Goal: Transaction & Acquisition: Purchase product/service

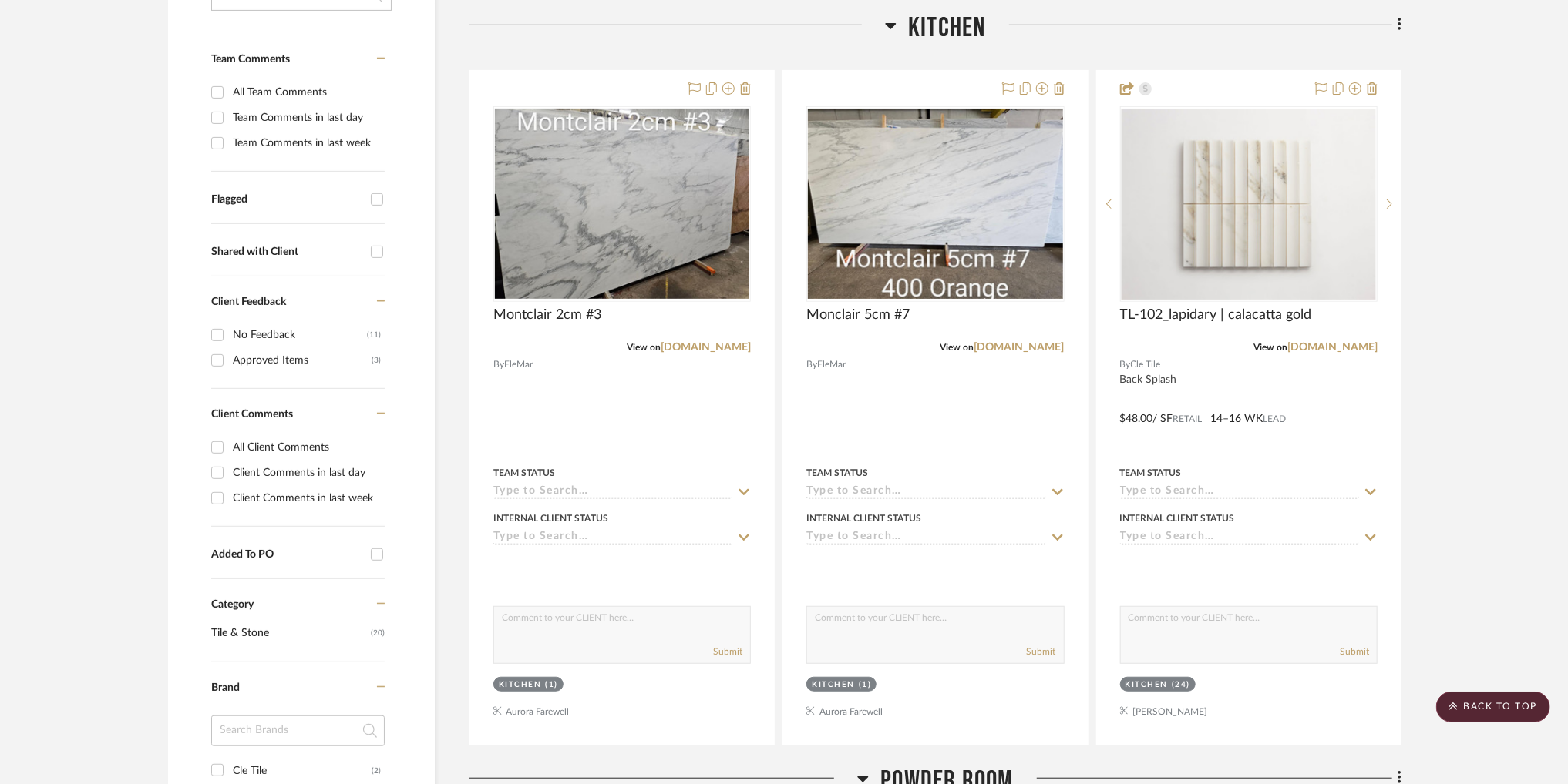
scroll to position [388, 0]
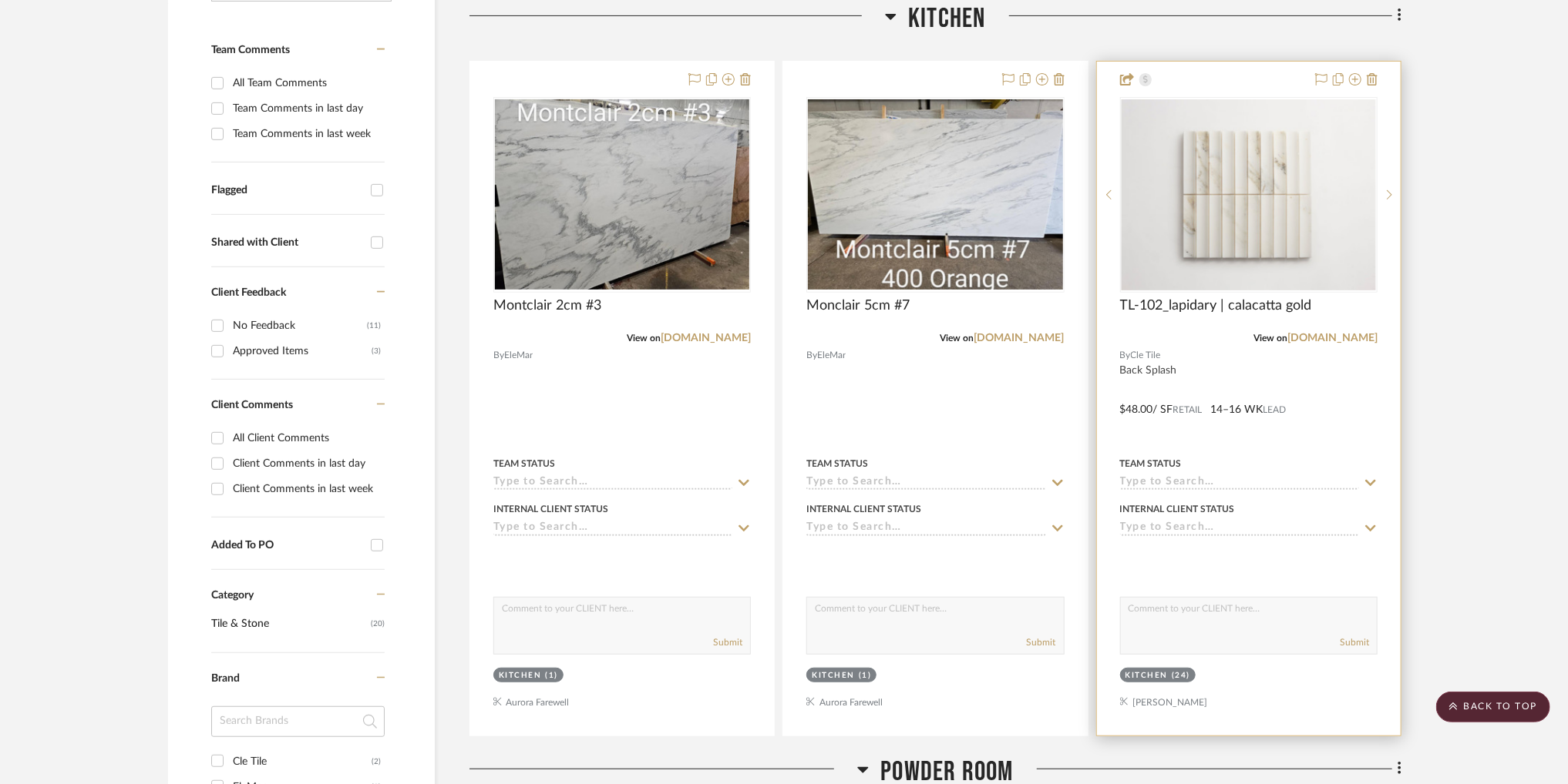
click at [1246, 220] on img "0" at bounding box center [1248, 195] width 254 height 191
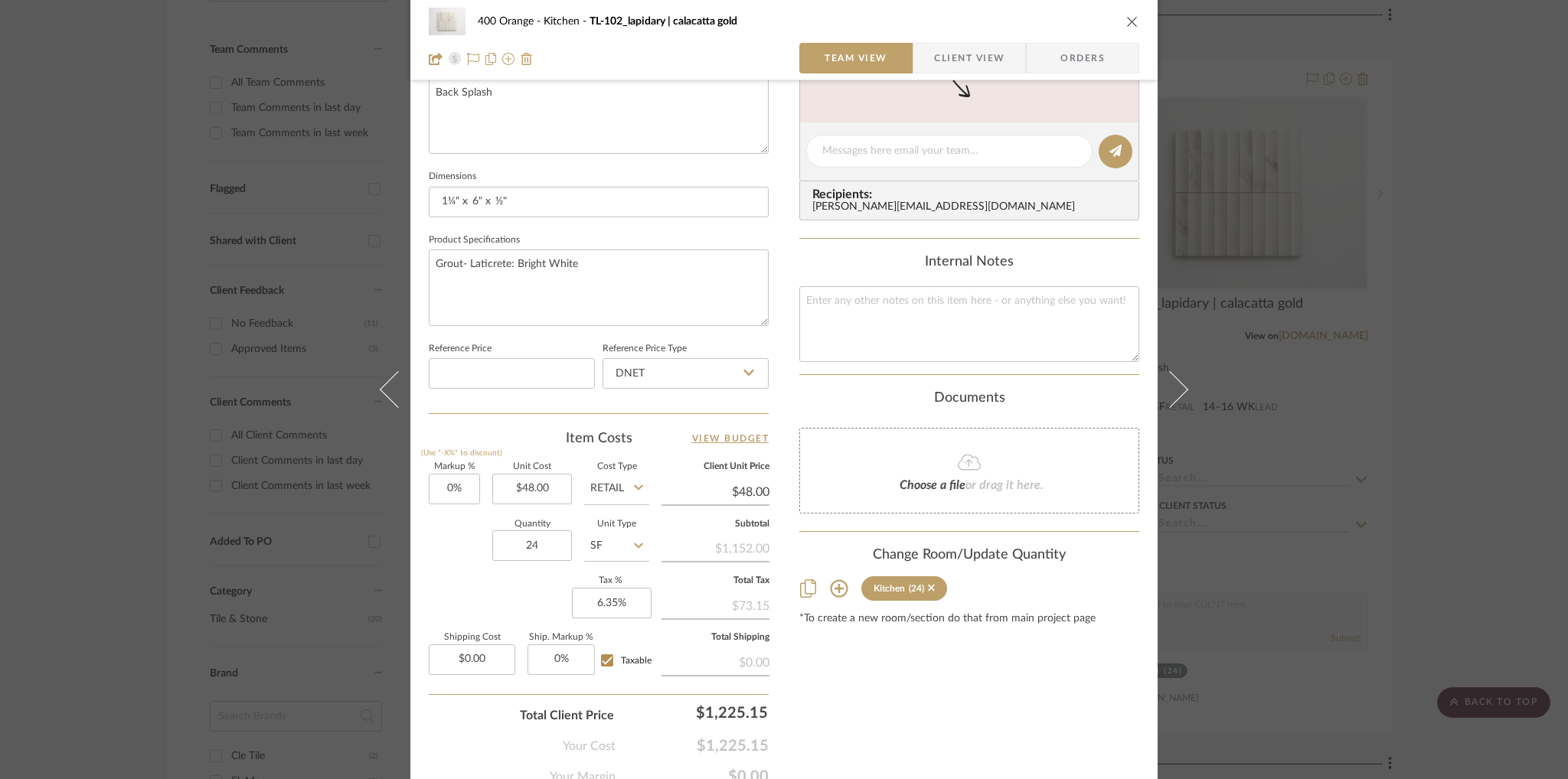
scroll to position [644, 0]
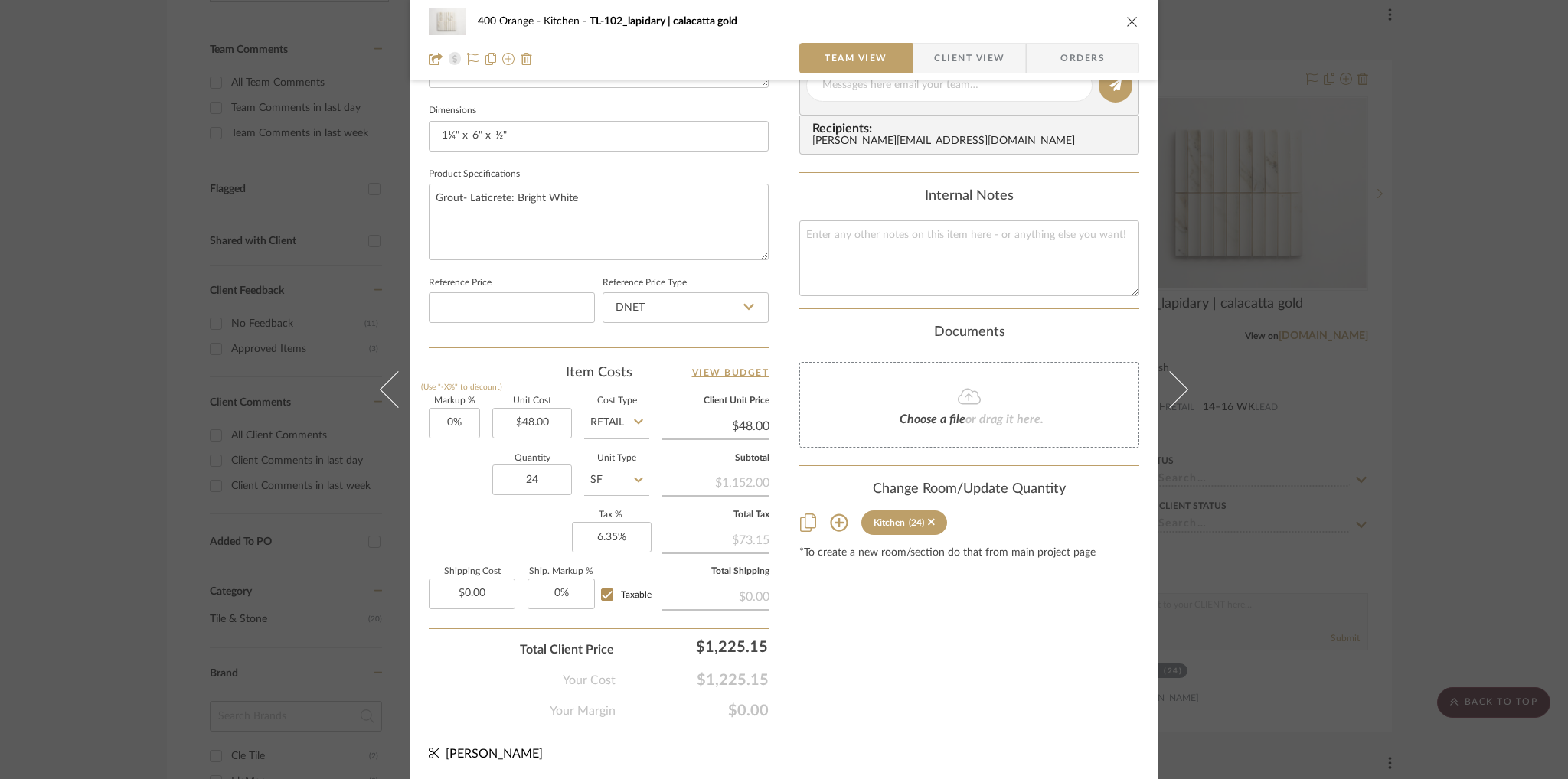
click at [1126, 25] on icon "close" at bounding box center [1132, 22] width 12 height 12
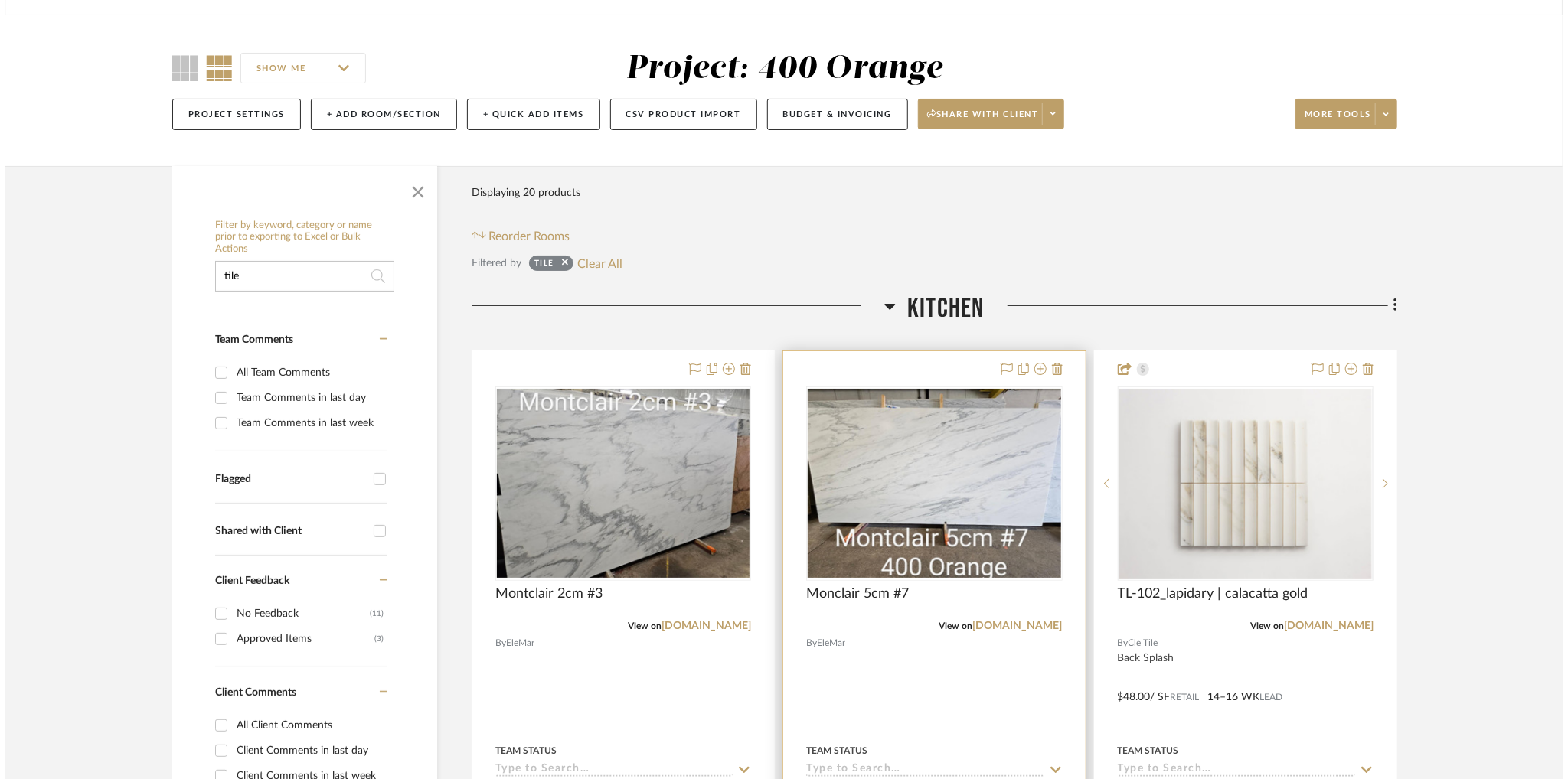
scroll to position [0, 0]
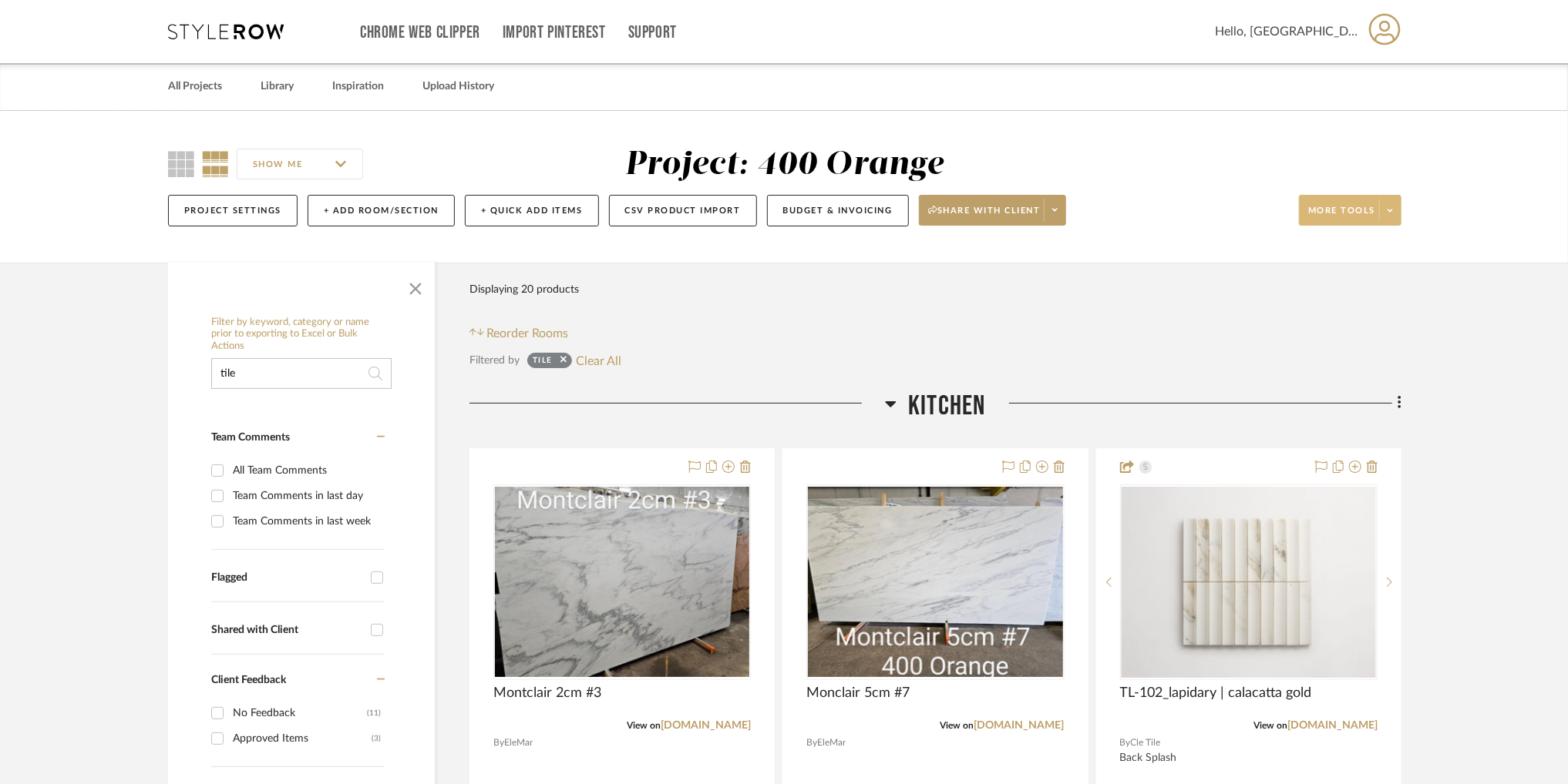
click at [1391, 218] on span at bounding box center [1389, 210] width 21 height 23
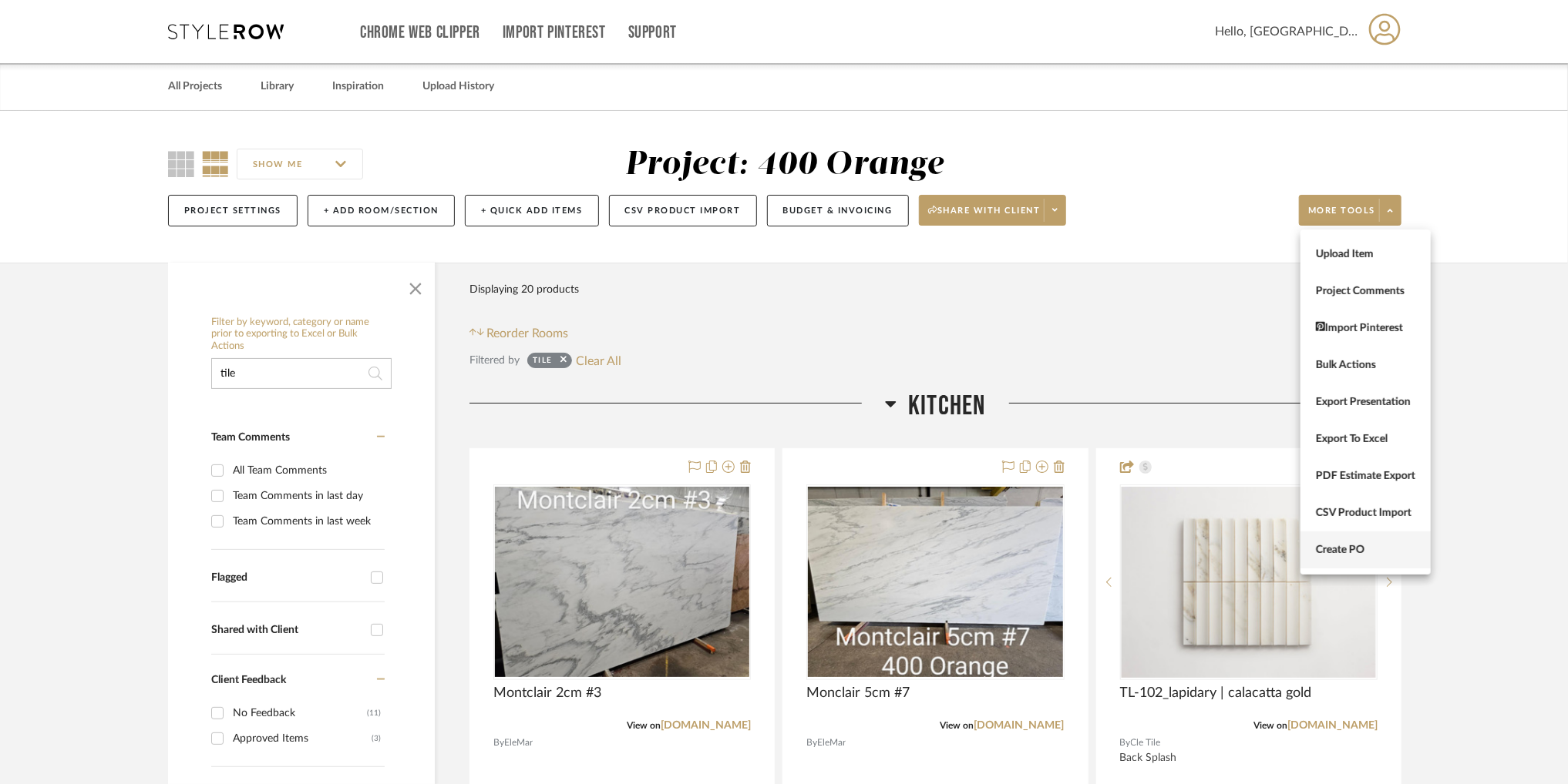
click at [1384, 549] on span "Create PO" at bounding box center [1365, 550] width 100 height 13
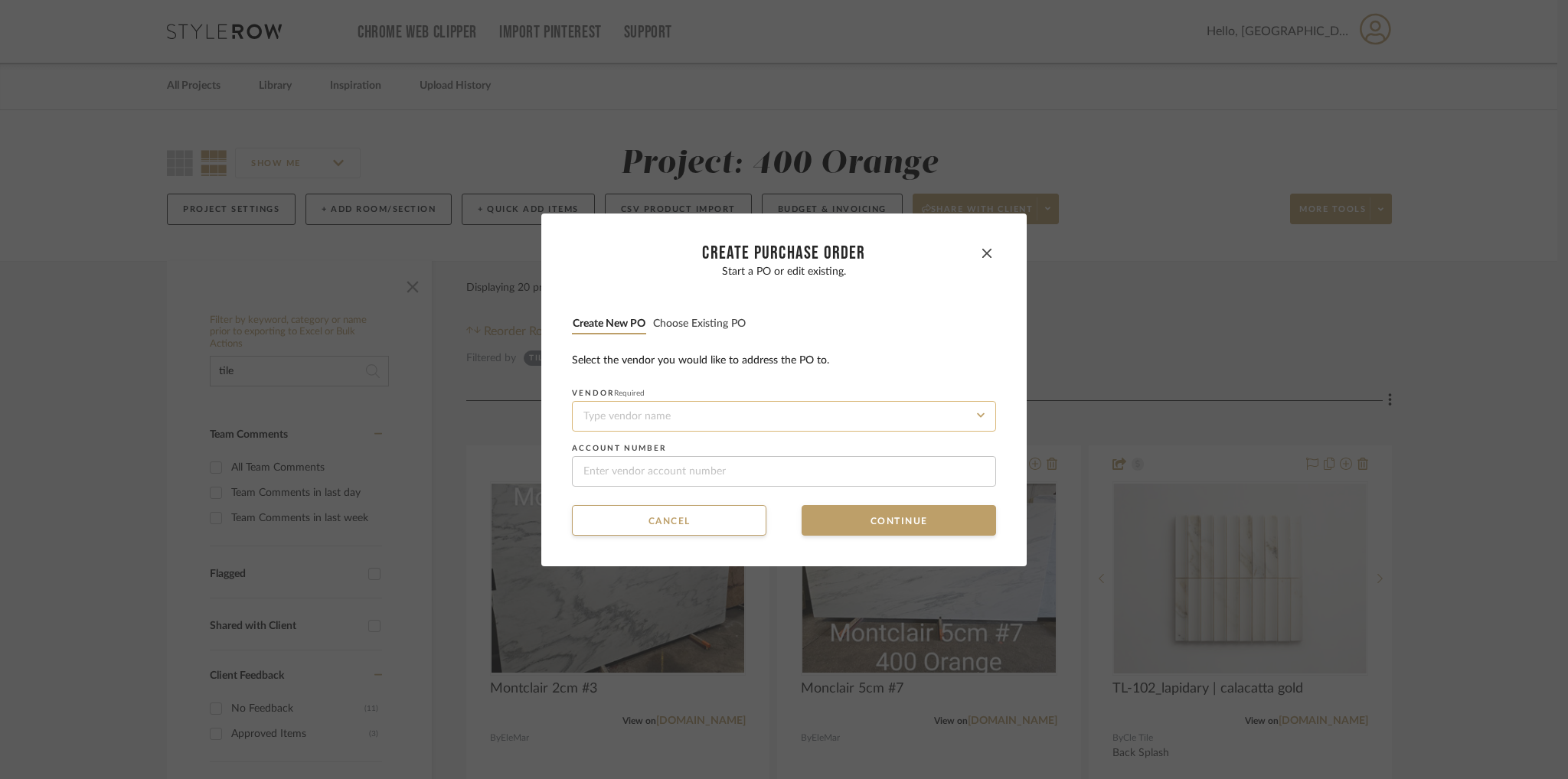
click at [887, 417] on input at bounding box center [784, 416] width 424 height 30
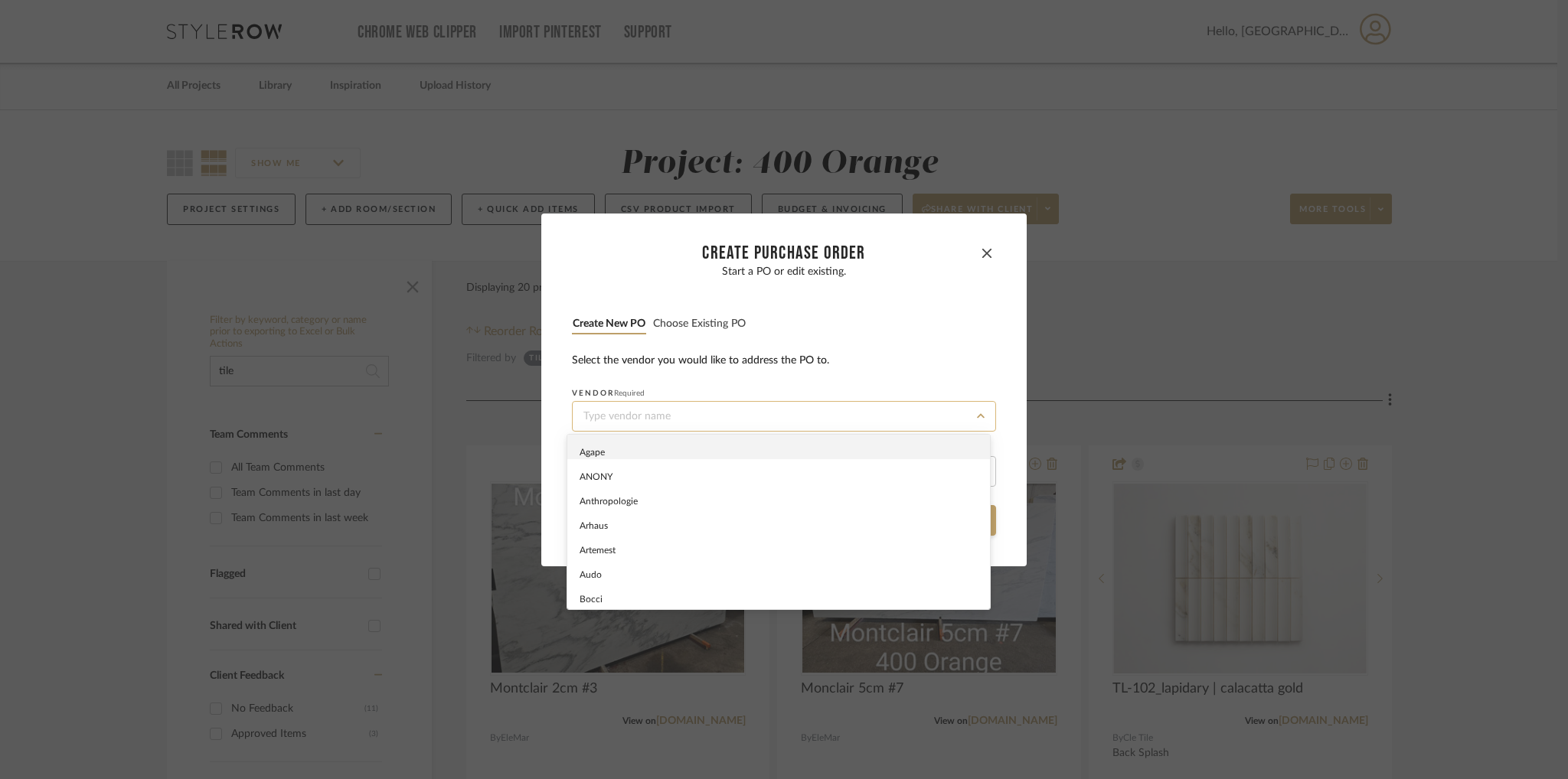
type input "t"
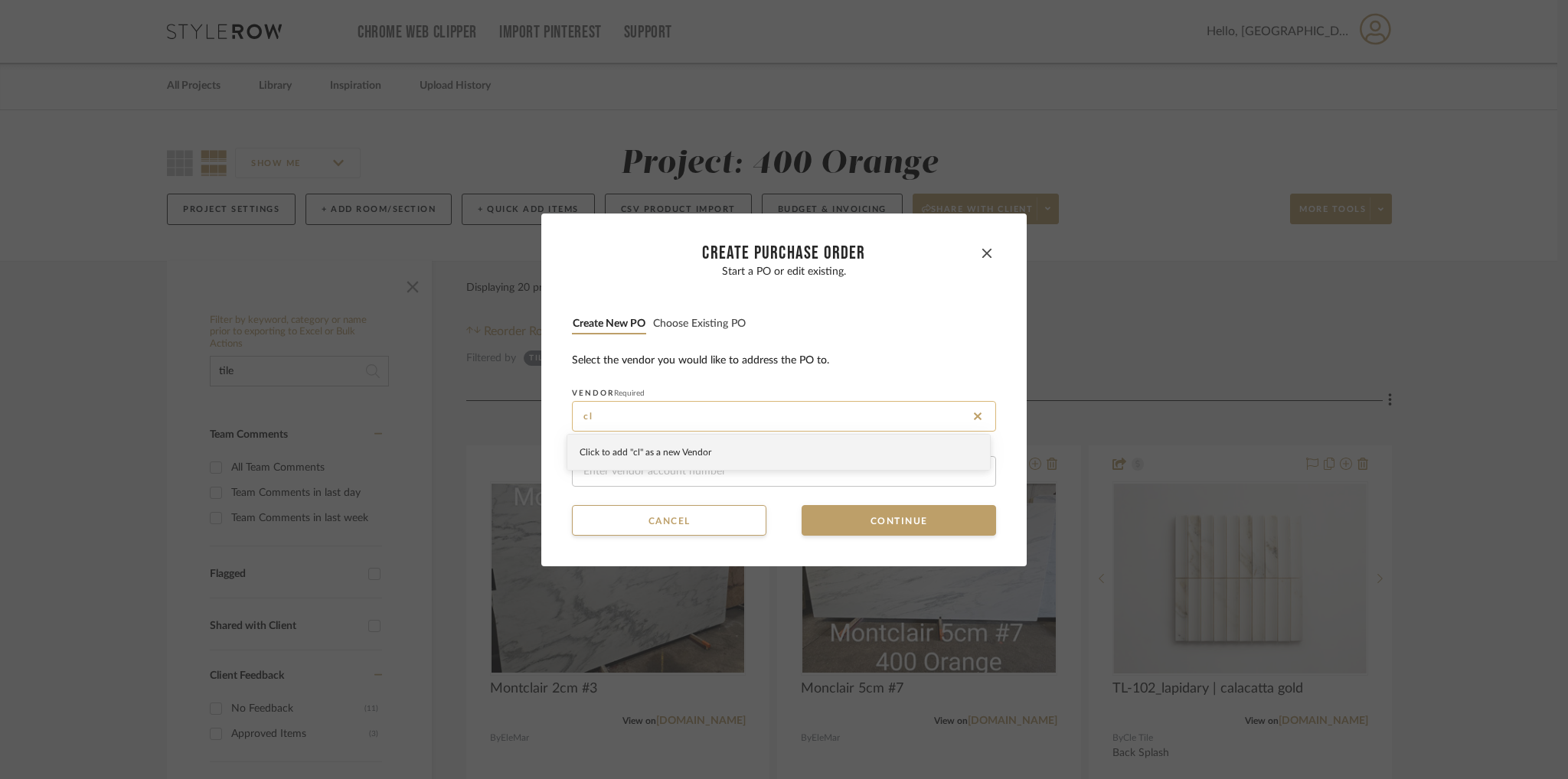
type input "c"
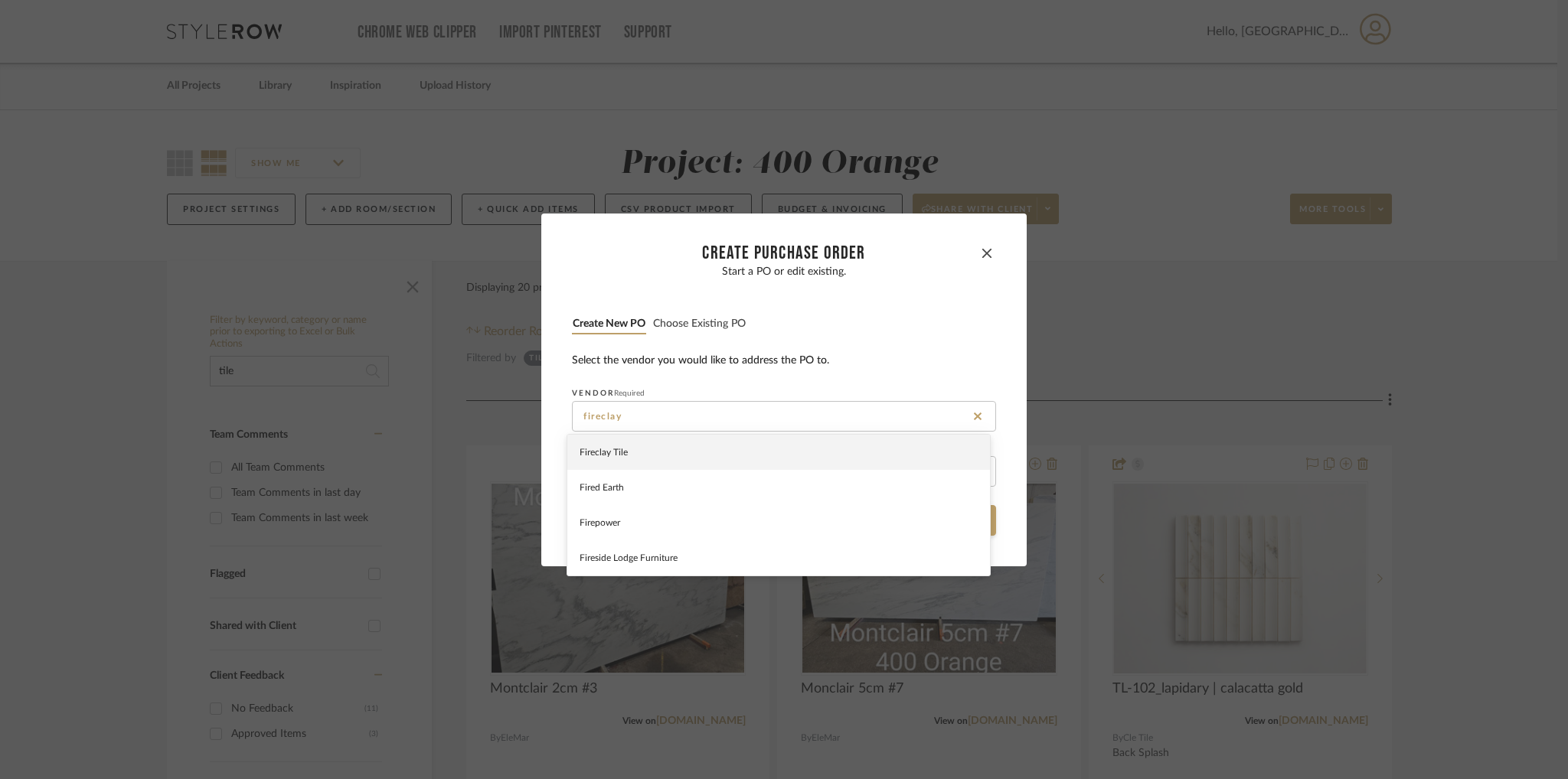
click at [736, 456] on div "Fireclay Tile" at bounding box center [778, 452] width 423 height 35
type input "Fireclay Tile"
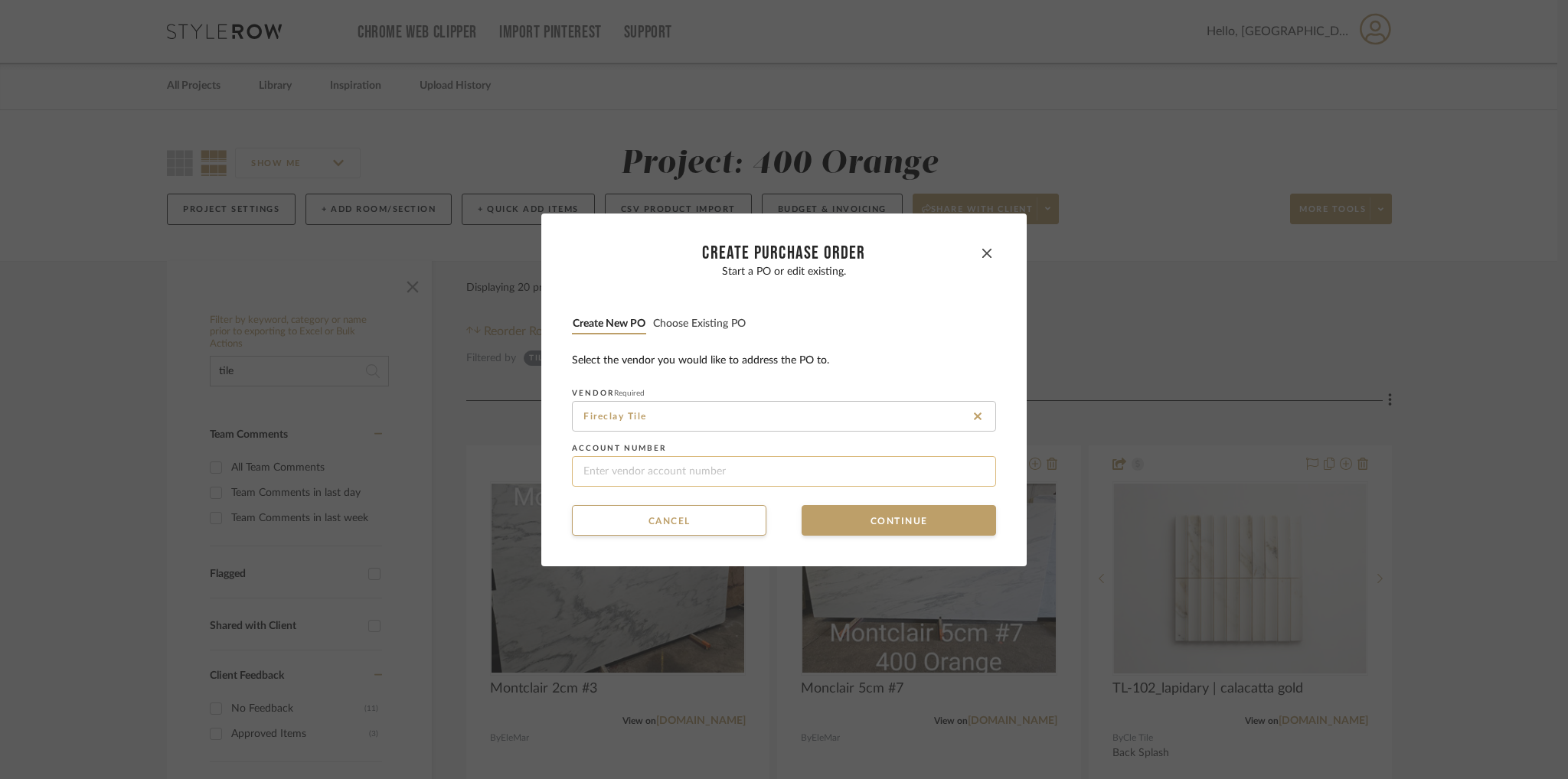
click at [726, 480] on input at bounding box center [784, 471] width 424 height 30
click at [872, 522] on button "Continue" at bounding box center [898, 520] width 194 height 30
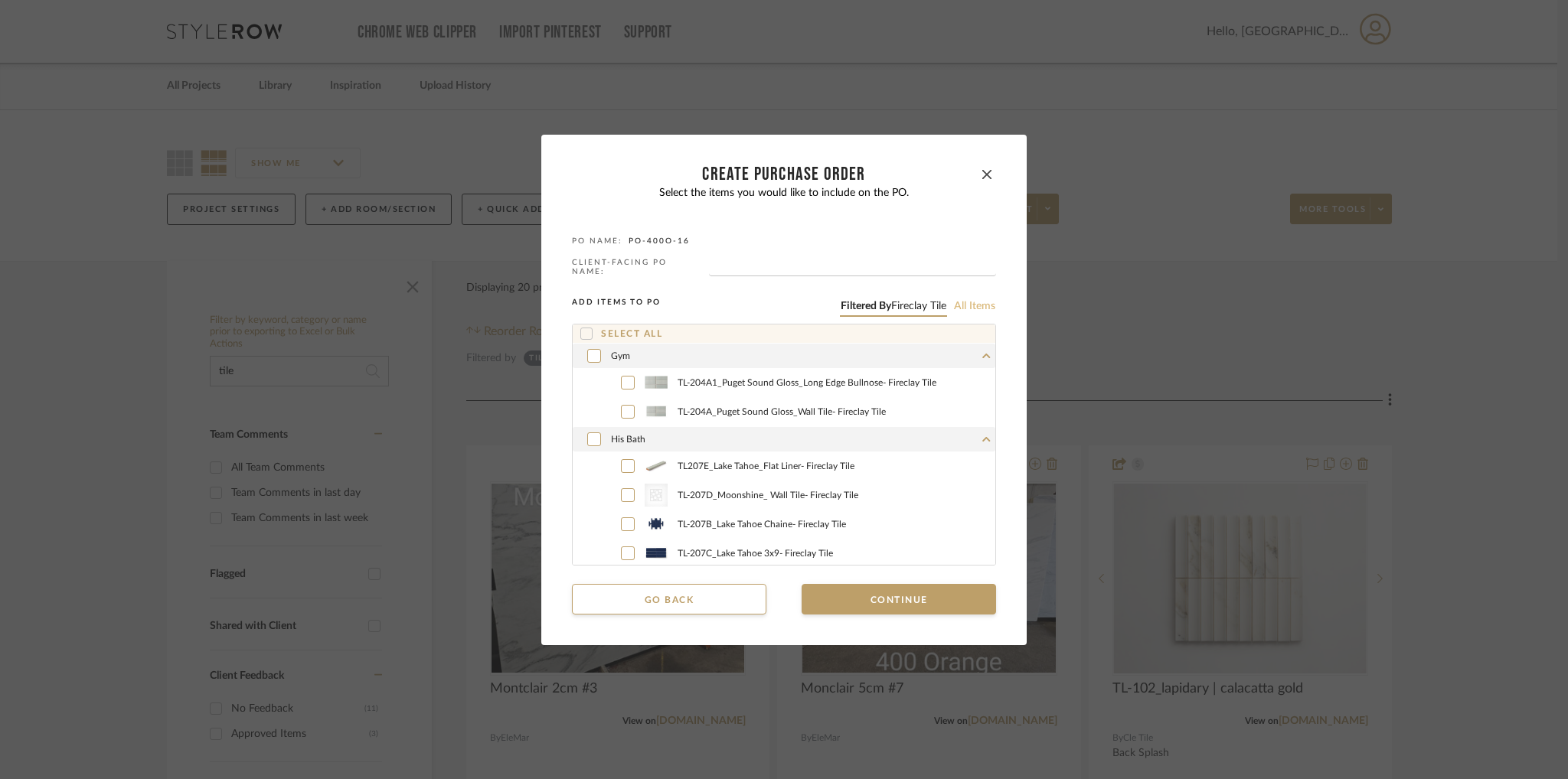
click at [961, 303] on button "All items" at bounding box center [974, 306] width 43 height 15
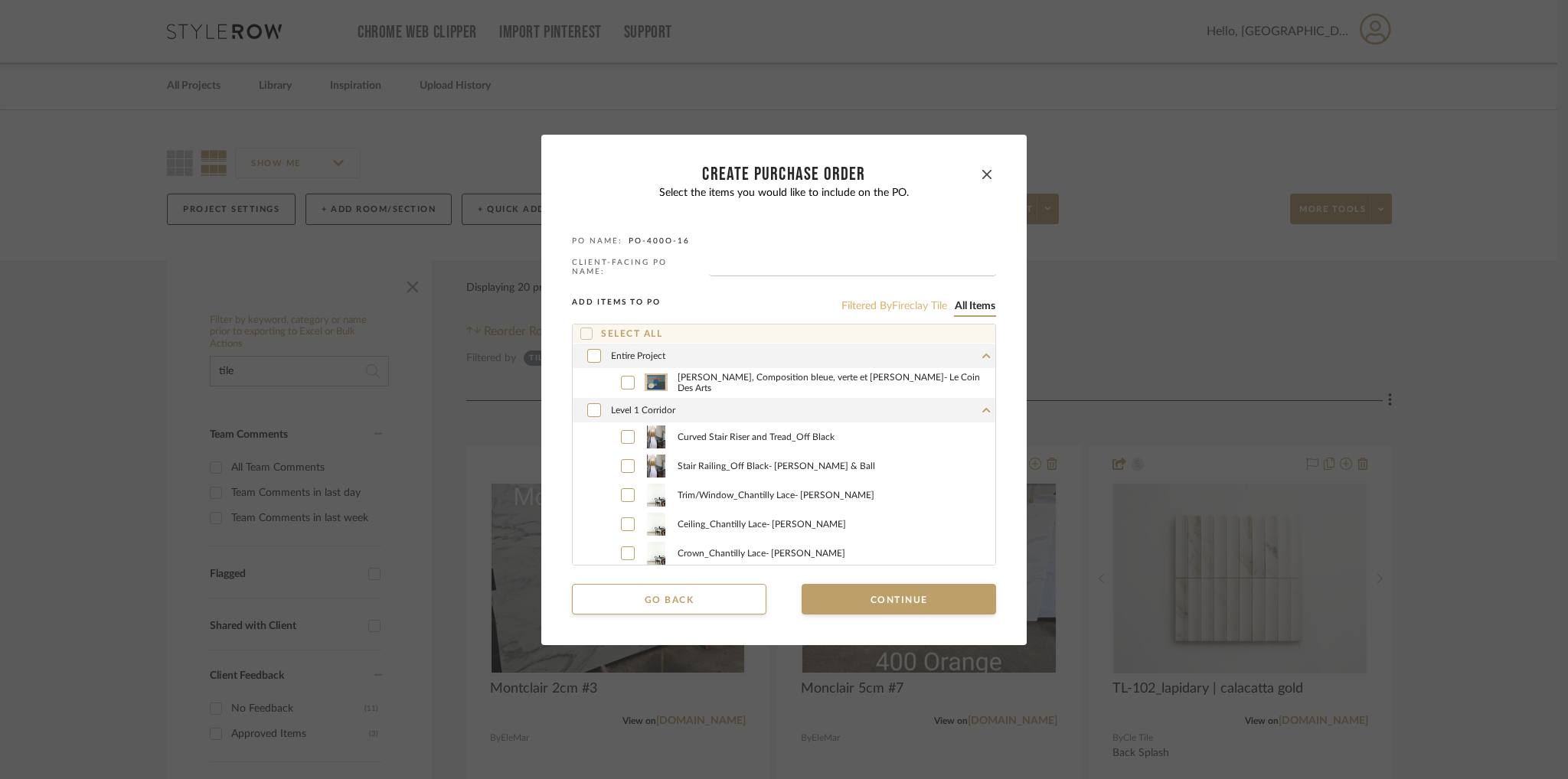
click at [893, 306] on span "Fireclay Tile" at bounding box center [919, 306] width 55 height 11
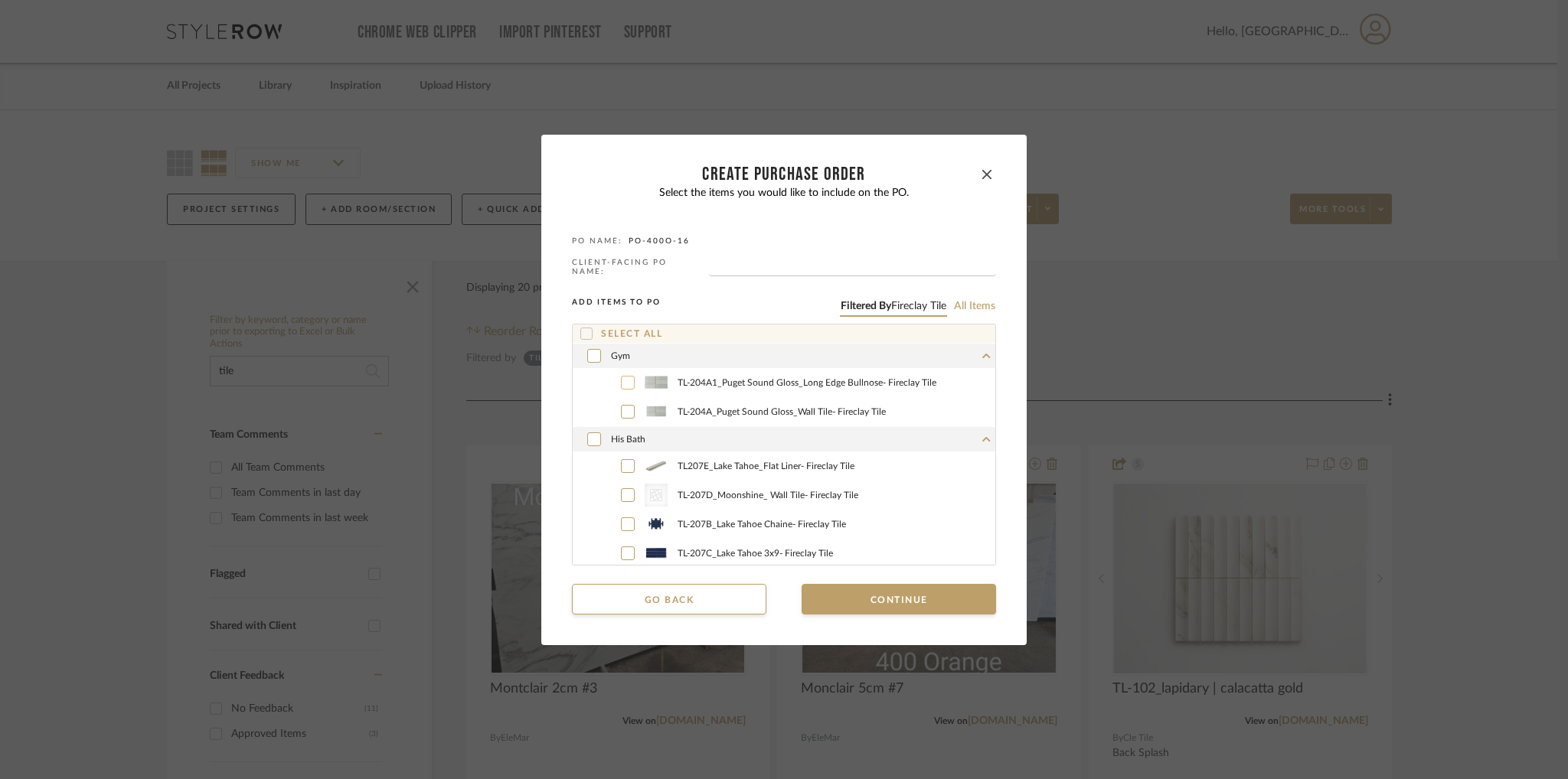
click at [625, 379] on icon at bounding box center [628, 382] width 9 height 6
click at [589, 352] on icon at bounding box center [594, 356] width 9 height 11
click at [589, 434] on icon at bounding box center [594, 440] width 9 height 11
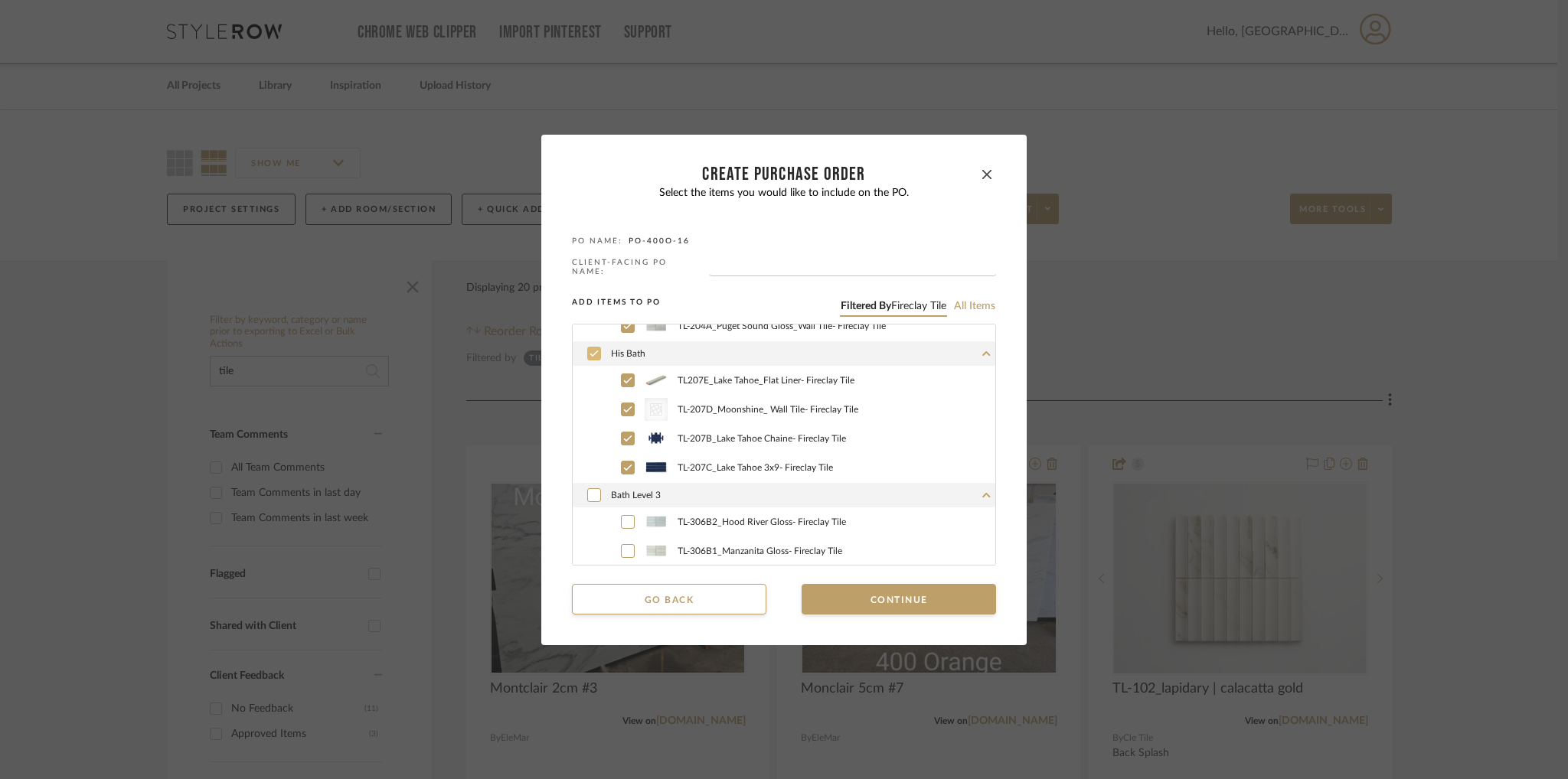
scroll to position [86, 0]
click at [589, 490] on icon at bounding box center [594, 495] width 9 height 11
click at [860, 597] on button "Continue" at bounding box center [898, 599] width 194 height 30
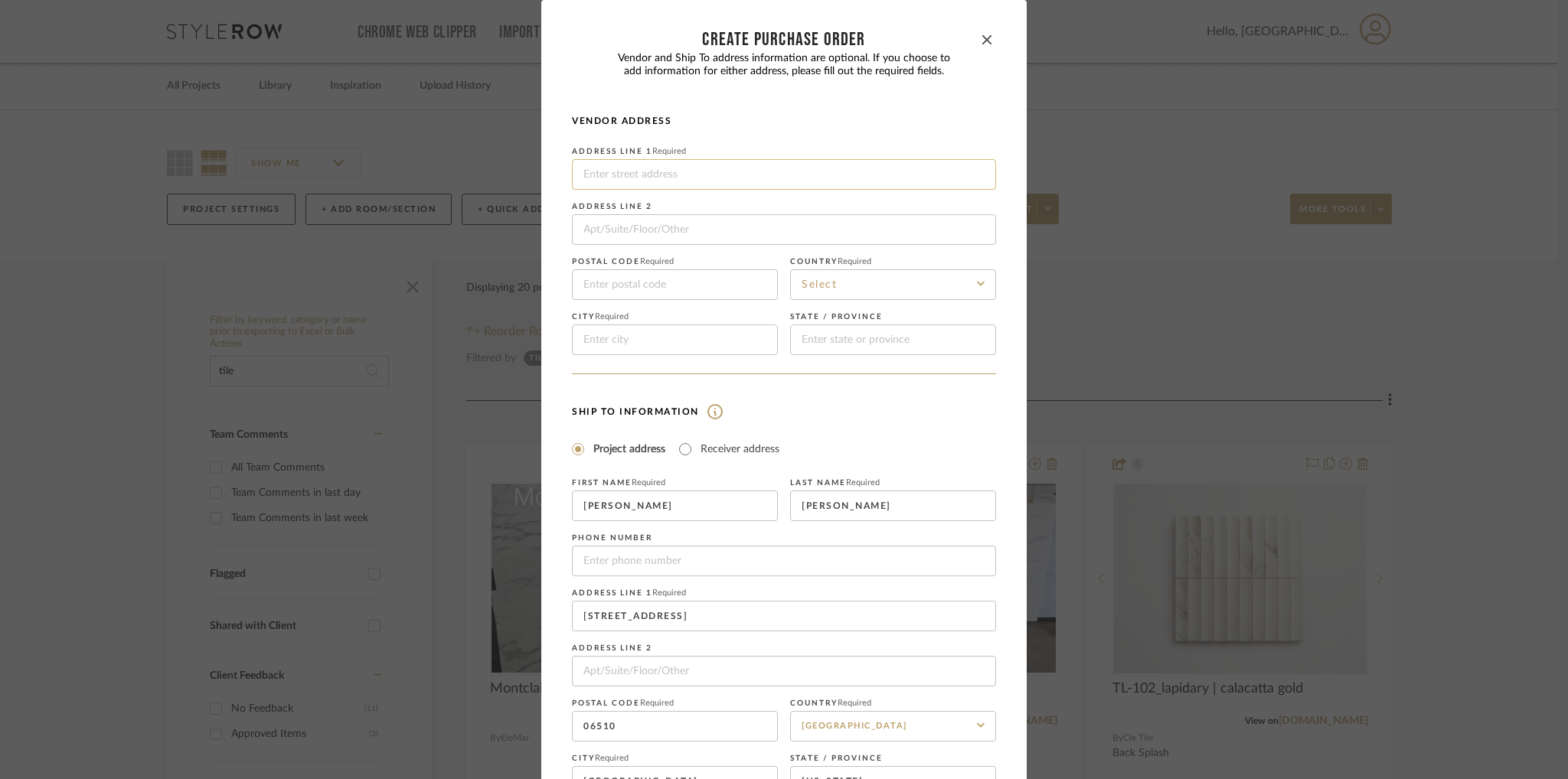
click at [703, 174] on input at bounding box center [784, 174] width 424 height 30
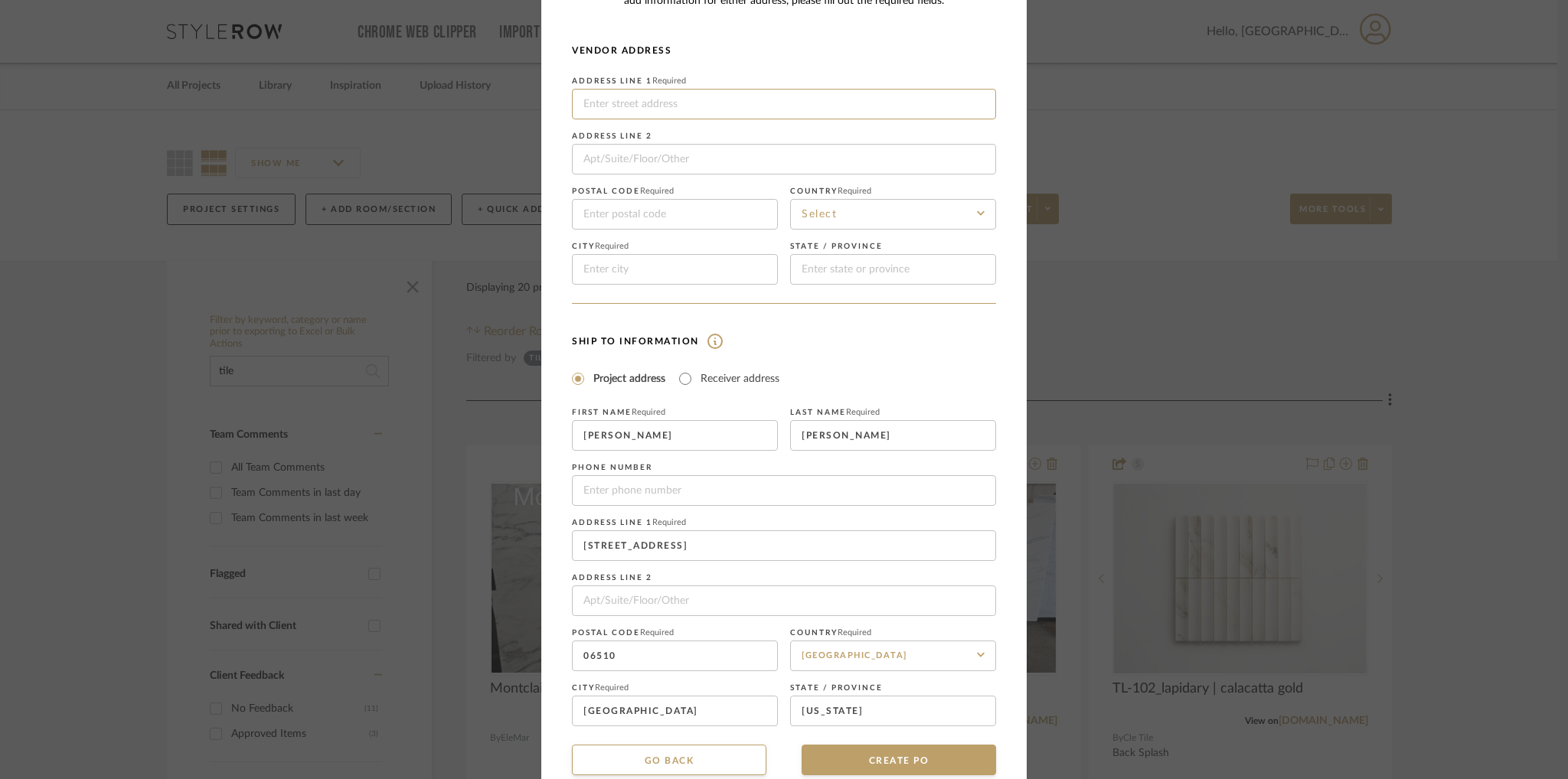
scroll to position [97, 0]
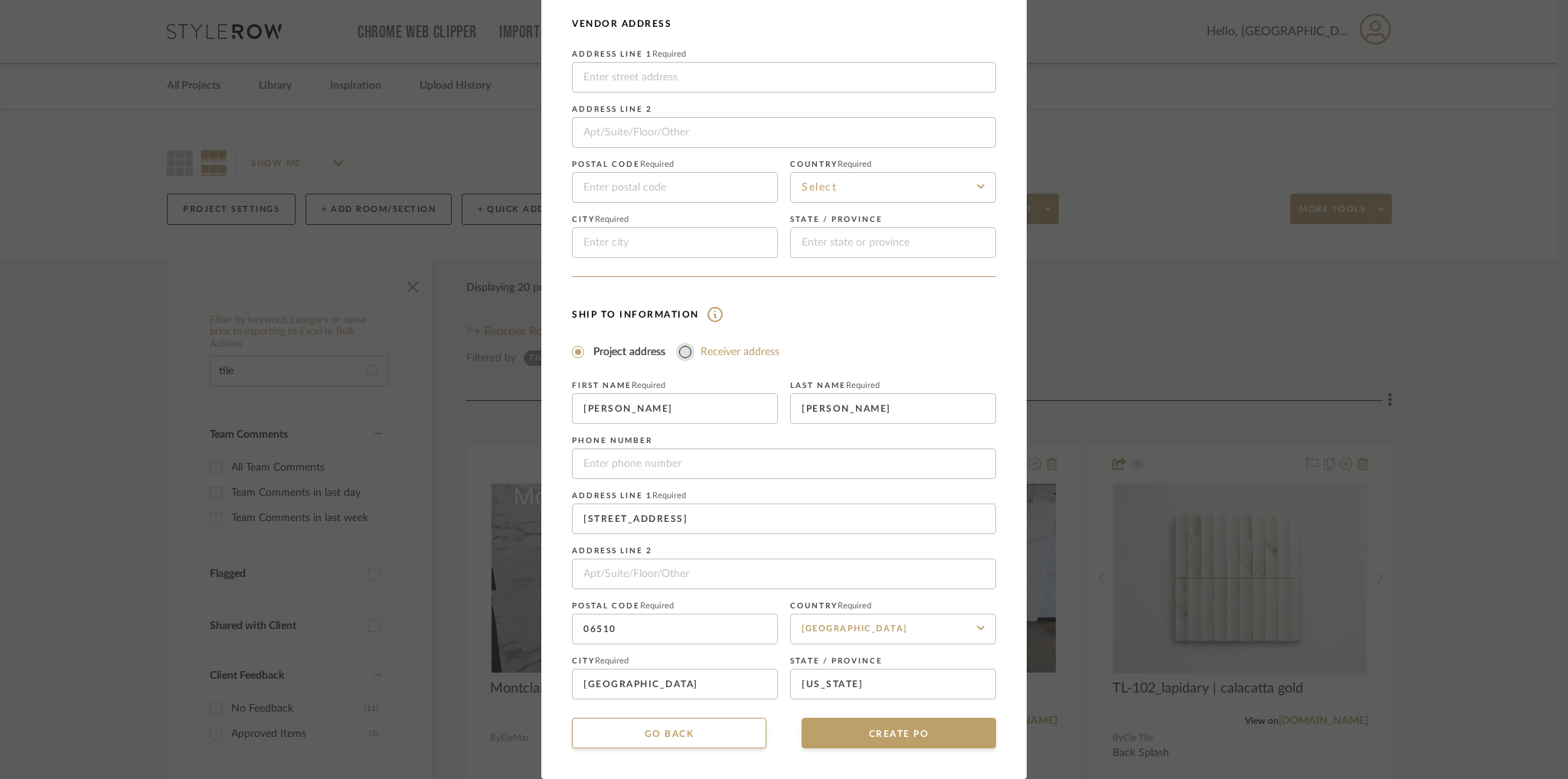
click at [683, 351] on input "Receiver address" at bounding box center [685, 352] width 19 height 19
radio input "true"
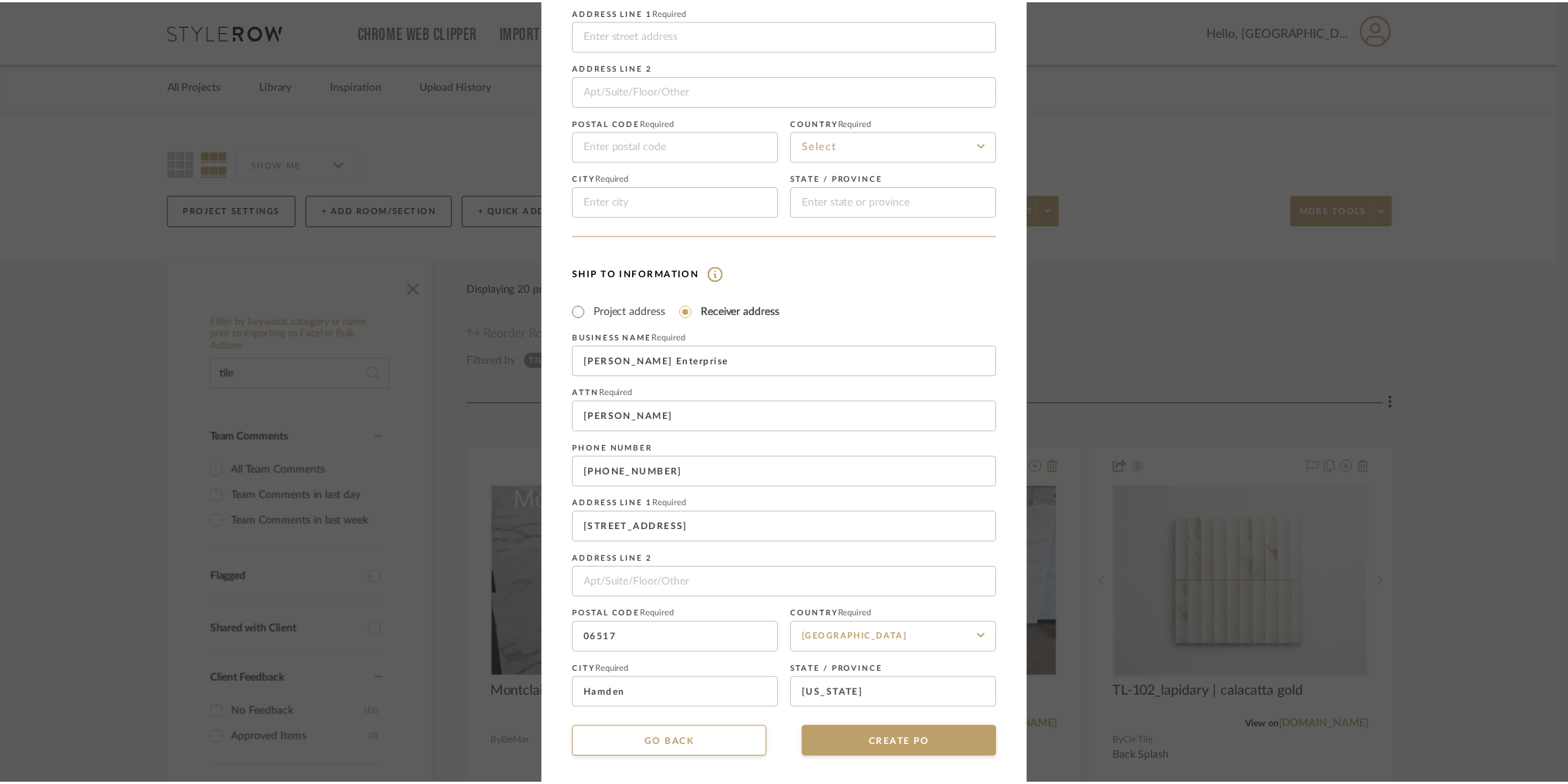
scroll to position [146, 0]
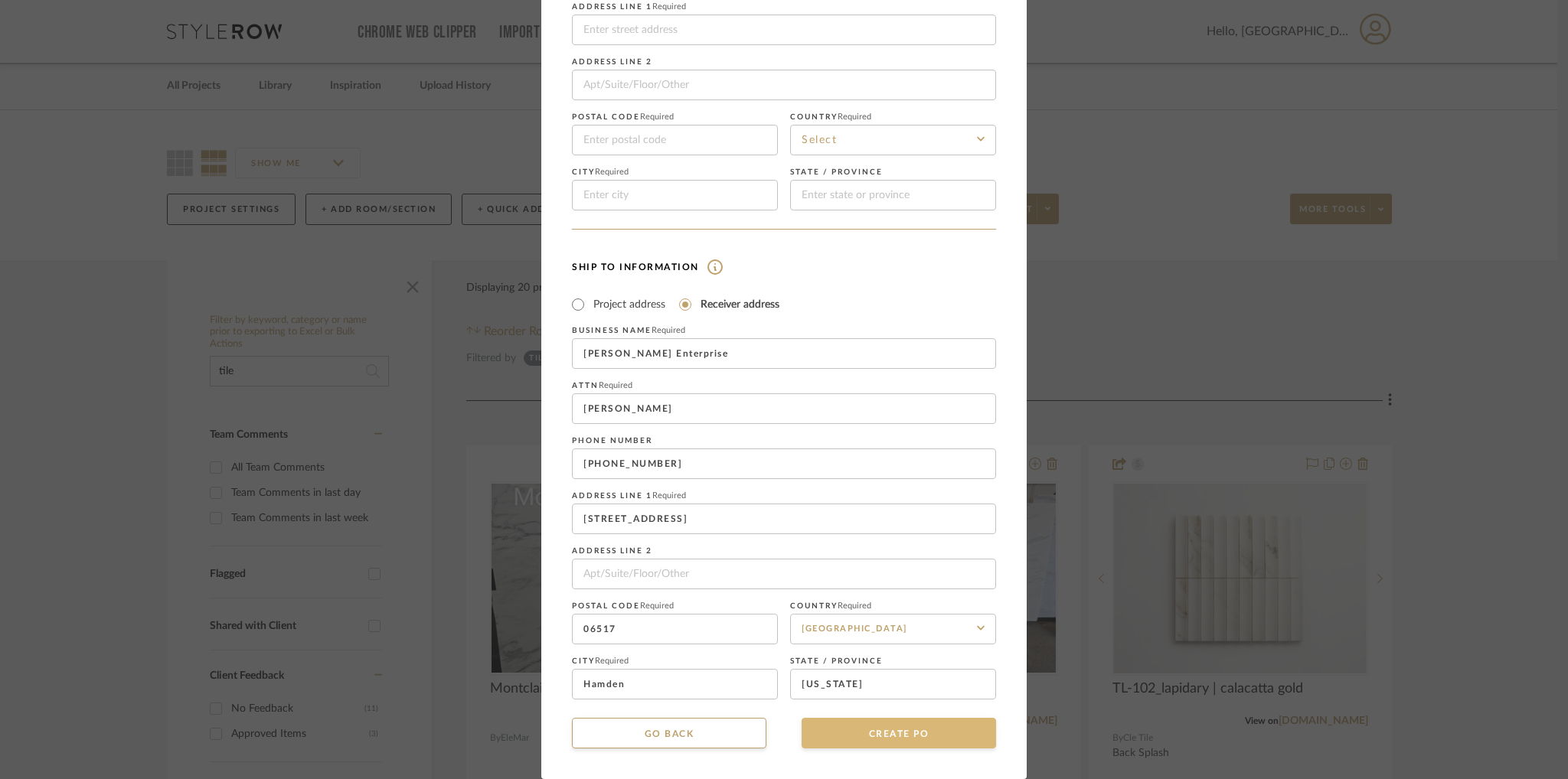
click at [904, 736] on button "CREATE PO" at bounding box center [898, 733] width 194 height 30
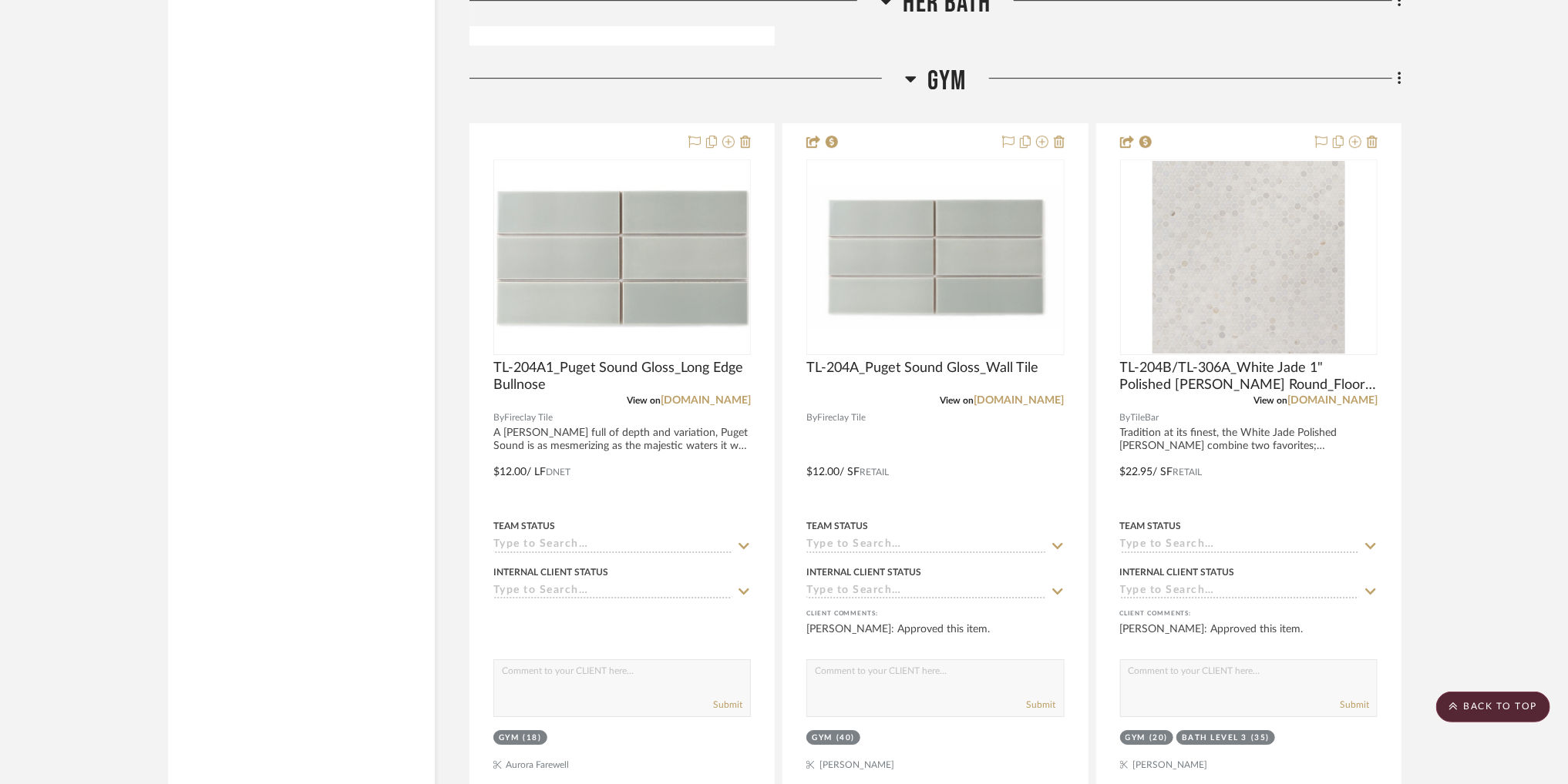
scroll to position [3364, 0]
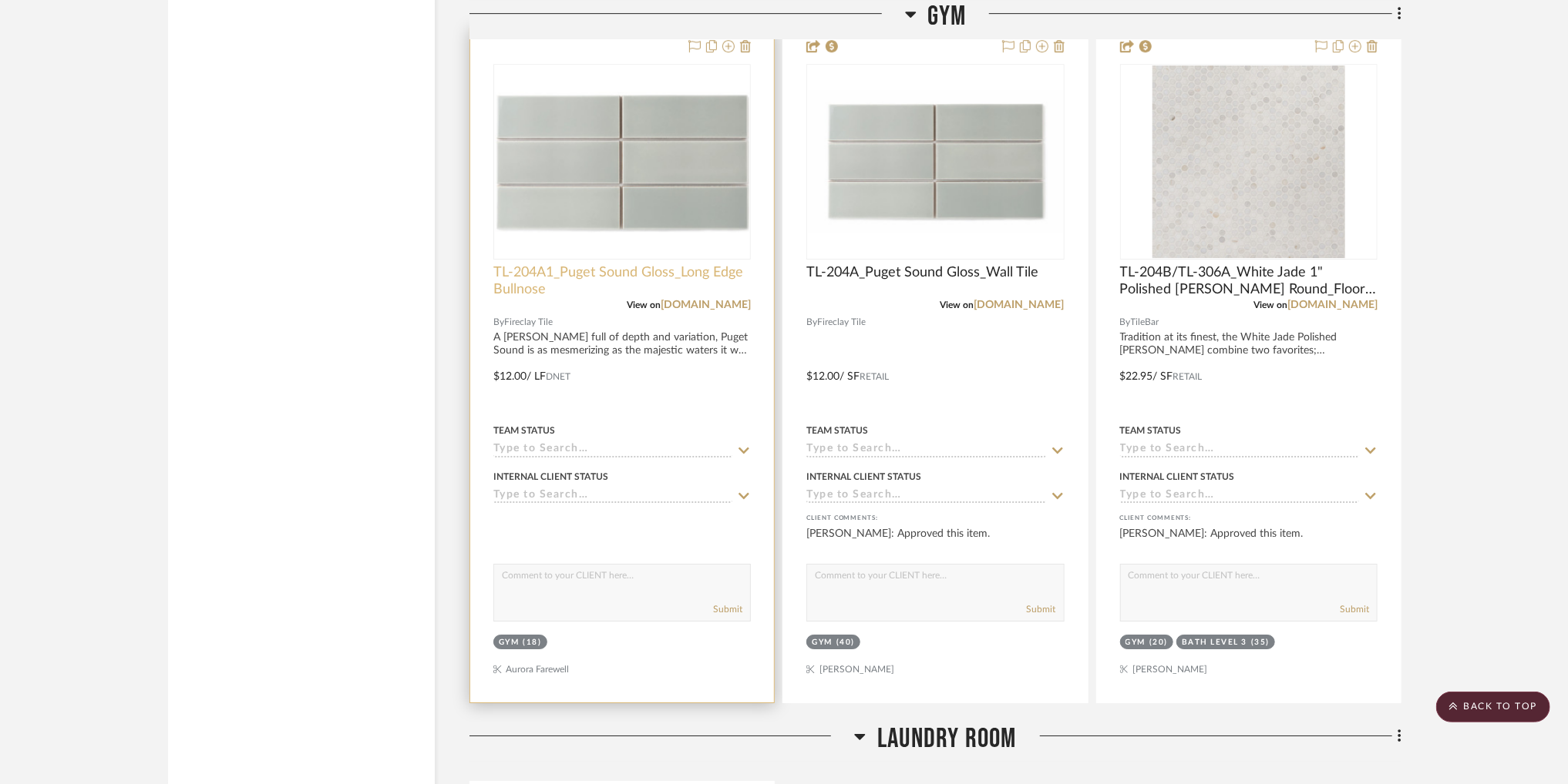
click at [627, 270] on span "TL-204A1_Puget Sound Gloss_Long Edge Bullnose" at bounding box center [622, 281] width 258 height 34
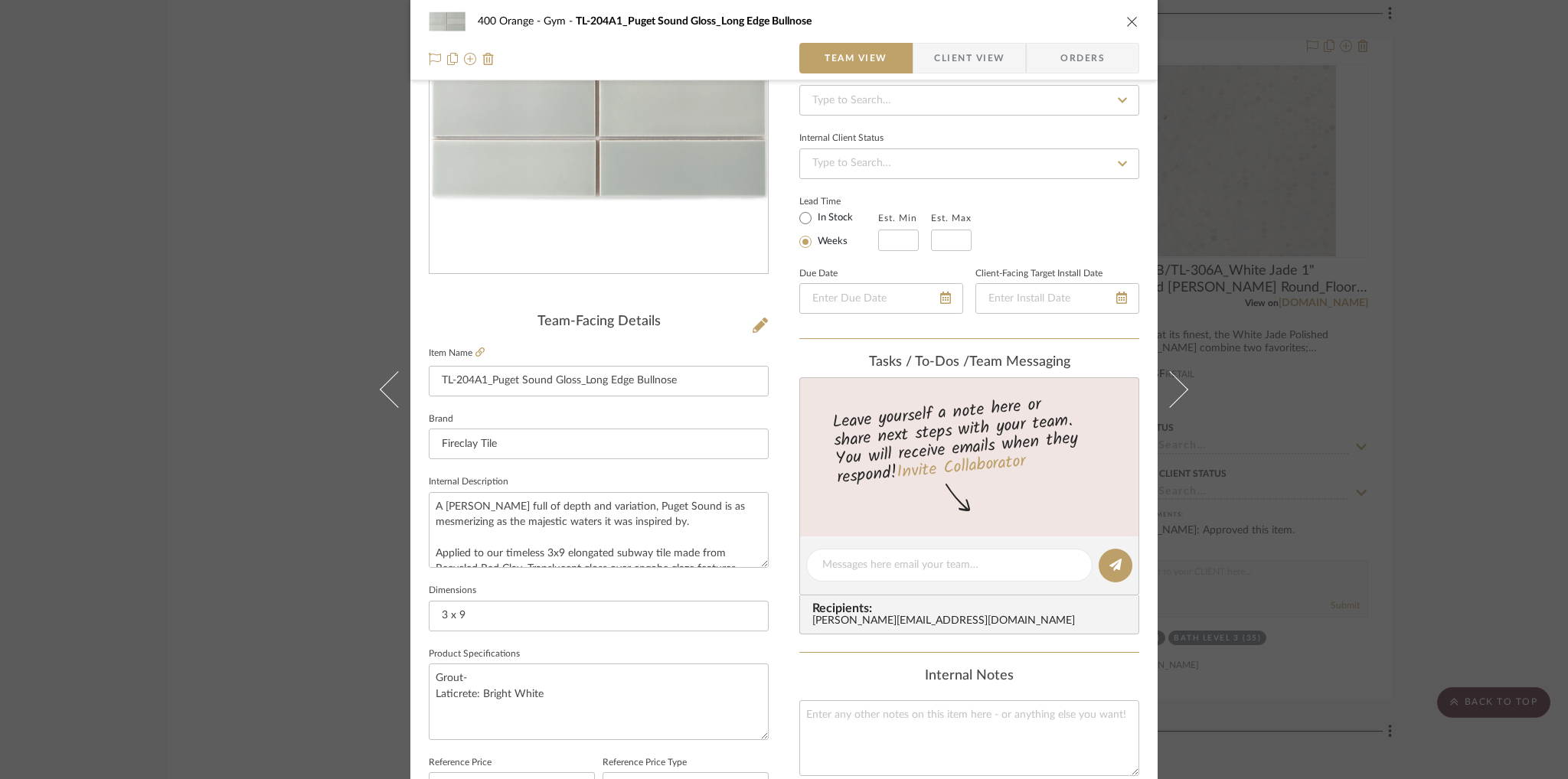
scroll to position [227, 0]
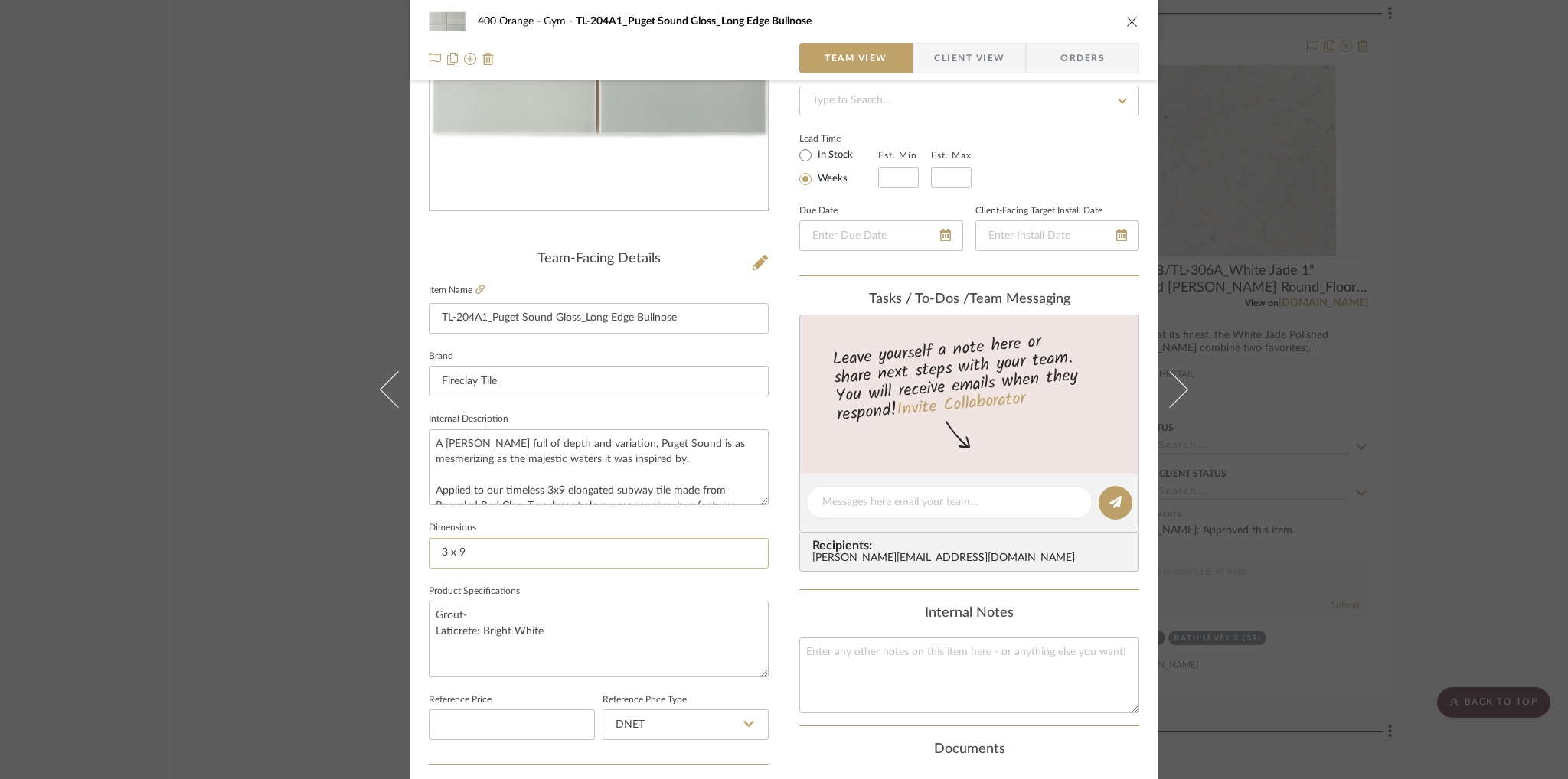
click at [447, 550] on input "3 x 9" at bounding box center [599, 553] width 340 height 30
click at [536, 552] on input "3" x 9"" at bounding box center [599, 553] width 340 height 30
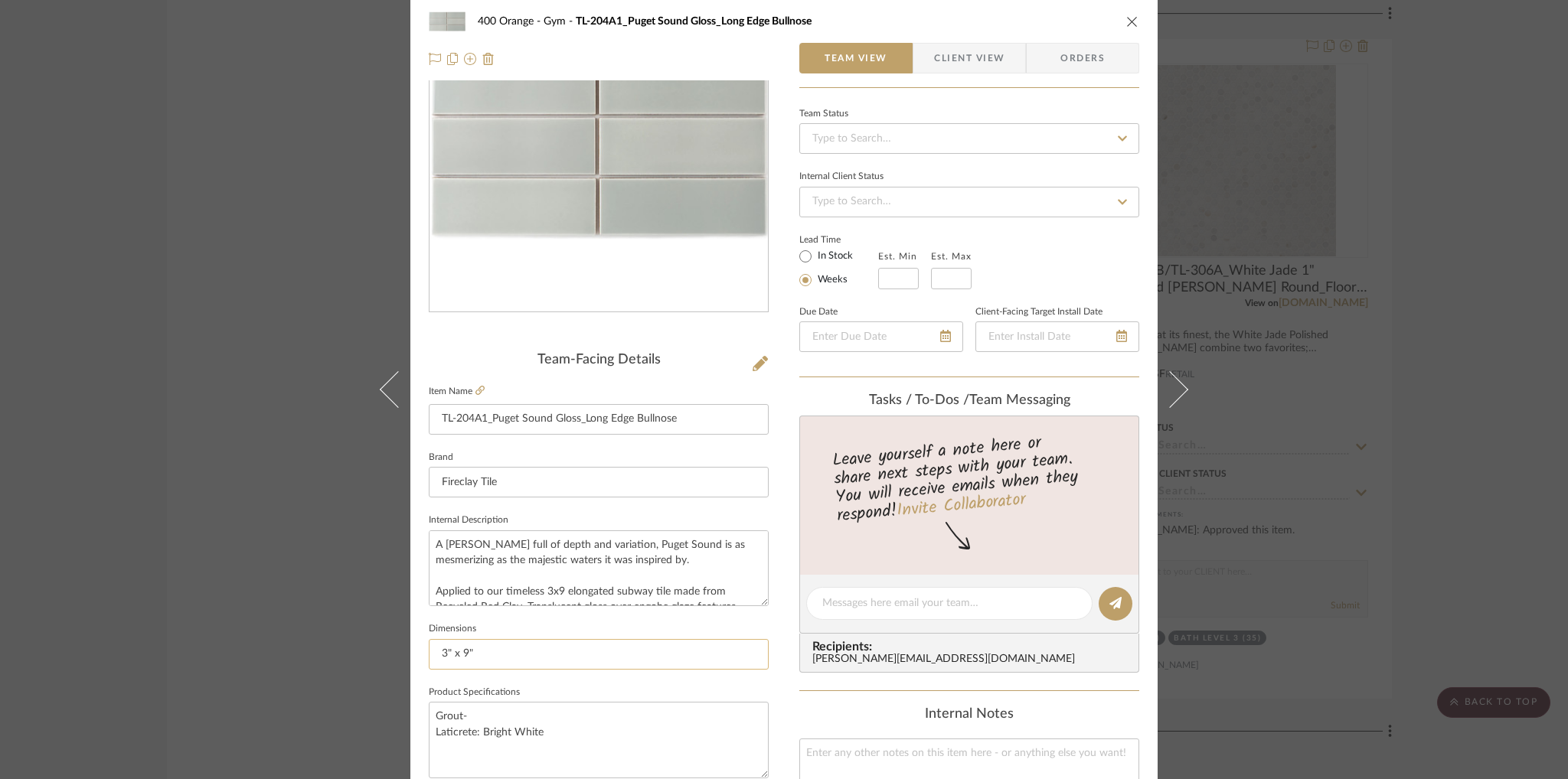
scroll to position [0, 0]
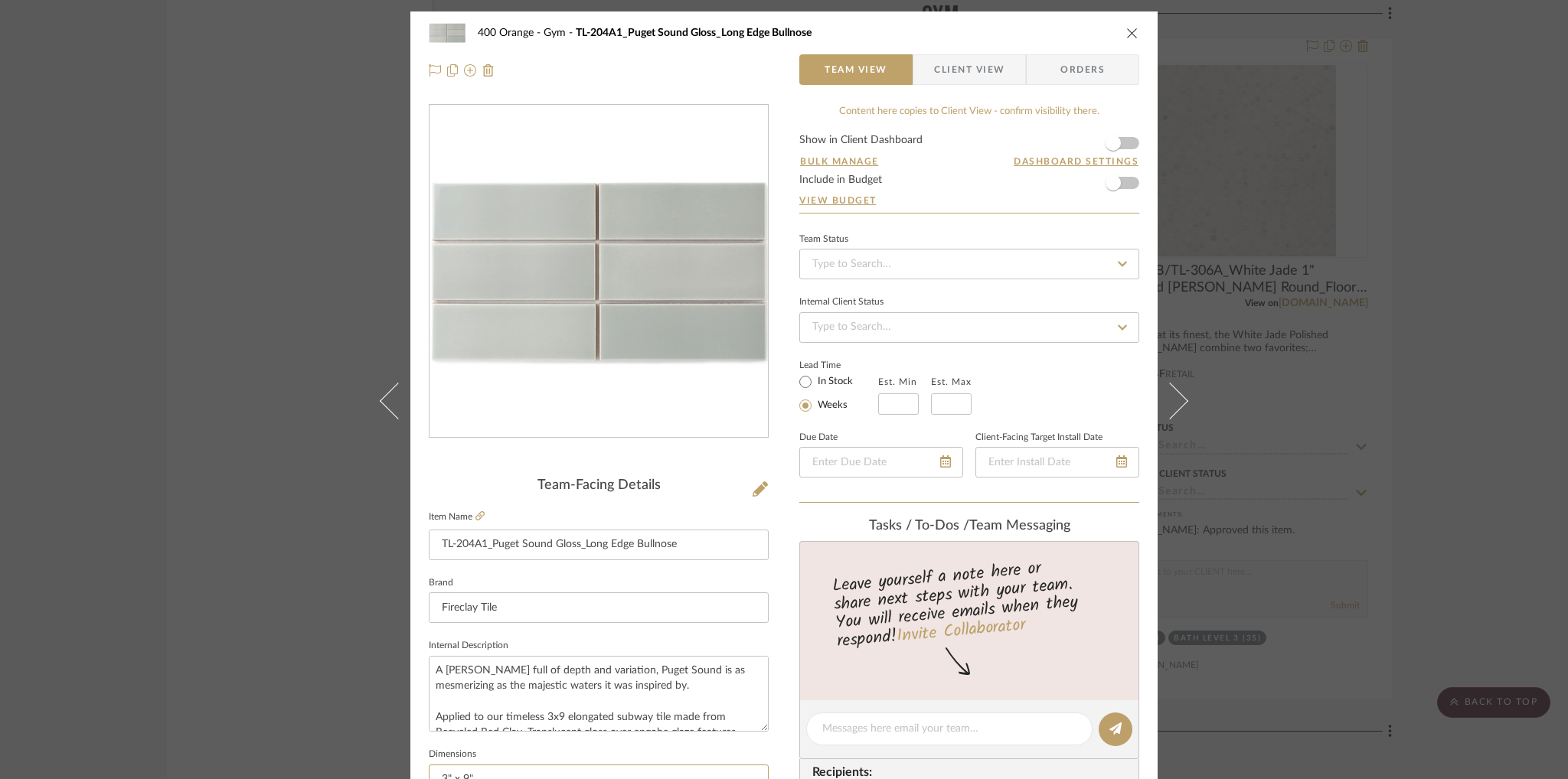
type input "3" x 9""
click at [667, 473] on div "Team-Facing Details Item Name TL-204A1_Puget Sound Gloss_Long Edge Bullnose Bra…" at bounding box center [599, 735] width 340 height 1260
click at [1411, 319] on div "400 Orange Gym TL-204A1_Puget Sound Gloss_Long Edge Bullnose Team View Client V…" at bounding box center [784, 389] width 1568 height 779
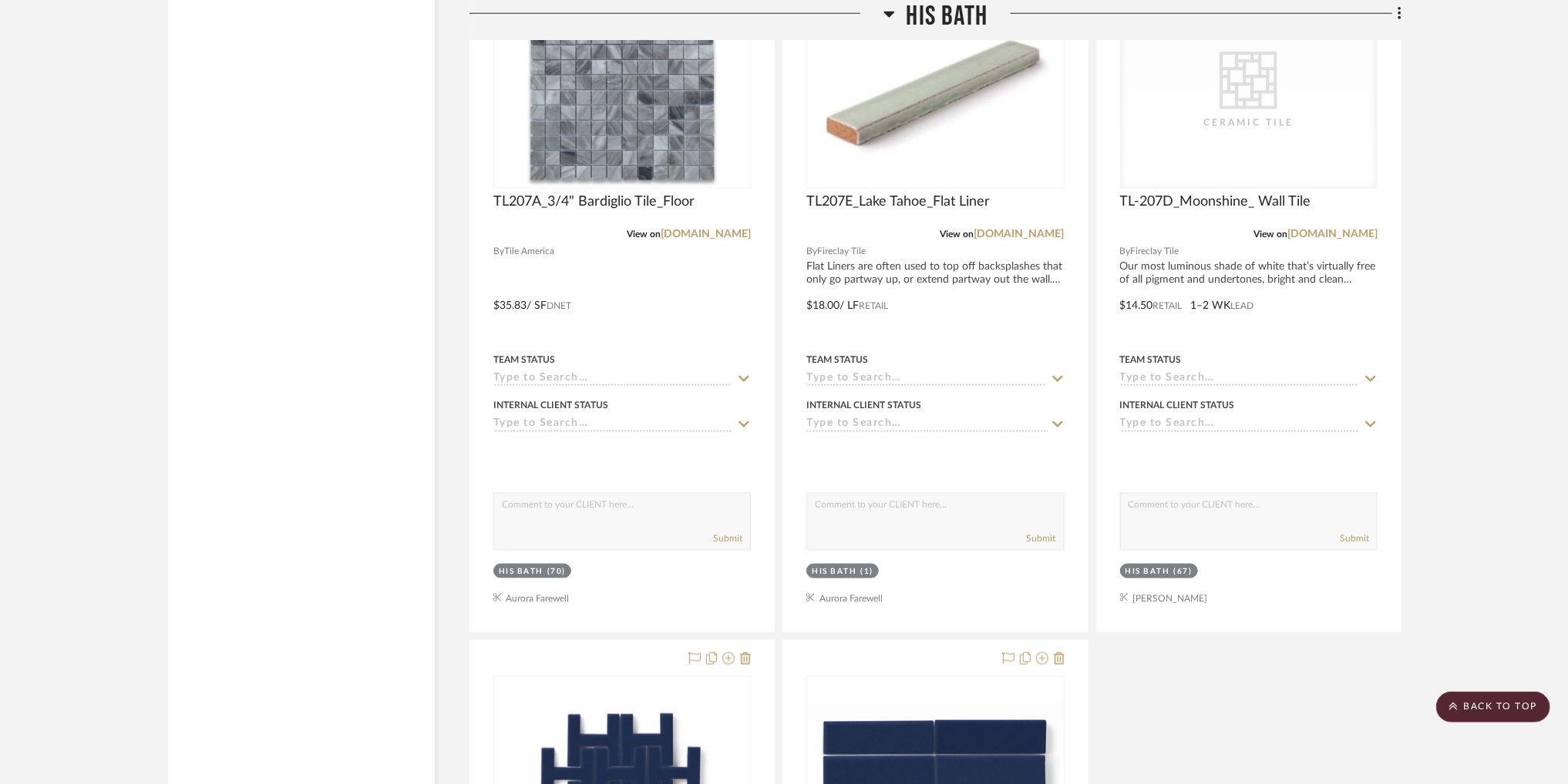
scroll to position [4943, 0]
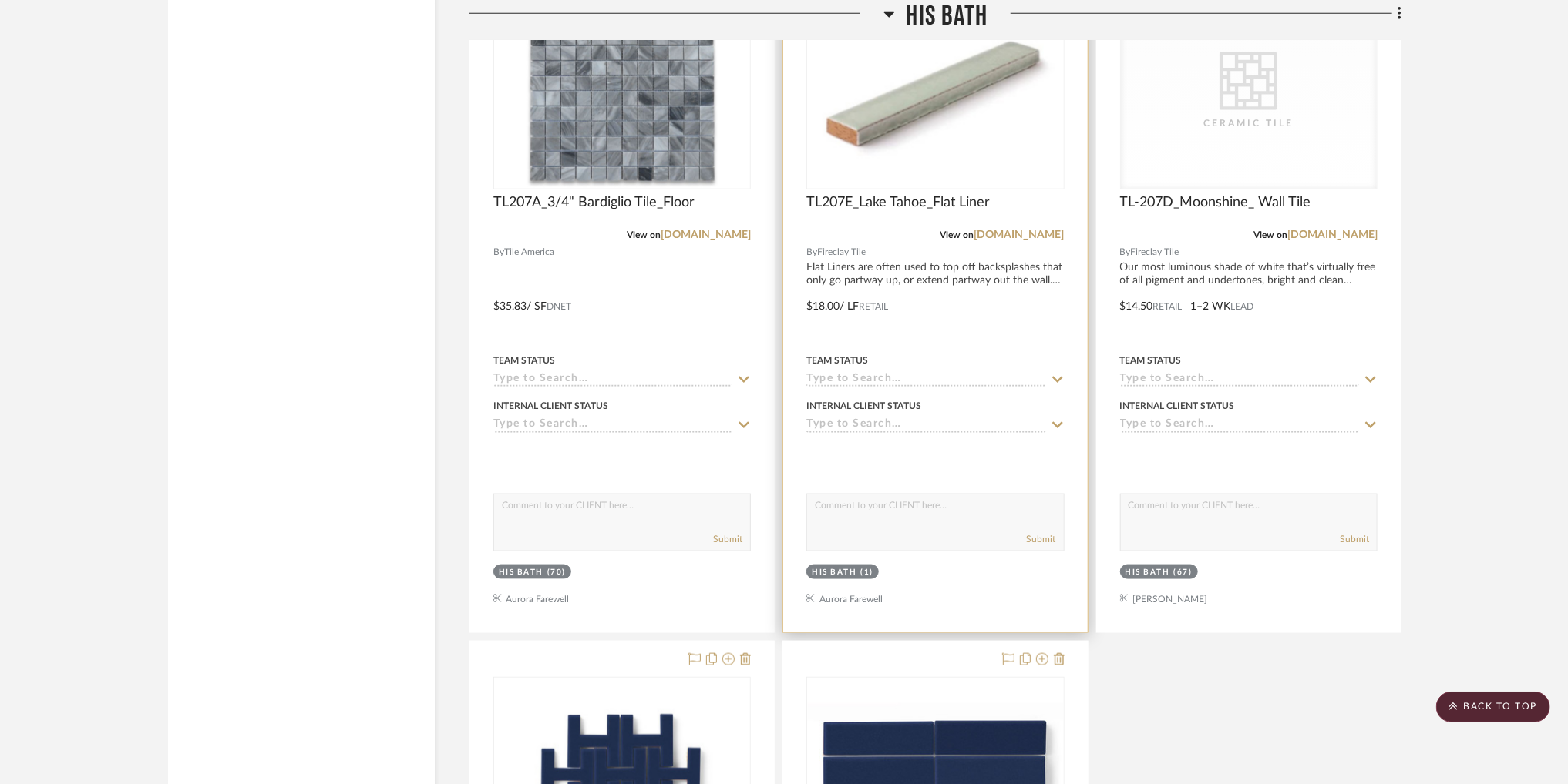
click at [986, 162] on img "0" at bounding box center [935, 91] width 247 height 192
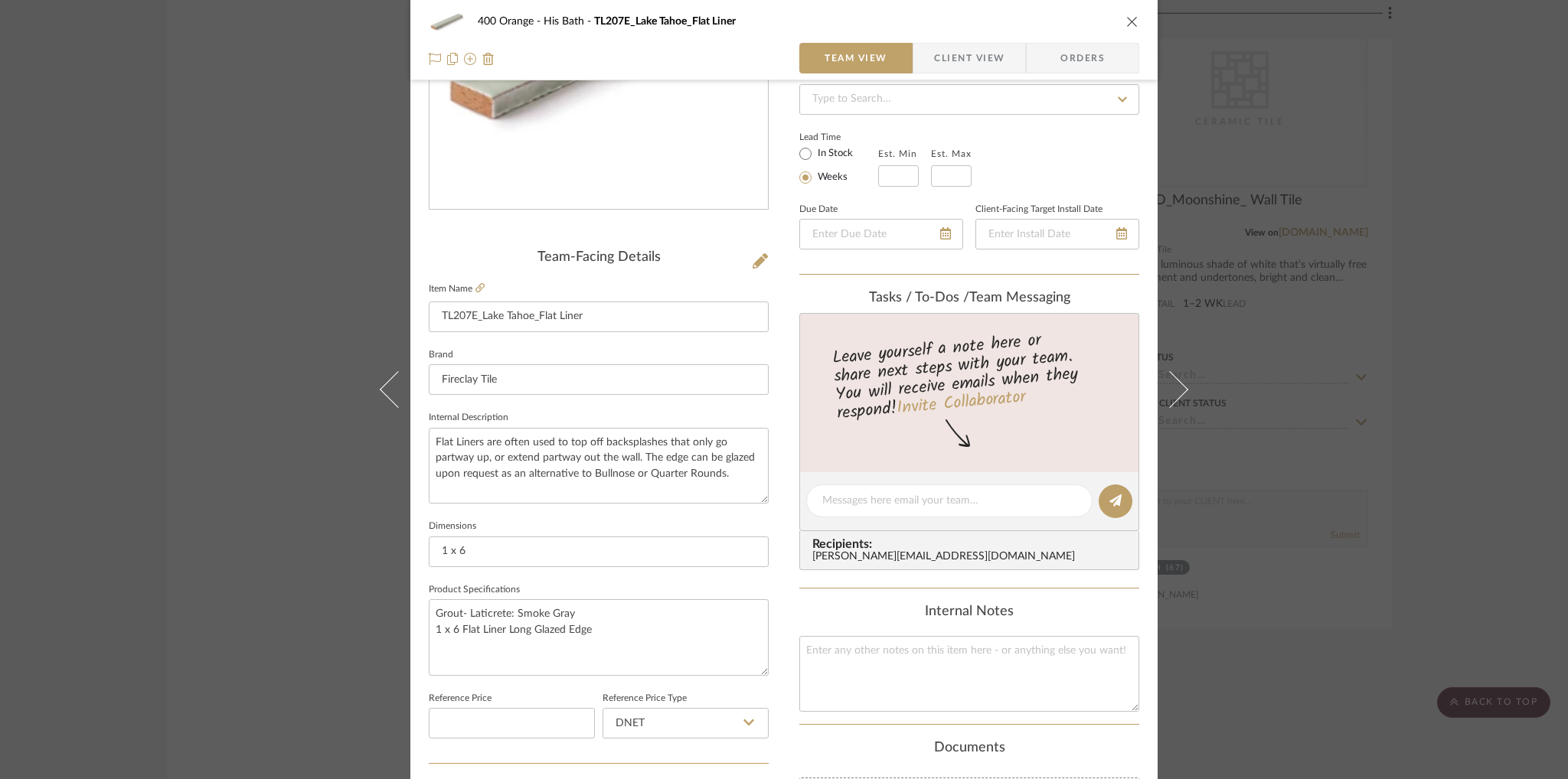
scroll to position [235, 0]
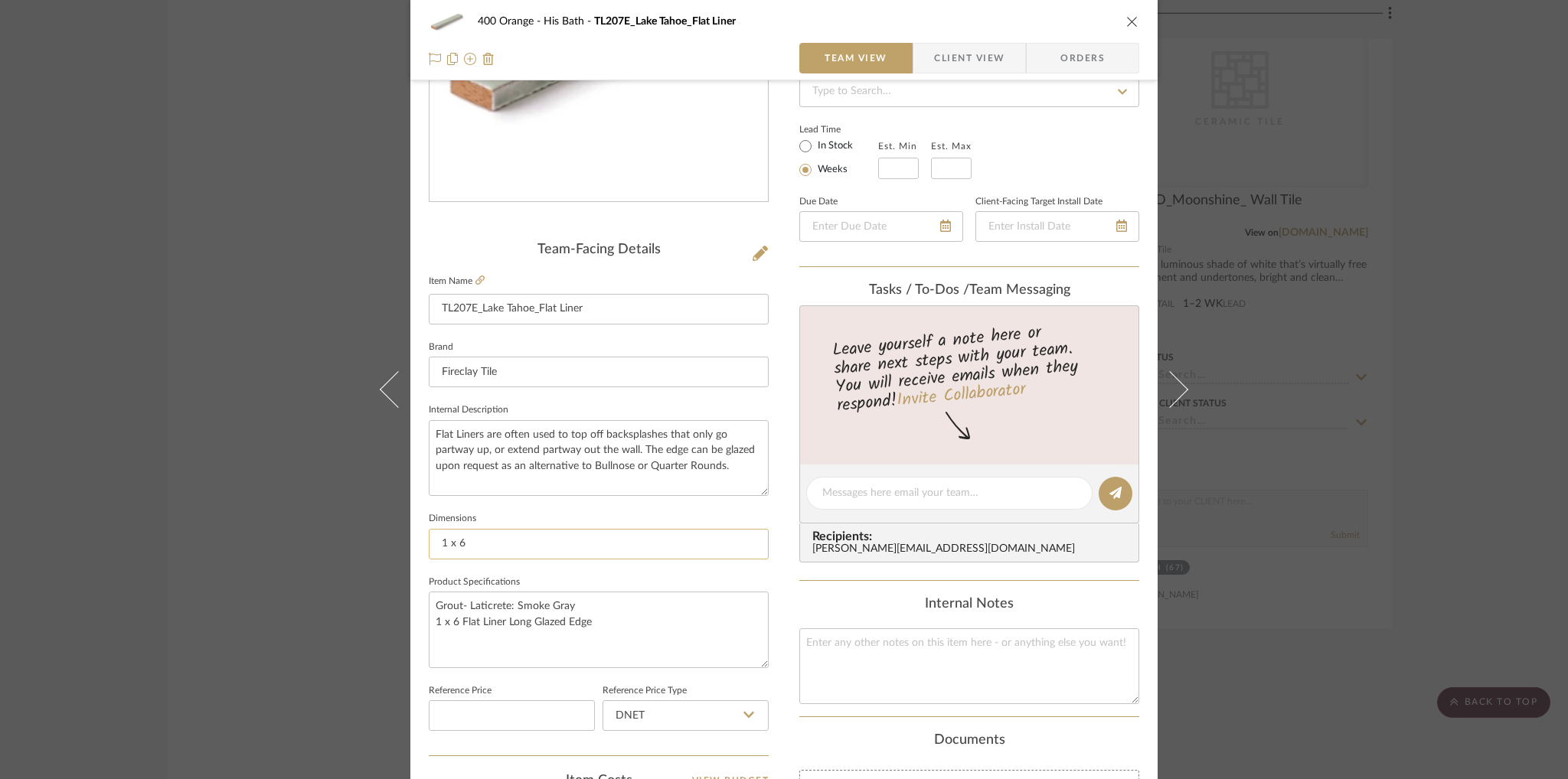
click at [444, 542] on input "1 x 6" at bounding box center [599, 544] width 340 height 30
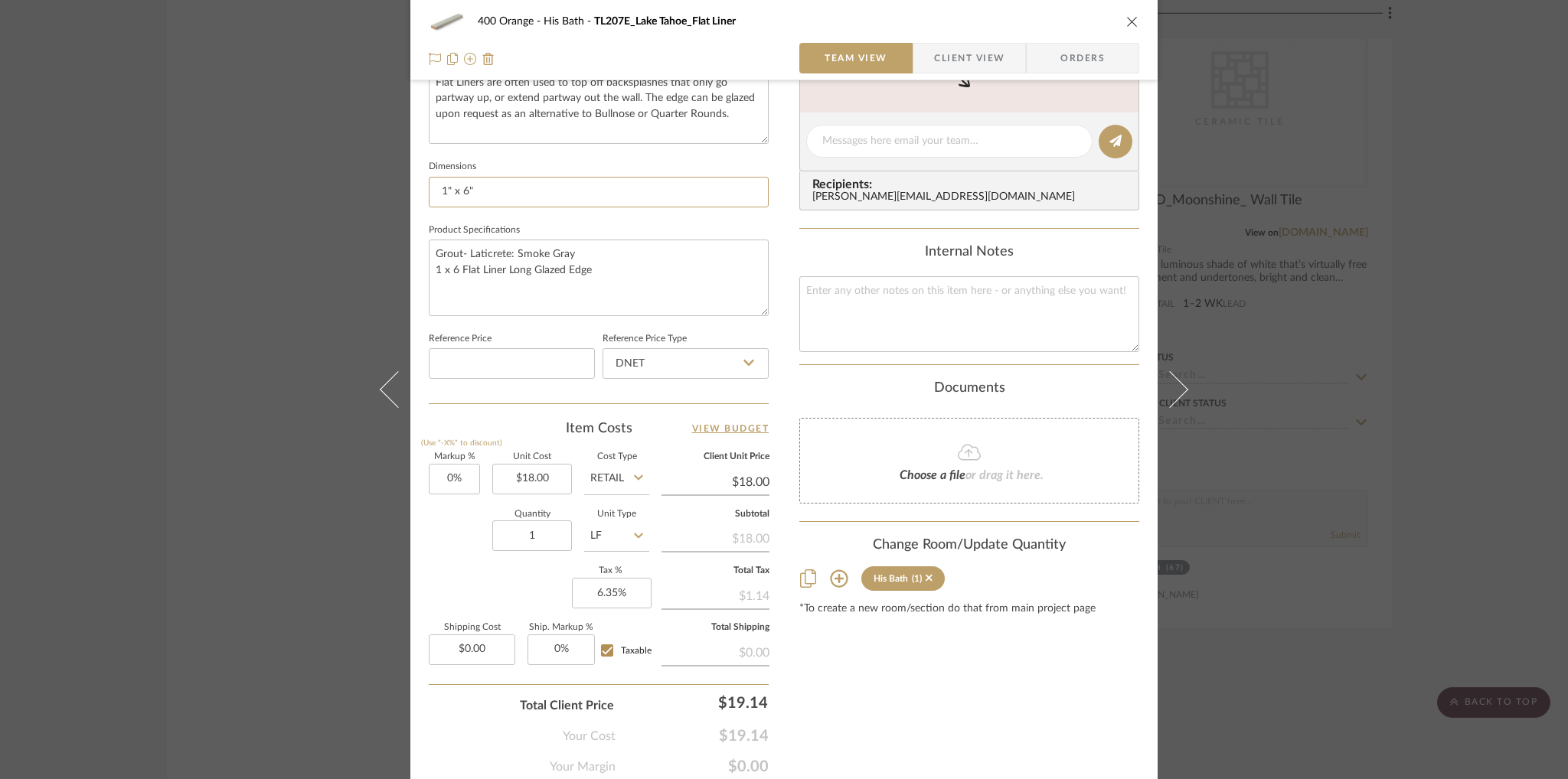
scroll to position [644, 0]
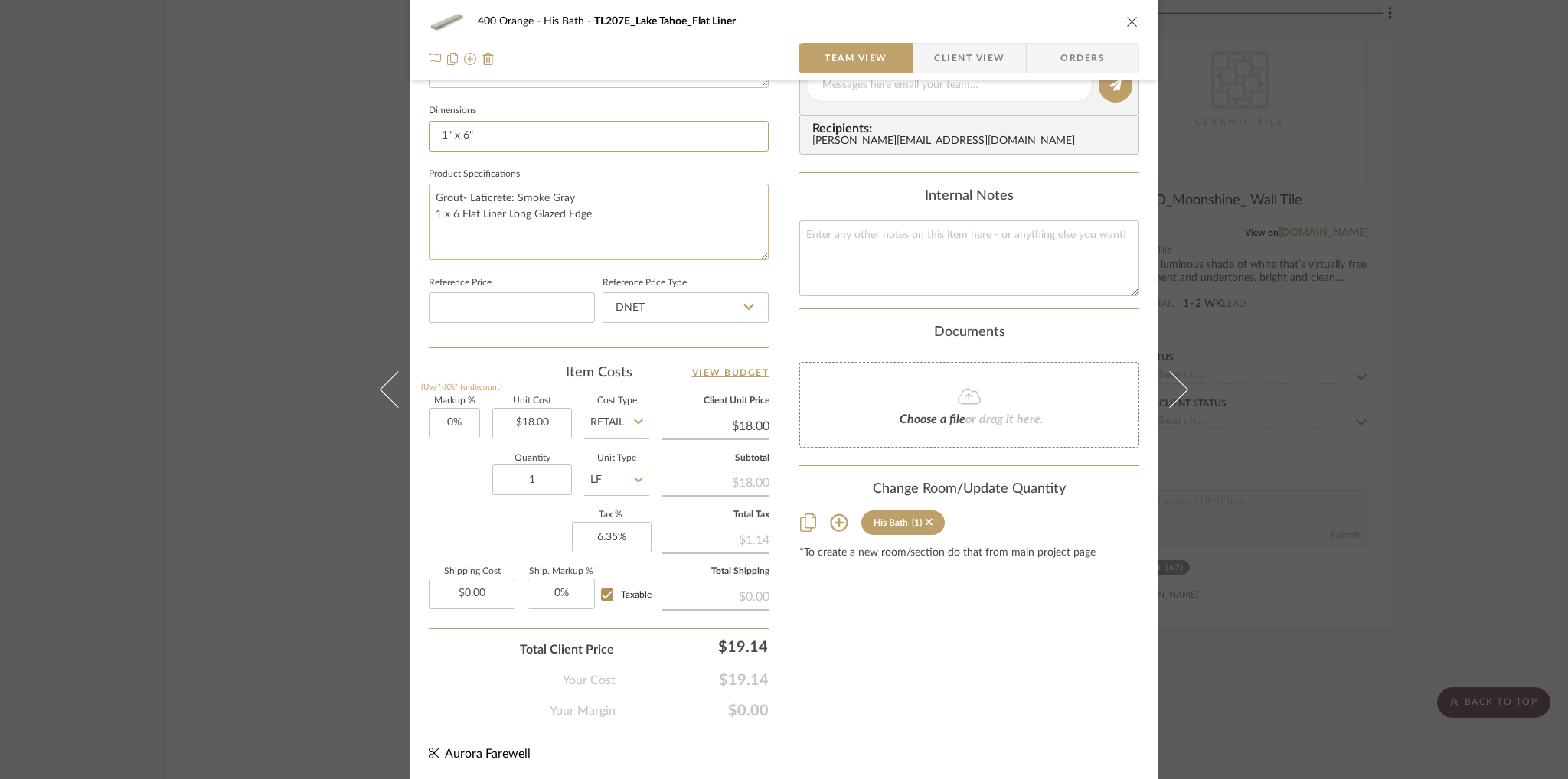
type input "1" x 6""
click at [440, 212] on textarea "Grout- Laticrete: Smoke Gray 1 x 6 Flat Liner Long Glazed Edge" at bounding box center [599, 221] width 340 height 76
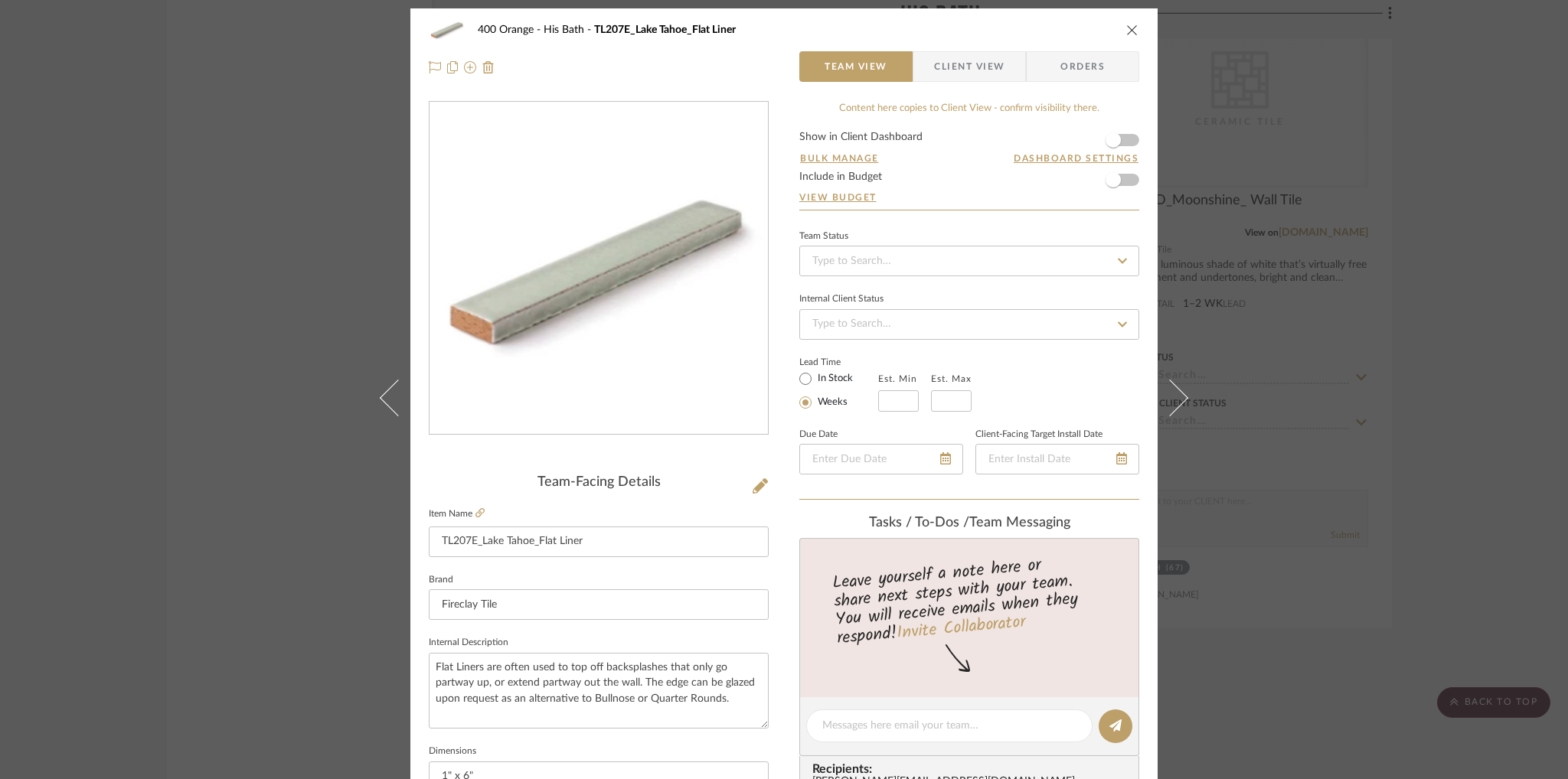
scroll to position [0, 0]
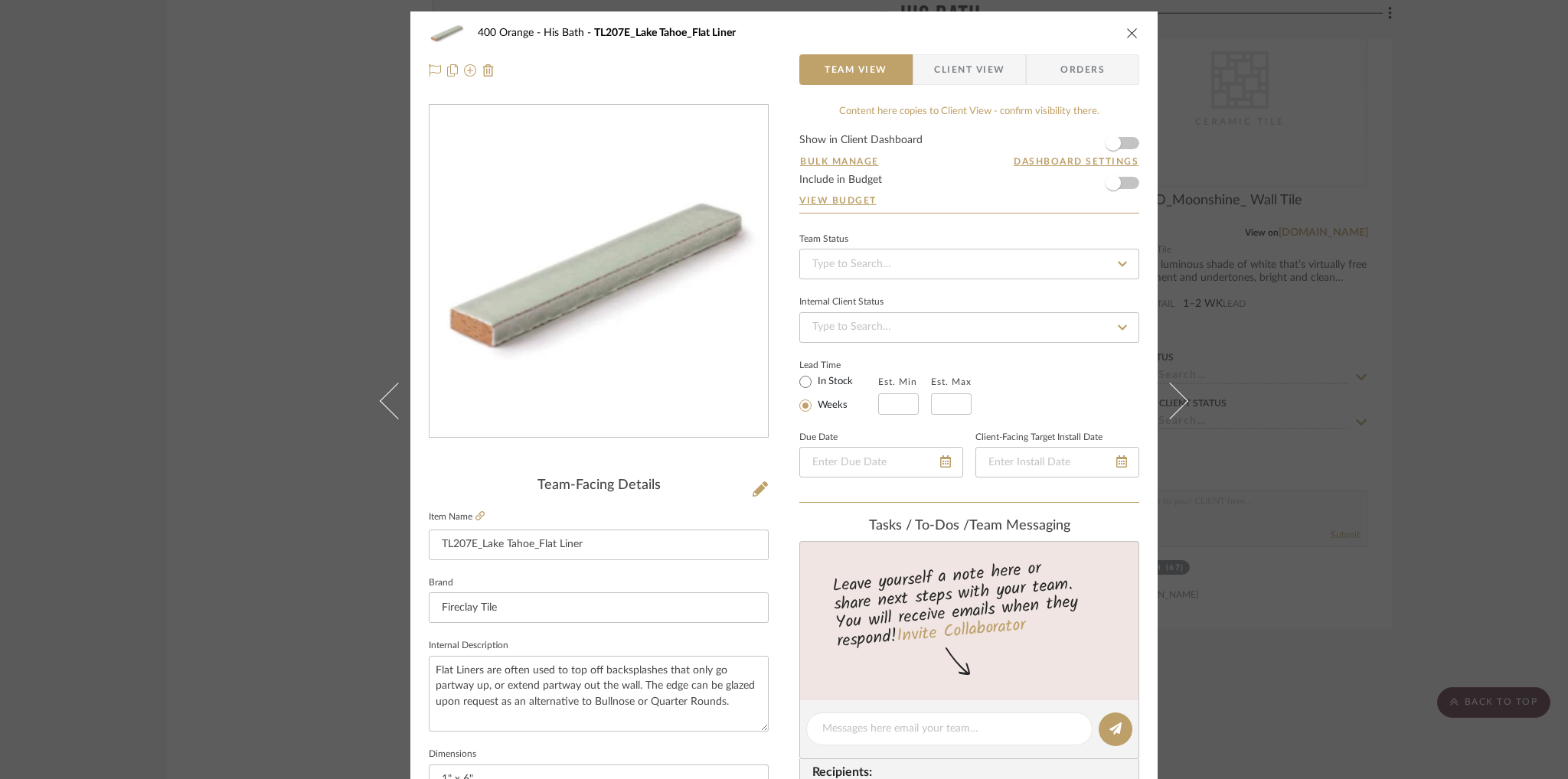
type textarea "Grout- Laticrete: Smoke Gray 1" x 6" Flat Liner Long Glazed Edge"
click at [745, 73] on div at bounding box center [599, 69] width 340 height 30
click at [1130, 33] on icon "close" at bounding box center [1132, 33] width 12 height 12
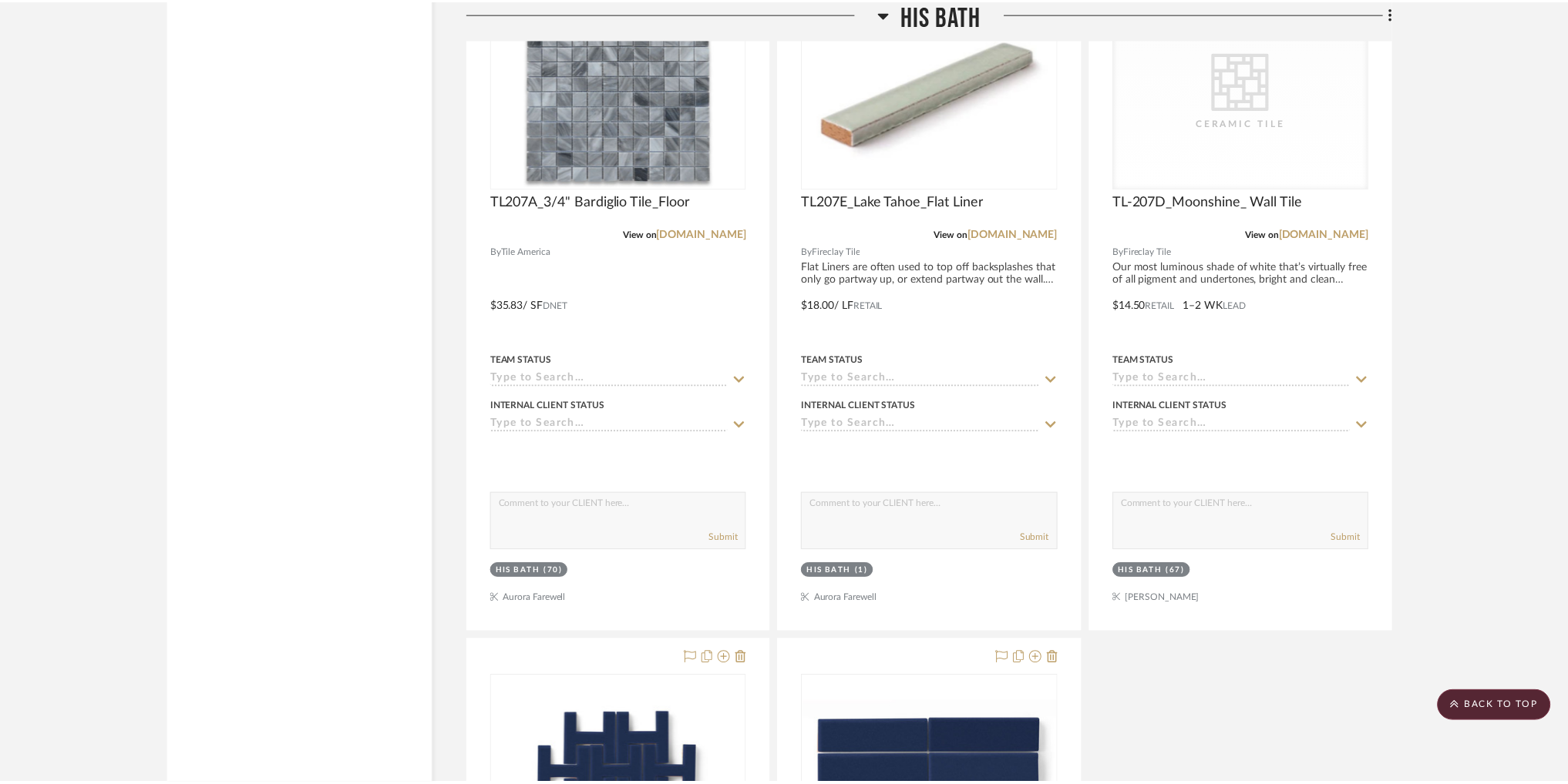
scroll to position [4943, 0]
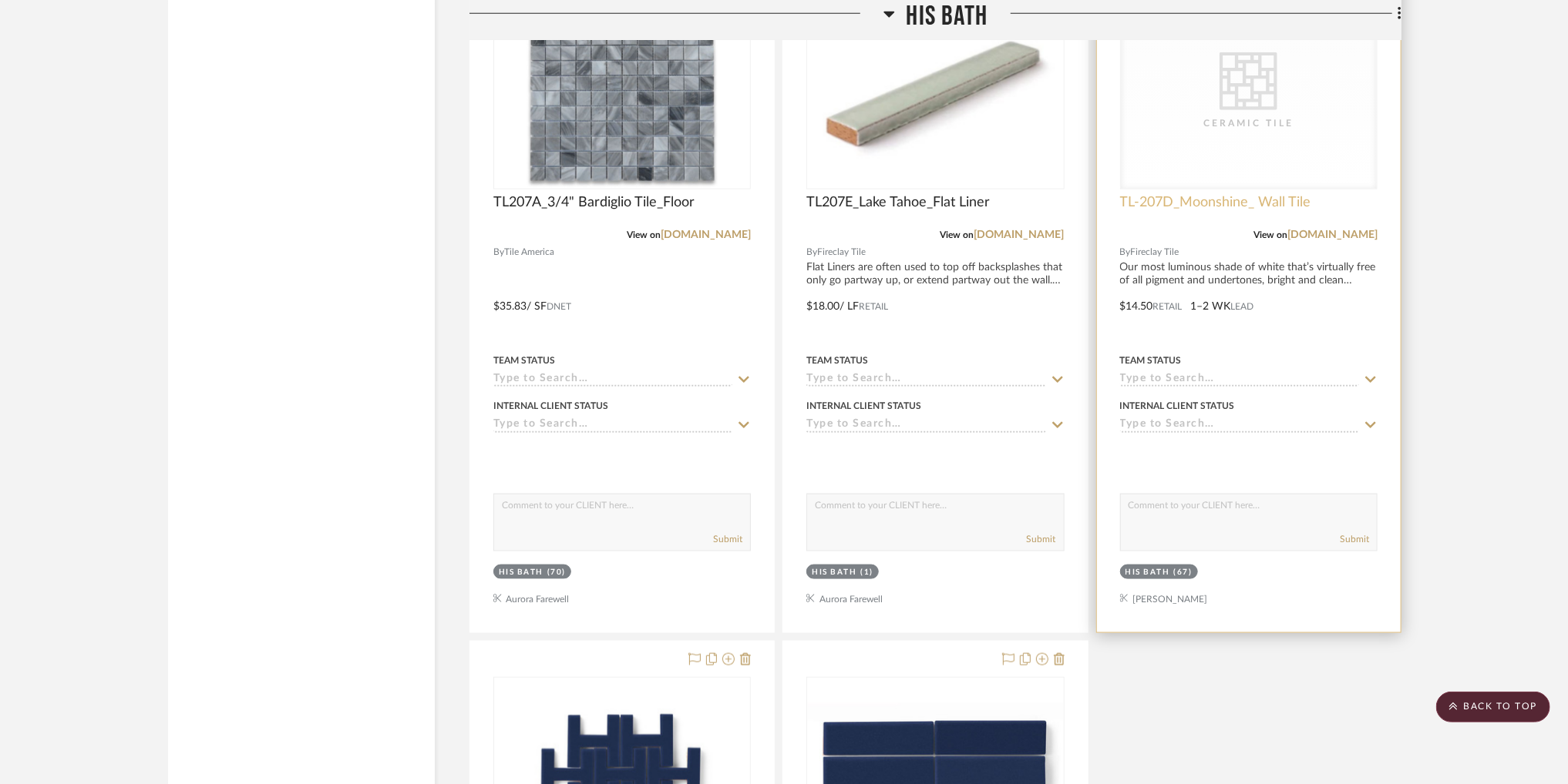
click at [1245, 202] on span "TL-207D_Moonshine_ Wall Tile" at bounding box center [1215, 202] width 191 height 17
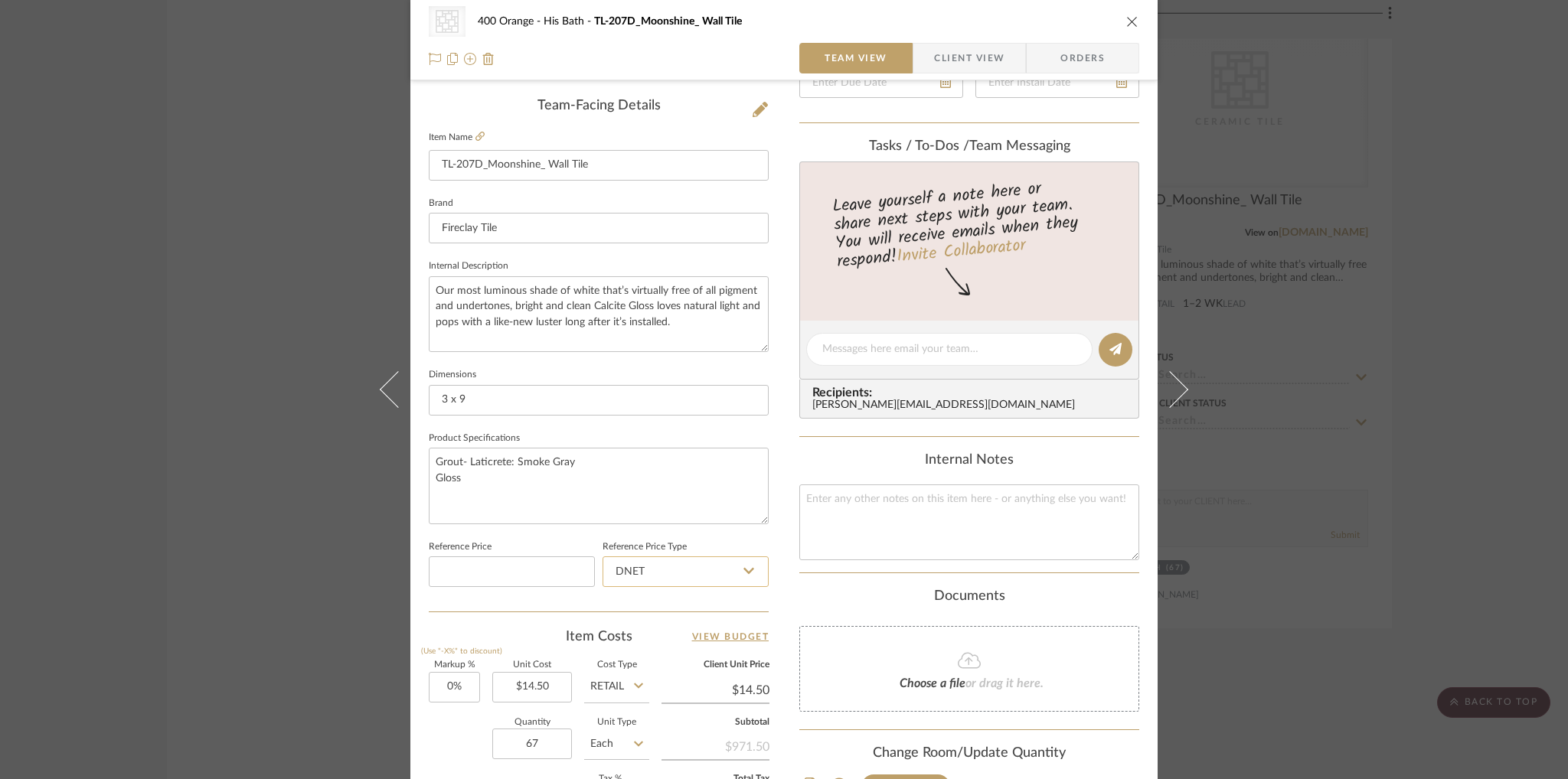
scroll to position [383, 0]
click at [444, 393] on input "3 x 9" at bounding box center [599, 397] width 340 height 30
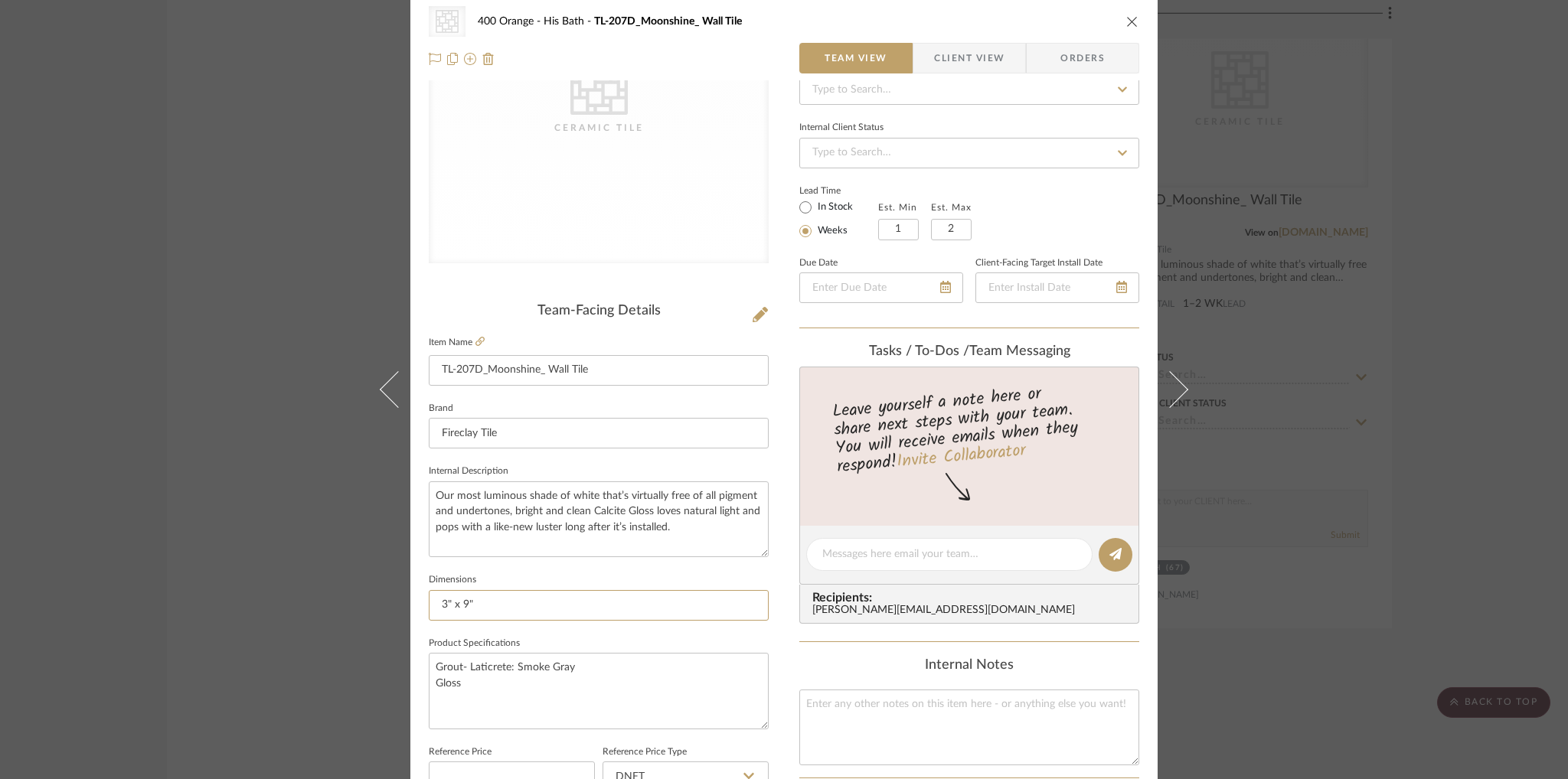
scroll to position [0, 0]
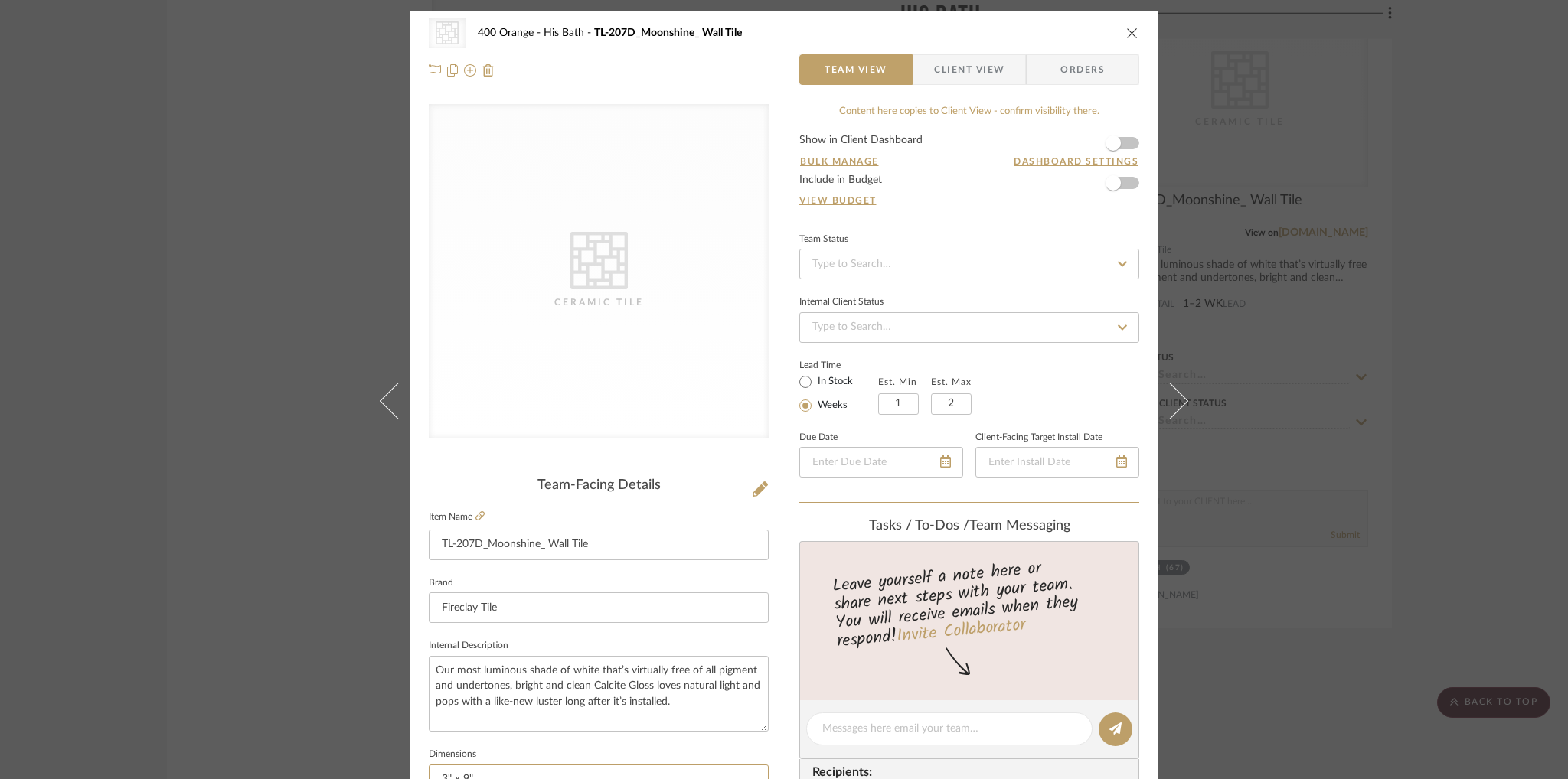
type input "3" x 9""
click at [1120, 104] on div "Content here copies to Client View - confirm visibility there." at bounding box center [969, 112] width 340 height 16
click at [1126, 33] on icon "close" at bounding box center [1132, 33] width 12 height 12
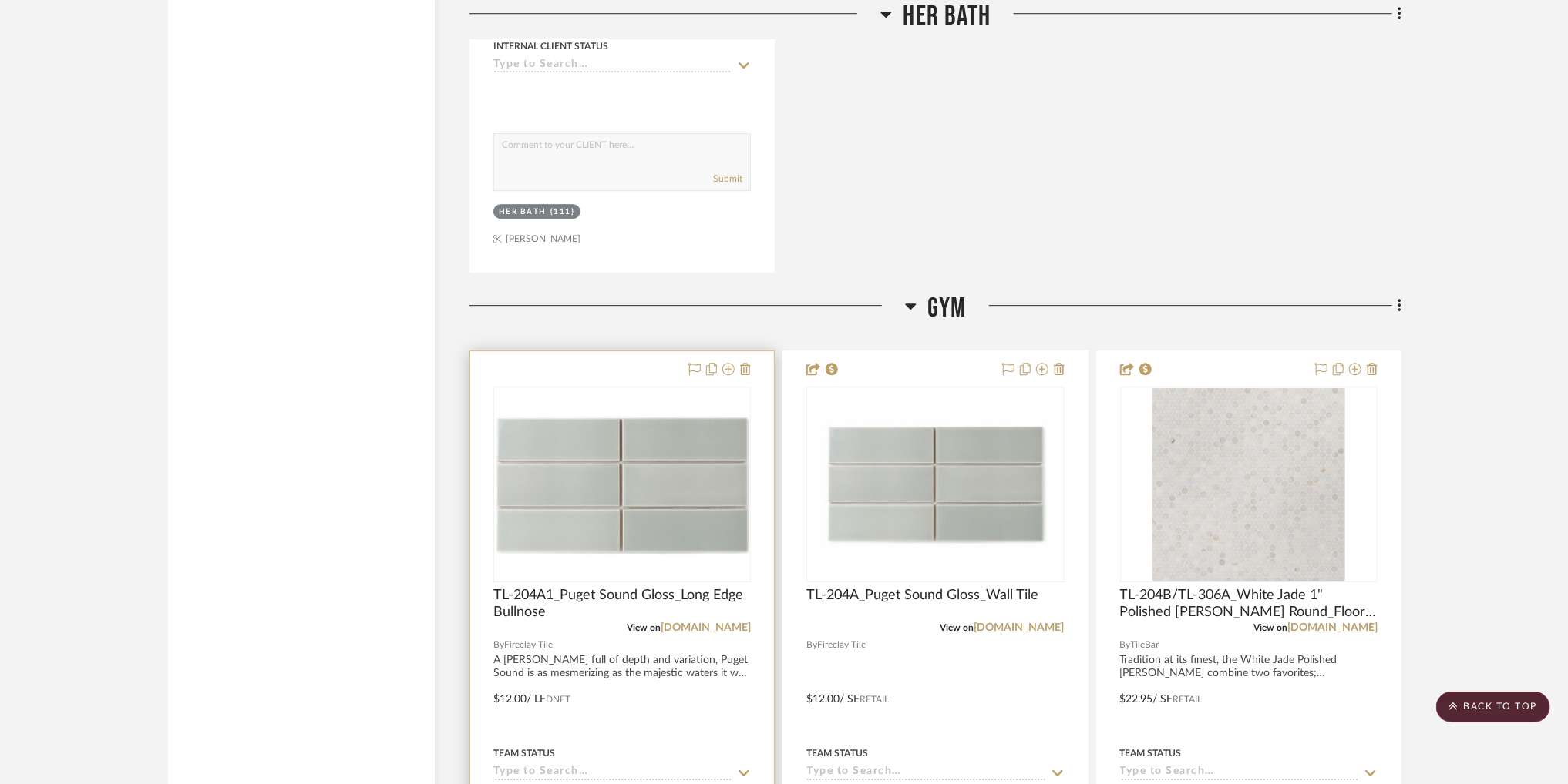
scroll to position [3171, 0]
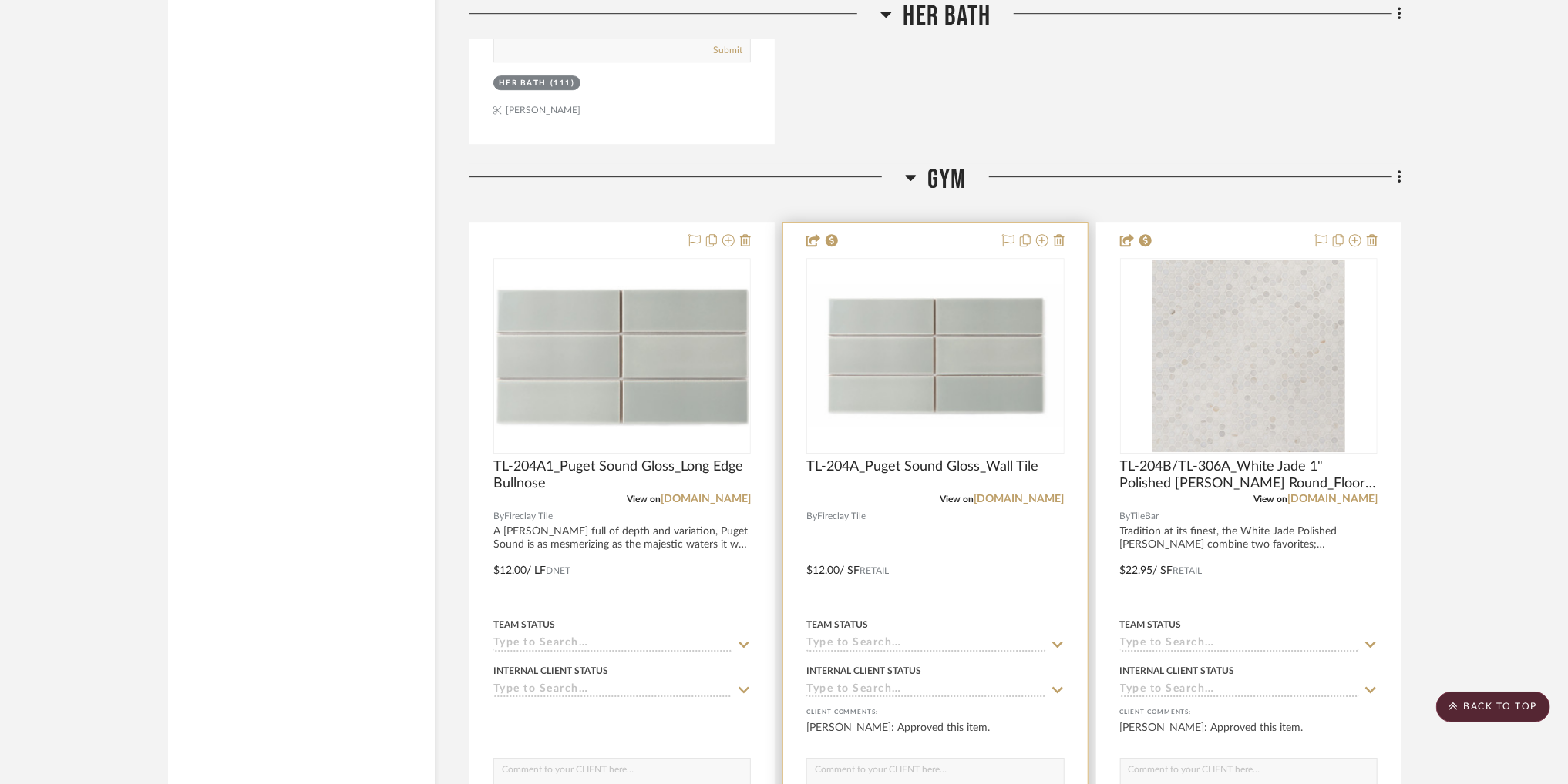
click at [854, 454] on div at bounding box center [934, 560] width 304 height 674
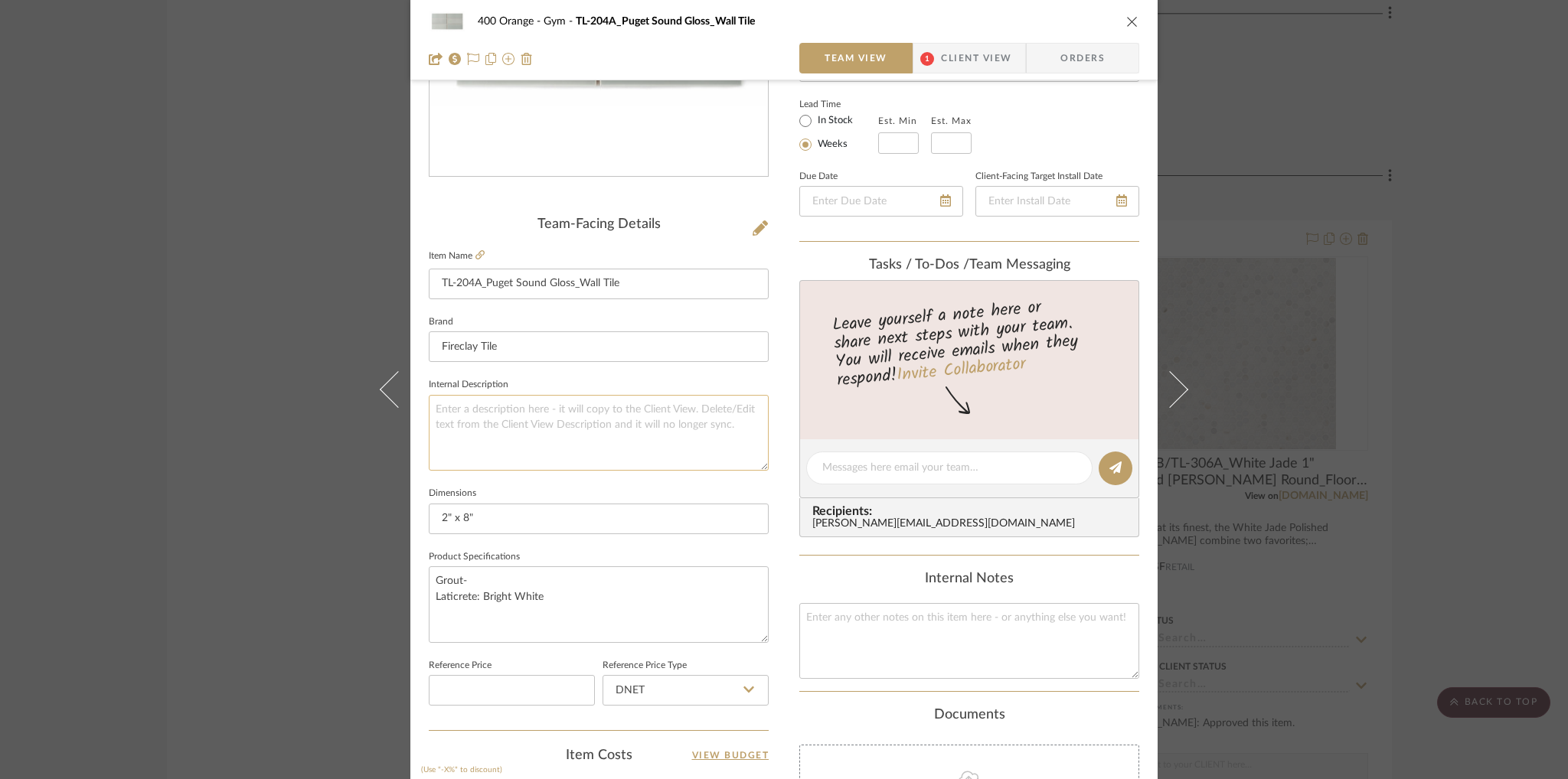
scroll to position [306, 0]
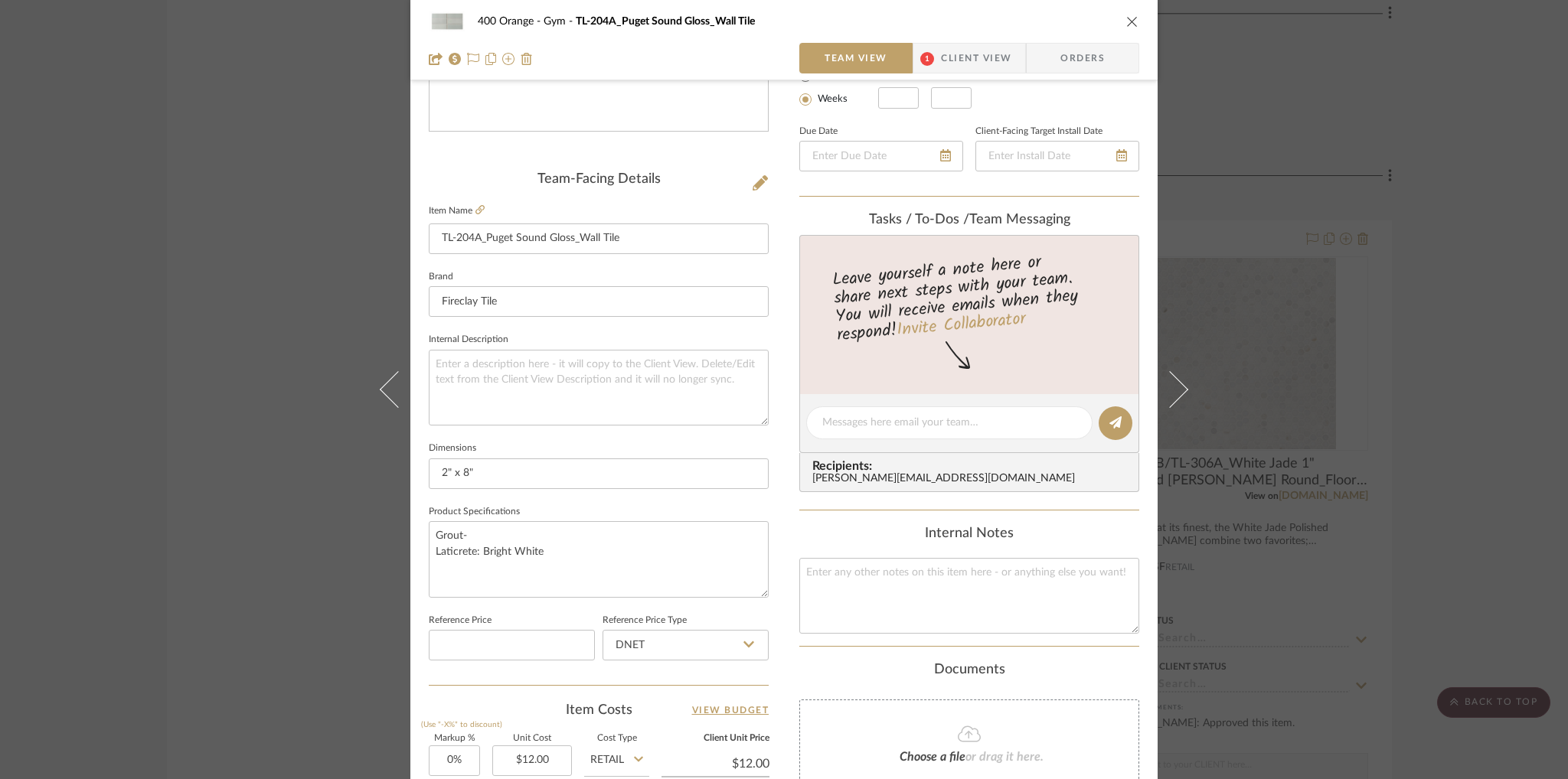
drag, startPoint x: 1357, startPoint y: 201, endPoint x: 1328, endPoint y: 204, distance: 29.2
click at [1357, 201] on div "400 Orange Gym TL-204A_Puget Sound Gloss_Wall Tile Team View 1 Client View Orde…" at bounding box center [784, 389] width 1568 height 779
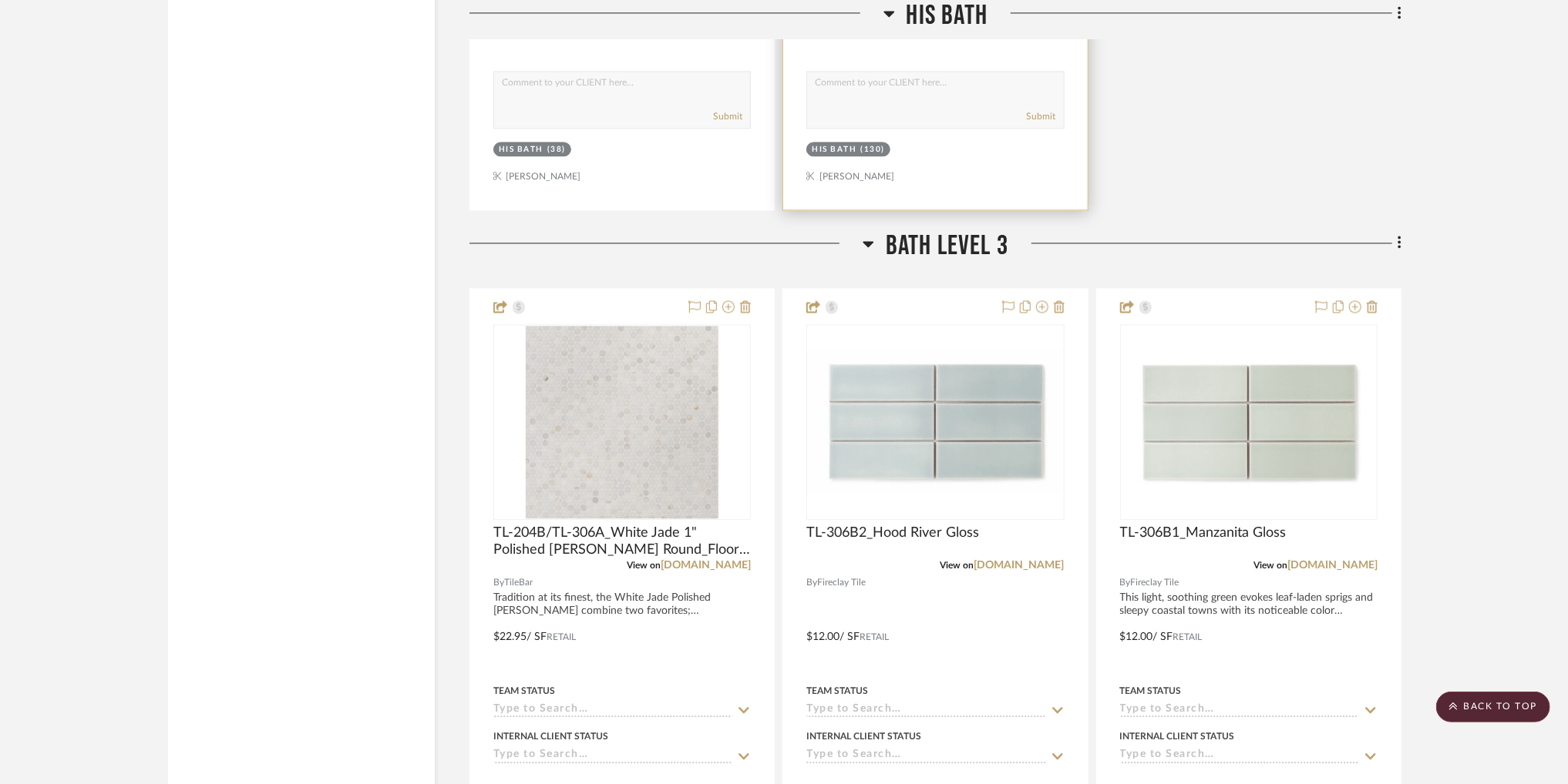
scroll to position [6252, 0]
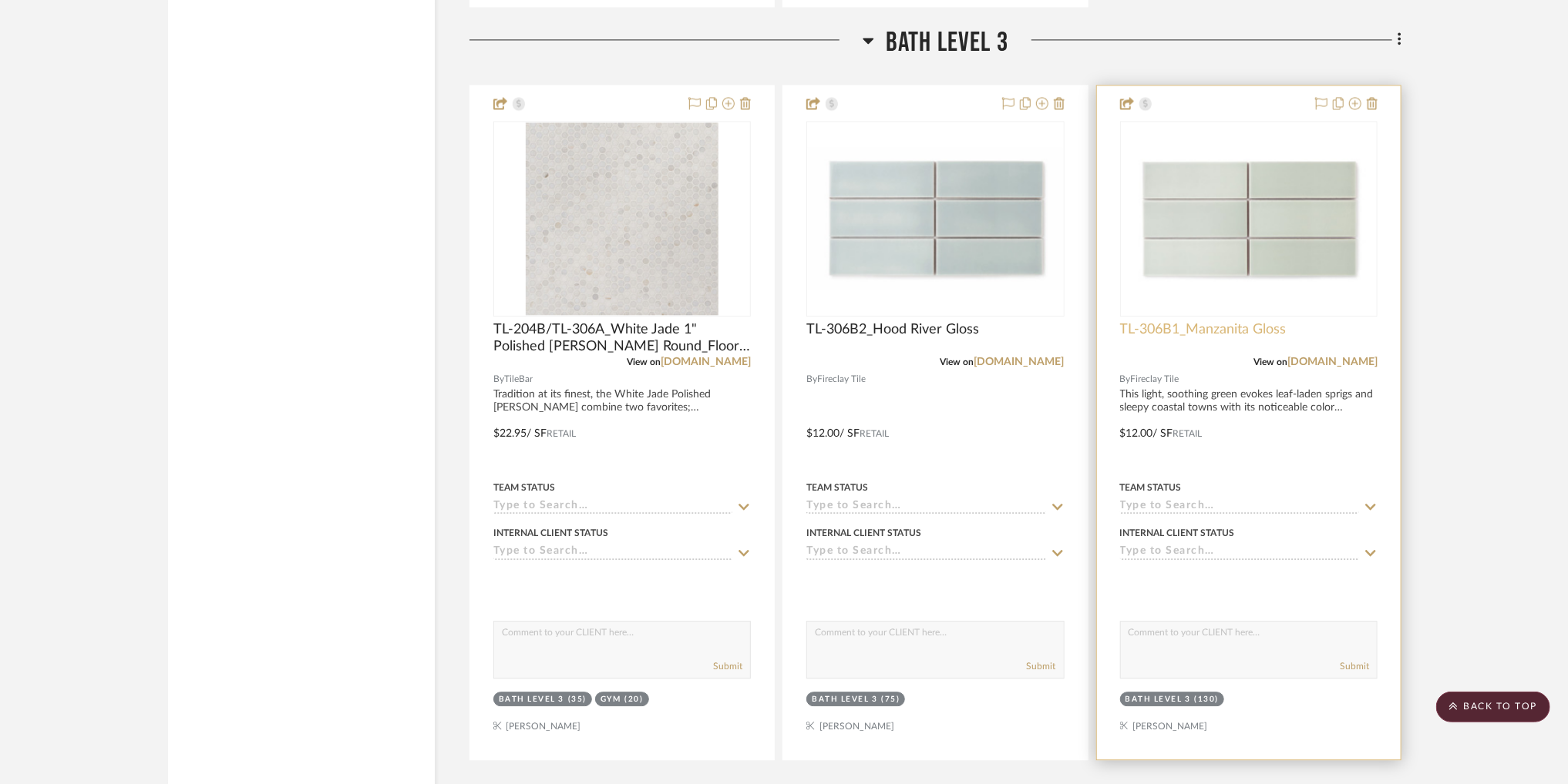
click at [1223, 330] on span "TL-306B1_Manzanita Gloss" at bounding box center [1203, 330] width 166 height 17
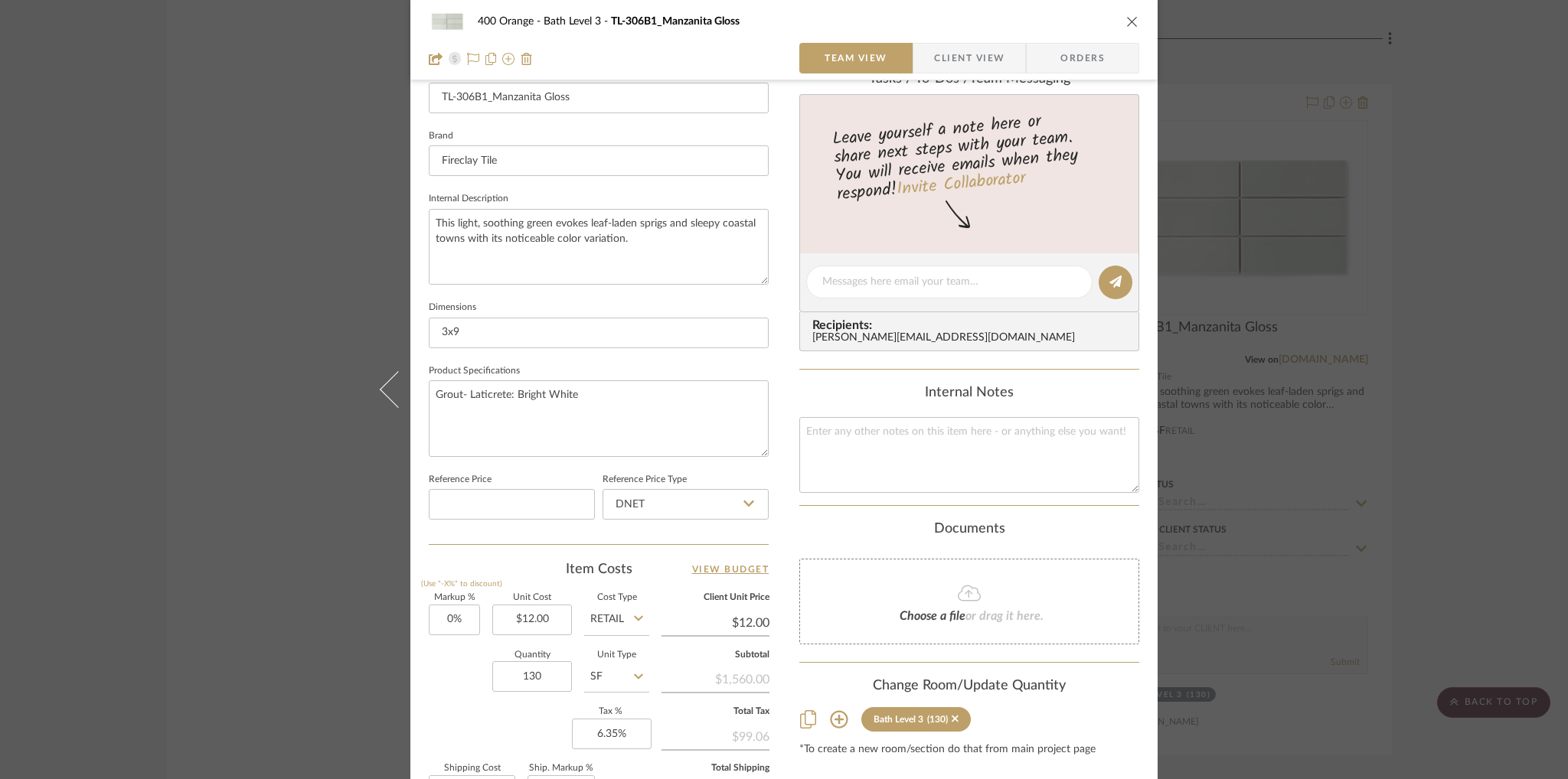
scroll to position [459, 0]
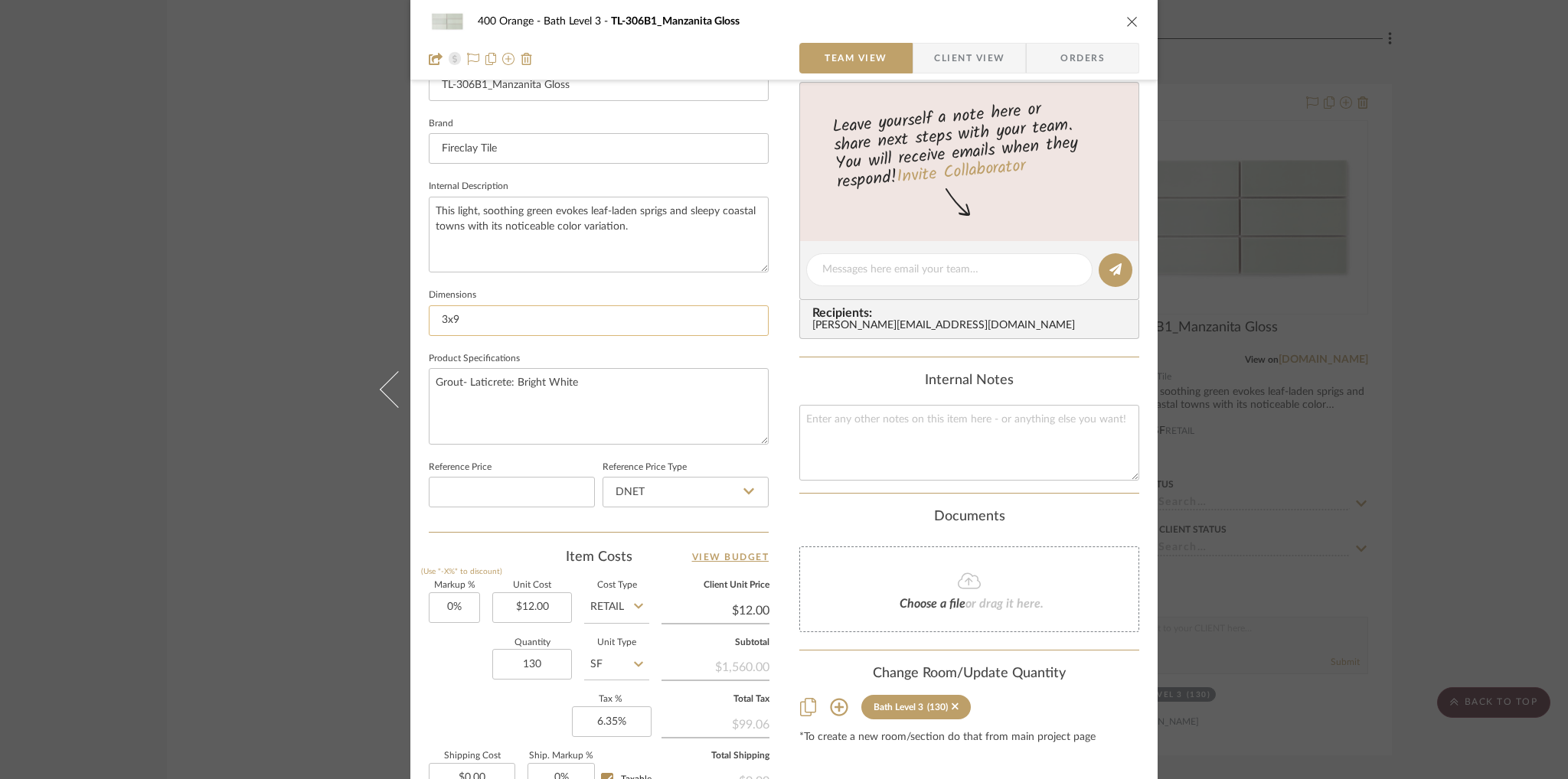
click at [449, 322] on input "3x9" at bounding box center [599, 320] width 340 height 30
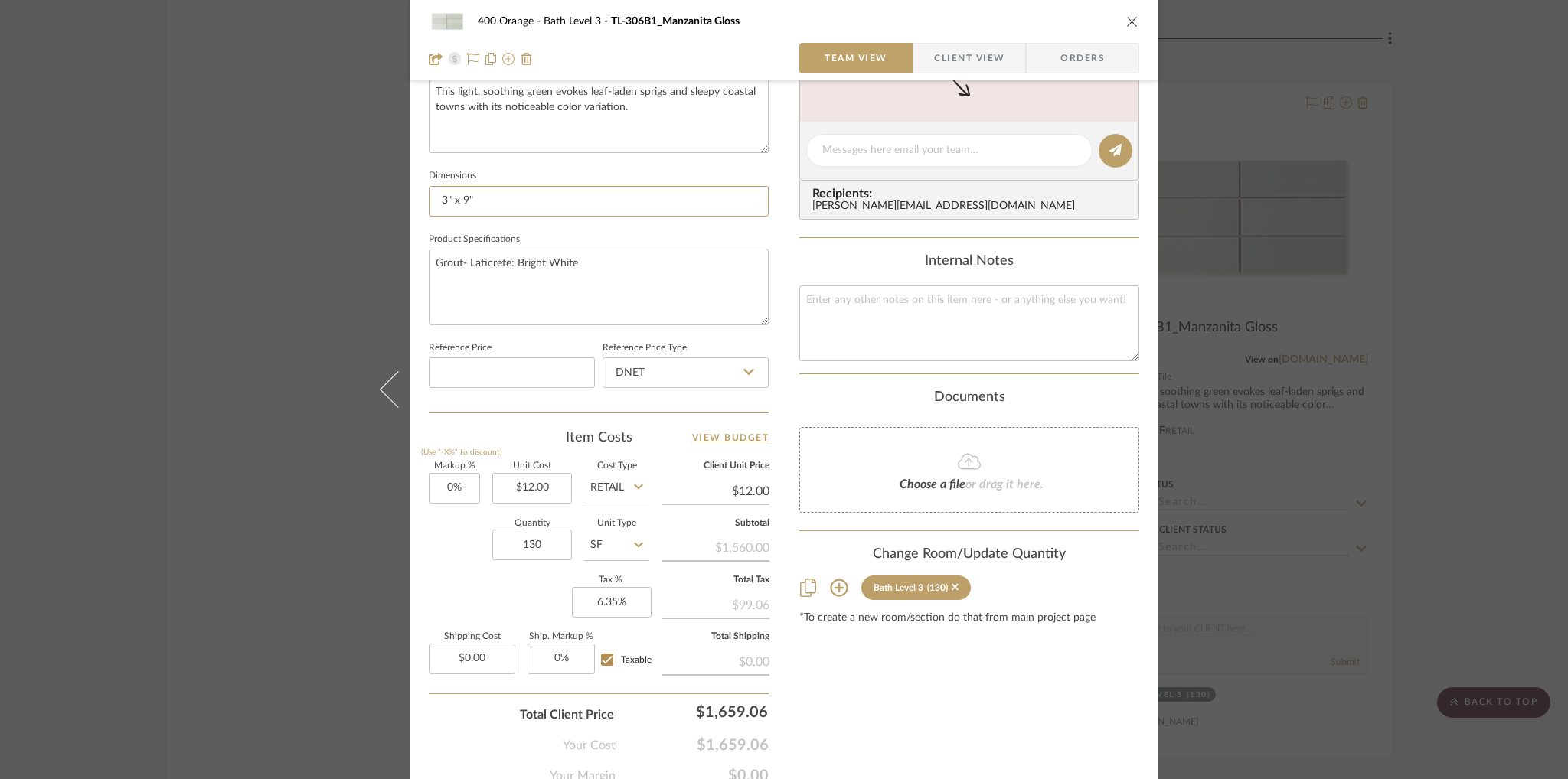
scroll to position [644, 0]
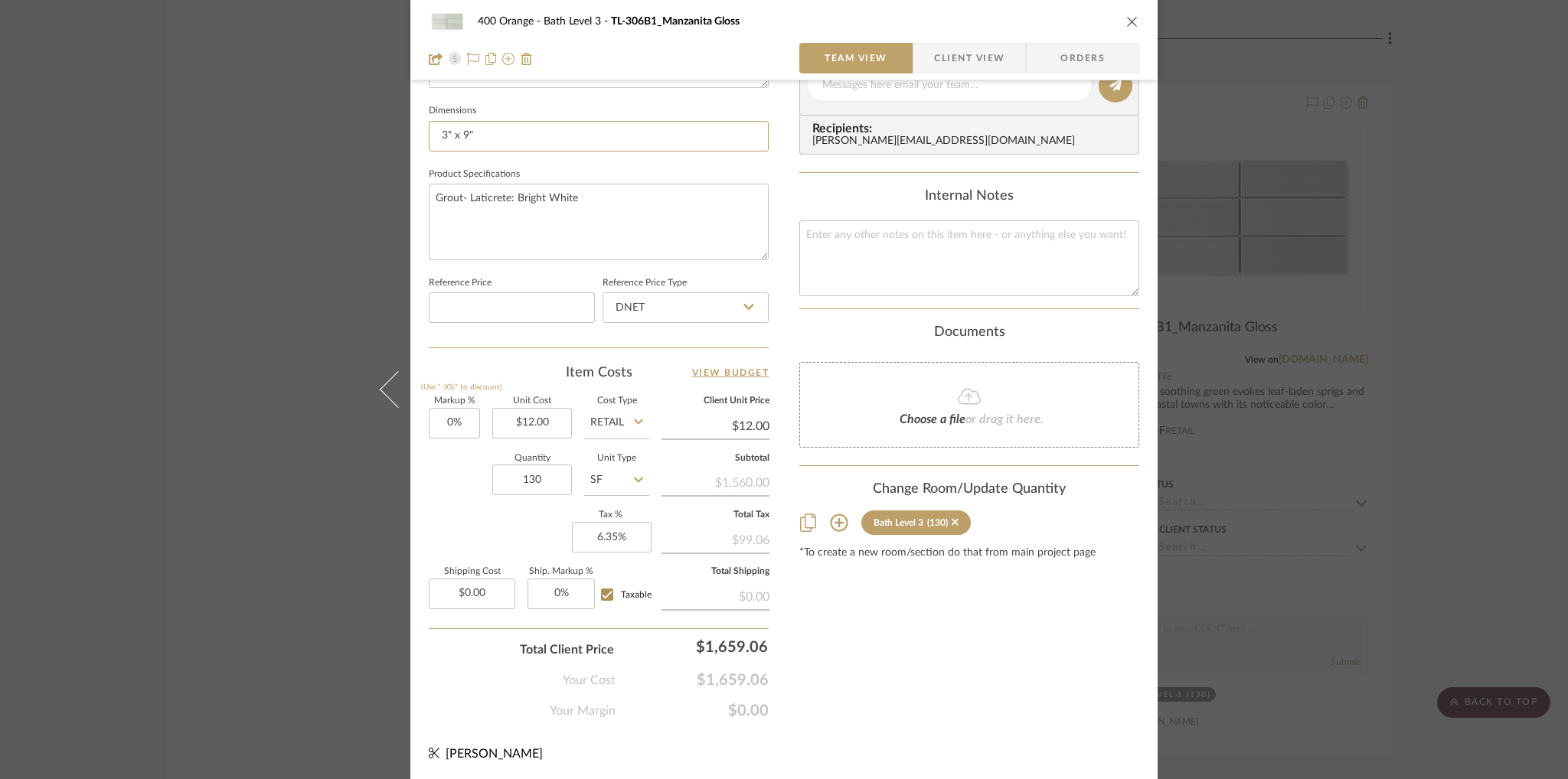
type input "3" x 9""
click at [1035, 641] on div "Content here copies to Client View - confirm visibility there. Show in Client D…" at bounding box center [969, 90] width 340 height 1260
click at [1364, 140] on div "400 Orange Bath Level 3 TL-306B1_Manzanita Gloss Team View Client View Orders T…" at bounding box center [784, 389] width 1568 height 779
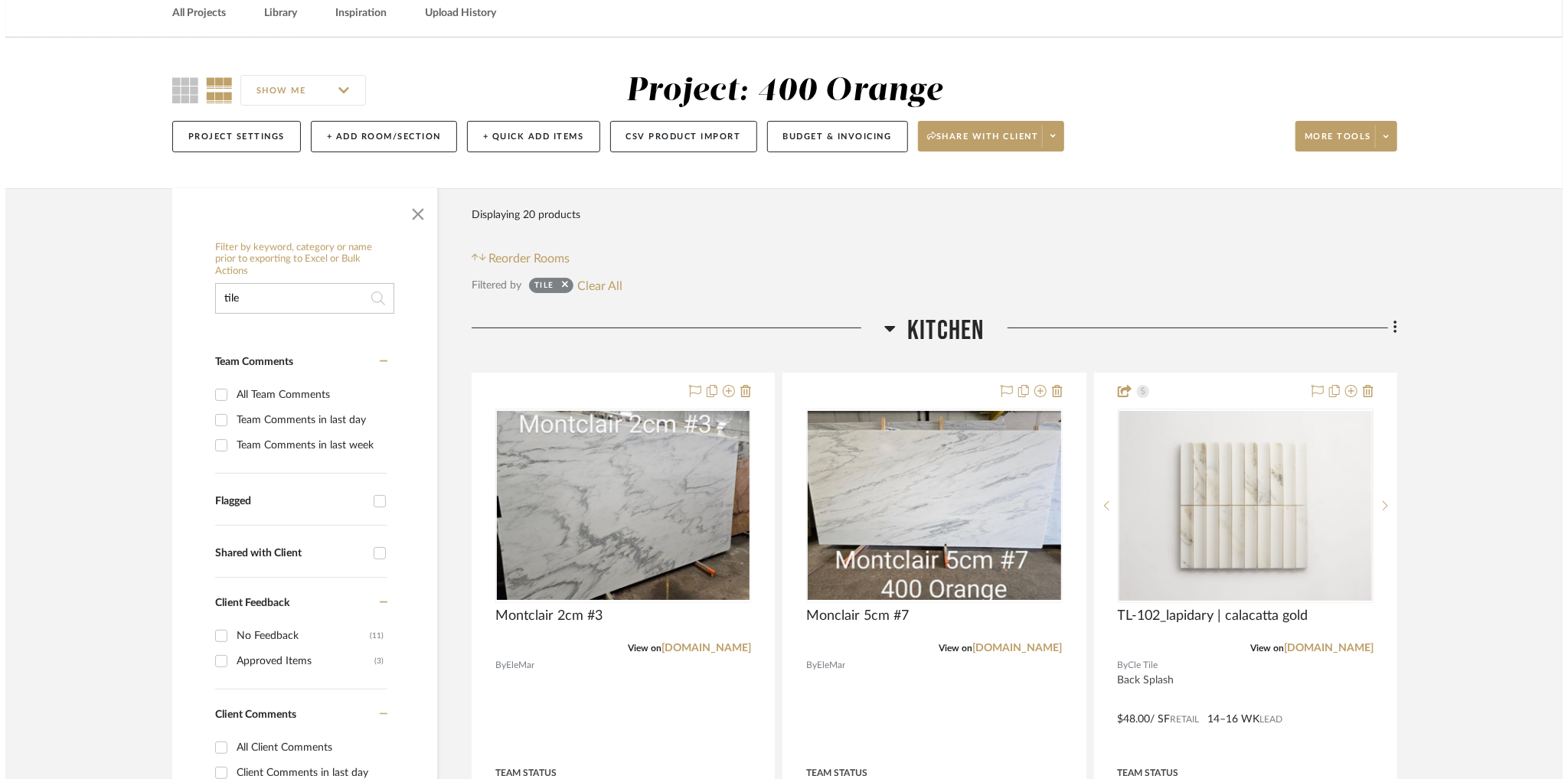
scroll to position [0, 0]
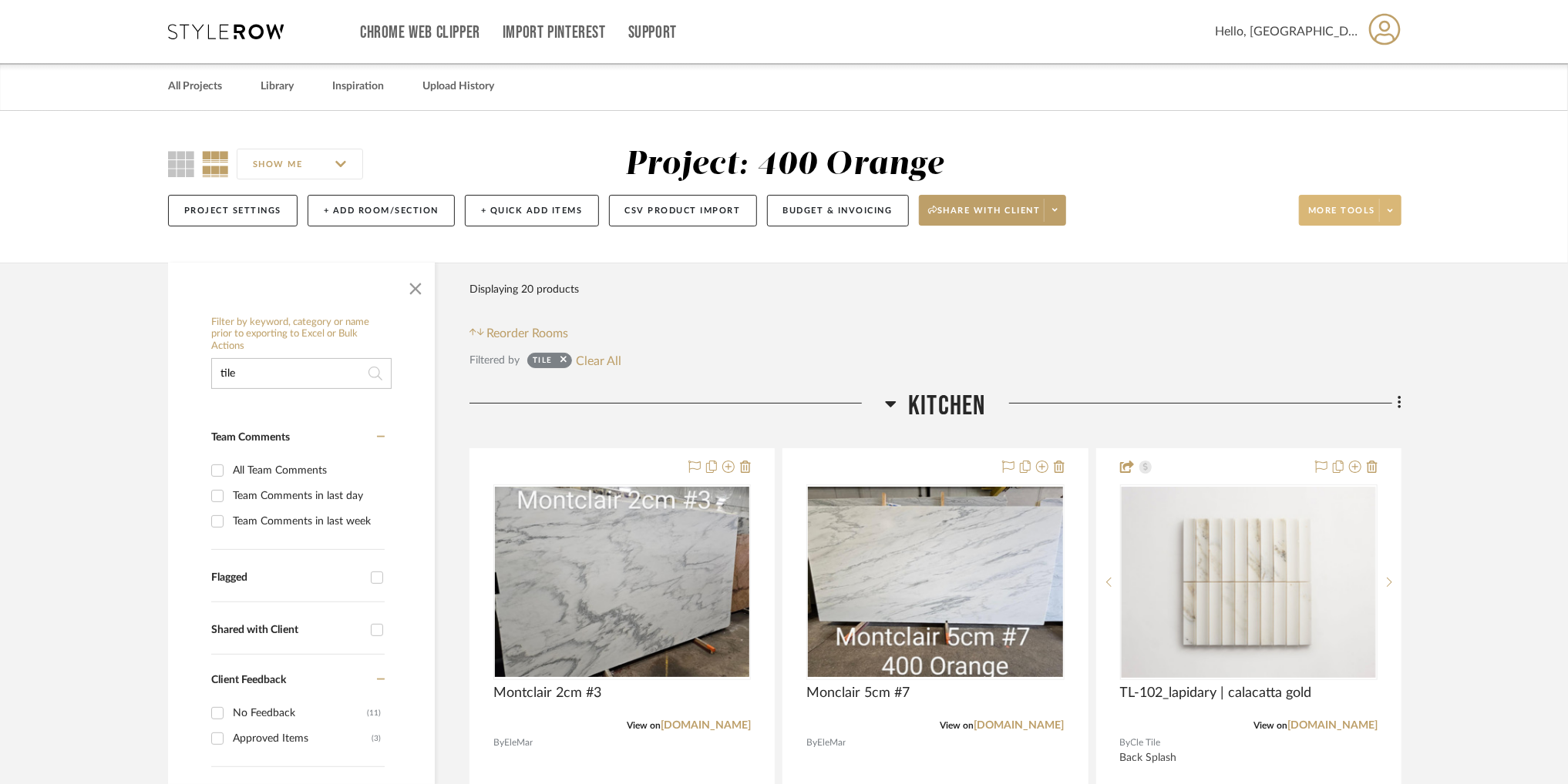
click at [1383, 207] on span at bounding box center [1389, 210] width 21 height 23
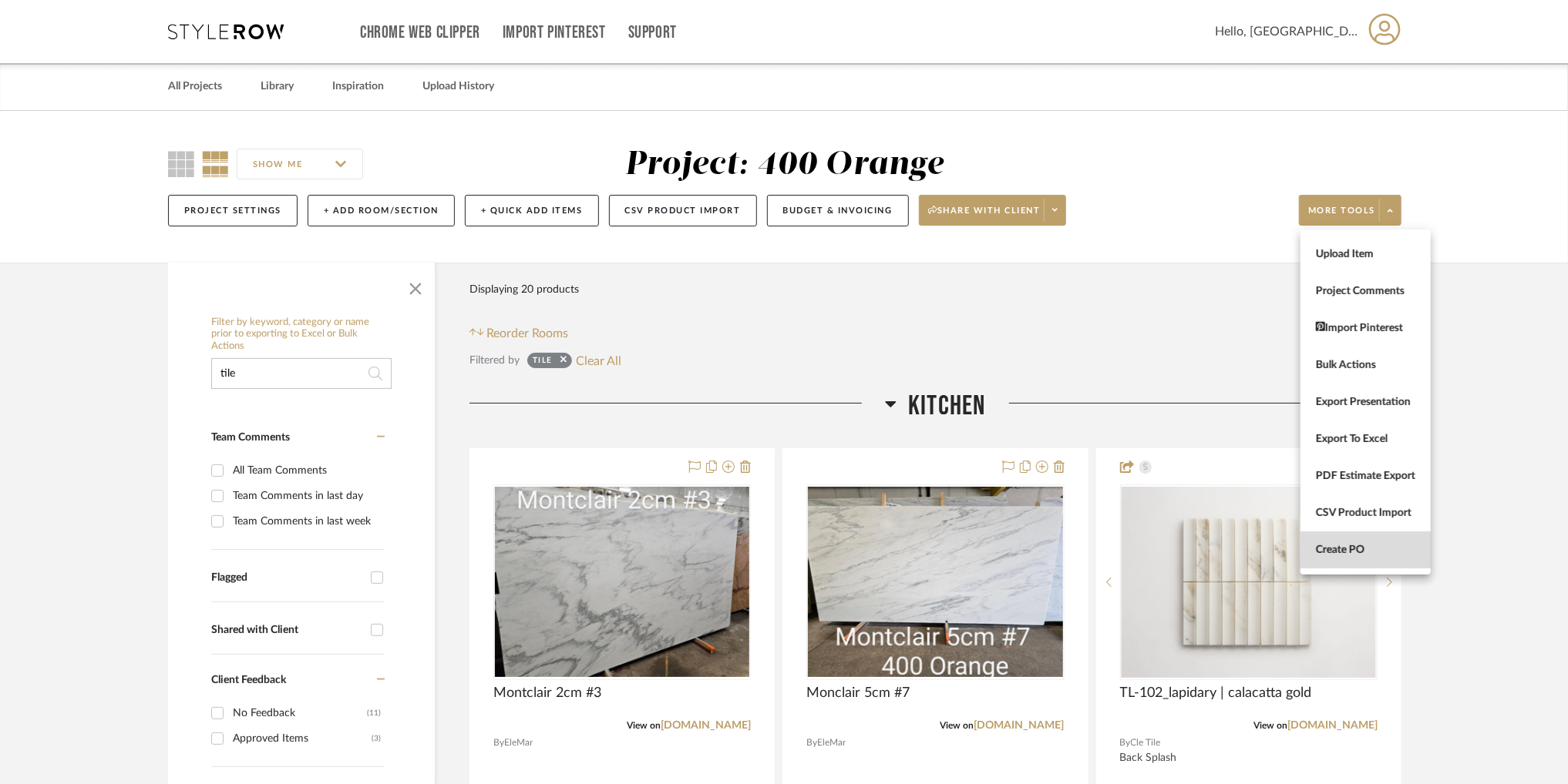
click at [1347, 534] on button "Create PO" at bounding box center [1365, 549] width 130 height 37
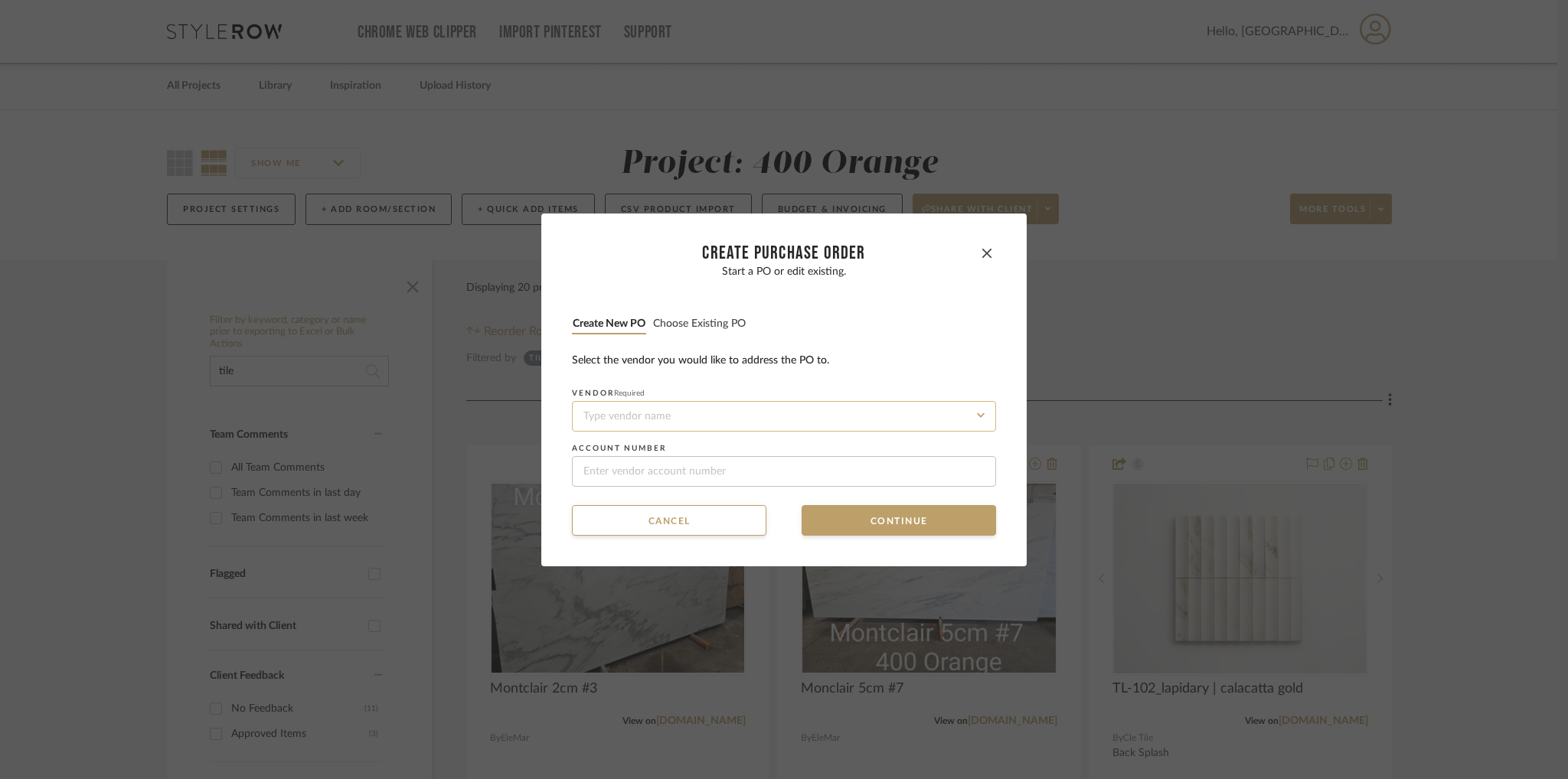
click at [707, 420] on input at bounding box center [784, 416] width 424 height 30
click at [685, 451] on div "Fireclay Tile" at bounding box center [778, 452] width 423 height 35
type input "Fireclay Tile"
click at [919, 520] on button "Continue" at bounding box center [898, 520] width 194 height 30
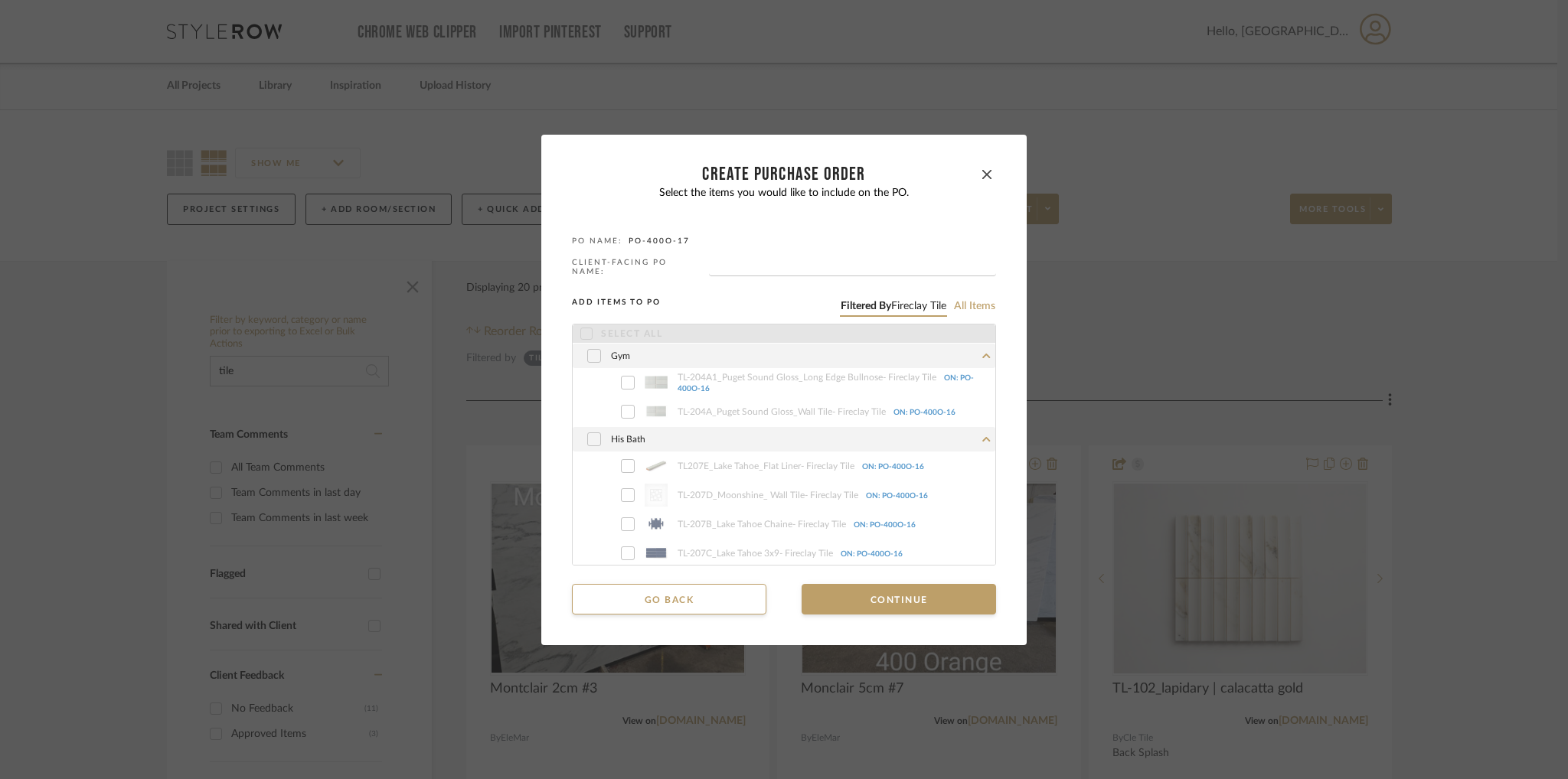
click at [589, 352] on icon at bounding box center [594, 356] width 9 height 11
click at [989, 173] on button "button" at bounding box center [987, 175] width 19 height 19
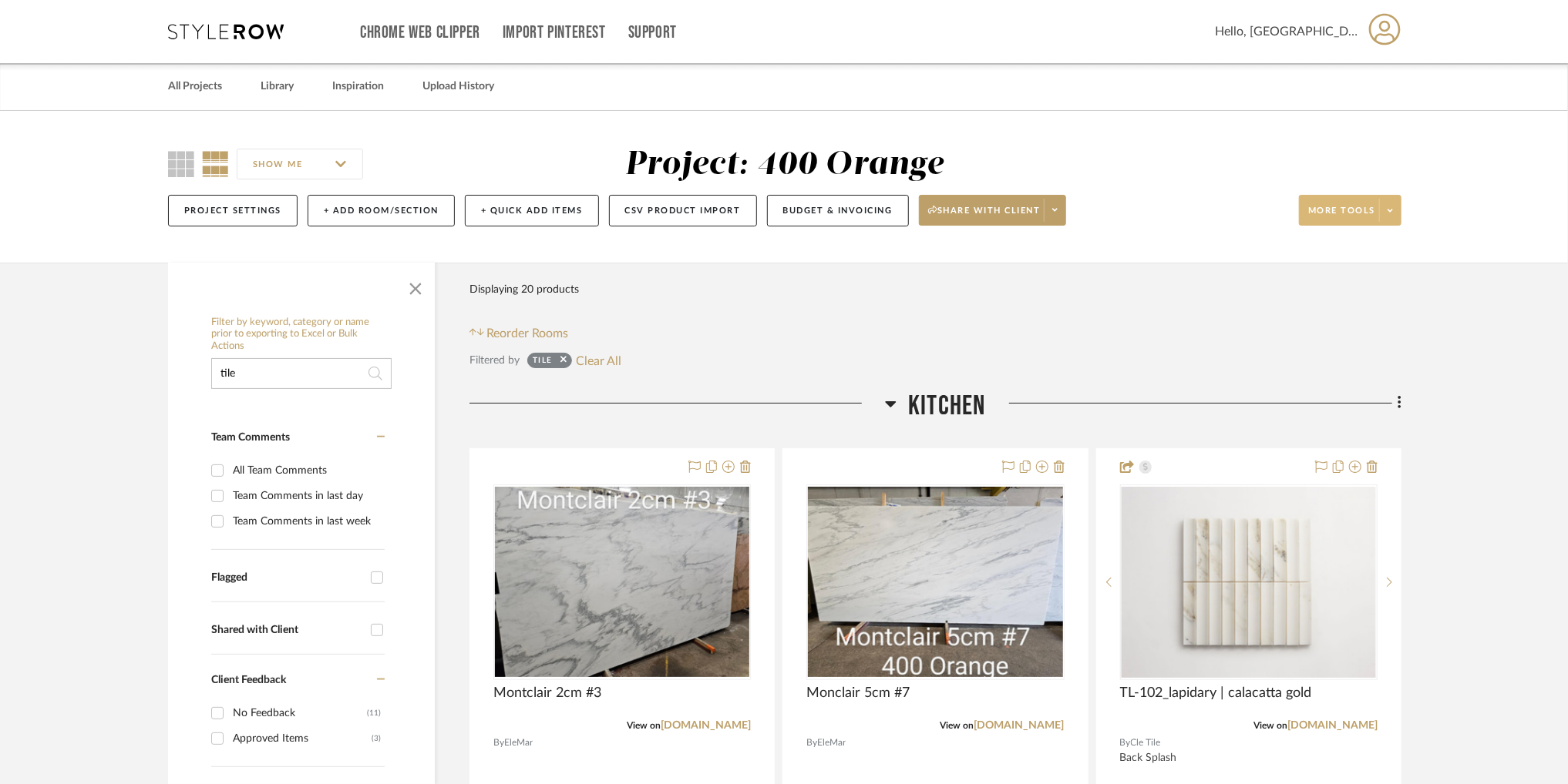
click at [1384, 199] on span at bounding box center [1389, 210] width 21 height 23
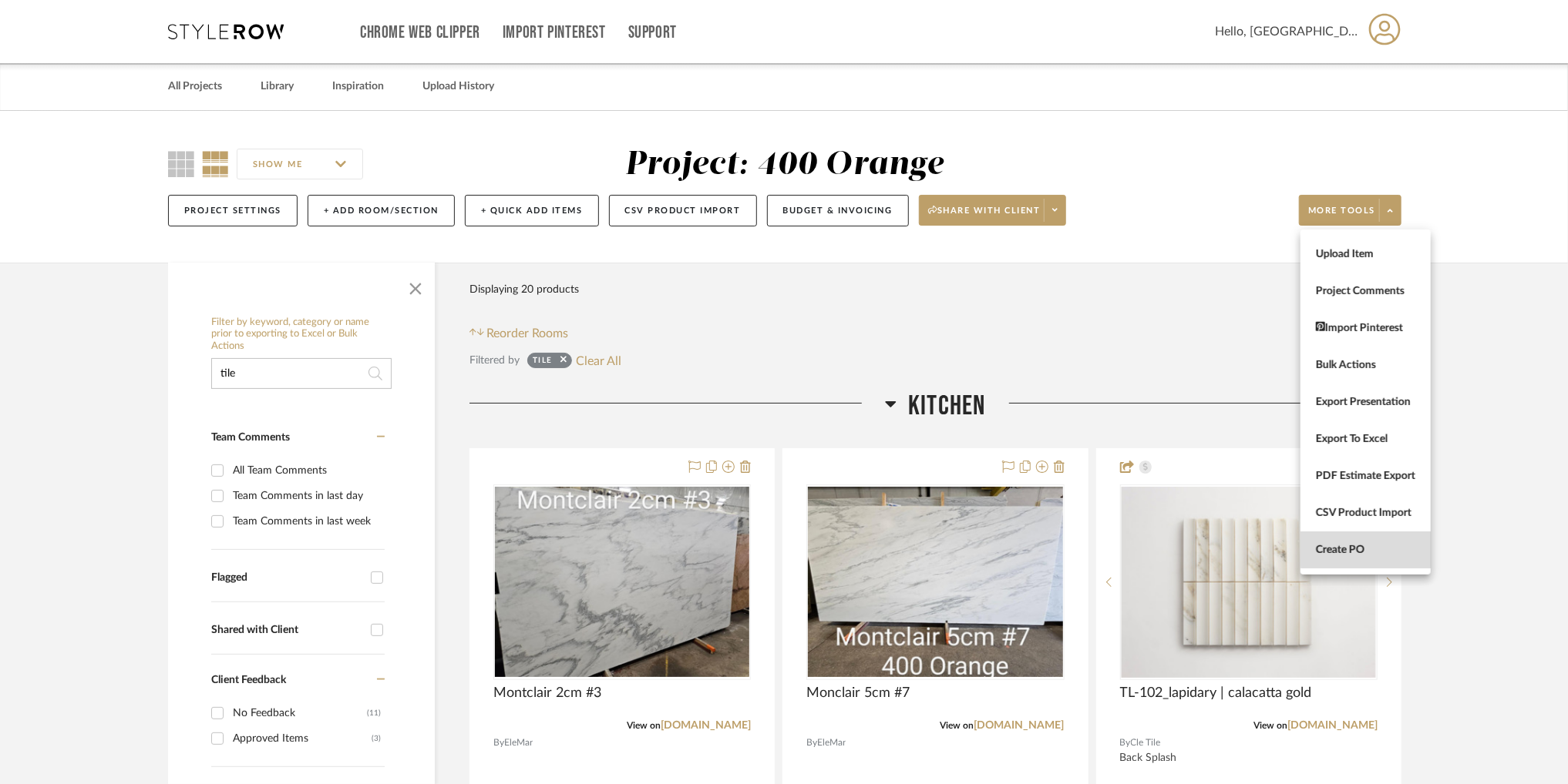
click at [1403, 534] on button "Create PO" at bounding box center [1365, 549] width 130 height 37
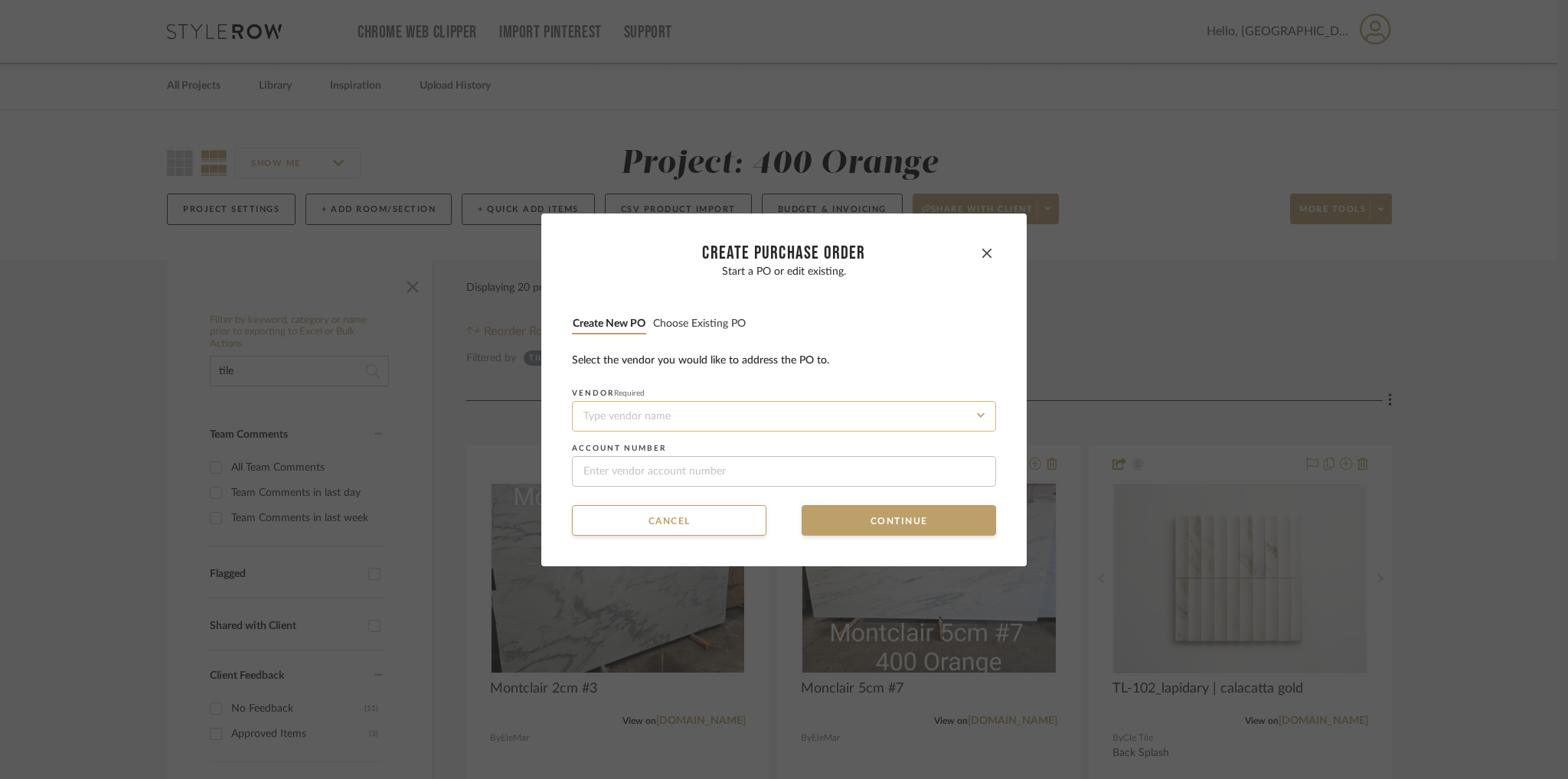
click at [745, 408] on input at bounding box center [784, 416] width 424 height 30
click at [765, 441] on div "Cle Tile" at bounding box center [778, 452] width 423 height 35
type input "Cle Tile"
click at [923, 511] on button "Continue" at bounding box center [898, 520] width 194 height 30
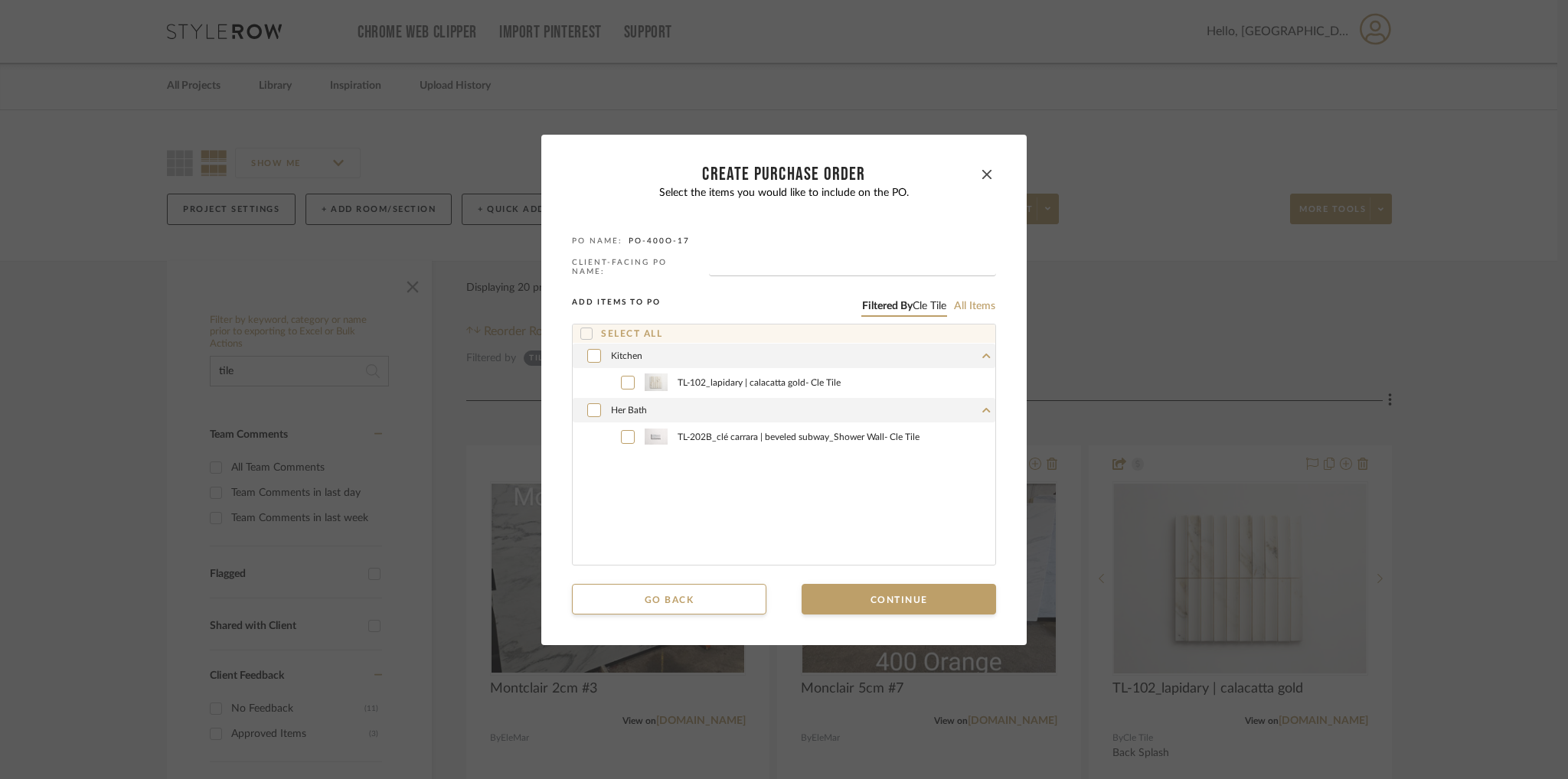
click at [581, 328] on icon at bounding box center [586, 334] width 11 height 11
click at [889, 593] on button "Continue" at bounding box center [898, 599] width 194 height 30
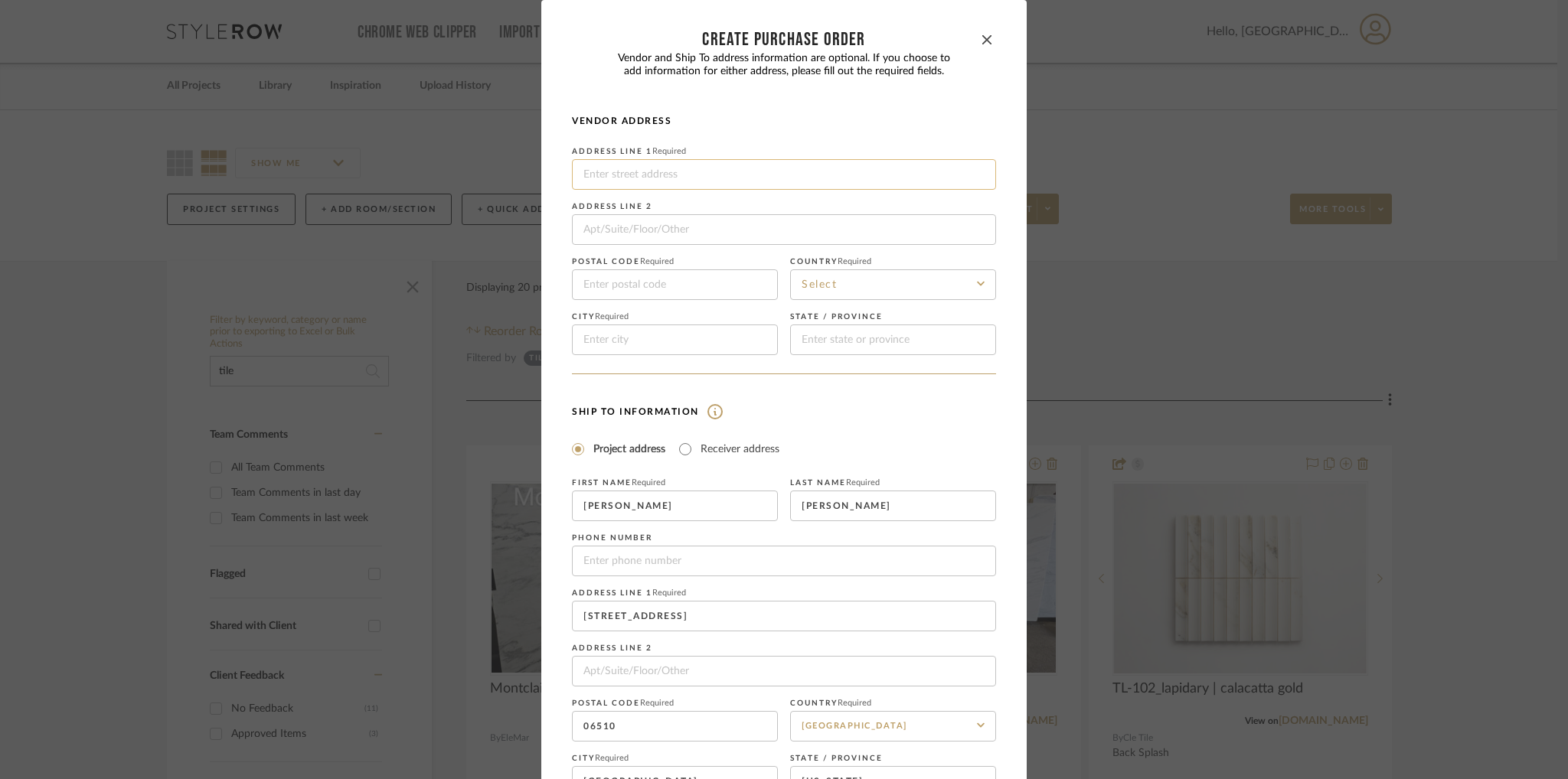
click at [664, 175] on input at bounding box center [784, 174] width 424 height 30
click at [688, 446] on input "Receiver address" at bounding box center [685, 450] width 19 height 19
radio input "true"
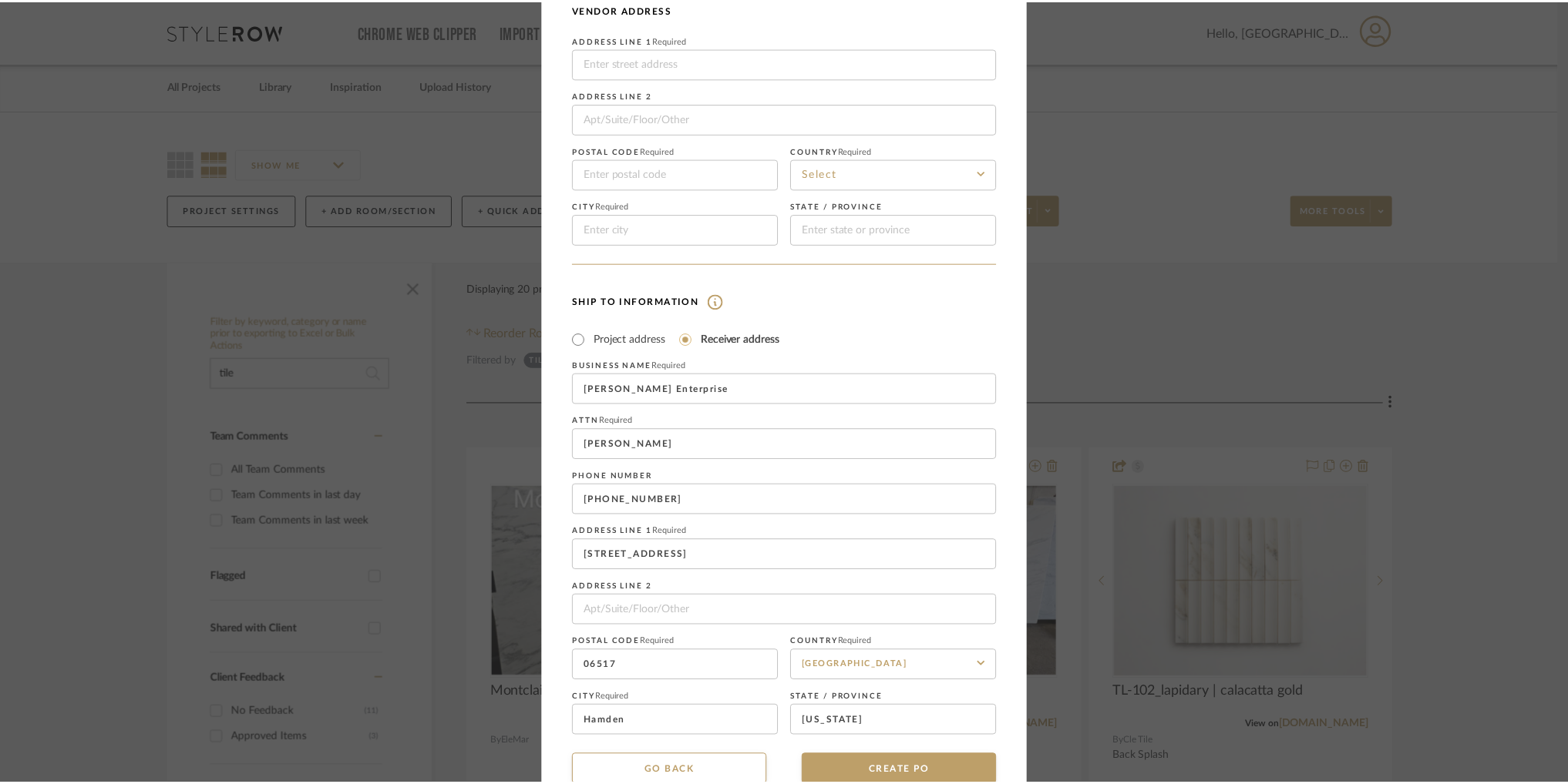
scroll to position [146, 0]
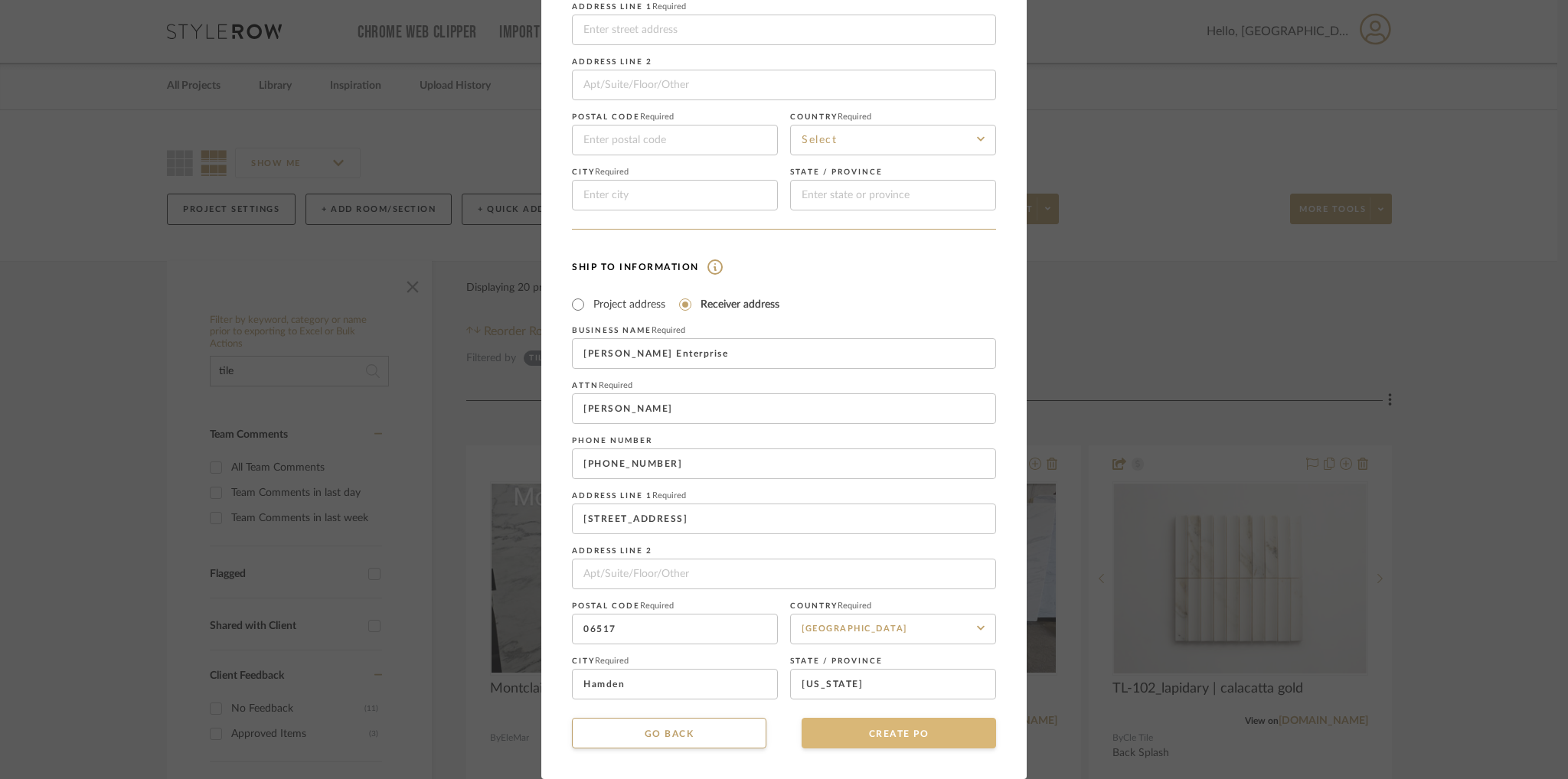
click at [911, 740] on button "CREATE PO" at bounding box center [898, 733] width 194 height 30
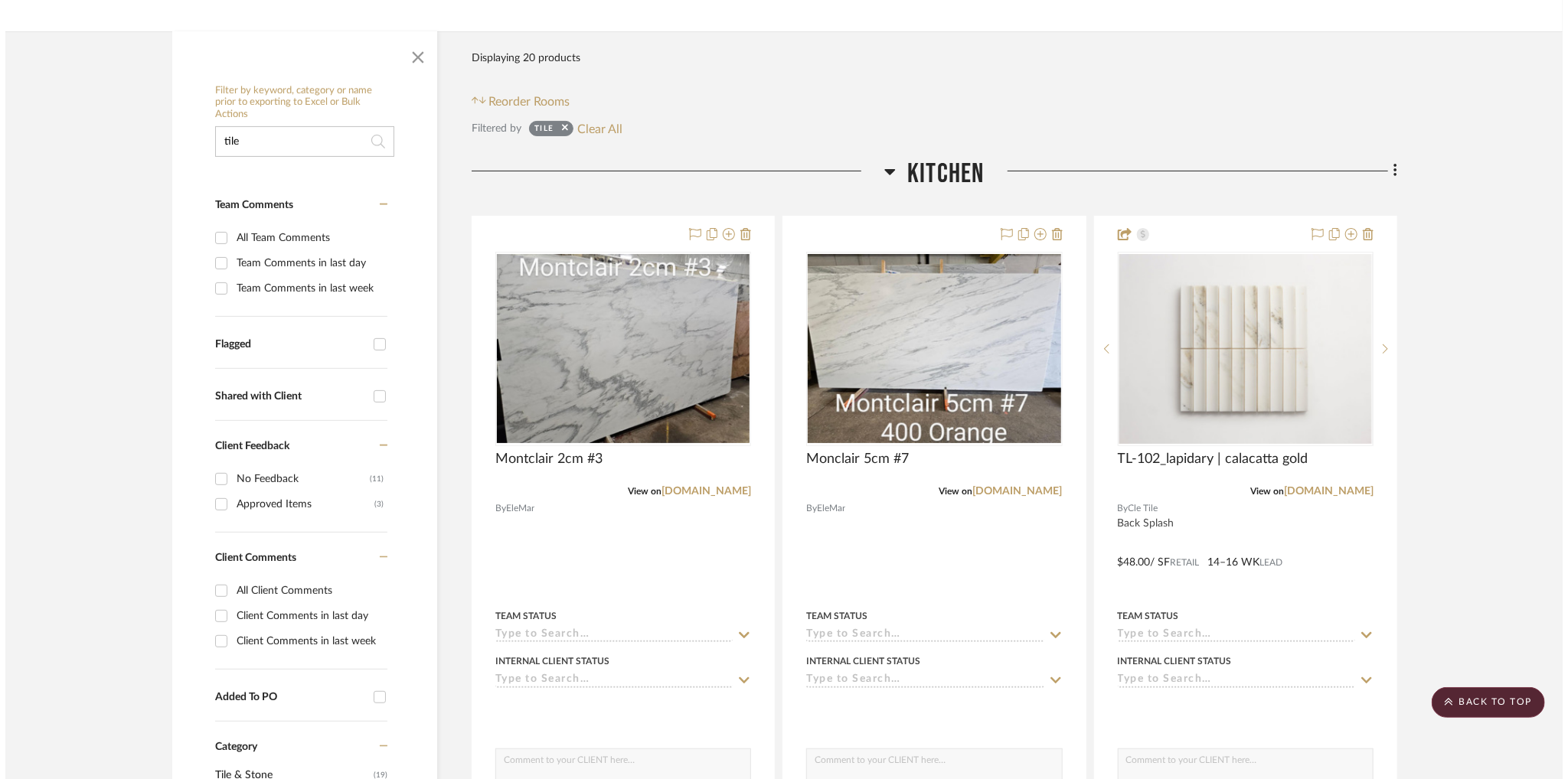
scroll to position [0, 0]
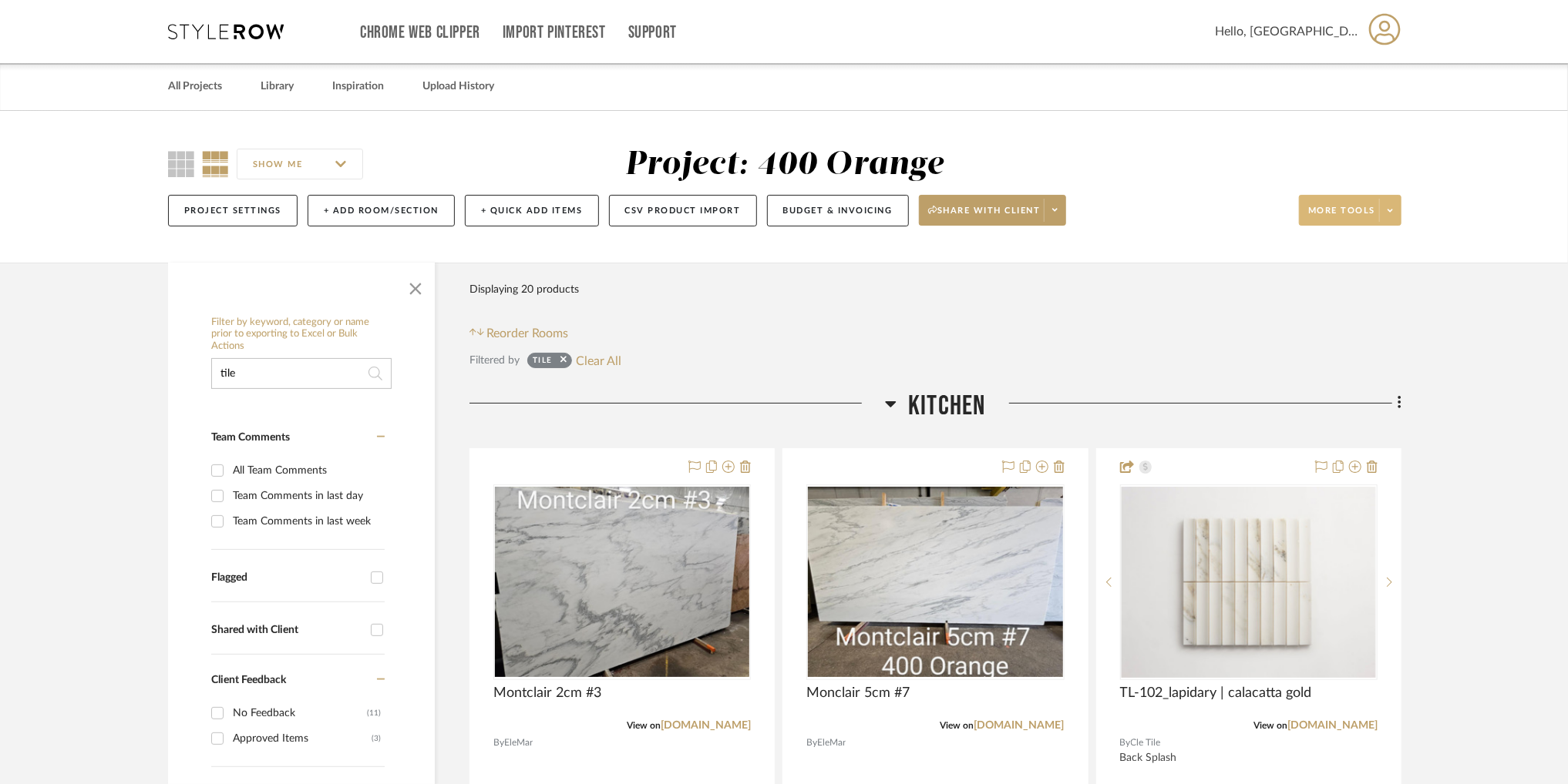
click at [1371, 217] on span "More tools" at bounding box center [1341, 216] width 67 height 23
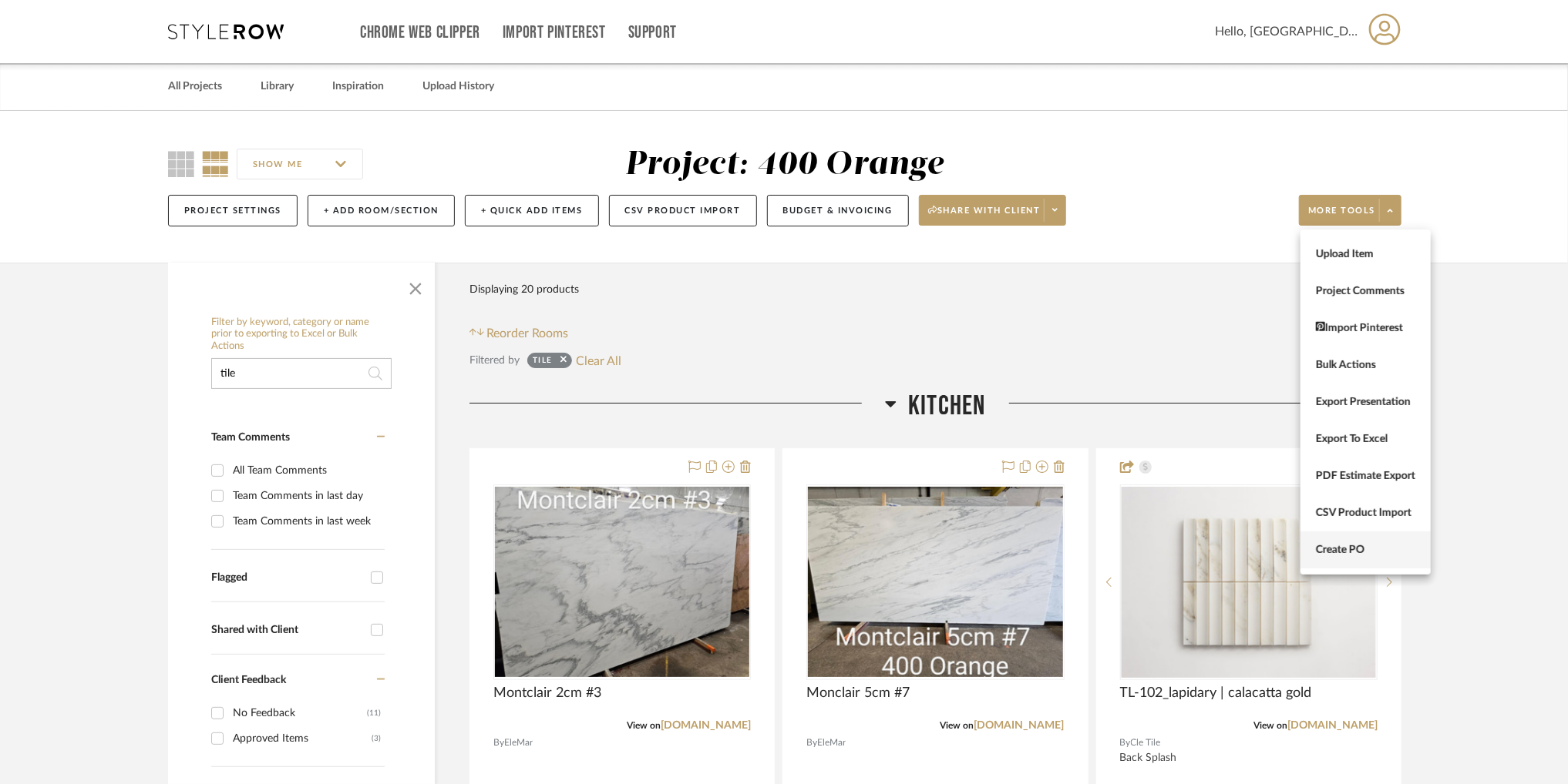
click at [1370, 549] on span "Create PO" at bounding box center [1365, 550] width 100 height 13
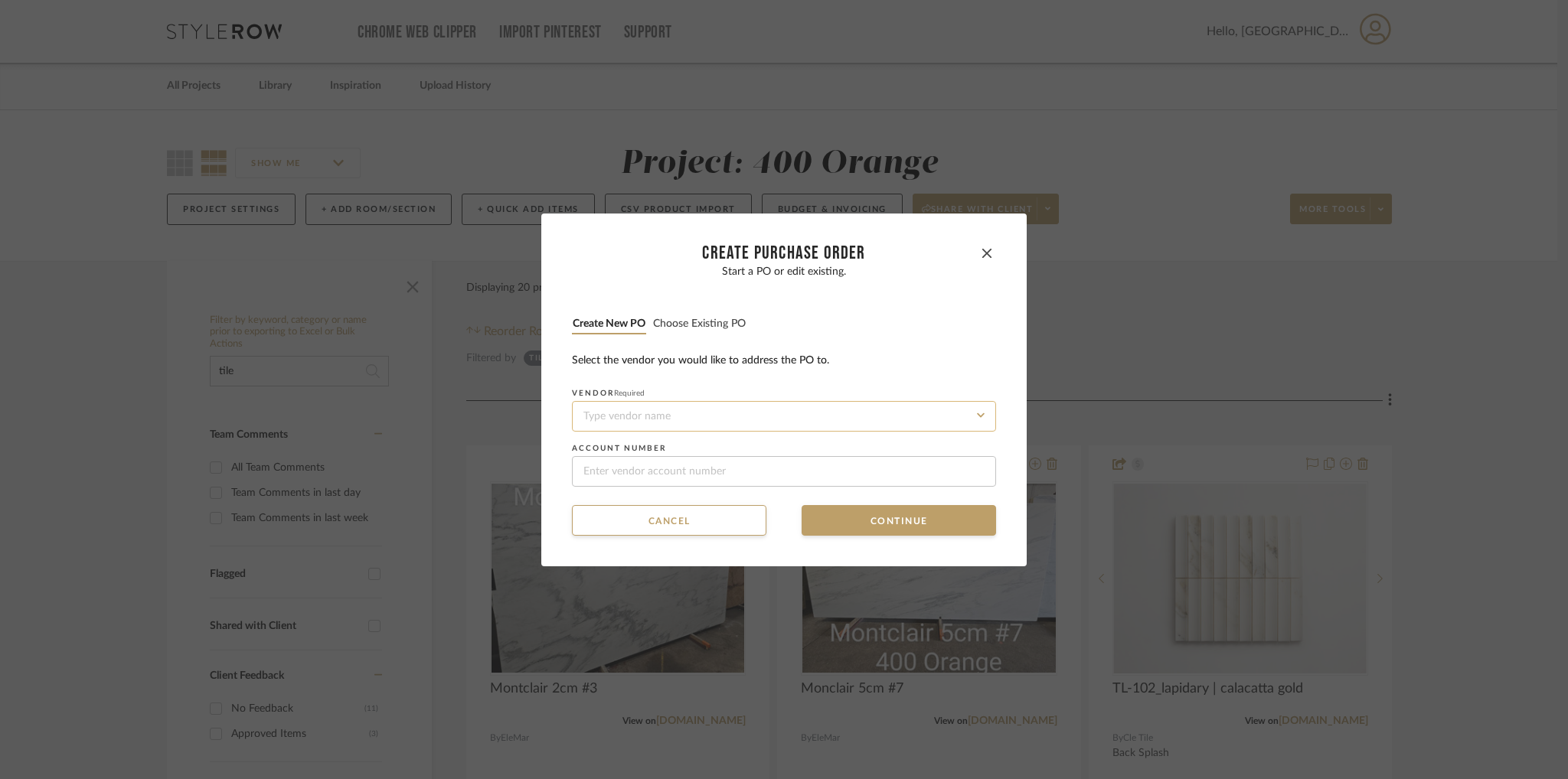
click at [750, 417] on input at bounding box center [784, 416] width 424 height 30
click at [750, 462] on div "Jeffery Court" at bounding box center [778, 452] width 423 height 35
type input "Jeffery Court"
click at [940, 512] on button "Continue" at bounding box center [898, 520] width 194 height 30
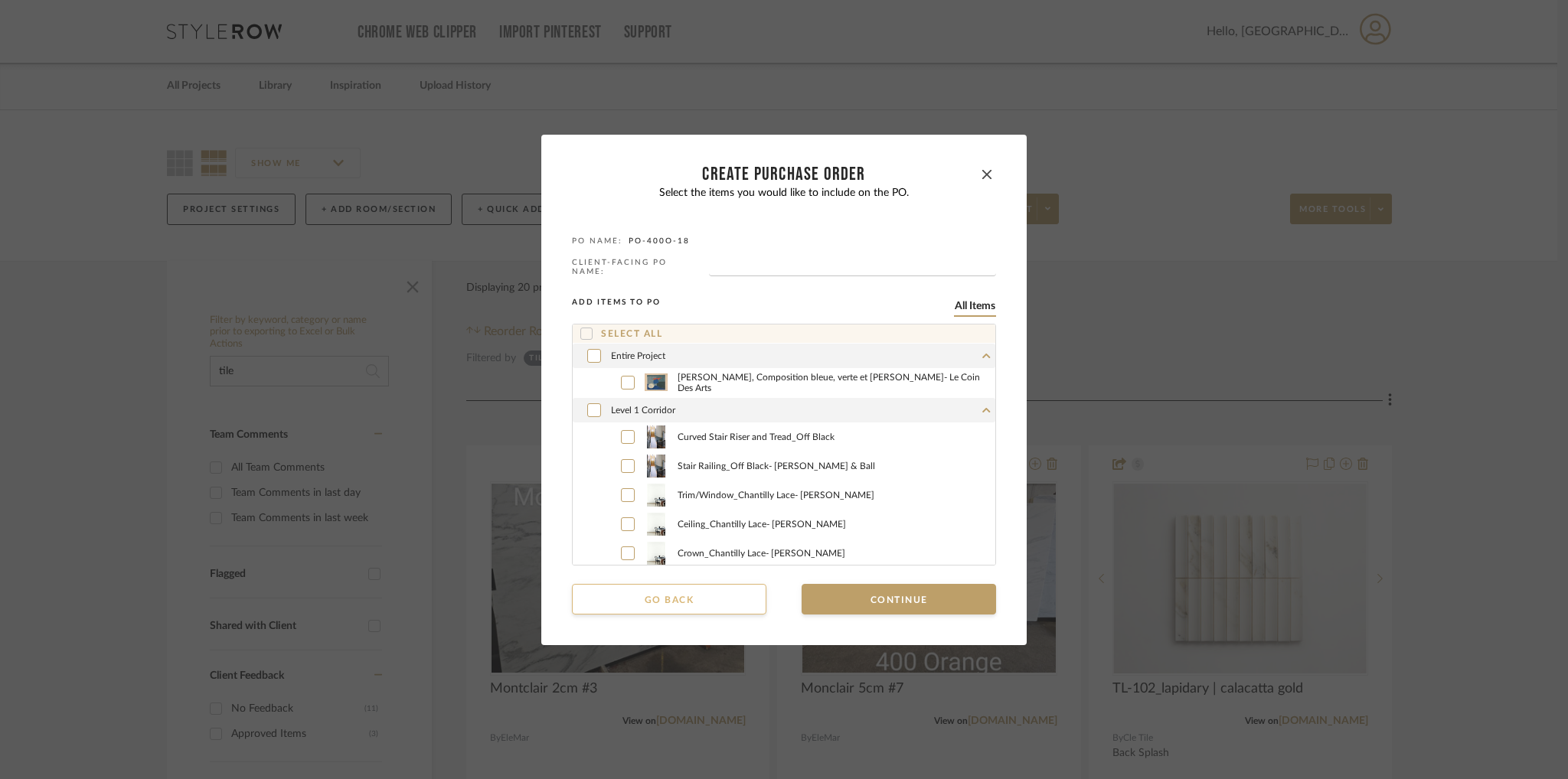
click at [661, 584] on button "Go back" at bounding box center [668, 599] width 194 height 30
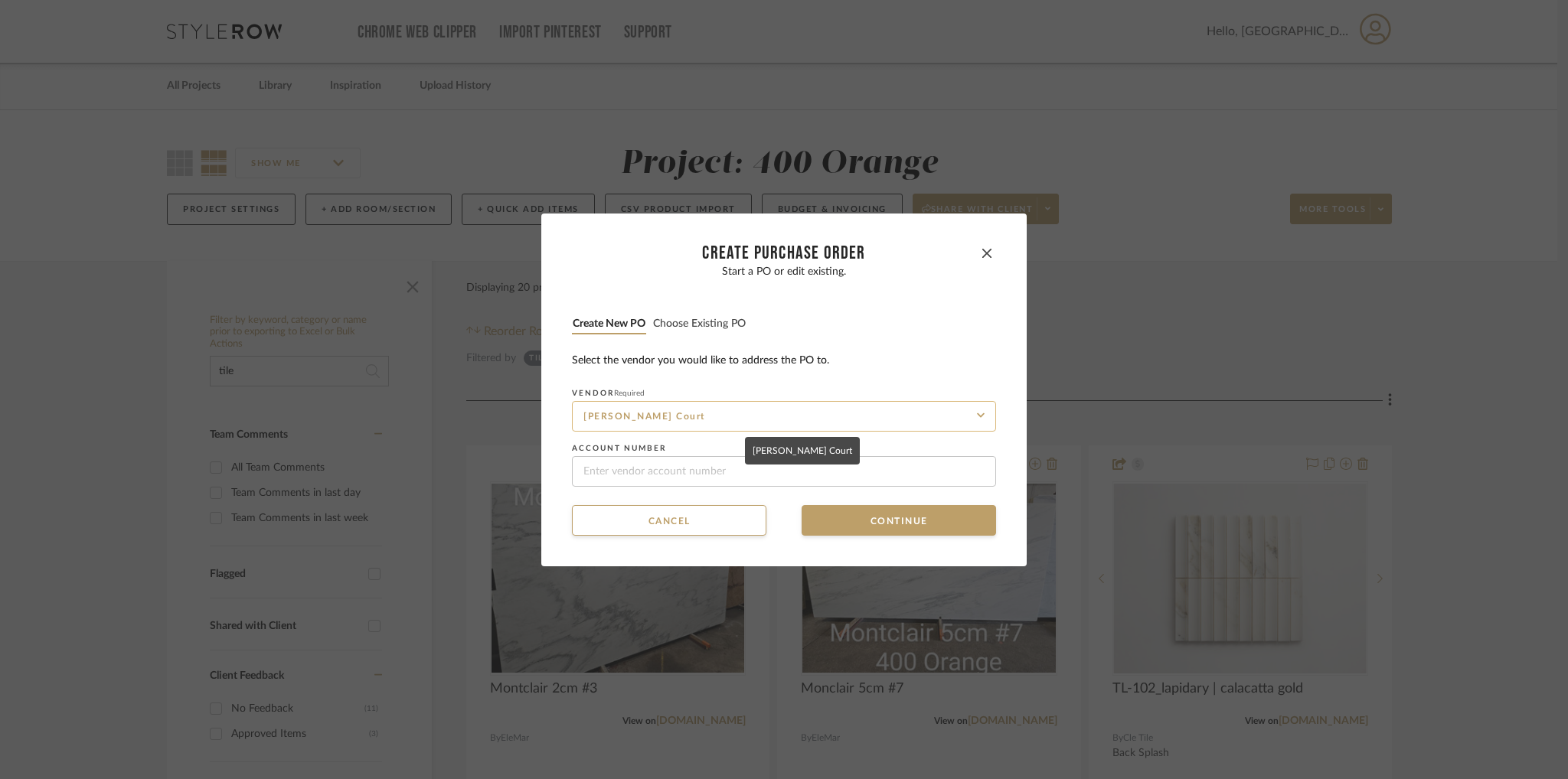
click at [695, 417] on input "Jeffery Court" at bounding box center [784, 416] width 424 height 30
click at [854, 416] on input "Jeffery Court" at bounding box center [784, 416] width 424 height 30
click at [890, 522] on button "Continue" at bounding box center [898, 520] width 194 height 30
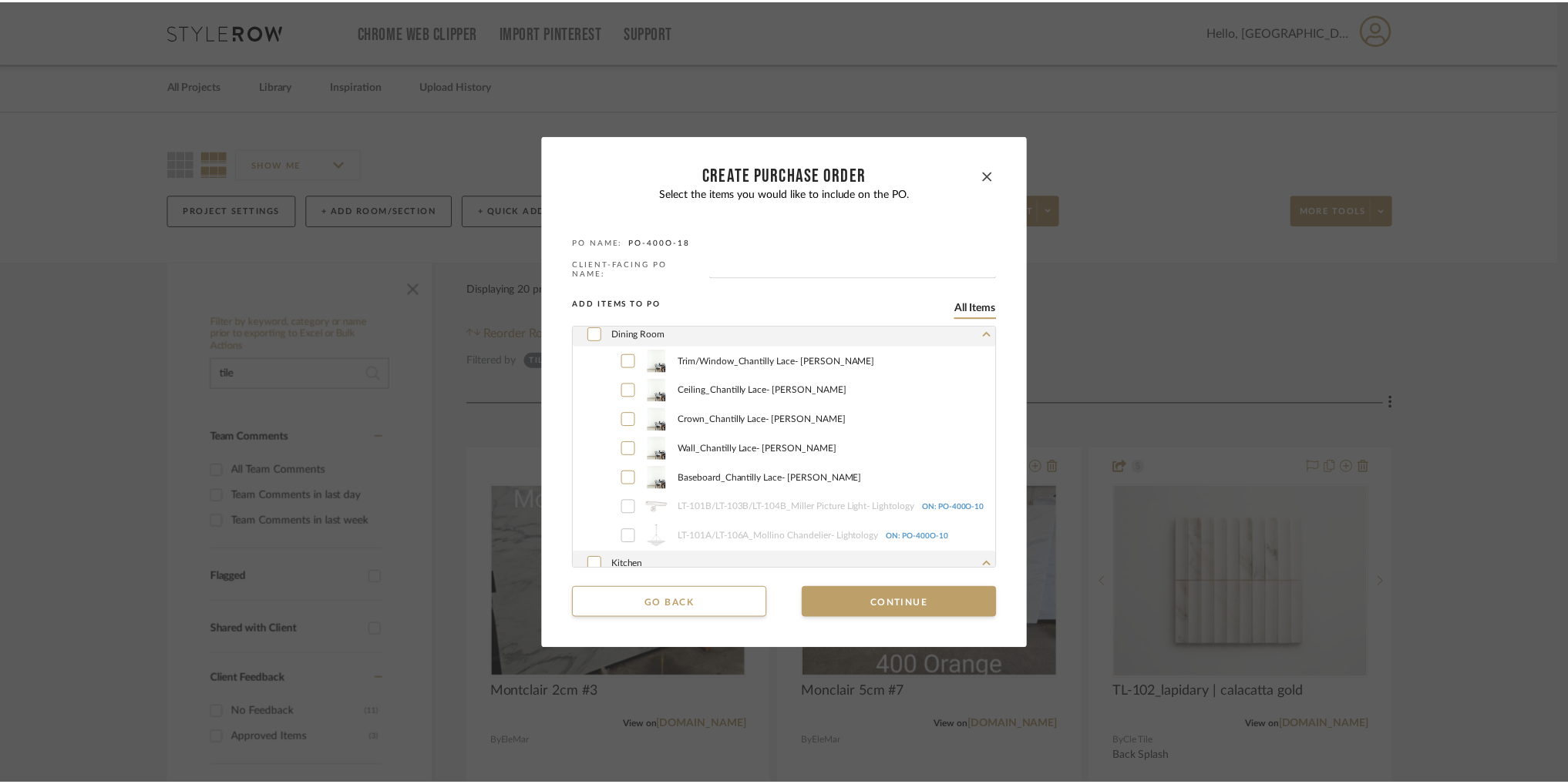
scroll to position [462, 0]
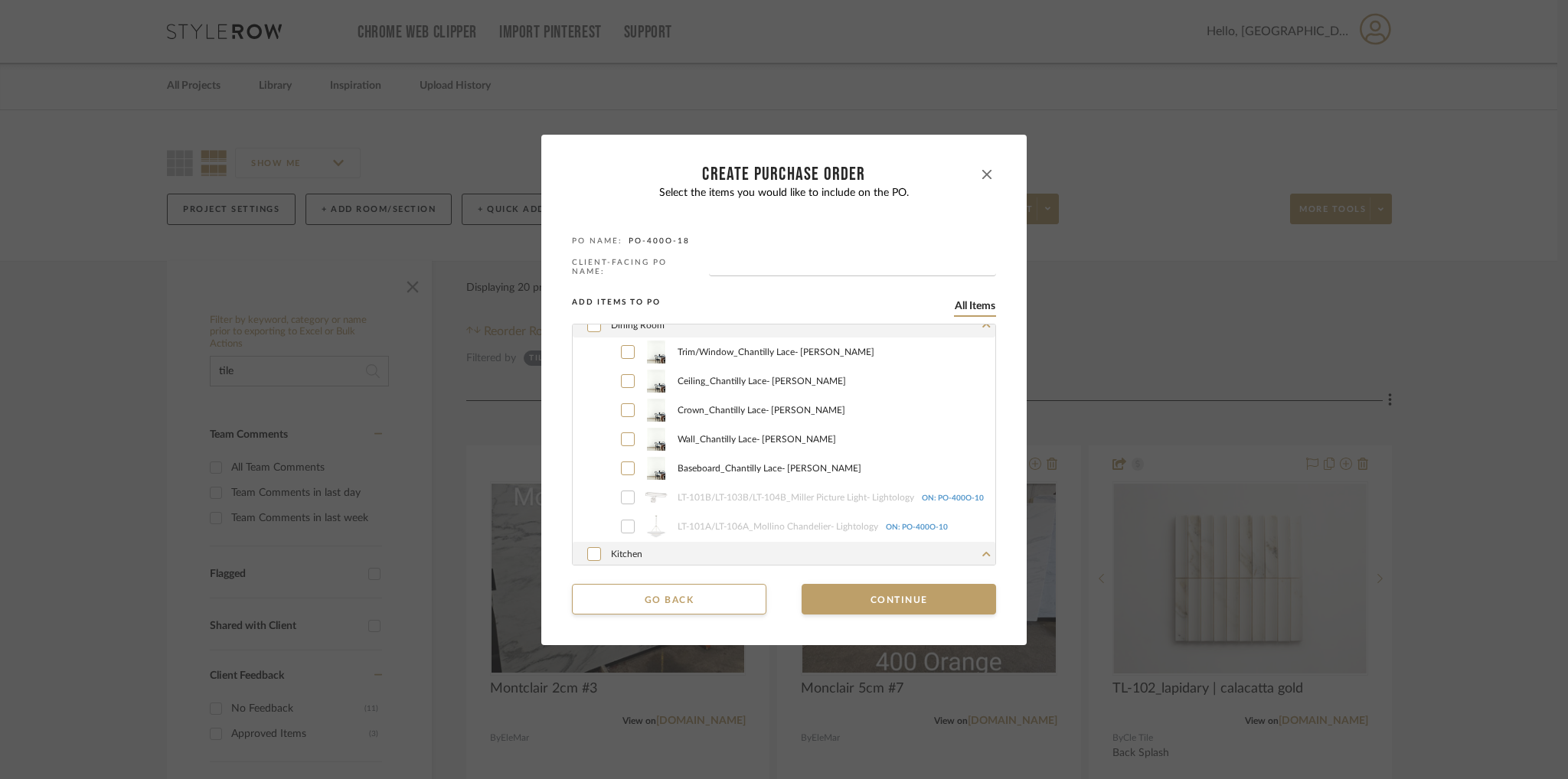
click at [988, 178] on button "button" at bounding box center [987, 175] width 19 height 19
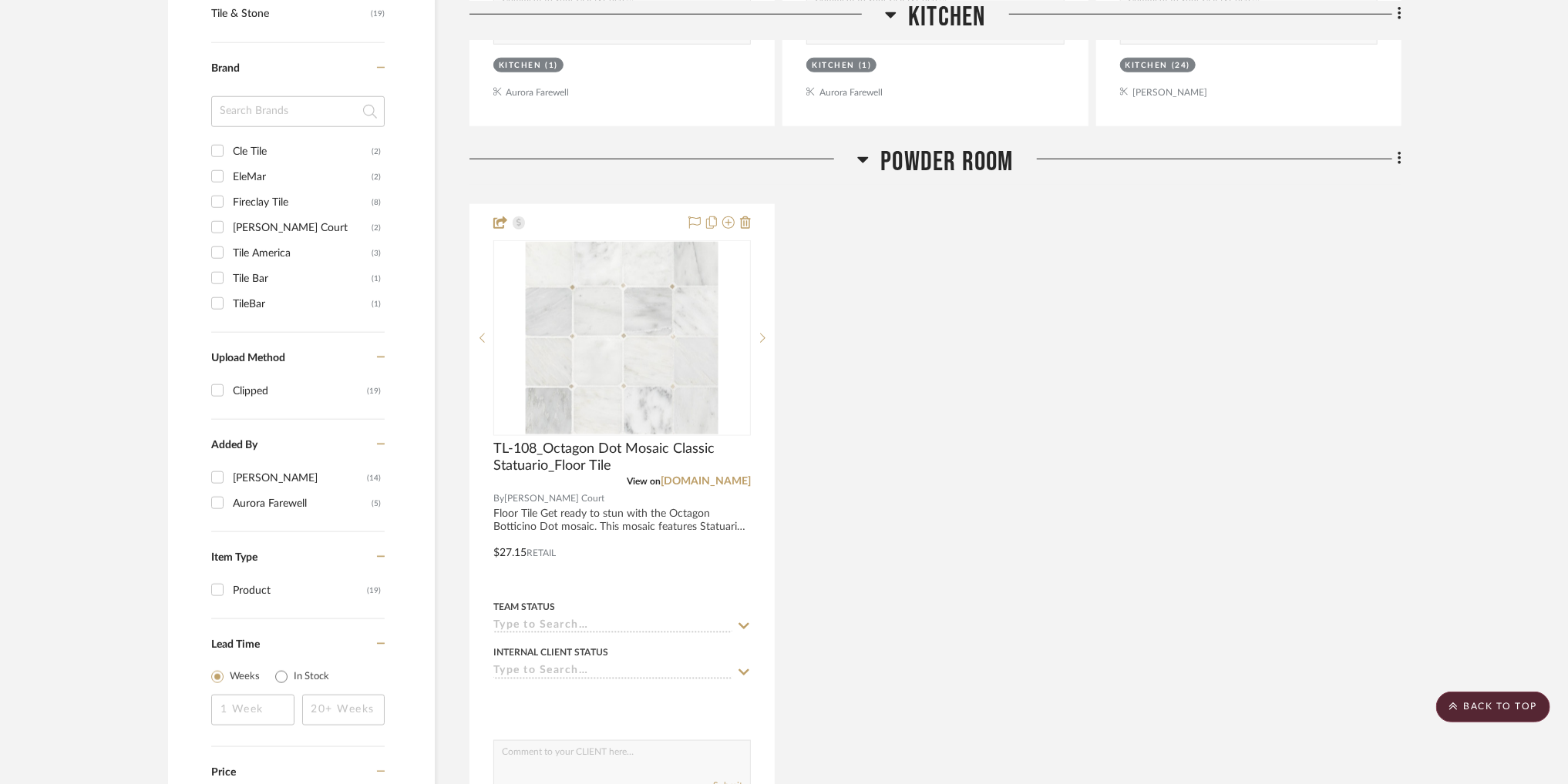
scroll to position [1001, 0]
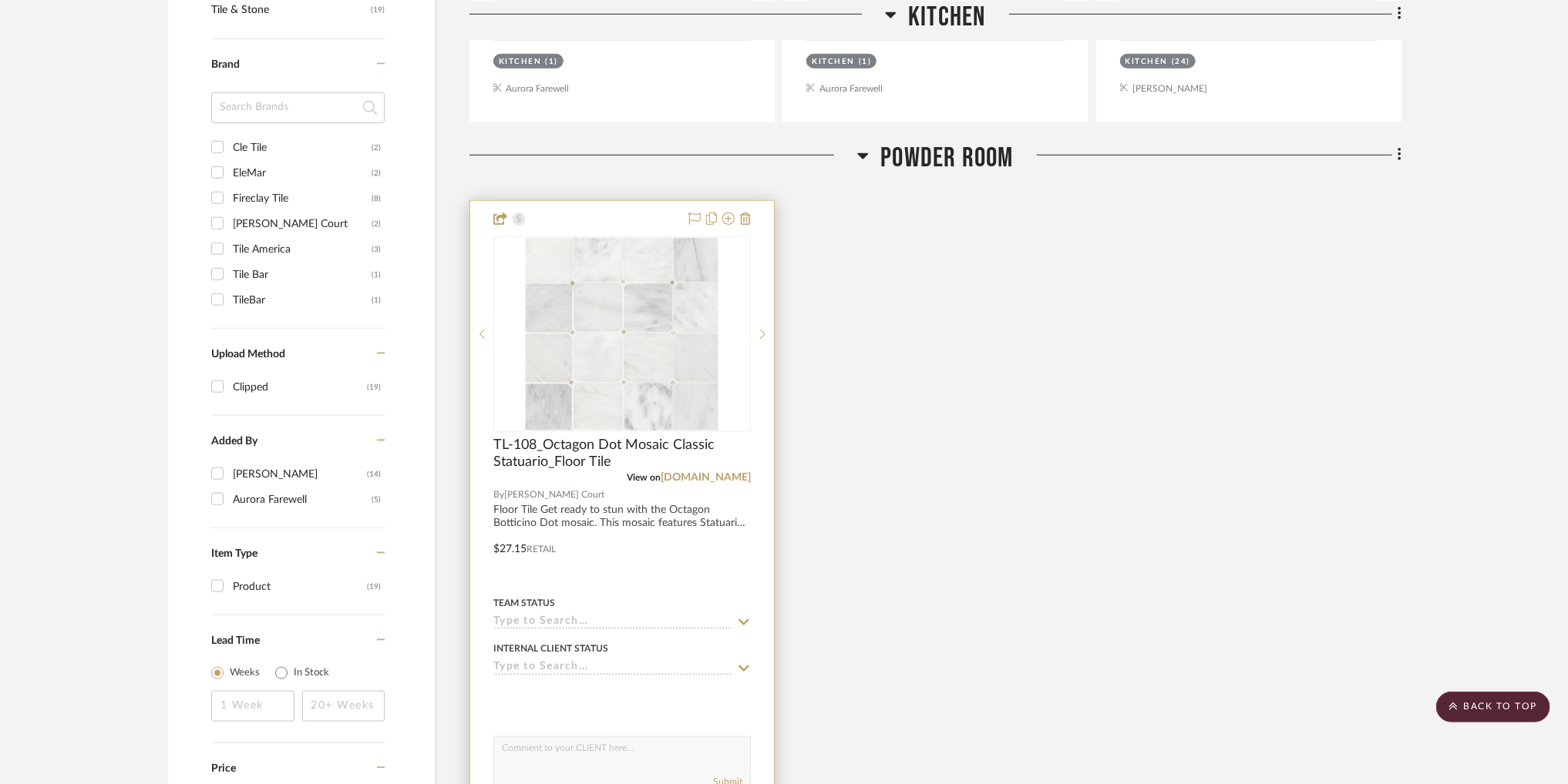
click at [550, 497] on span "Jeffrey Court" at bounding box center [554, 494] width 101 height 15
click at [564, 464] on span "TL-108_Octagon Dot Mosaic Classic Statuario_Floor Tile" at bounding box center [622, 454] width 258 height 34
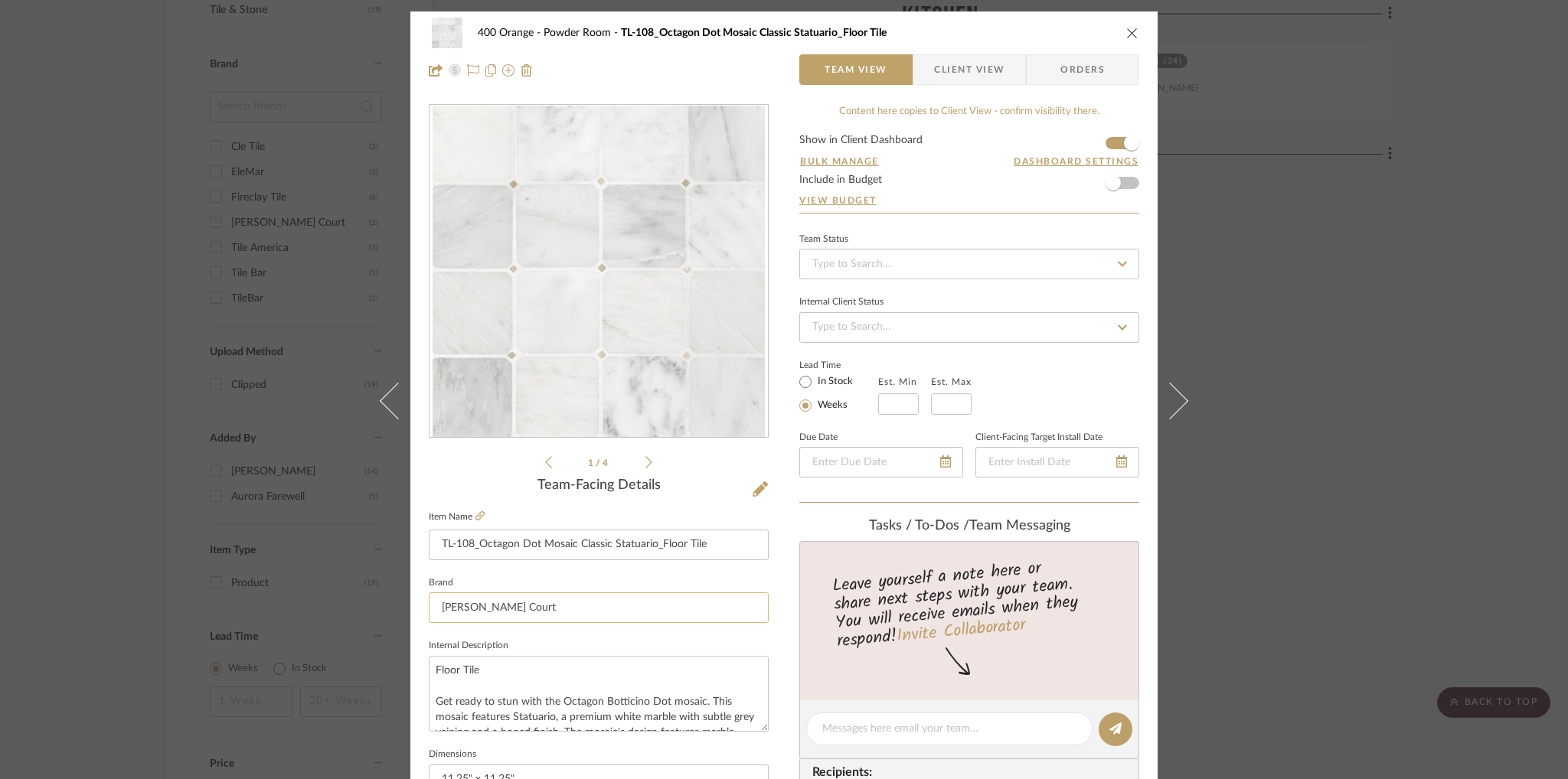
click at [496, 602] on input "Jeffrey Court" at bounding box center [599, 607] width 340 height 30
click at [501, 608] on input "Jeffrey Court" at bounding box center [599, 607] width 340 height 30
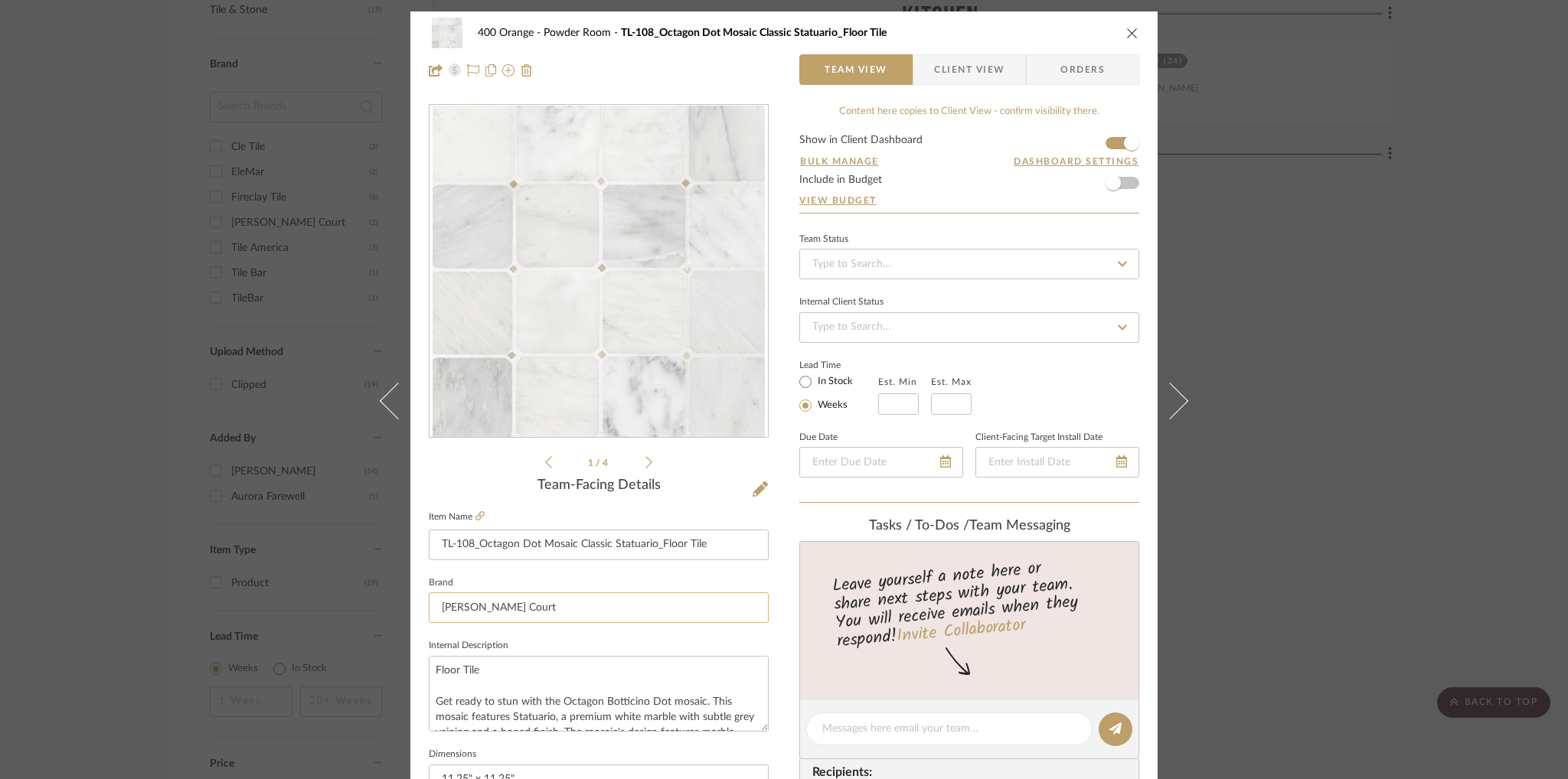
click at [501, 608] on input "Jeffrey Court" at bounding box center [599, 607] width 340 height 30
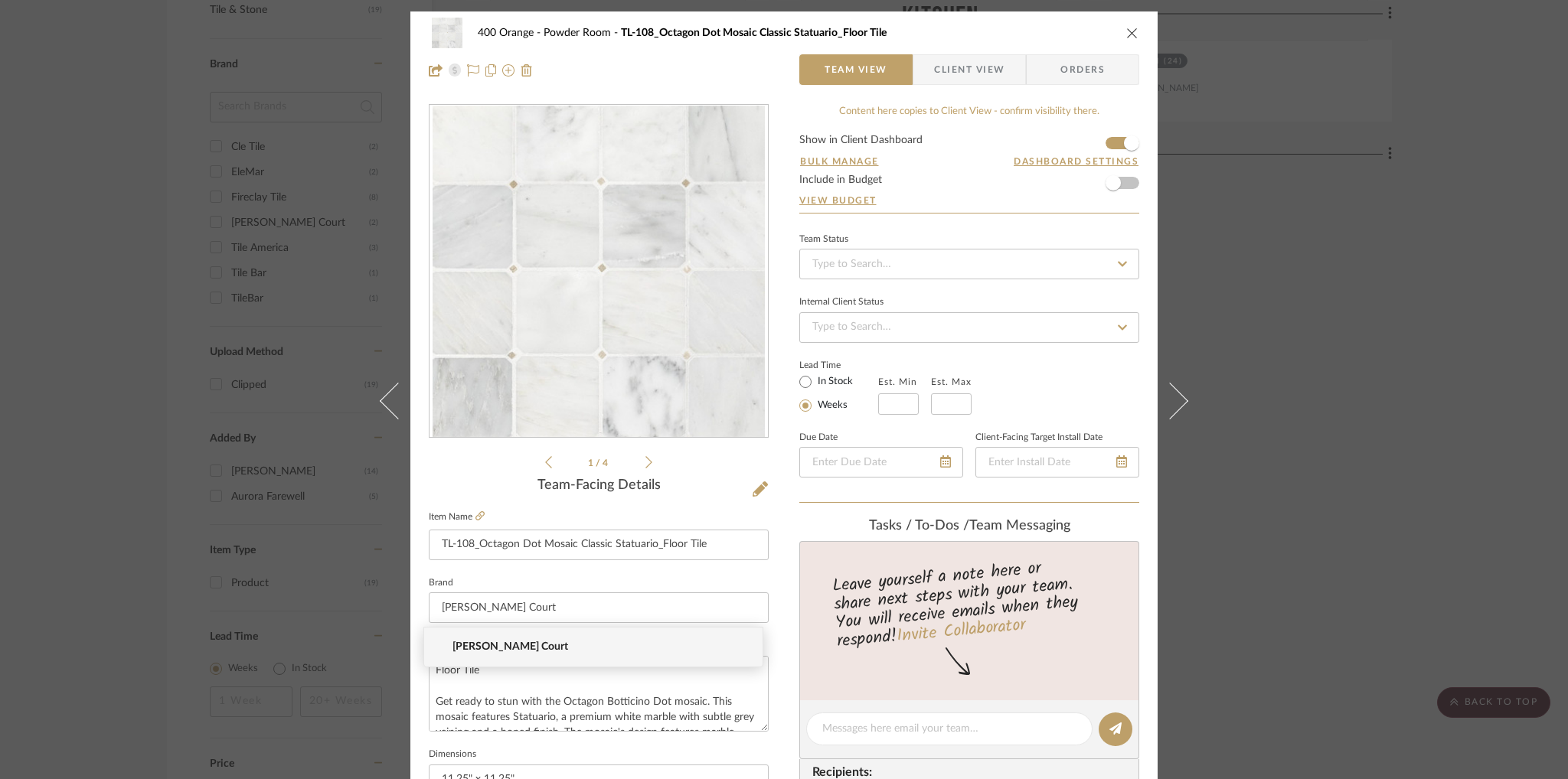
click at [713, 78] on div at bounding box center [599, 69] width 340 height 30
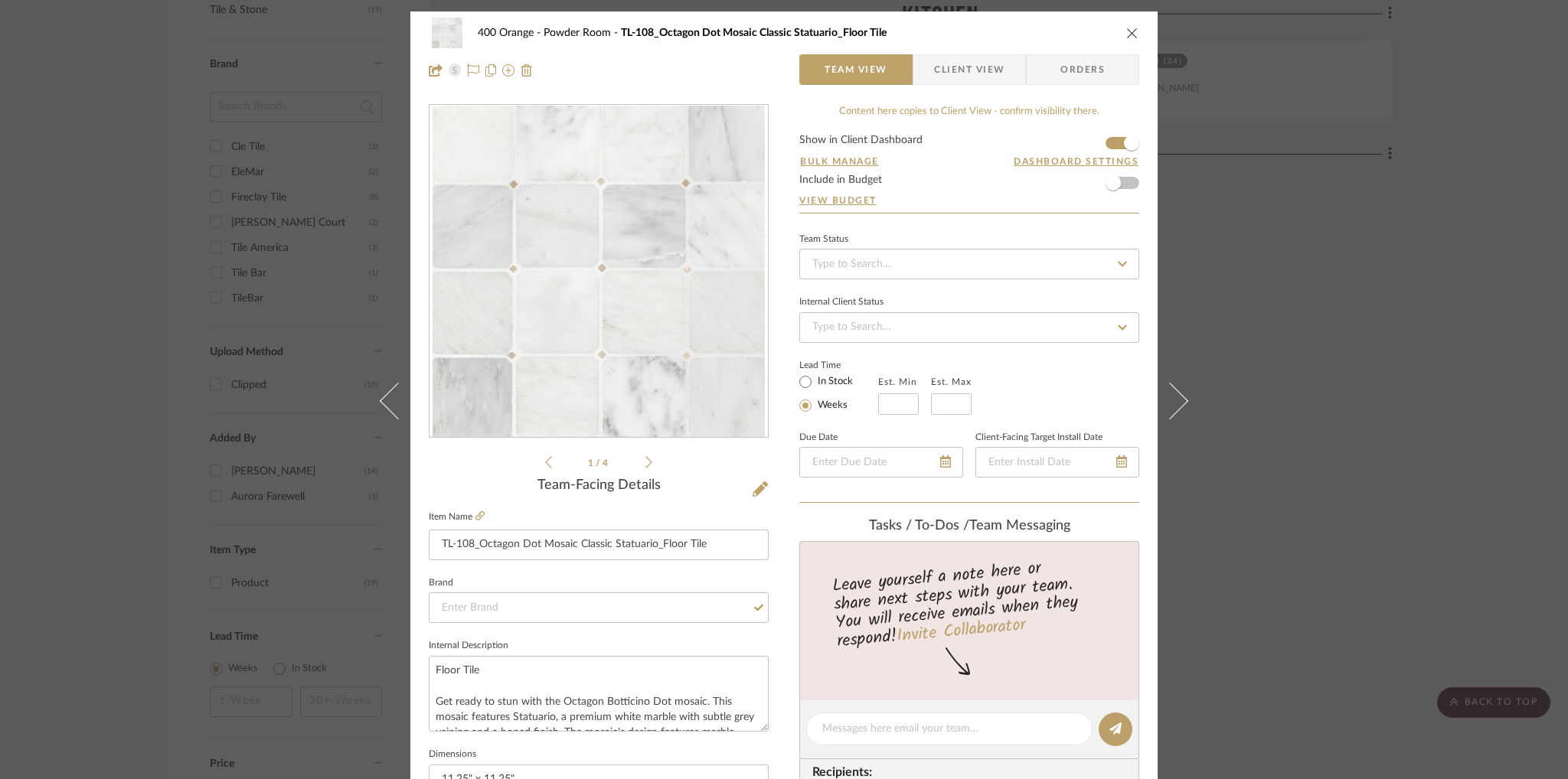
click at [1136, 41] on div "400 Orange Powder Room TL-108_Octagon Dot Mosaic Classic Statuario_Floor Tile T…" at bounding box center [784, 51] width 747 height 80
click at [1126, 34] on icon "close" at bounding box center [1132, 33] width 12 height 12
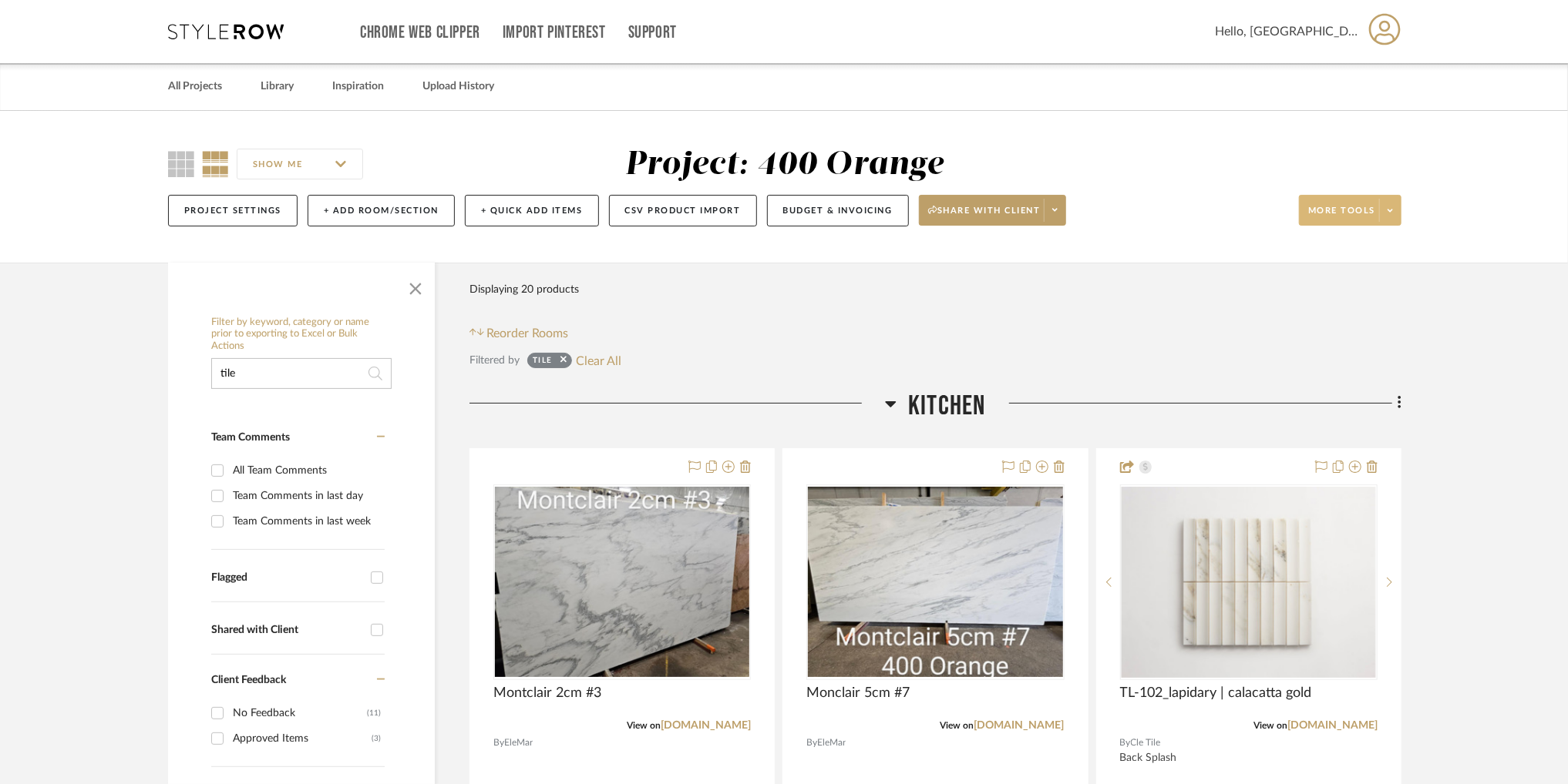
click at [1382, 208] on span at bounding box center [1389, 210] width 21 height 23
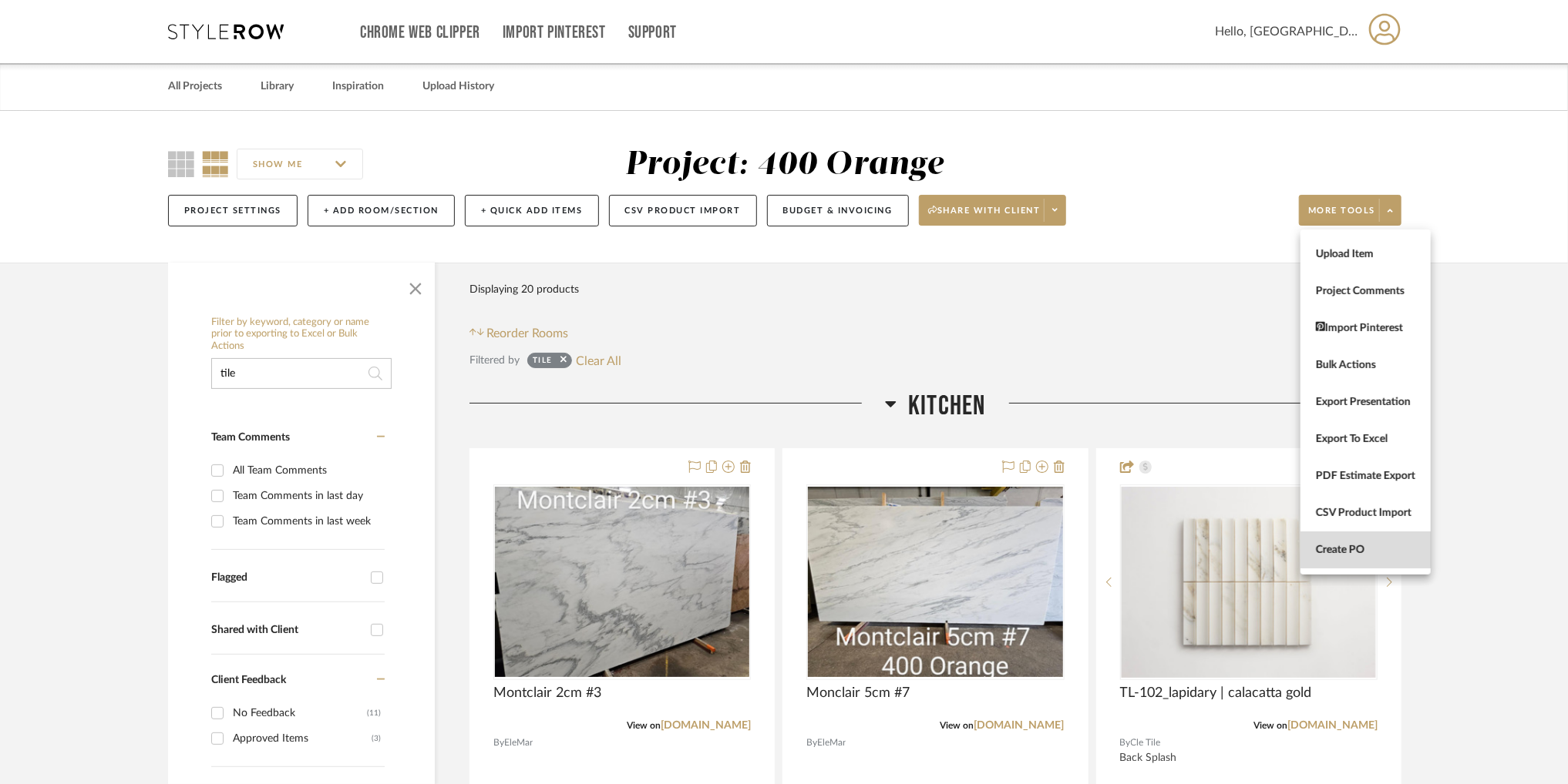
click at [1367, 544] on span "Create PO" at bounding box center [1365, 550] width 100 height 13
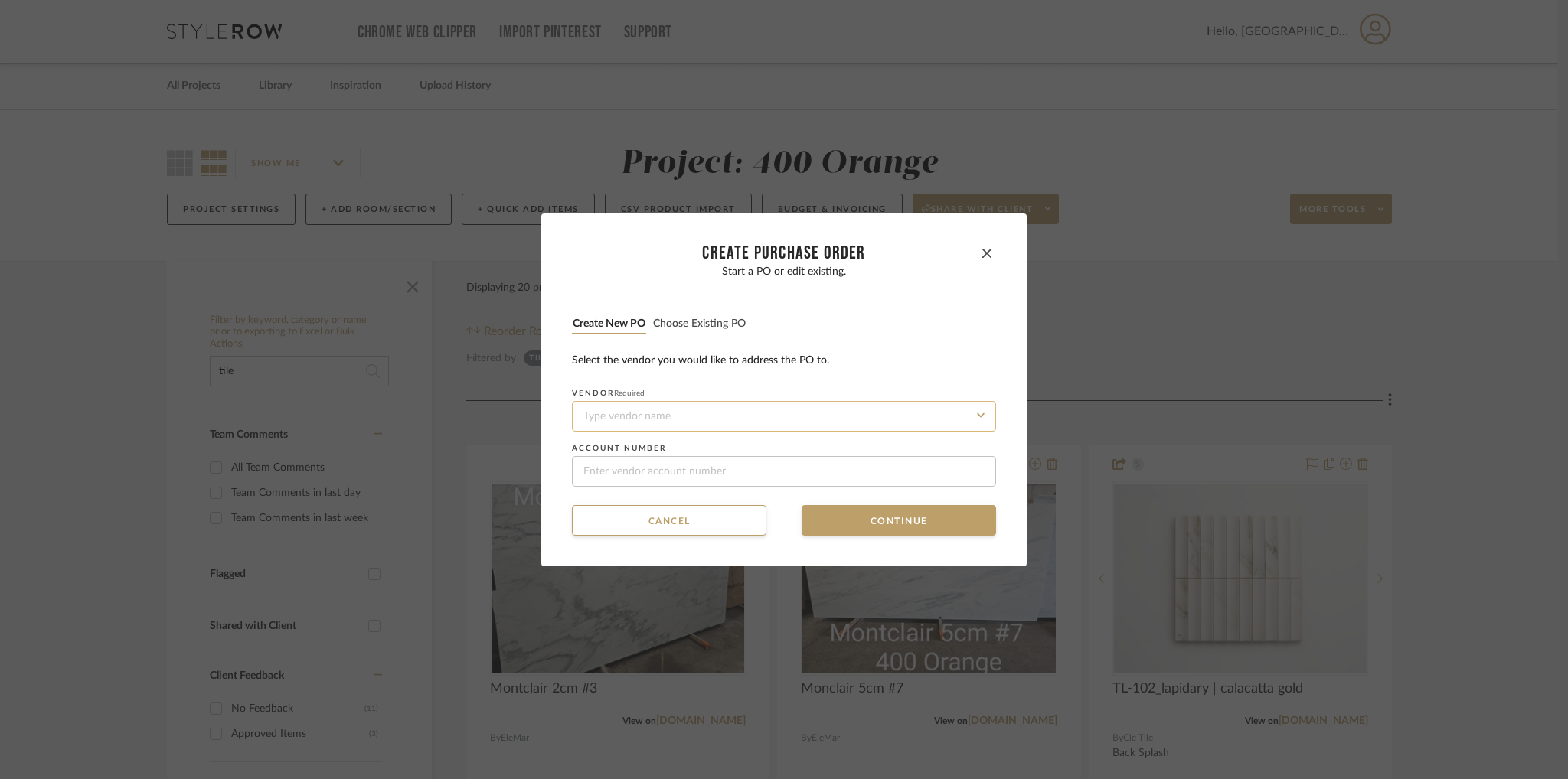
click at [805, 417] on input at bounding box center [784, 416] width 424 height 30
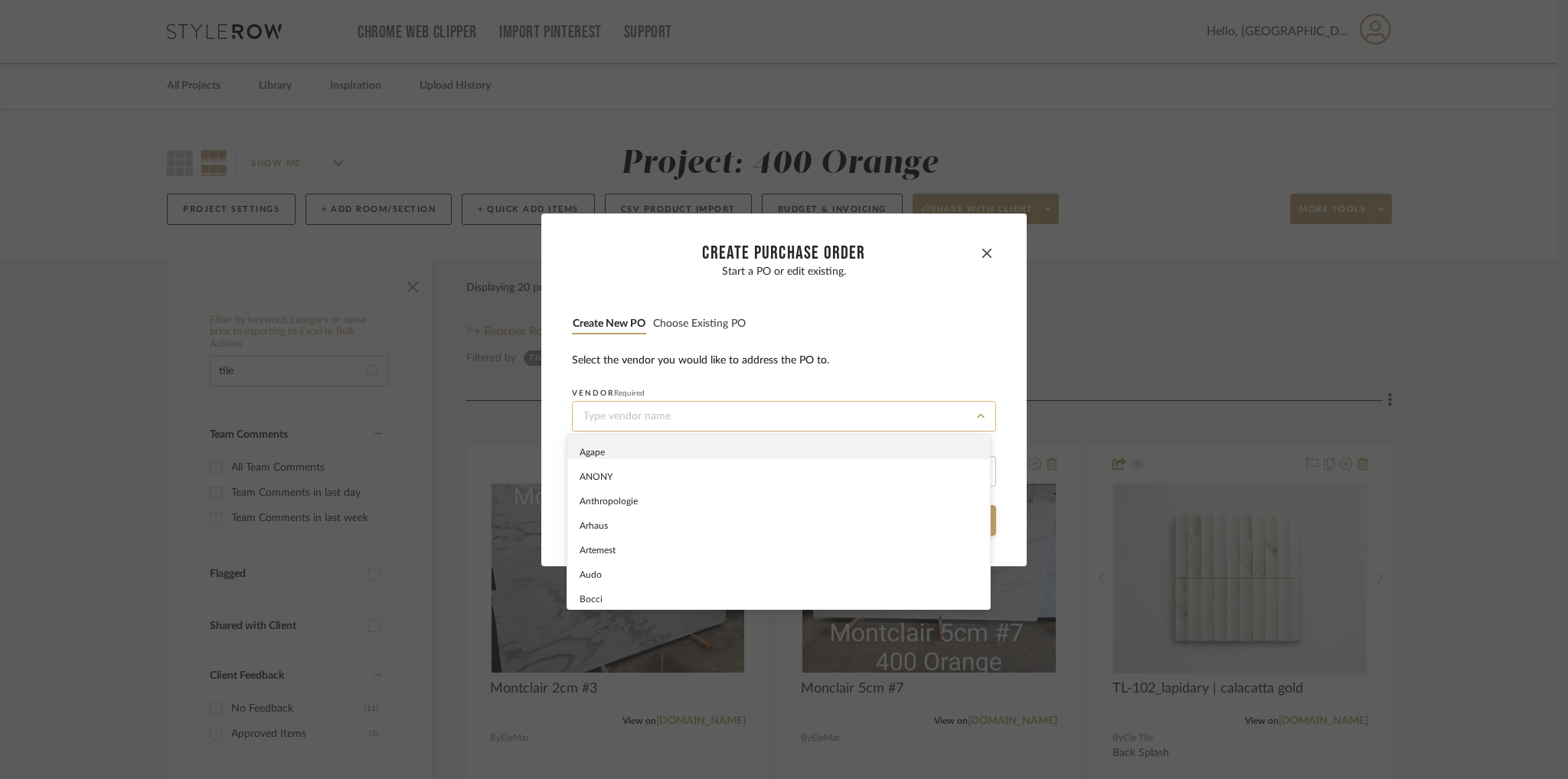
paste input "Jeffrey Court"
type input "Jeffrey Court"
click at [939, 368] on div "Select the vendor you would like to address the PO to." at bounding box center [784, 361] width 424 height 16
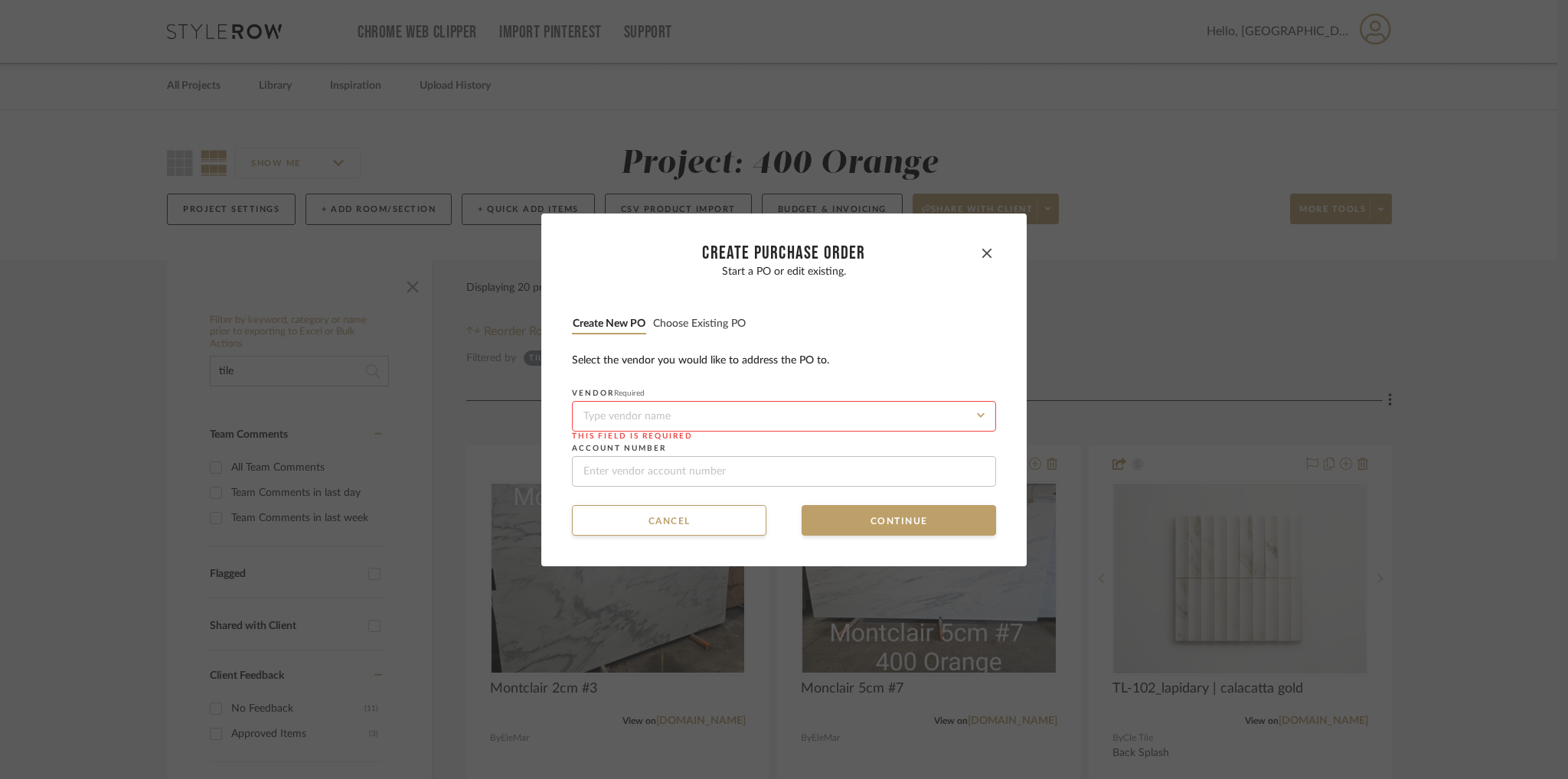
click at [823, 413] on input at bounding box center [784, 416] width 424 height 30
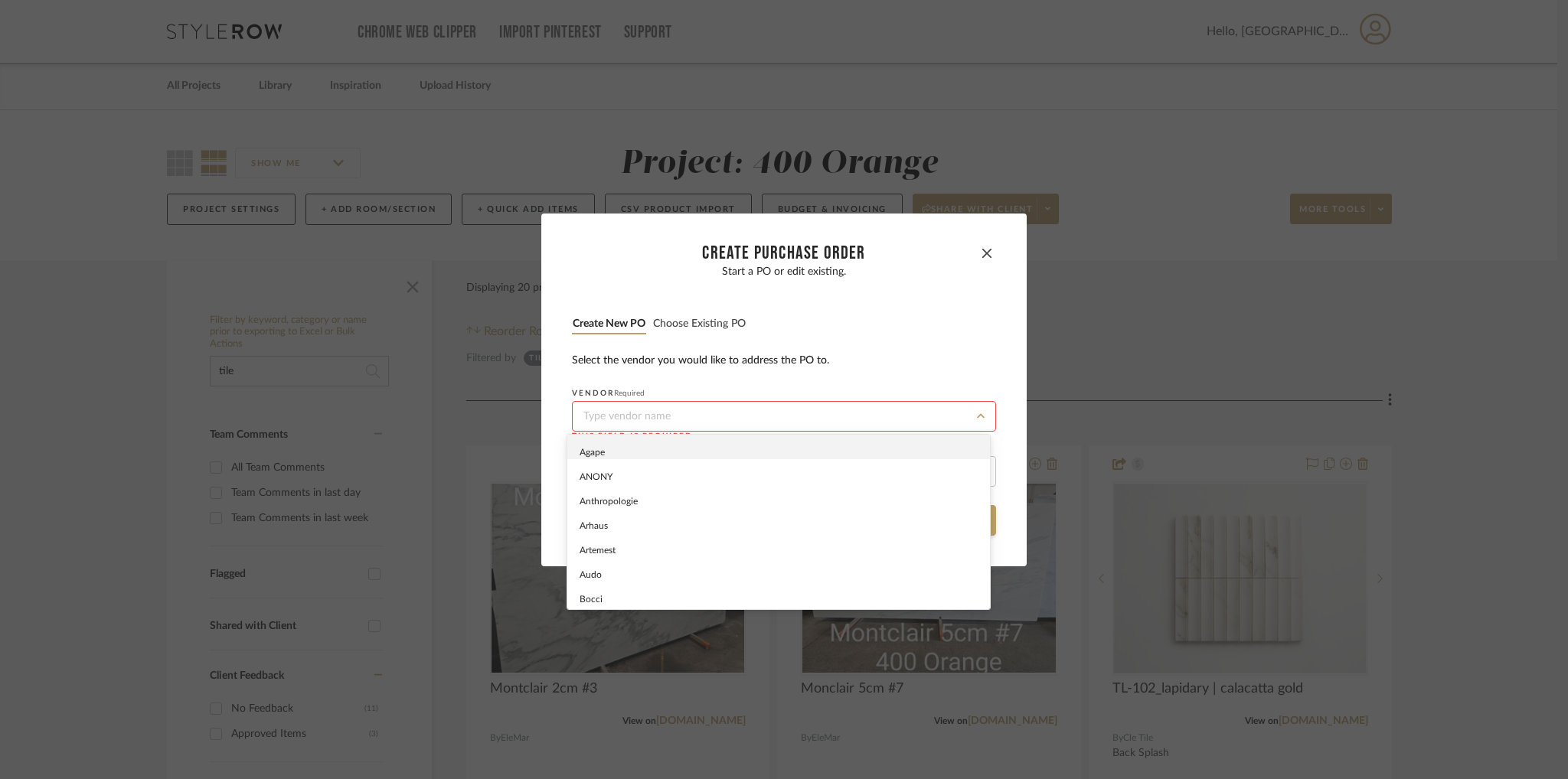
paste input "Jeffrey Court"
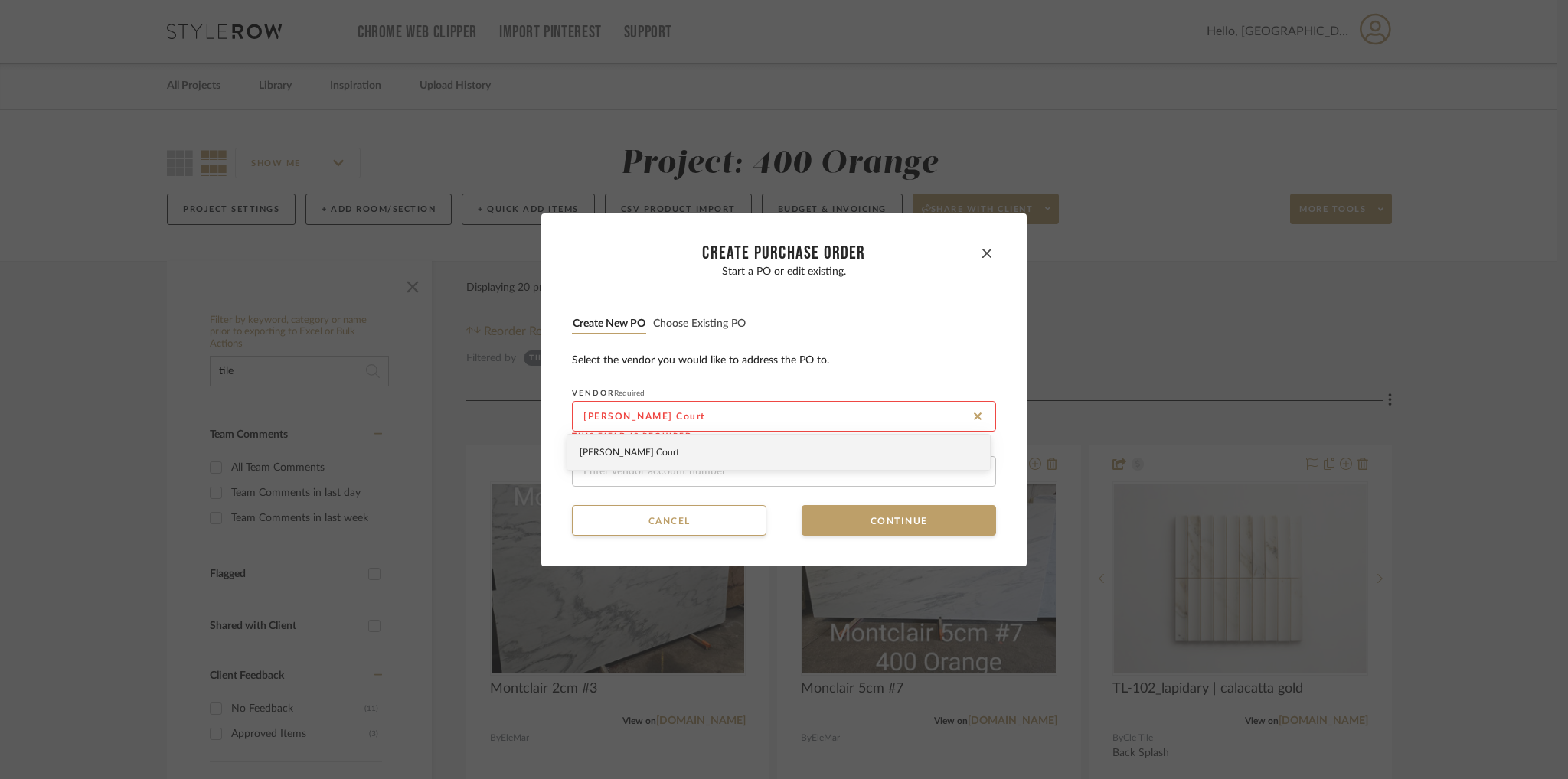
type input "Jeffrey Court"
click at [821, 448] on div "Jeffrey Court" at bounding box center [778, 452] width 423 height 35
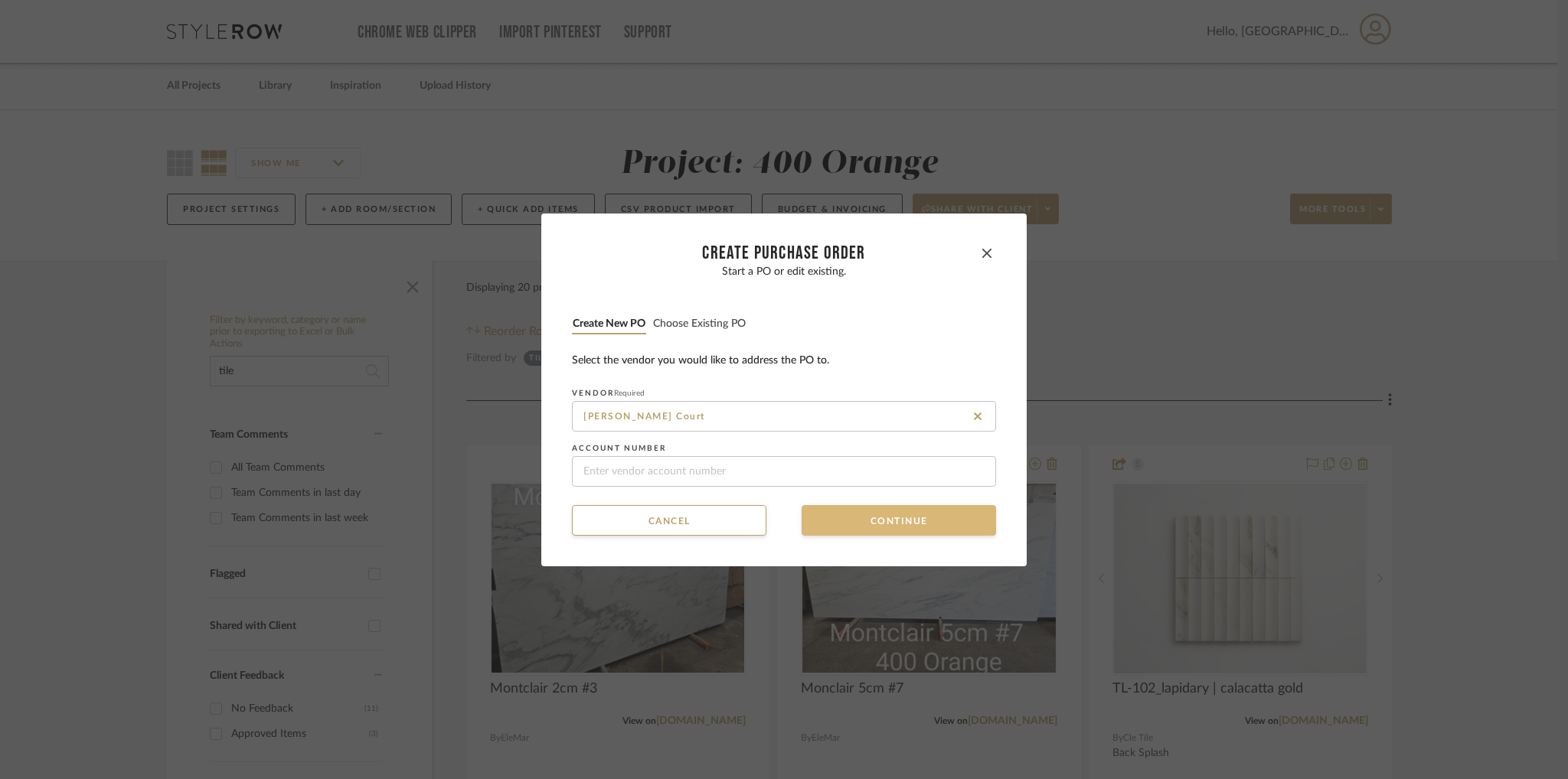
click at [877, 512] on button "Continue" at bounding box center [898, 520] width 194 height 30
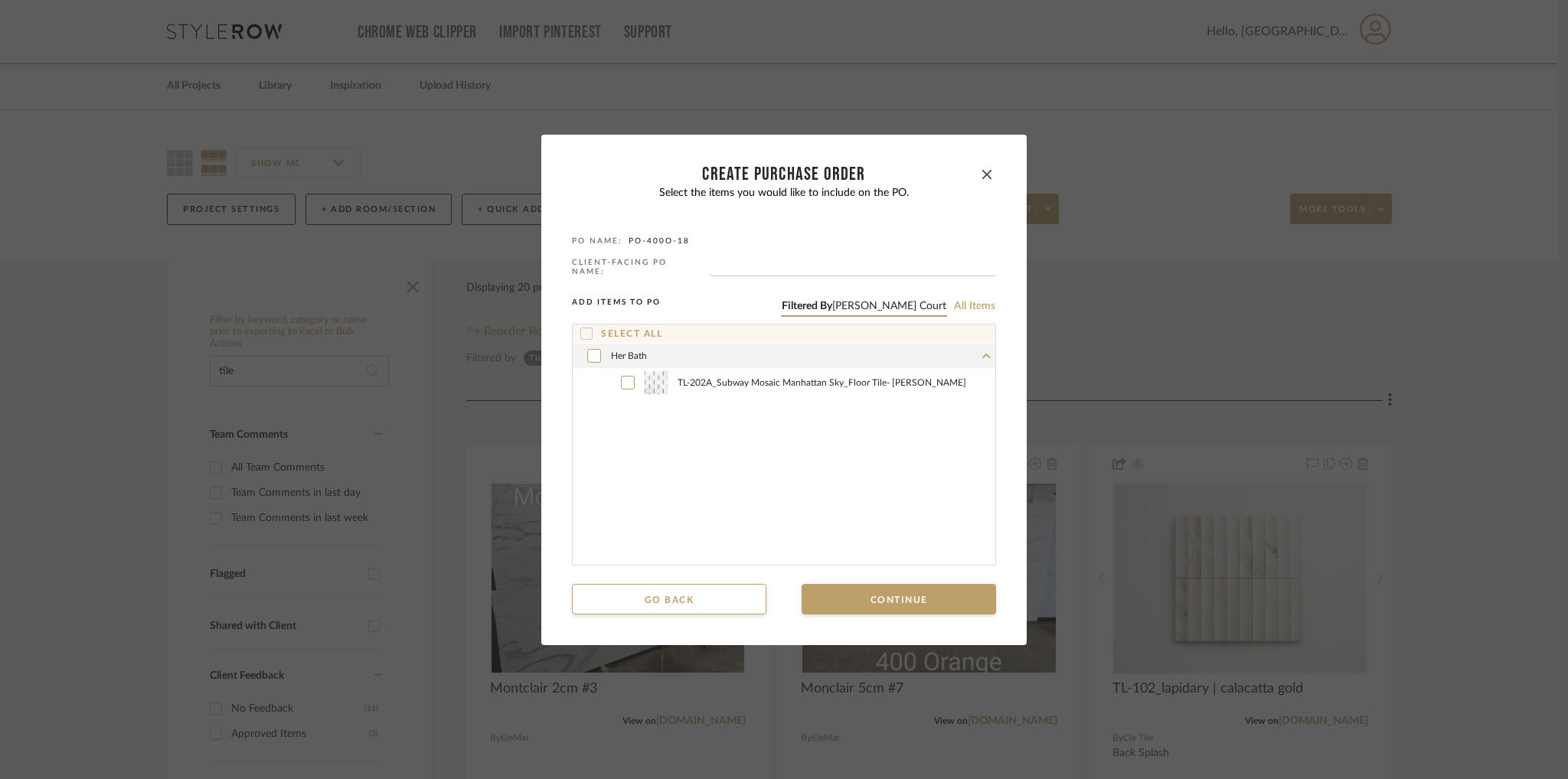
click at [581, 328] on icon at bounding box center [586, 334] width 11 height 11
click at [885, 586] on button "Continue" at bounding box center [898, 599] width 194 height 30
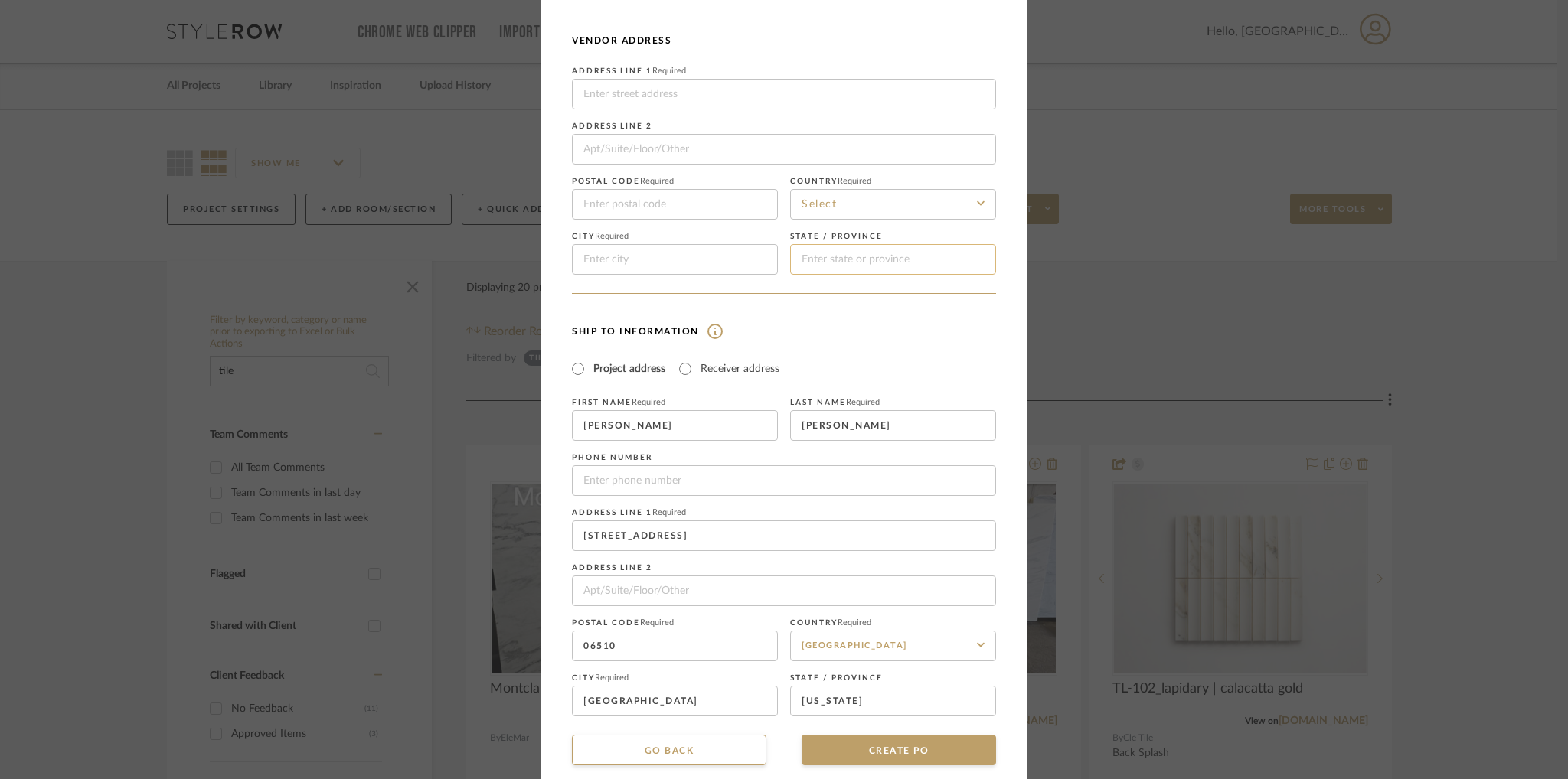
scroll to position [97, 0]
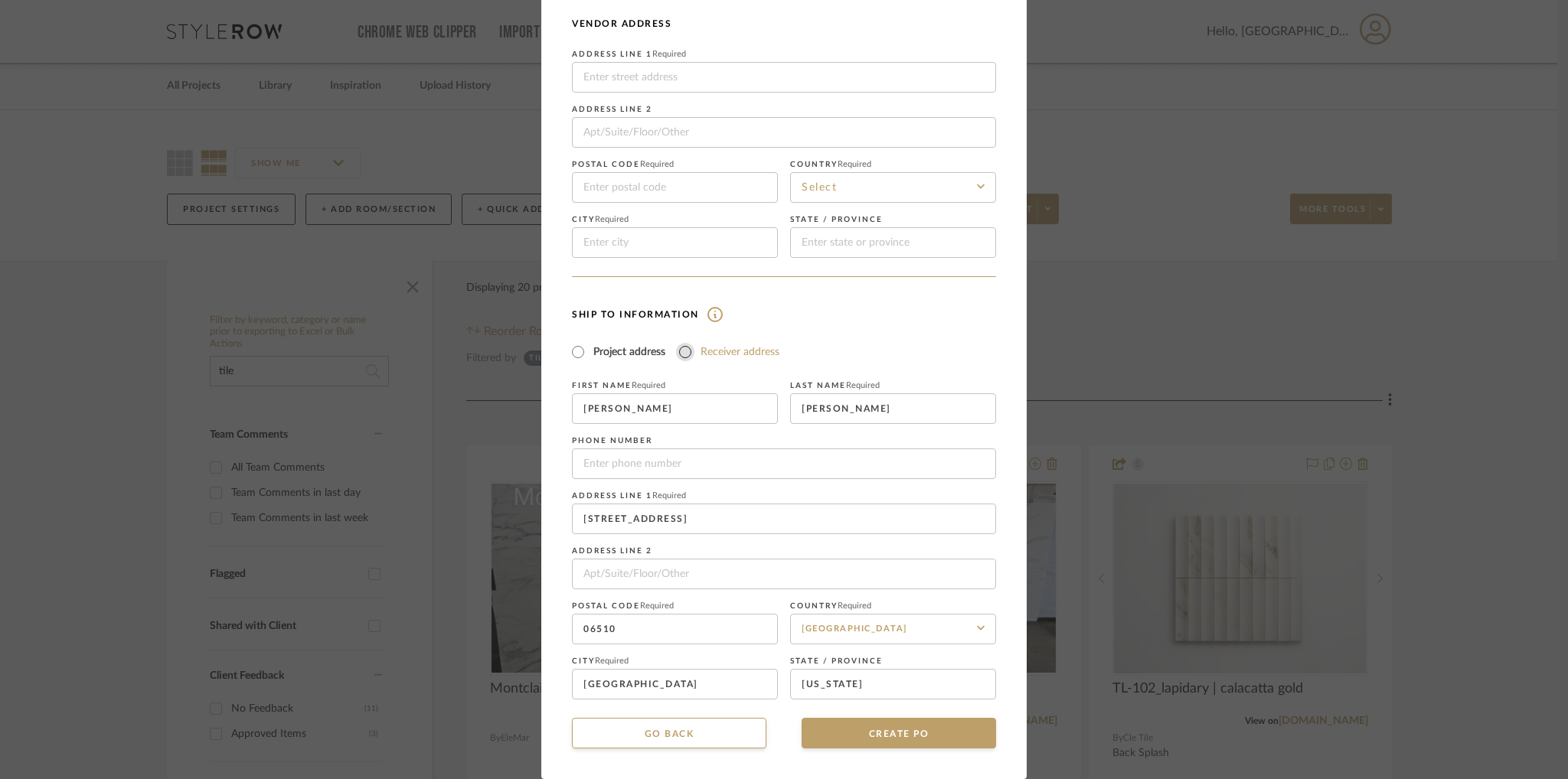
click at [687, 345] on input "Receiver address" at bounding box center [685, 352] width 19 height 19
radio input "true"
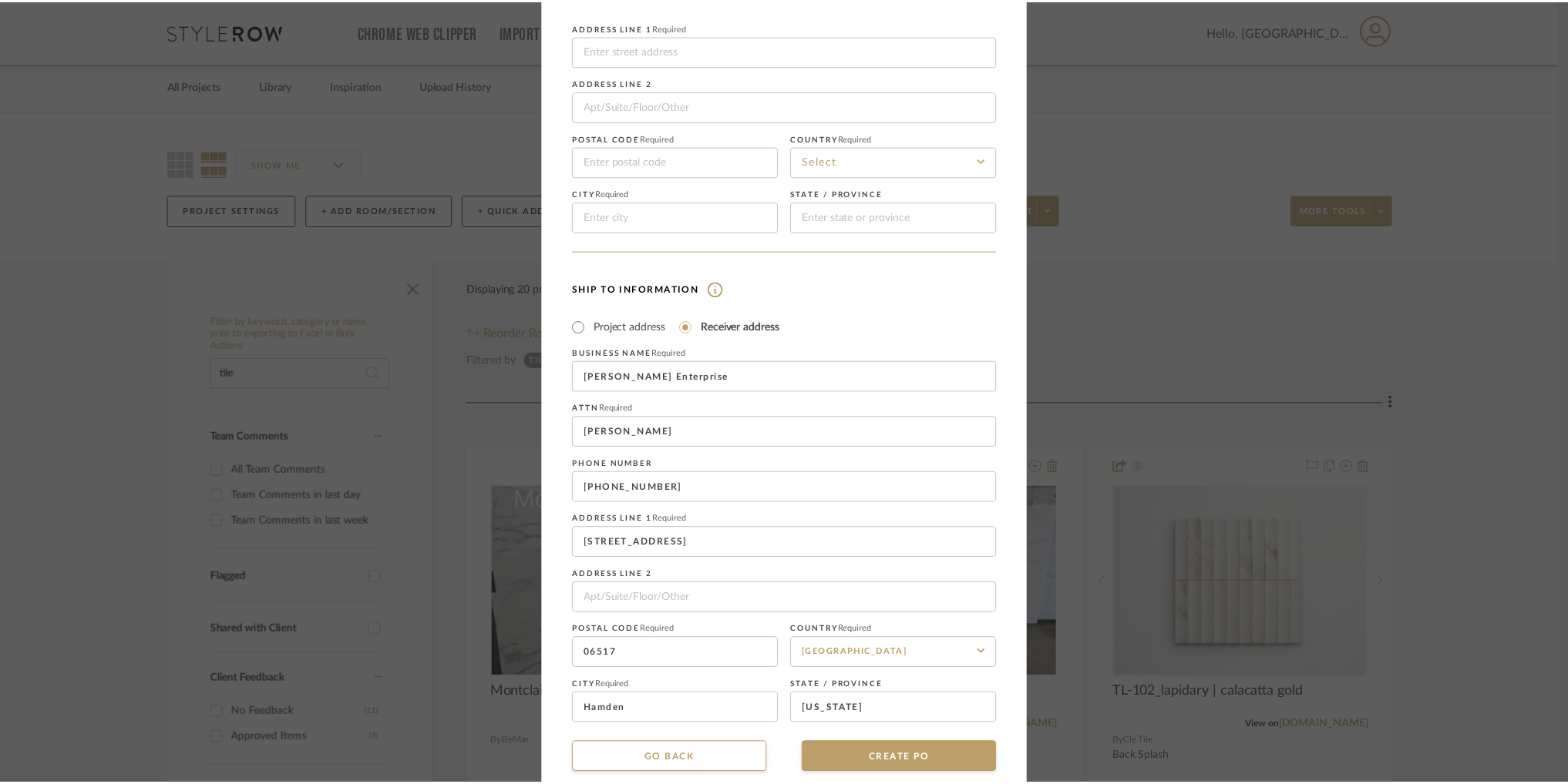
scroll to position [146, 0]
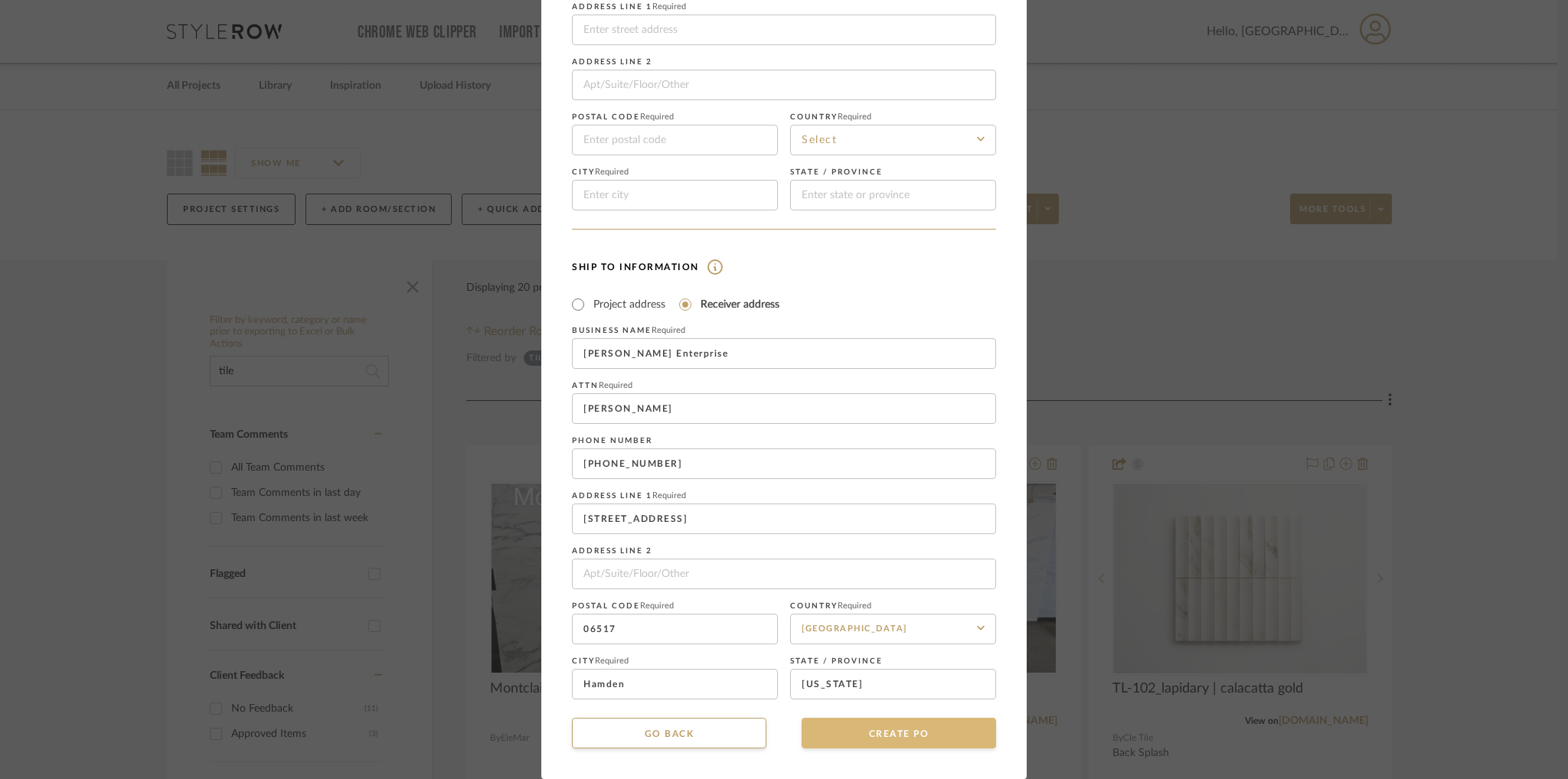
click at [904, 728] on button "CREATE PO" at bounding box center [898, 733] width 194 height 30
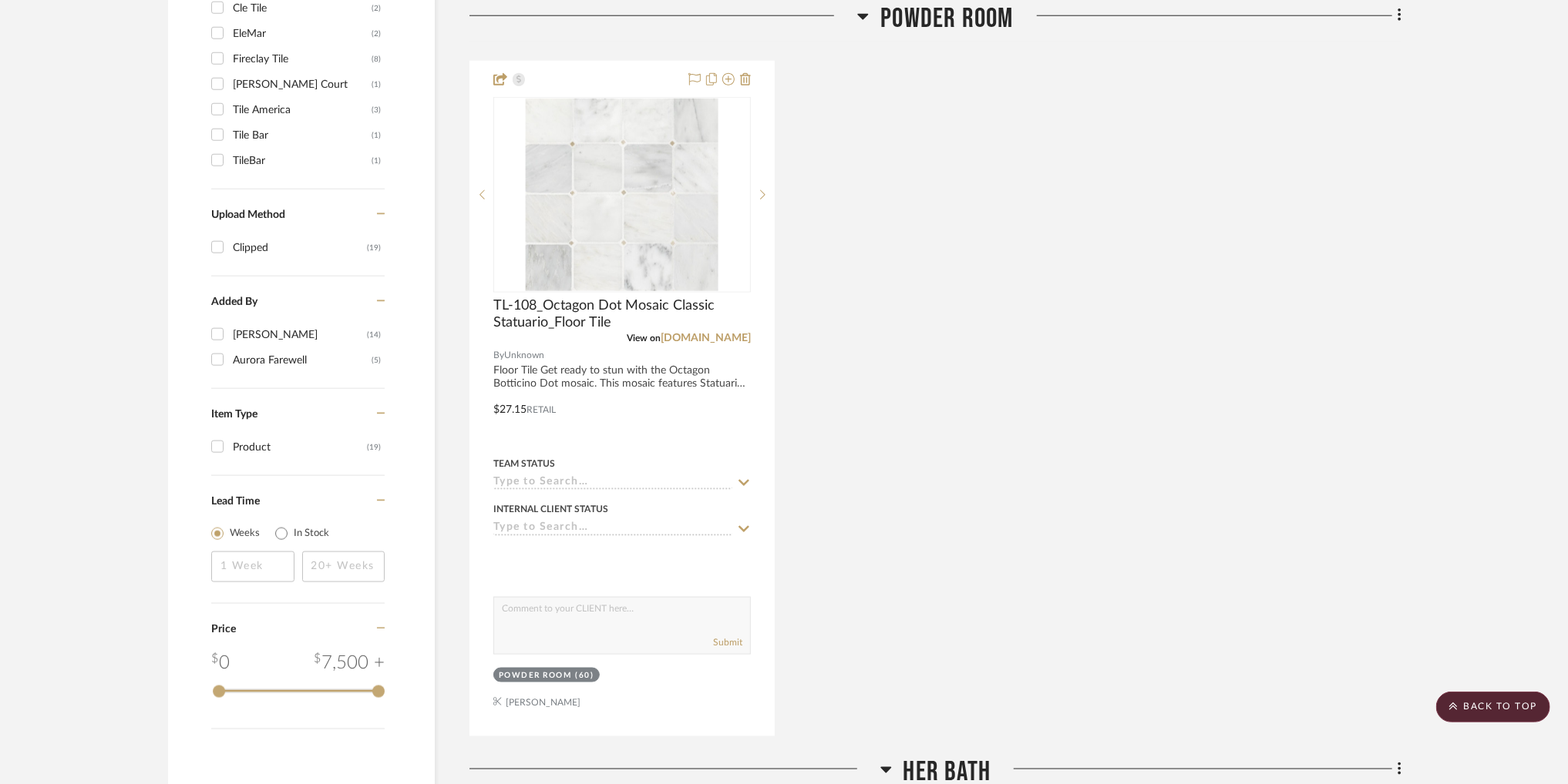
scroll to position [1078, 0]
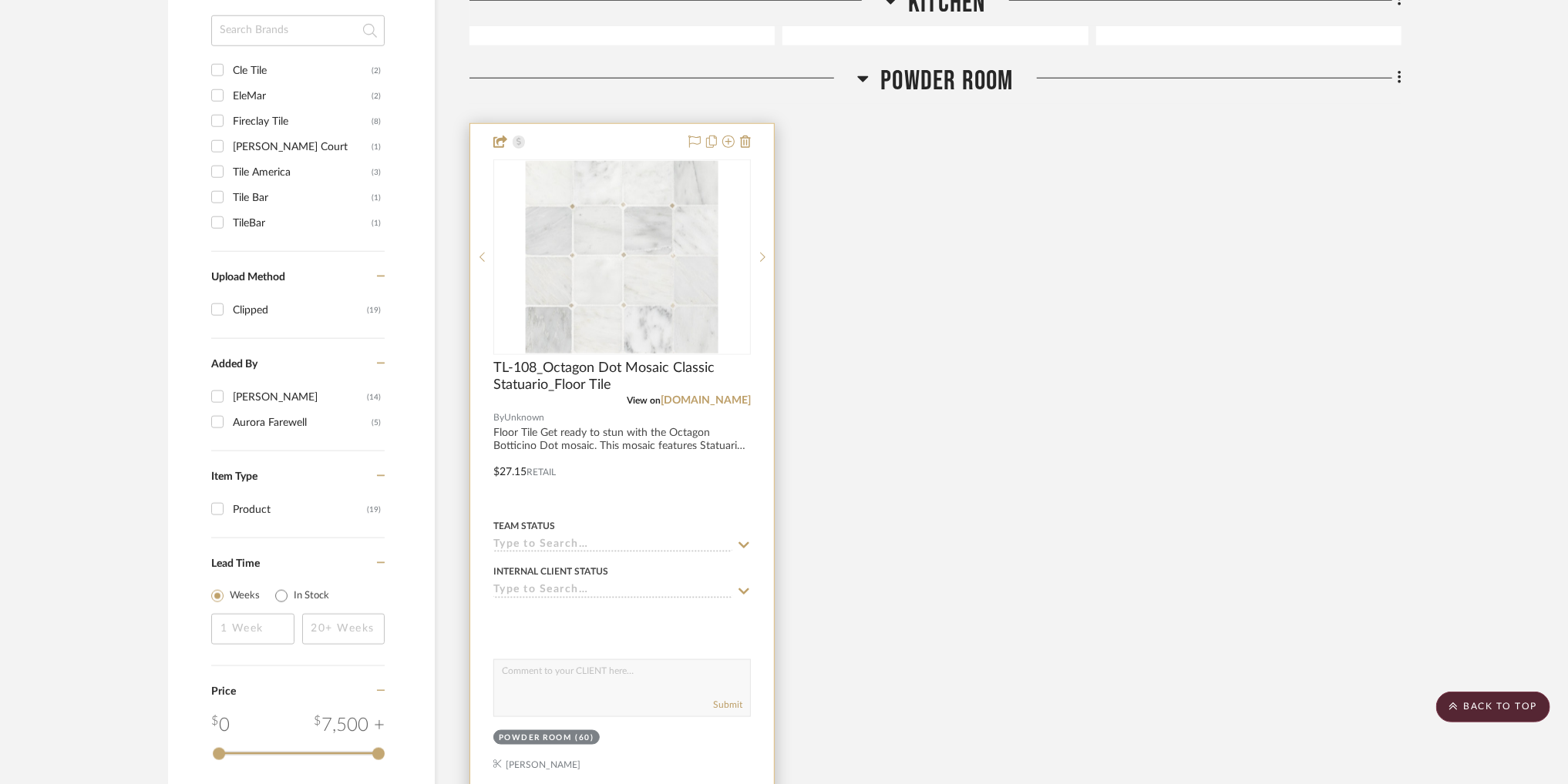
click at [645, 330] on img "0" at bounding box center [622, 257] width 192 height 192
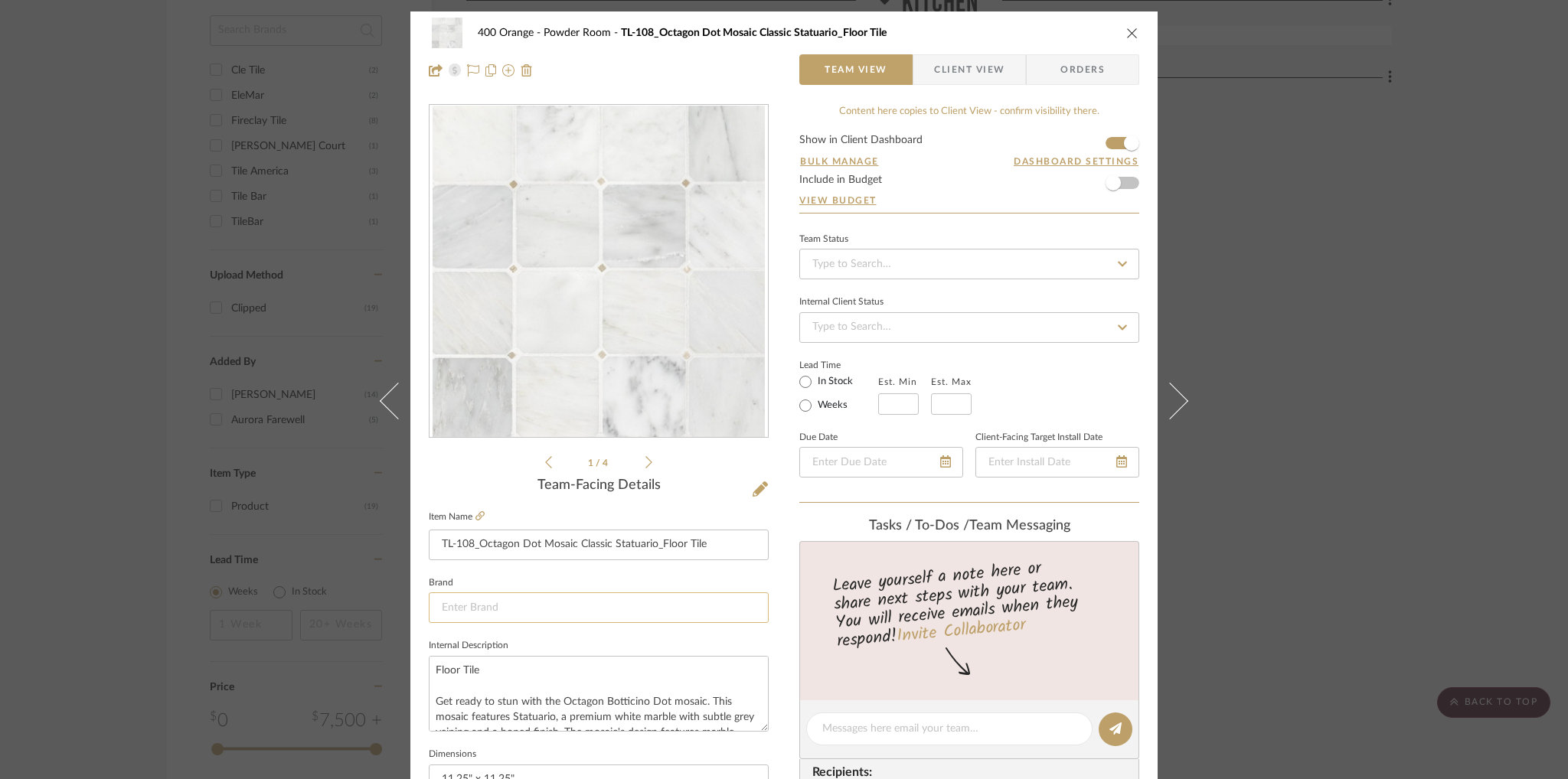
click at [575, 601] on input at bounding box center [599, 607] width 340 height 30
paste input "Jeffrey Court"
type input "Jeffrey Court"
click at [739, 86] on div "400 Orange Powder Room TL-108_Octagon Dot Mosaic Classic Statuario_Floor Tile T…" at bounding box center [784, 51] width 747 height 80
click at [1126, 35] on icon "close" at bounding box center [1132, 33] width 12 height 12
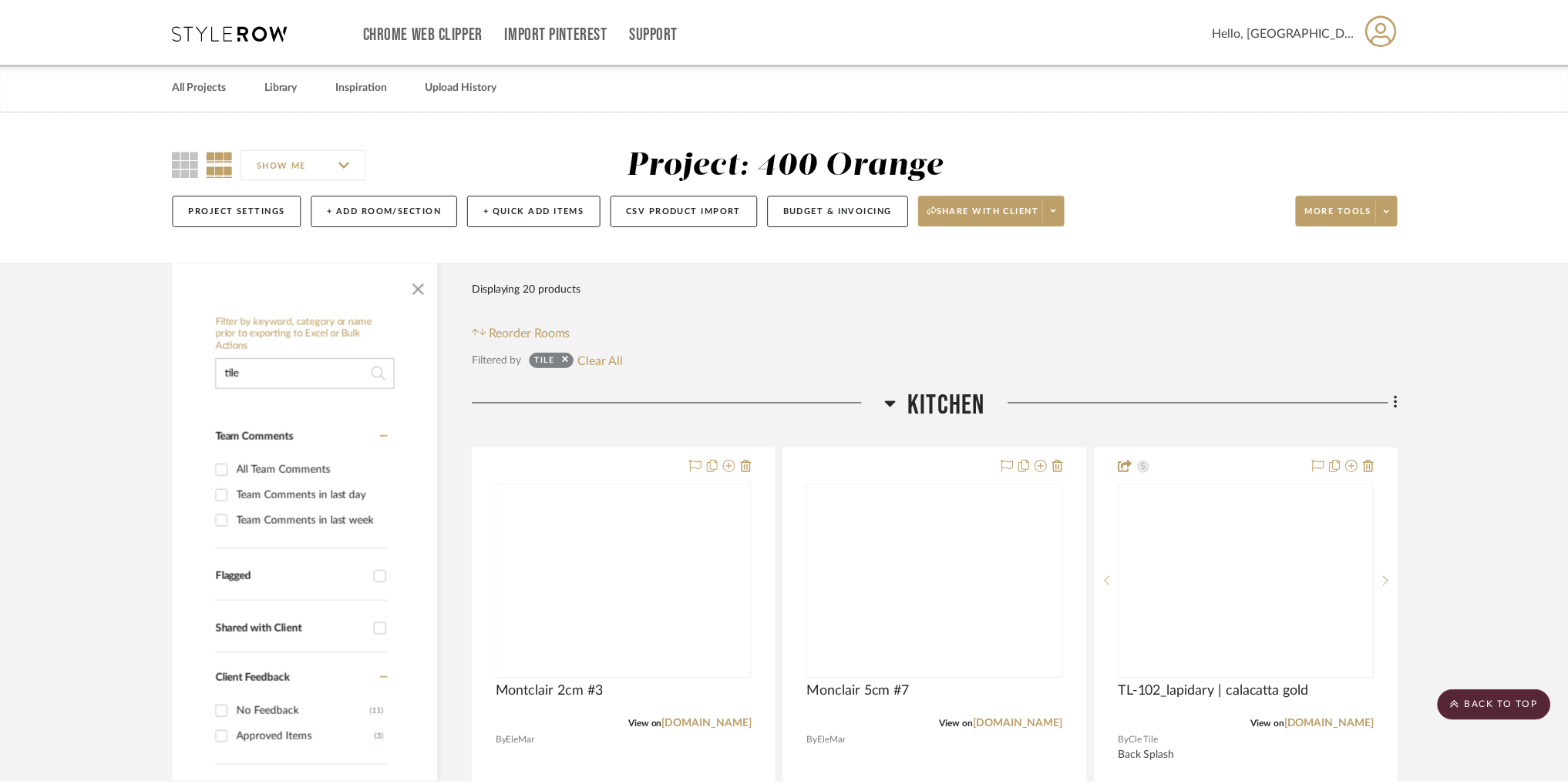
scroll to position [1078, 0]
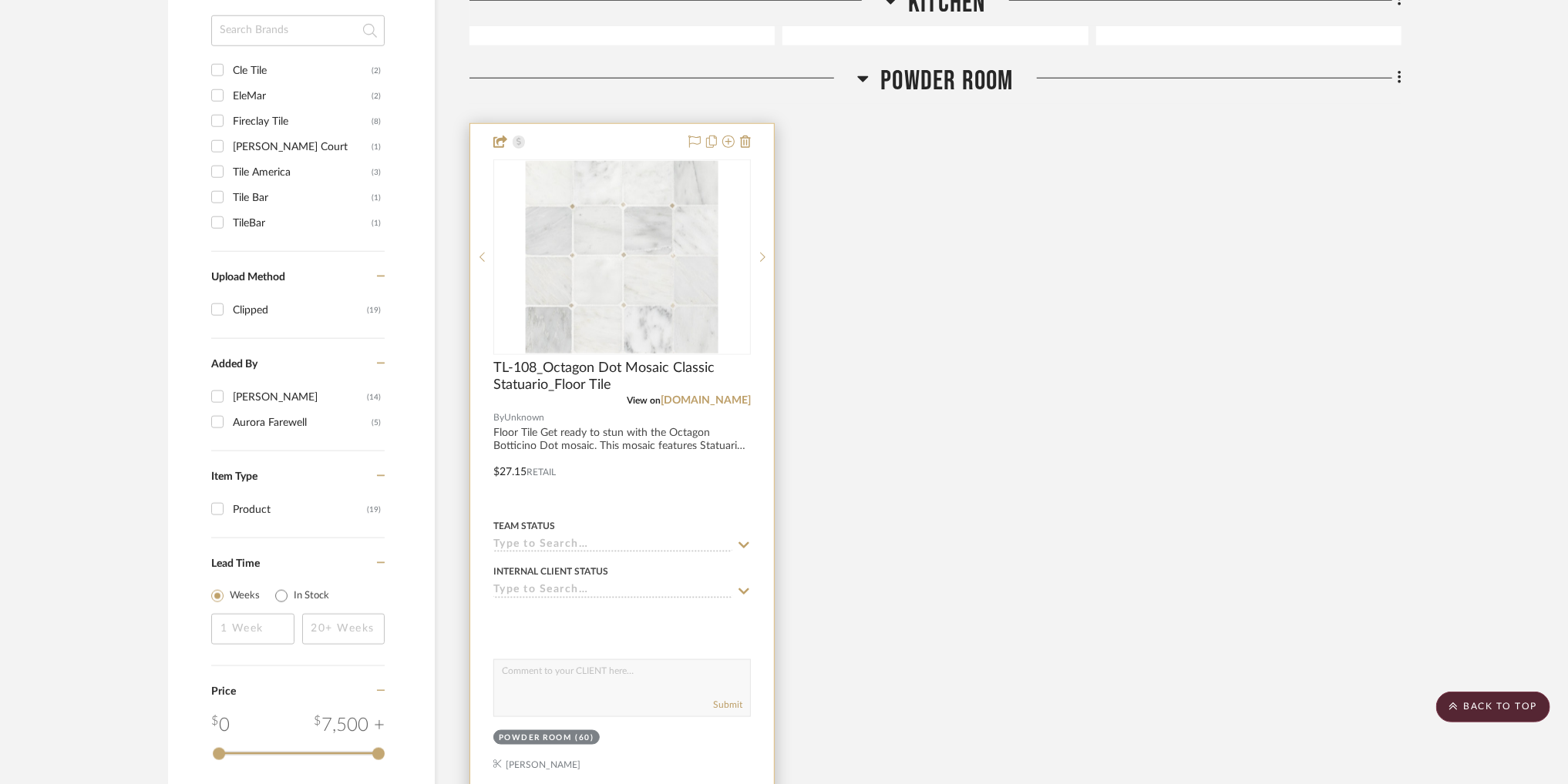
click at [660, 278] on img "0" at bounding box center [622, 257] width 192 height 192
click at [697, 292] on img "0" at bounding box center [622, 257] width 192 height 192
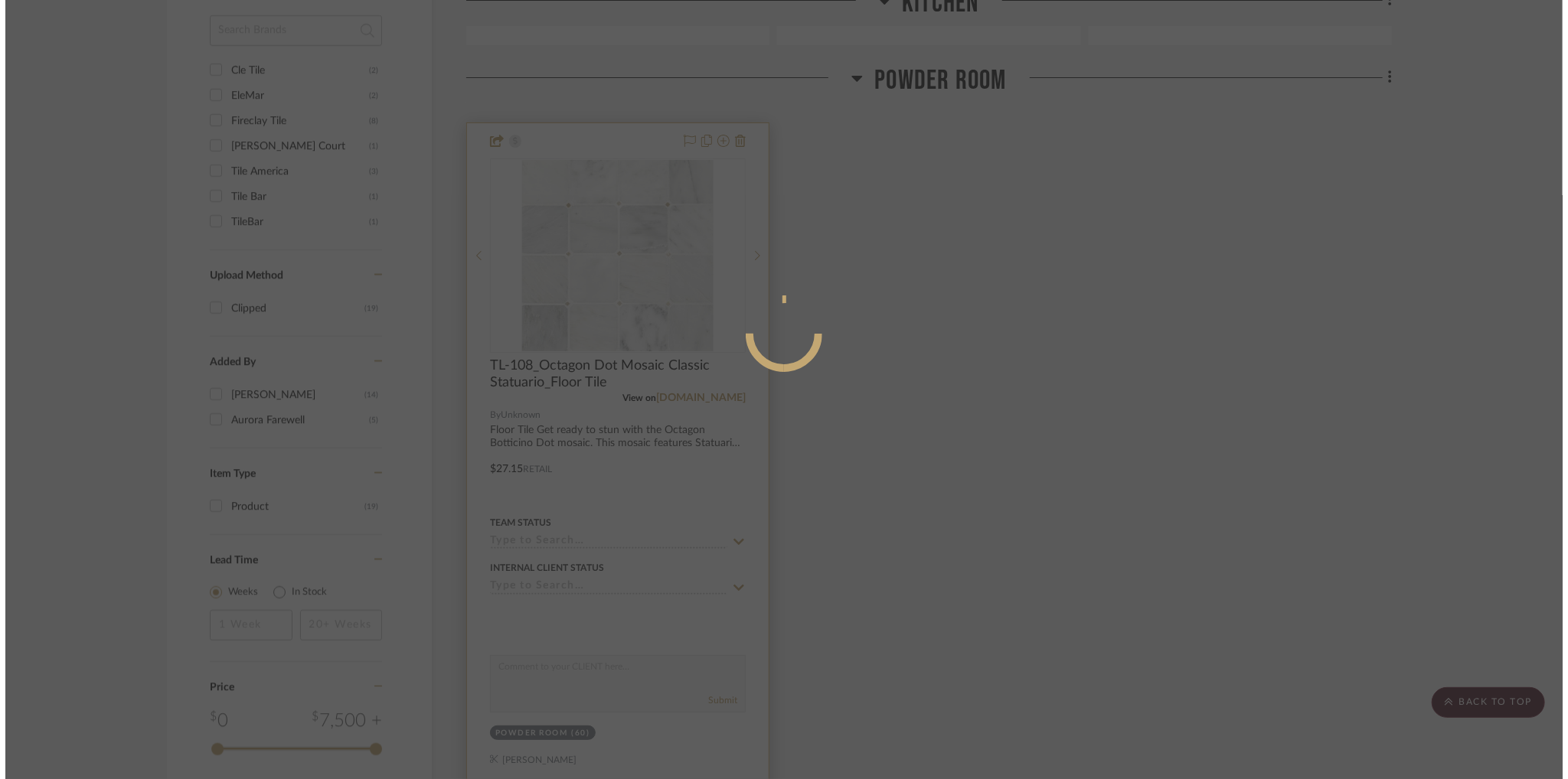
scroll to position [0, 0]
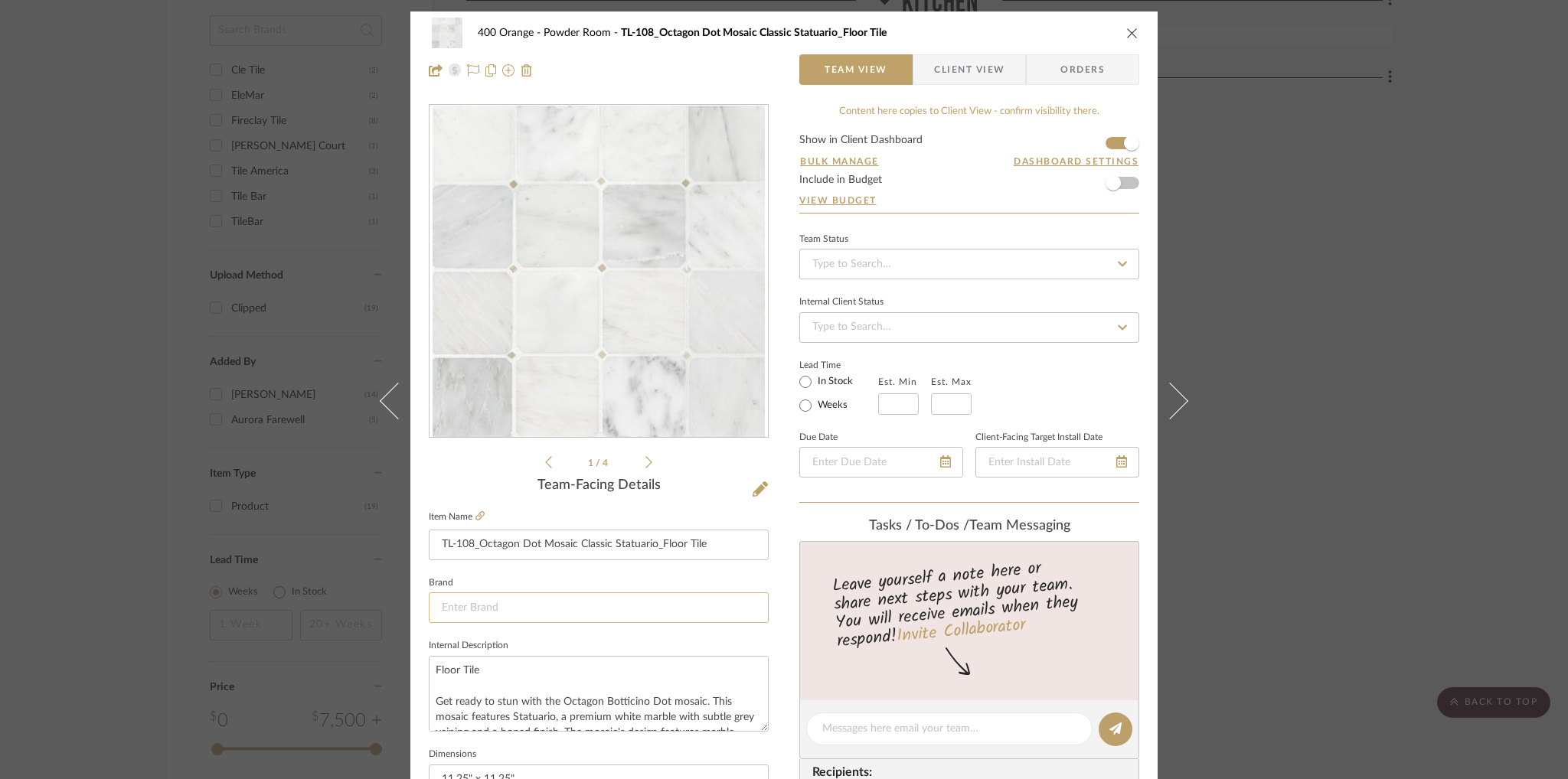
click at [588, 599] on input at bounding box center [599, 607] width 340 height 30
paste input "Jeffrey Court"
type input "Jeffrey Court"
click at [788, 522] on div "400 Orange Powder Room TL-108_Octagon Dot Mosaic Classic Statuario_Floor Tile T…" at bounding box center [784, 718] width 747 height 1414
click at [637, 600] on input at bounding box center [599, 607] width 340 height 30
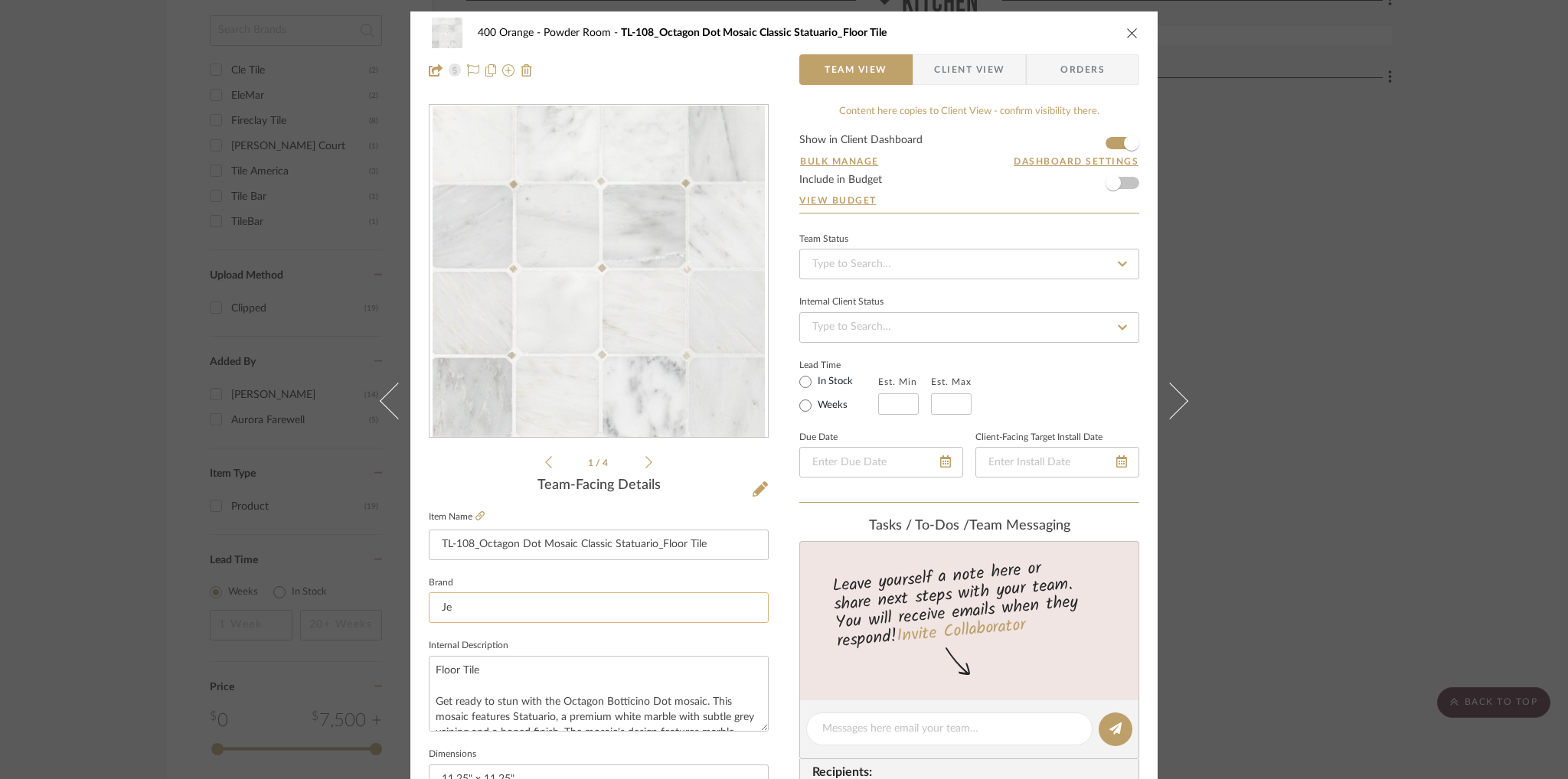
type input "J"
paste input "Jeffrey Court"
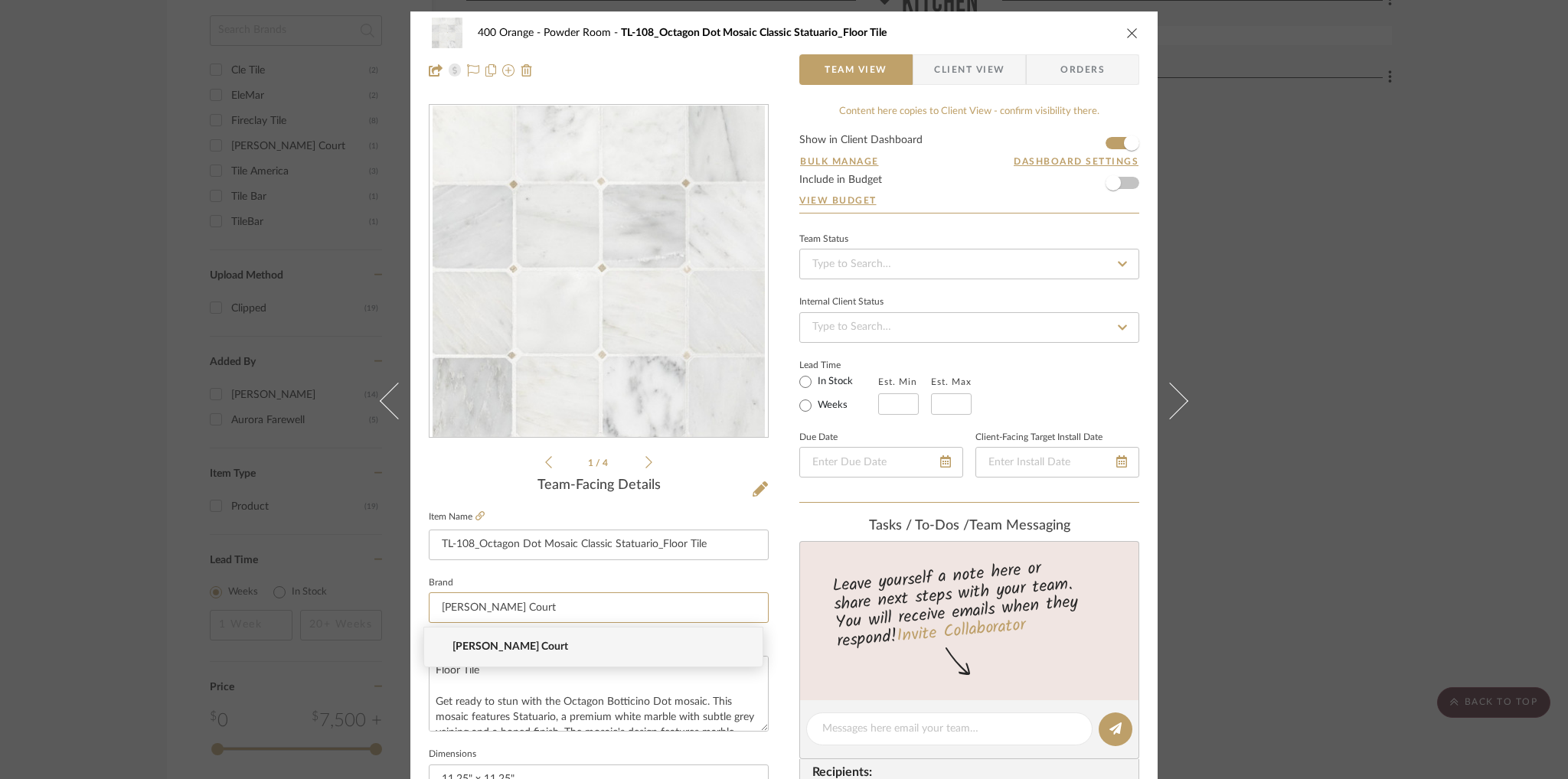
type input "Jeffrey Court"
click at [642, 644] on span "Jeffrey Court" at bounding box center [599, 647] width 294 height 13
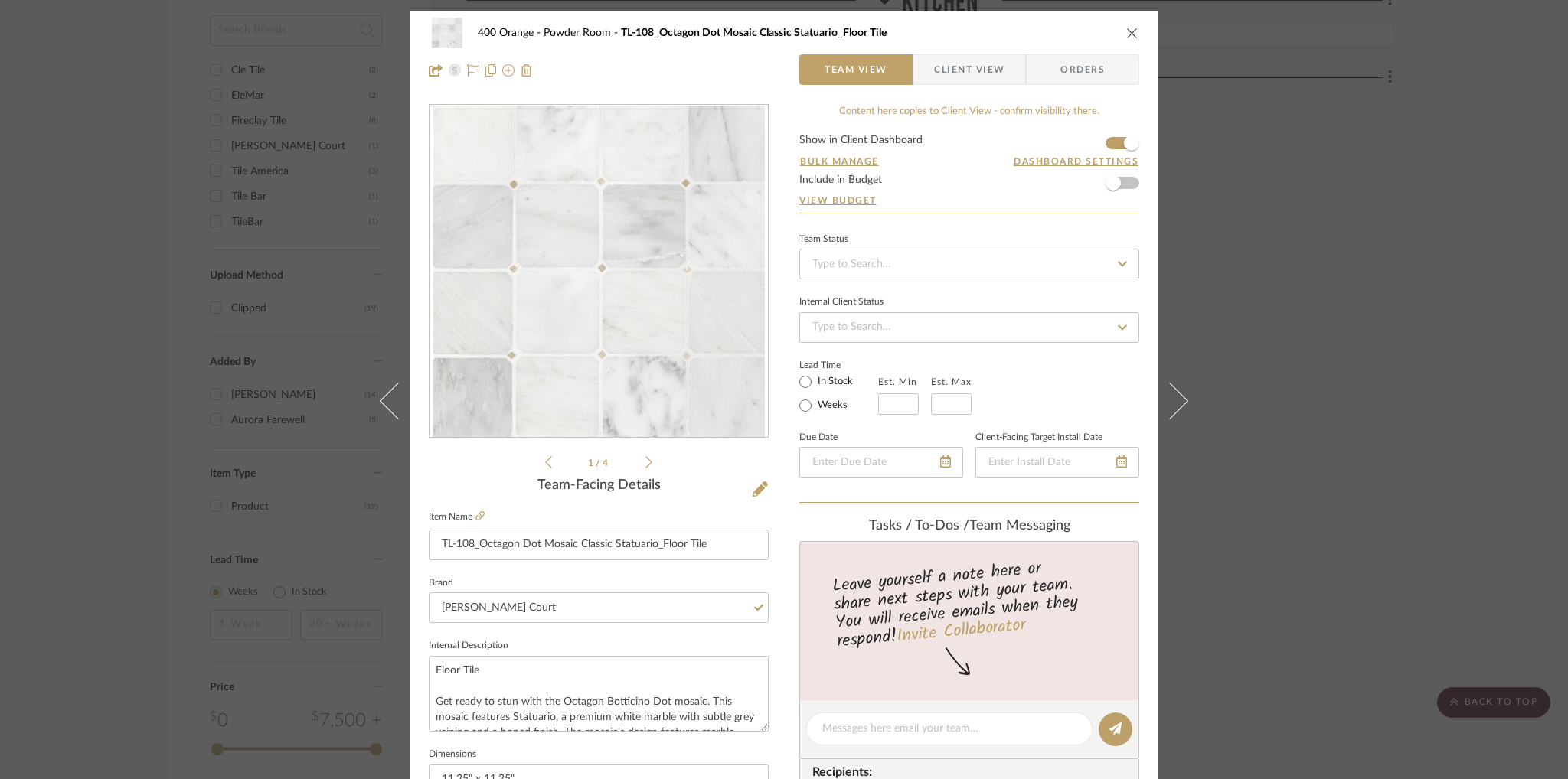
click at [783, 558] on div "400 Orange Powder Room TL-108_Octagon Dot Mosaic Classic Statuario_Floor Tile T…" at bounding box center [784, 718] width 747 height 1414
click at [1320, 247] on div "400 Orange Powder Room TL-108_Octagon Dot Mosaic Classic Statuario_Floor Tile T…" at bounding box center [784, 389] width 1568 height 779
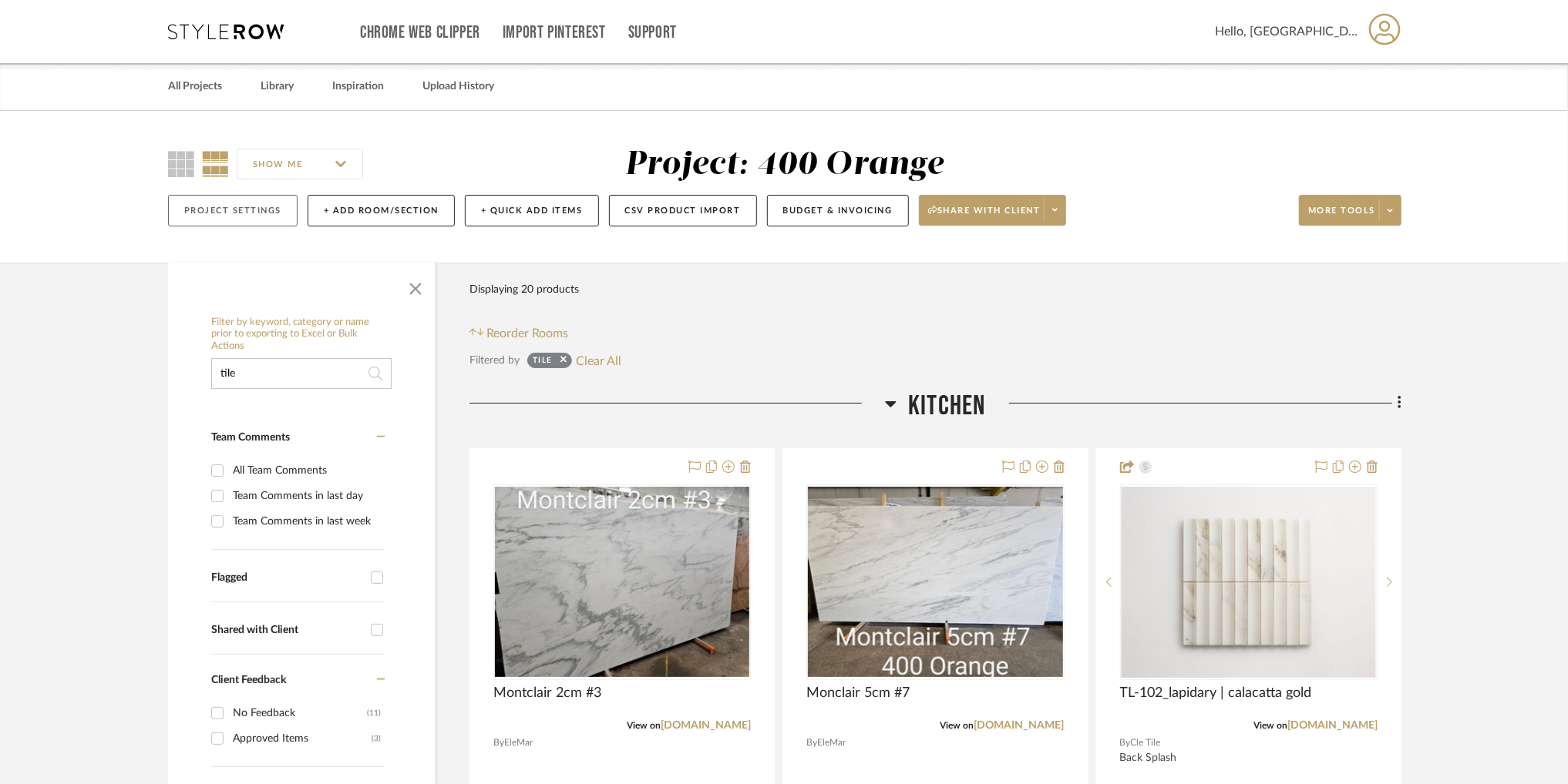
click at [274, 217] on button "Project Settings" at bounding box center [232, 210] width 130 height 31
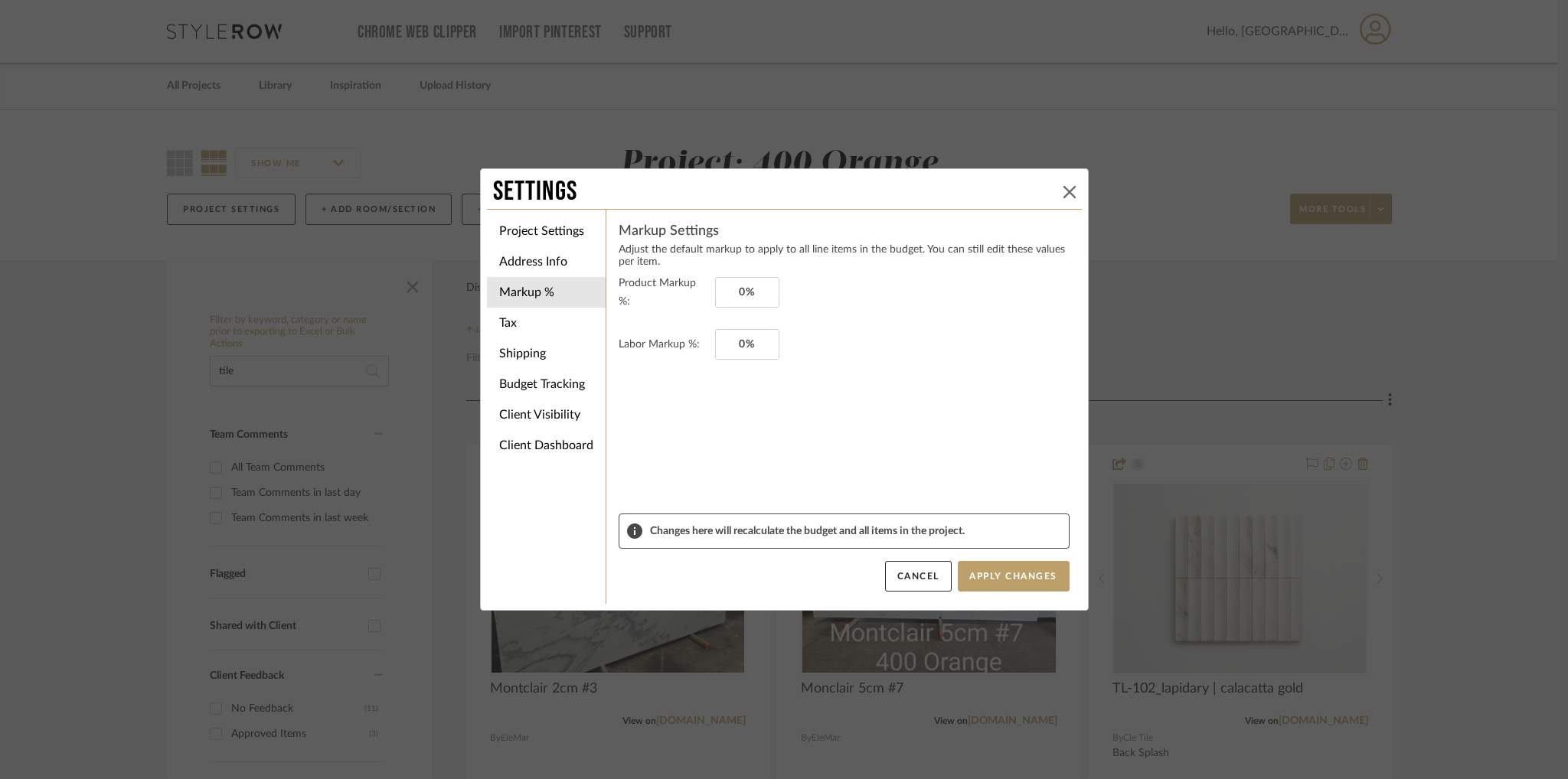
click at [1060, 185] on button at bounding box center [1070, 193] width 19 height 19
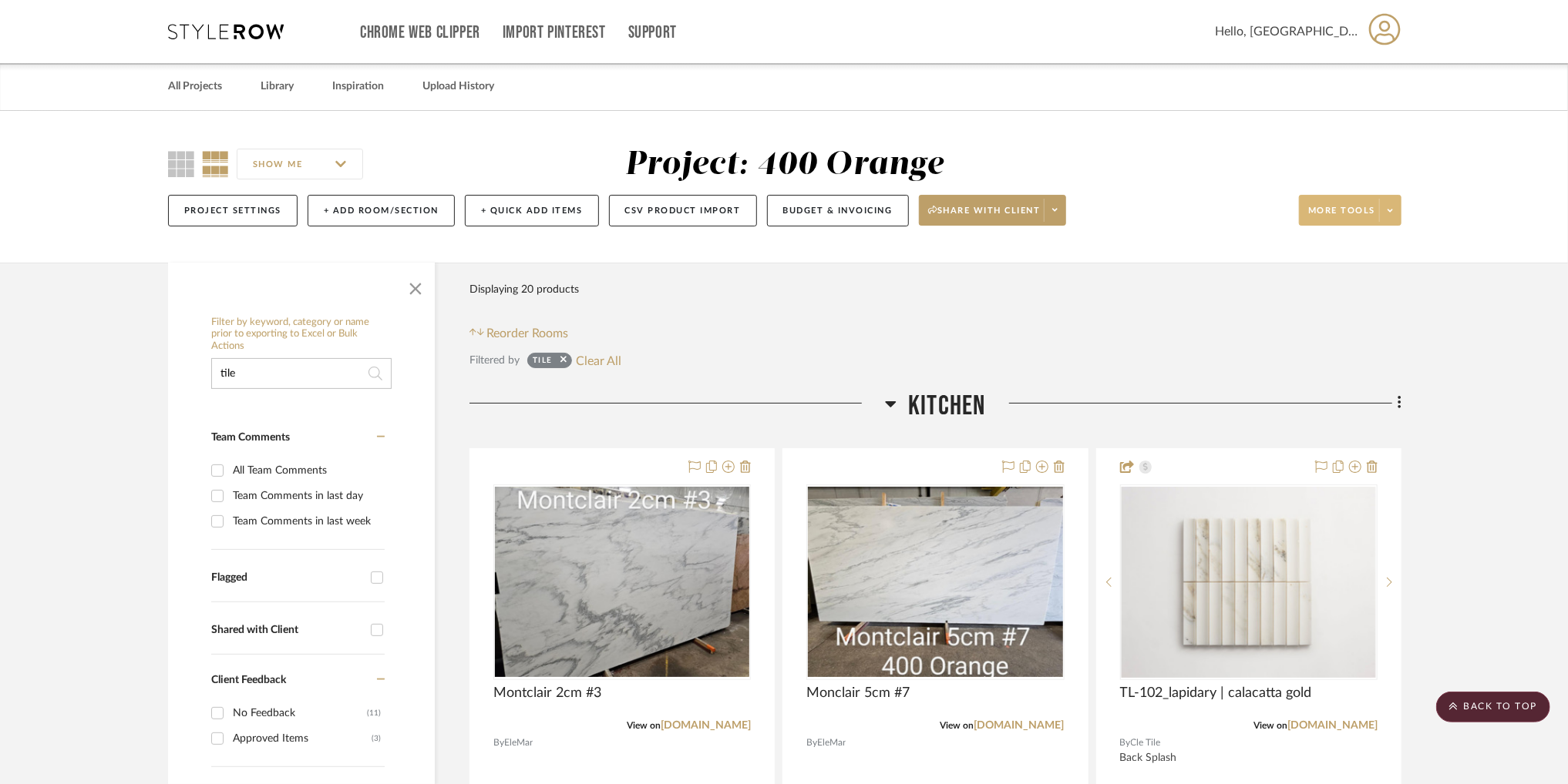
click at [1388, 208] on icon at bounding box center [1390, 210] width 5 height 9
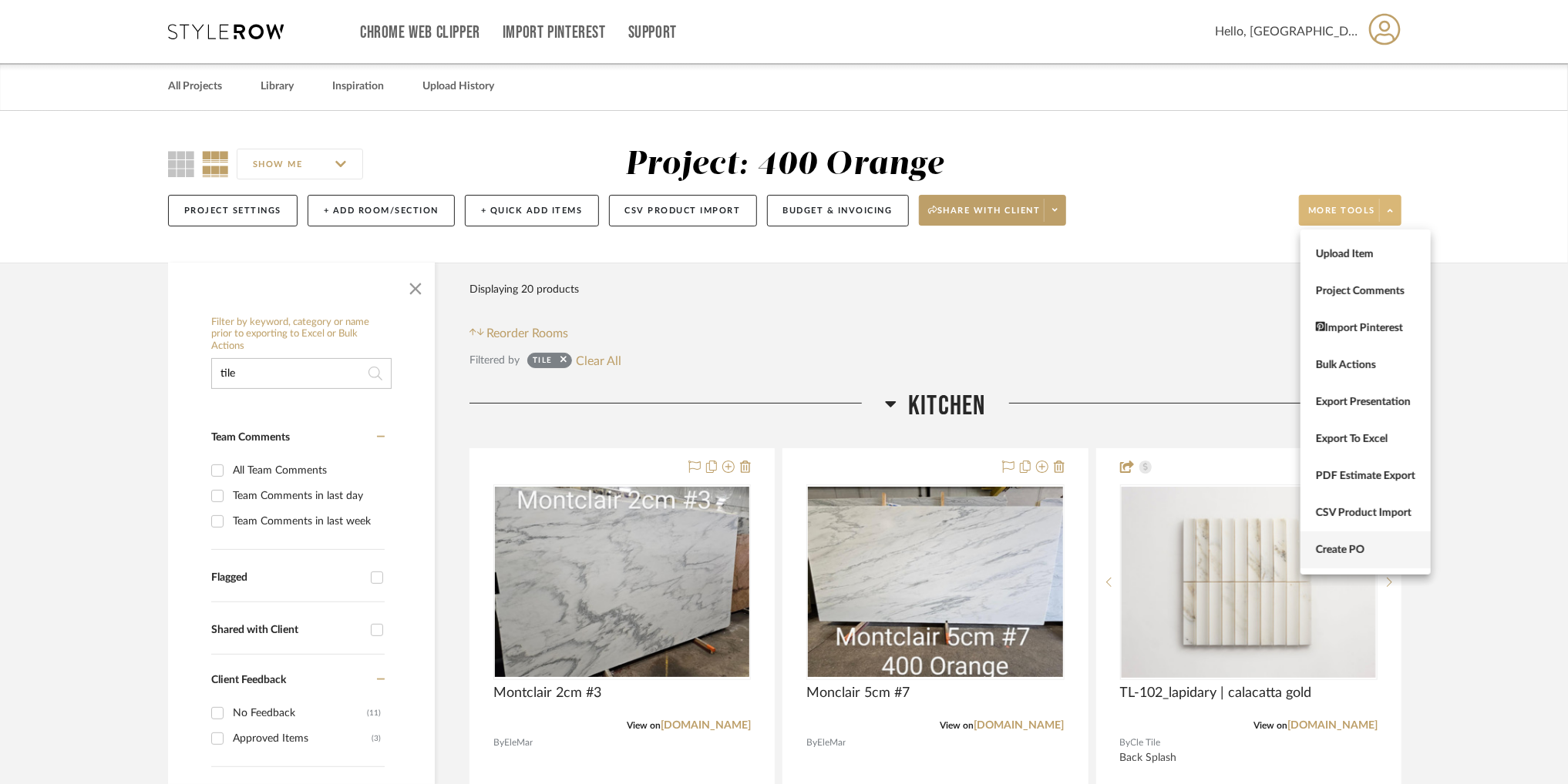
click at [1327, 538] on button "Create PO" at bounding box center [1365, 549] width 130 height 37
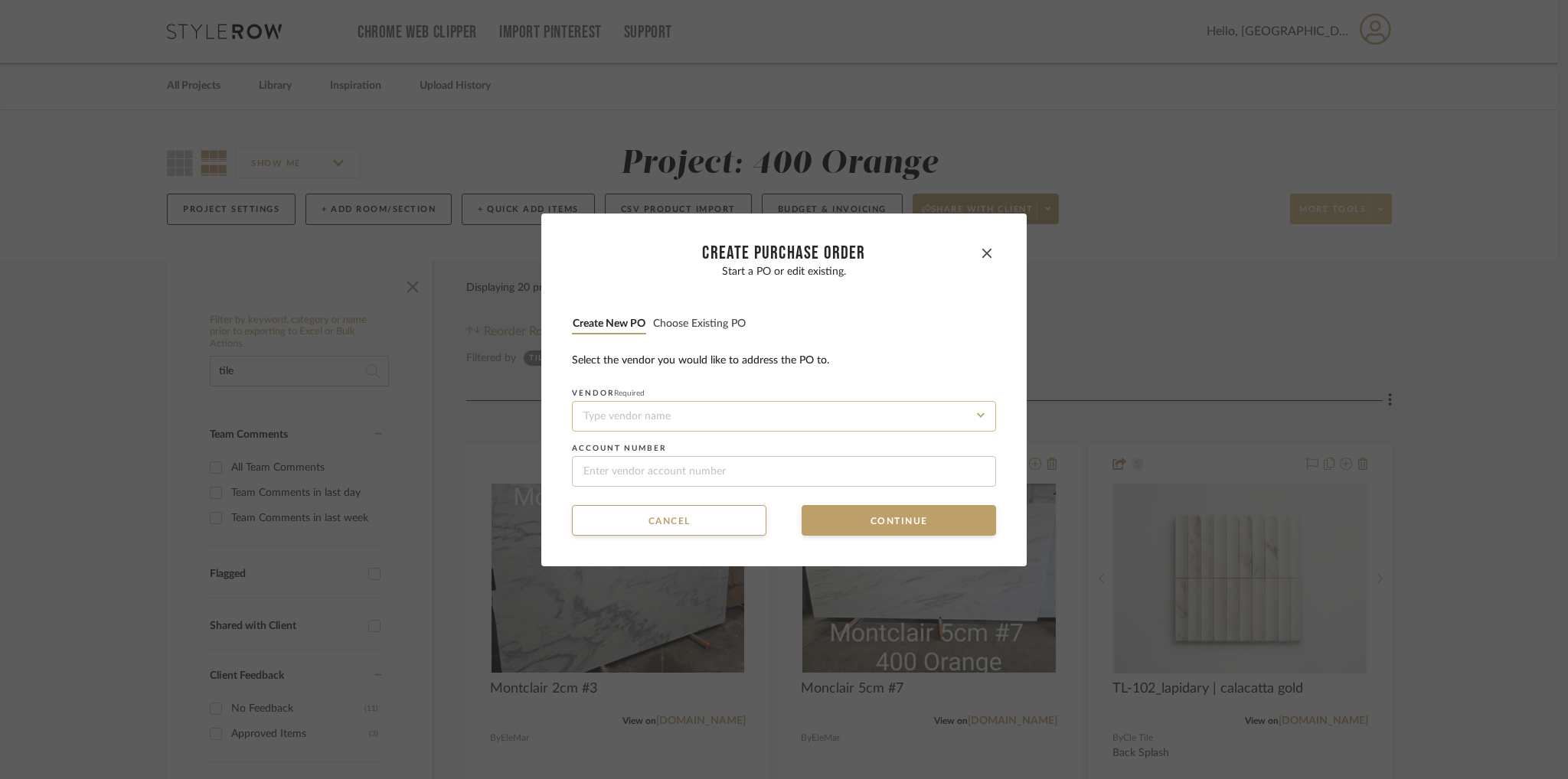
click at [798, 414] on input at bounding box center [784, 416] width 424 height 30
click at [791, 442] on div "Tile America" at bounding box center [778, 452] width 423 height 35
type input "Tile America"
click at [946, 540] on dialog-content "CREATE Purchase order Start a PO or edit existing. Create new PO Choose existin…" at bounding box center [784, 390] width 485 height 353
click at [939, 527] on button "Continue" at bounding box center [898, 520] width 194 height 30
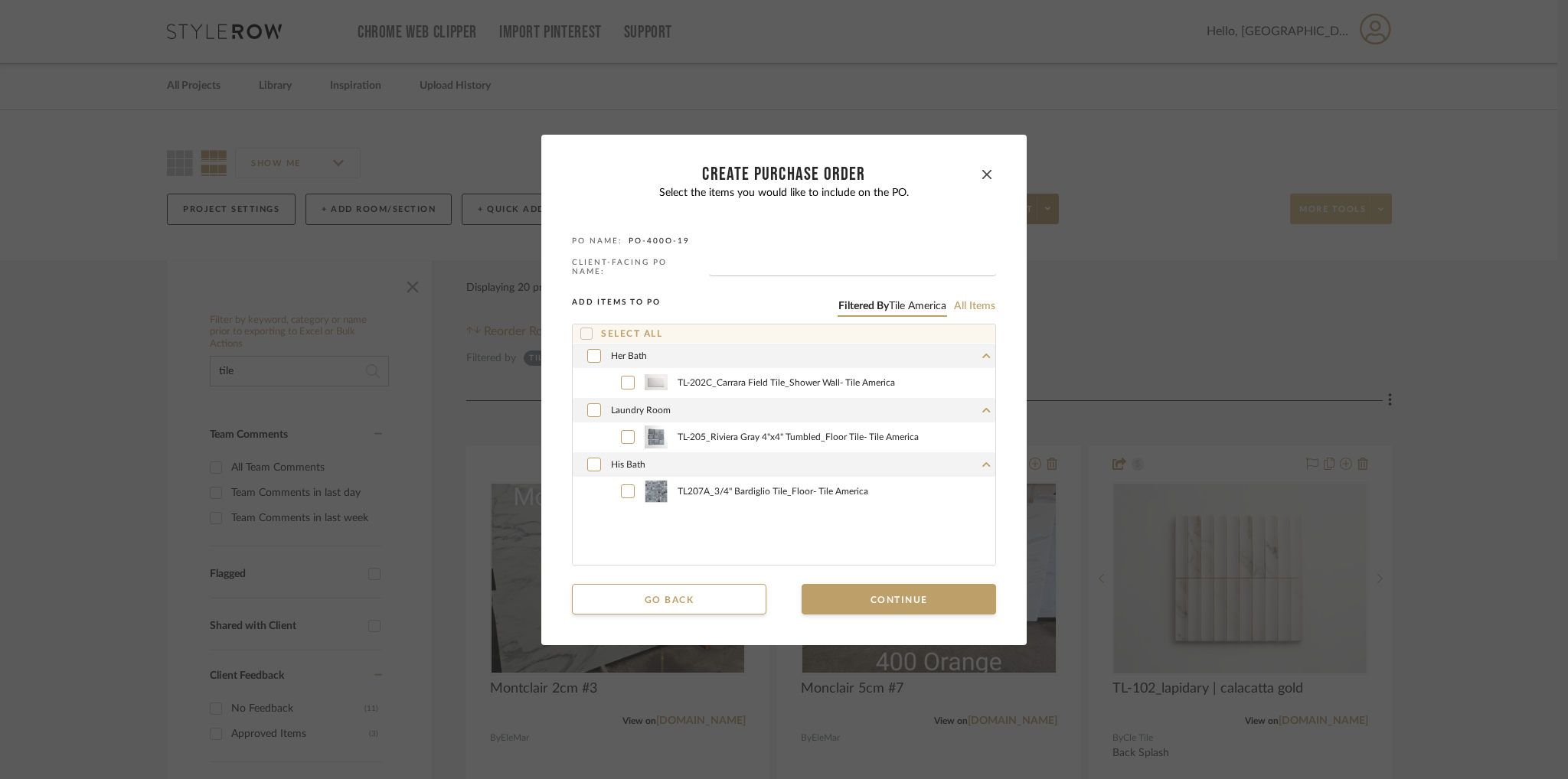
click at [572, 328] on div "Select all" at bounding box center [784, 334] width 423 height 19
click at [581, 329] on icon at bounding box center [586, 334] width 11 height 11
click at [919, 599] on button "Continue" at bounding box center [898, 599] width 194 height 30
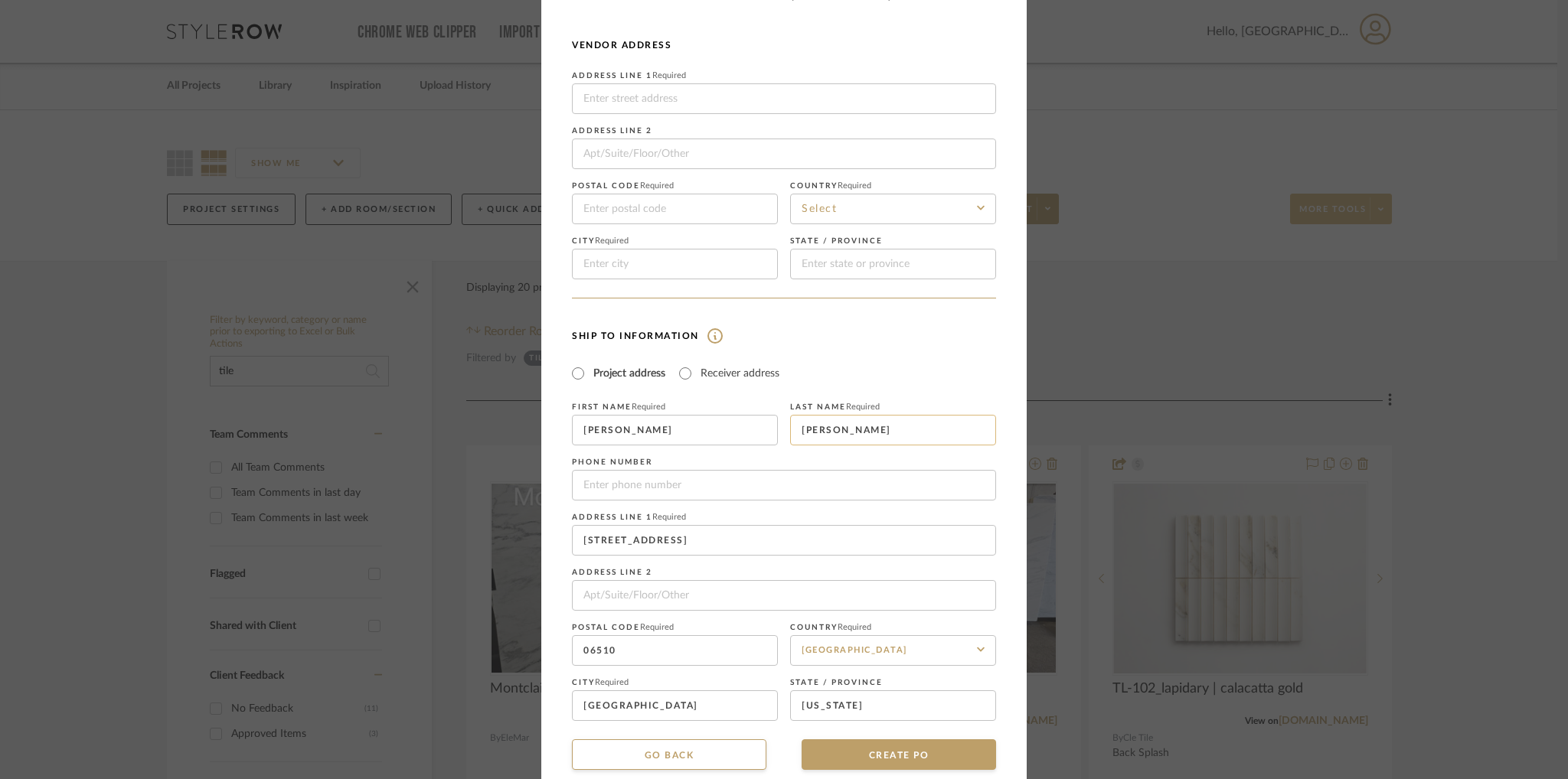
scroll to position [97, 0]
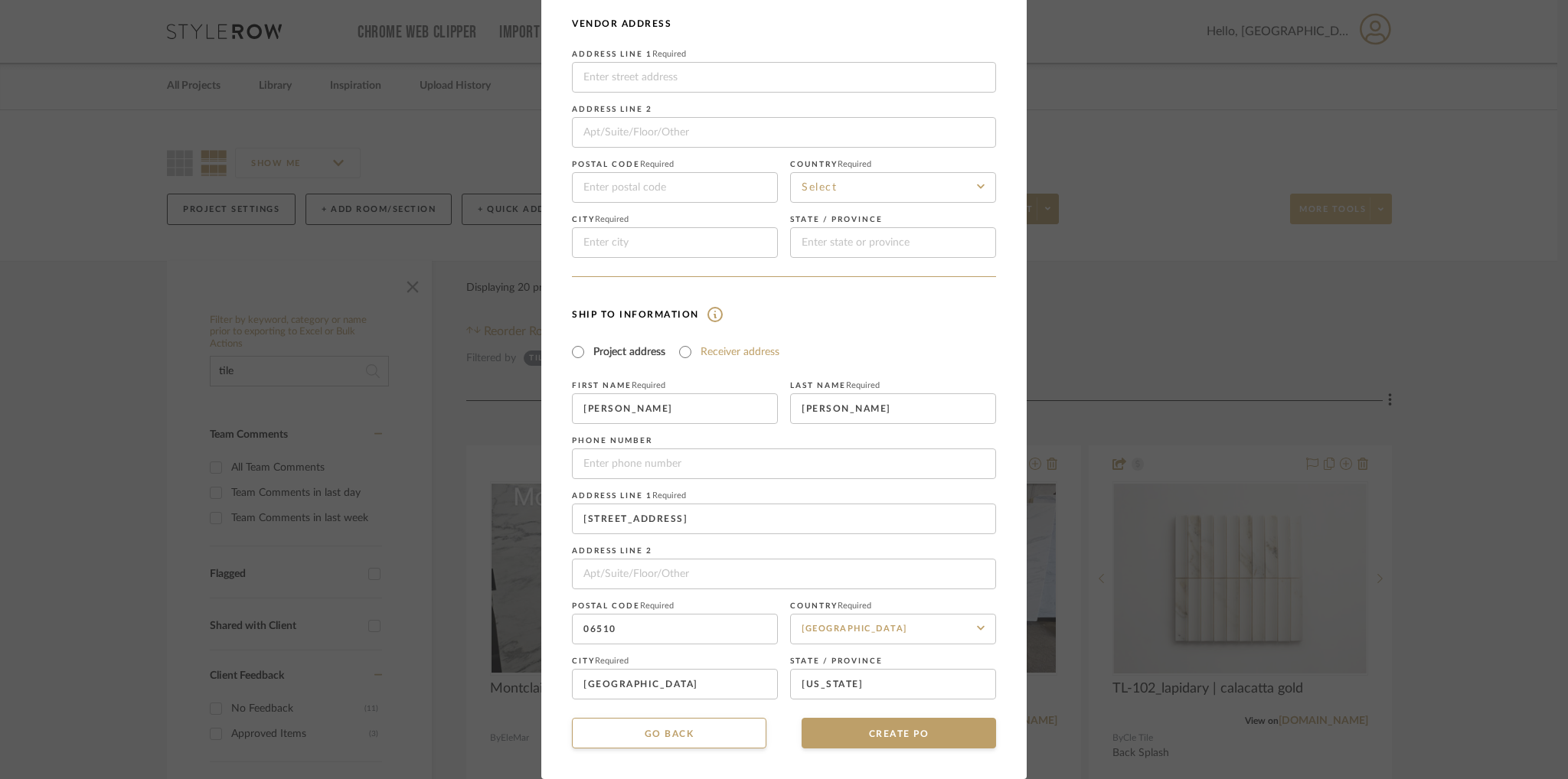
click at [759, 356] on label "Receiver address" at bounding box center [739, 352] width 79 height 16
click at [694, 356] on input "Receiver address" at bounding box center [685, 352] width 19 height 19
radio input "true"
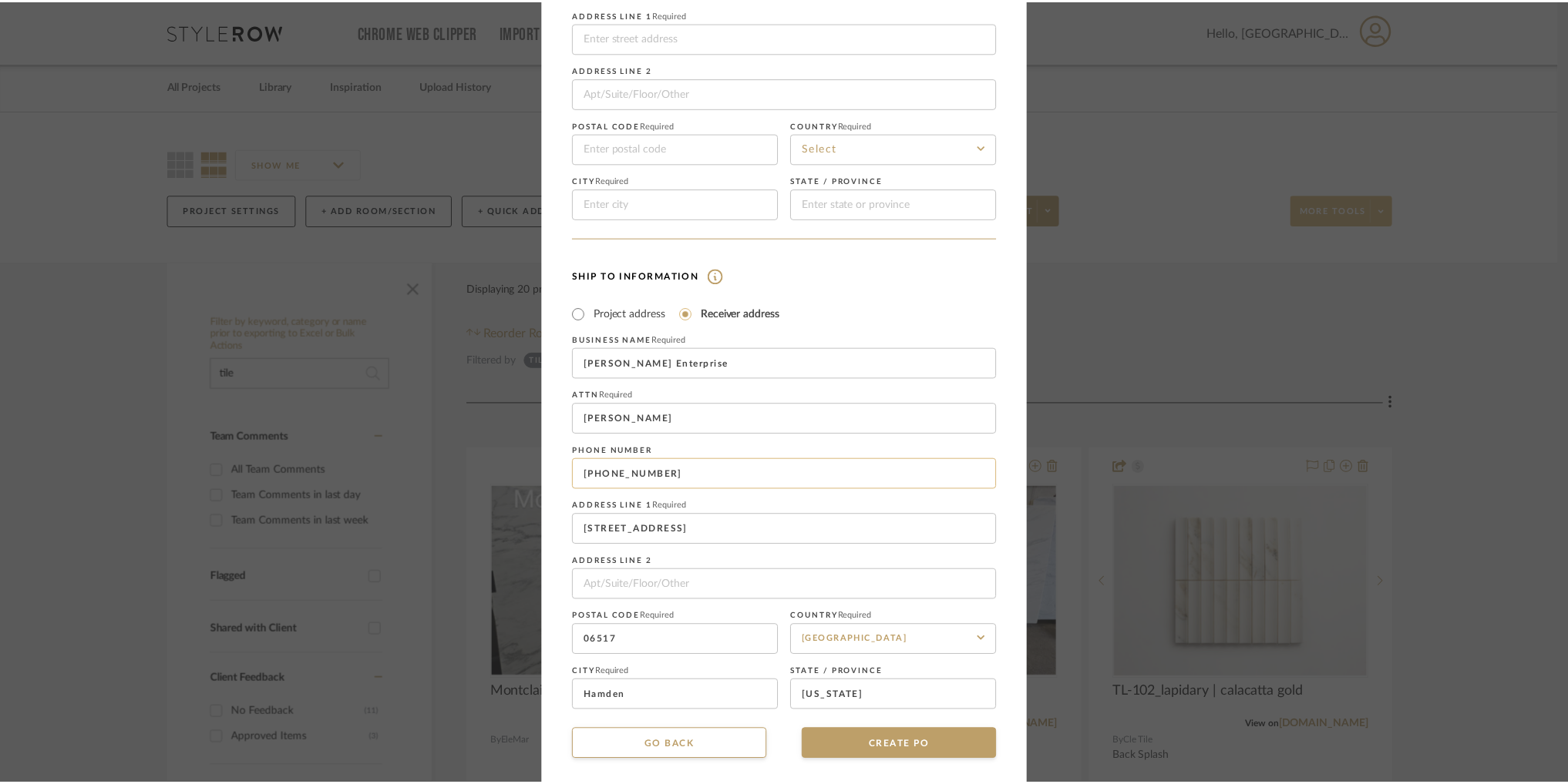
scroll to position [146, 0]
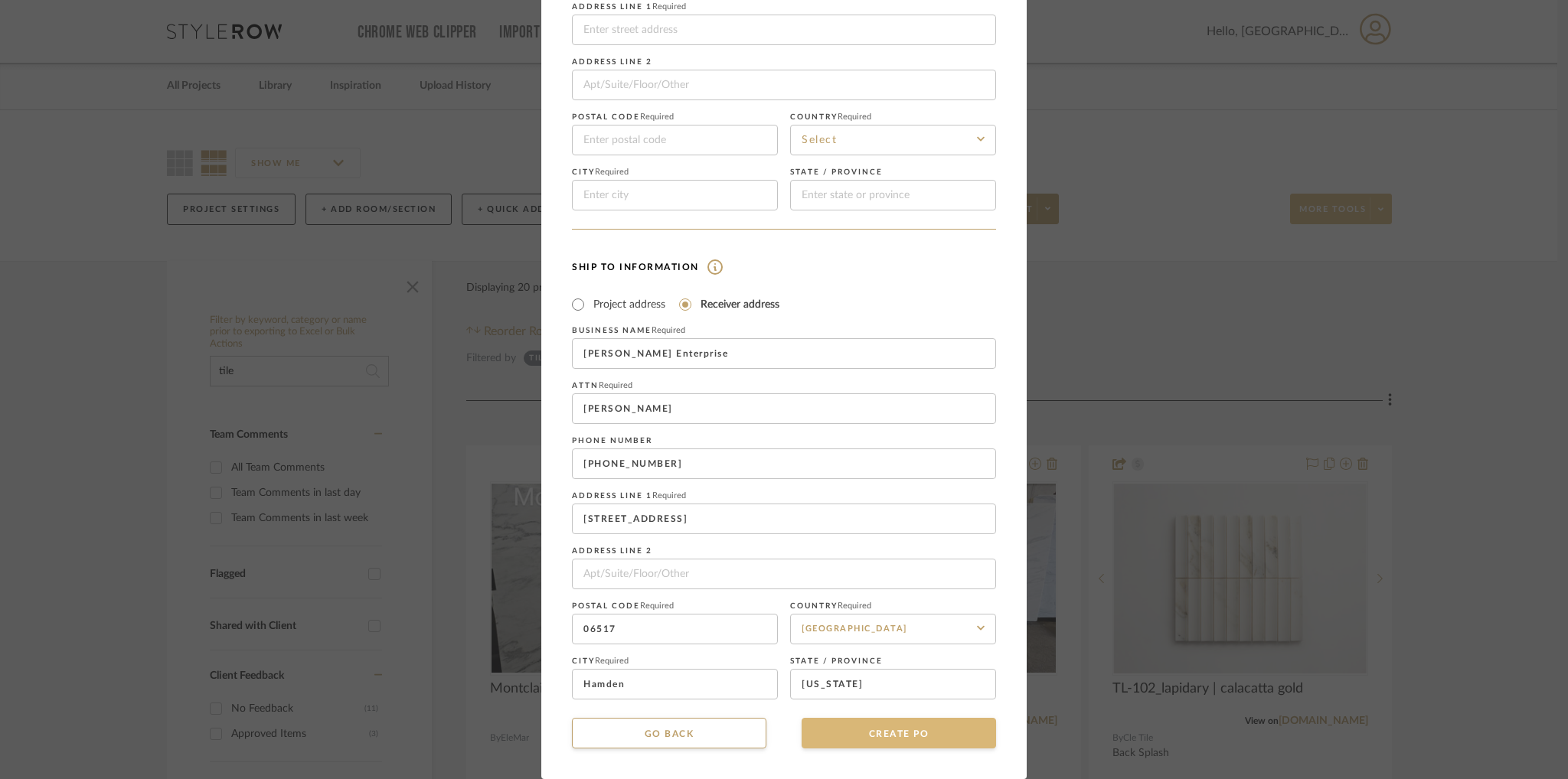
click at [919, 735] on button "CREATE PO" at bounding box center [898, 733] width 194 height 30
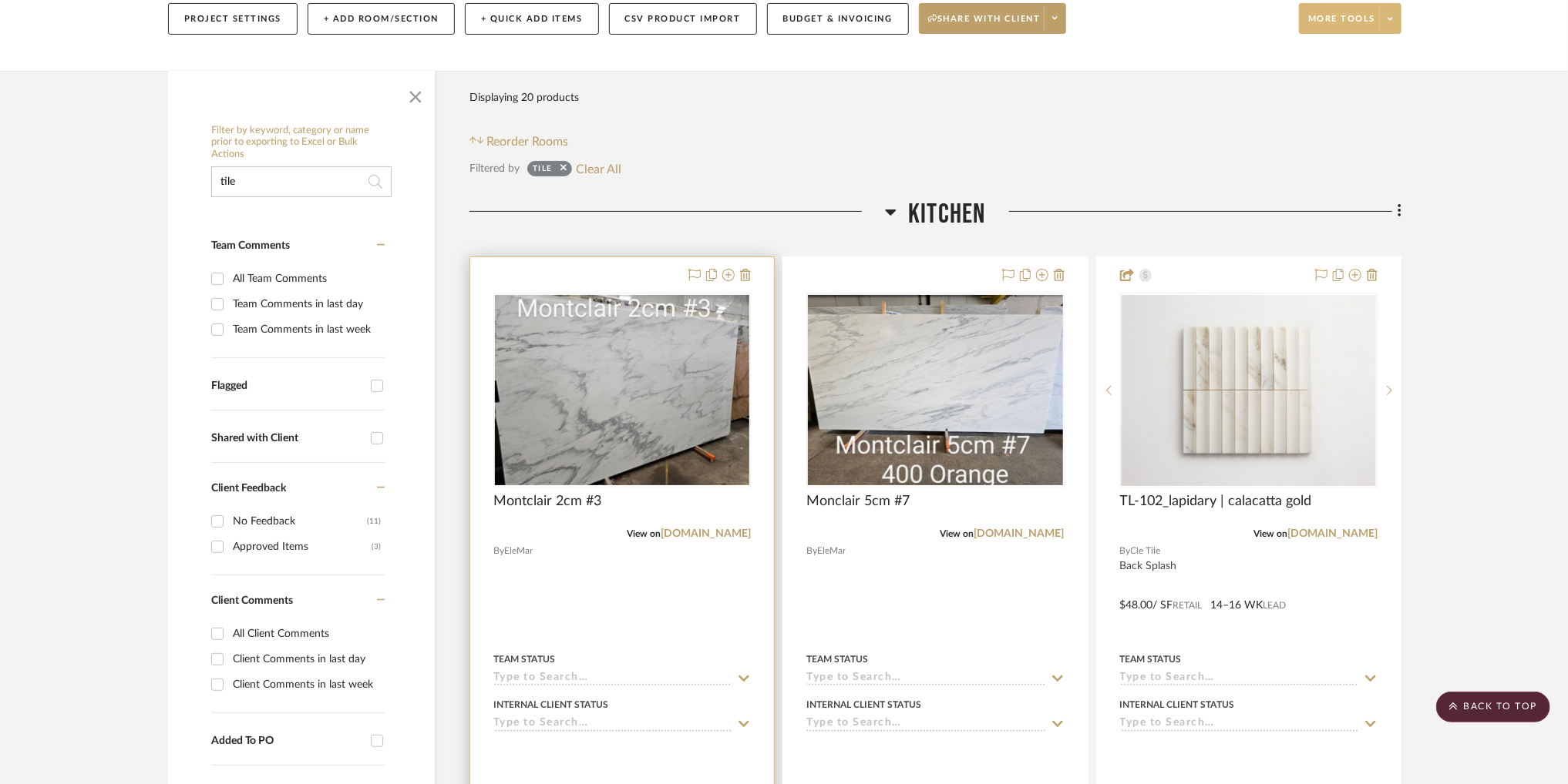
scroll to position [0, 0]
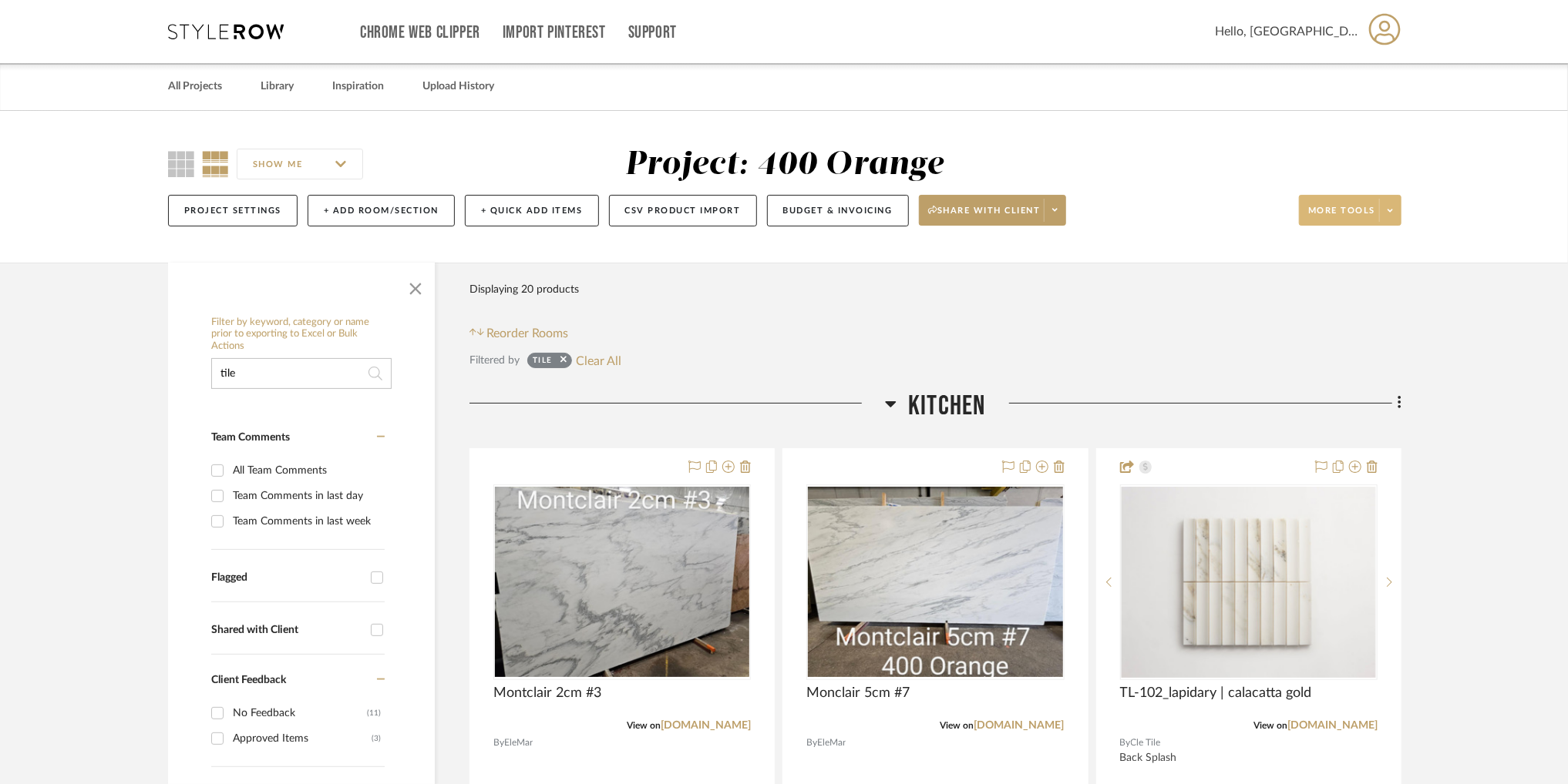
click at [339, 167] on input "SHOW ME" at bounding box center [299, 163] width 126 height 31
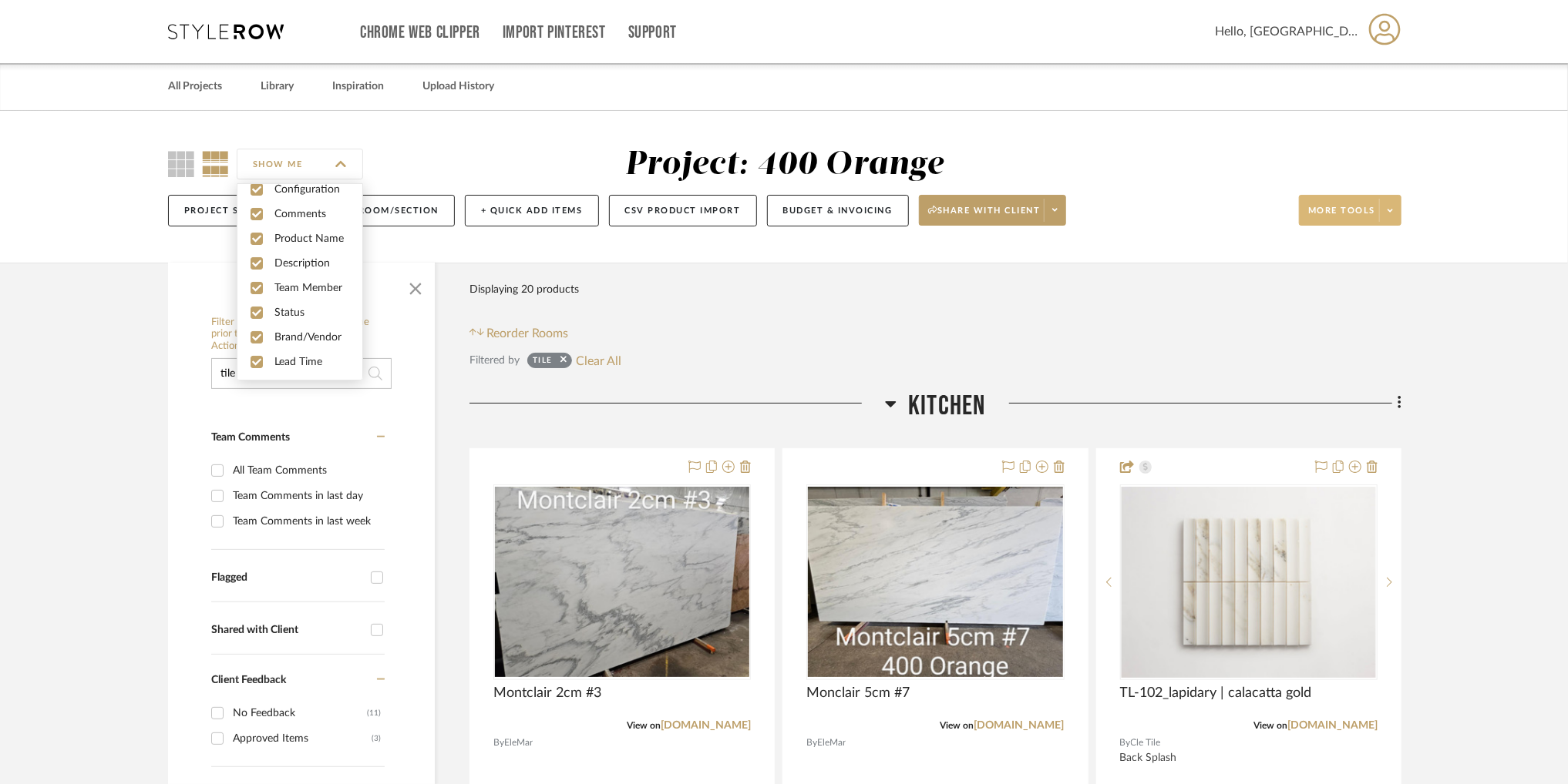
scroll to position [41, 0]
click at [468, 148] on div "Project: 400 Orange" at bounding box center [784, 166] width 671 height 39
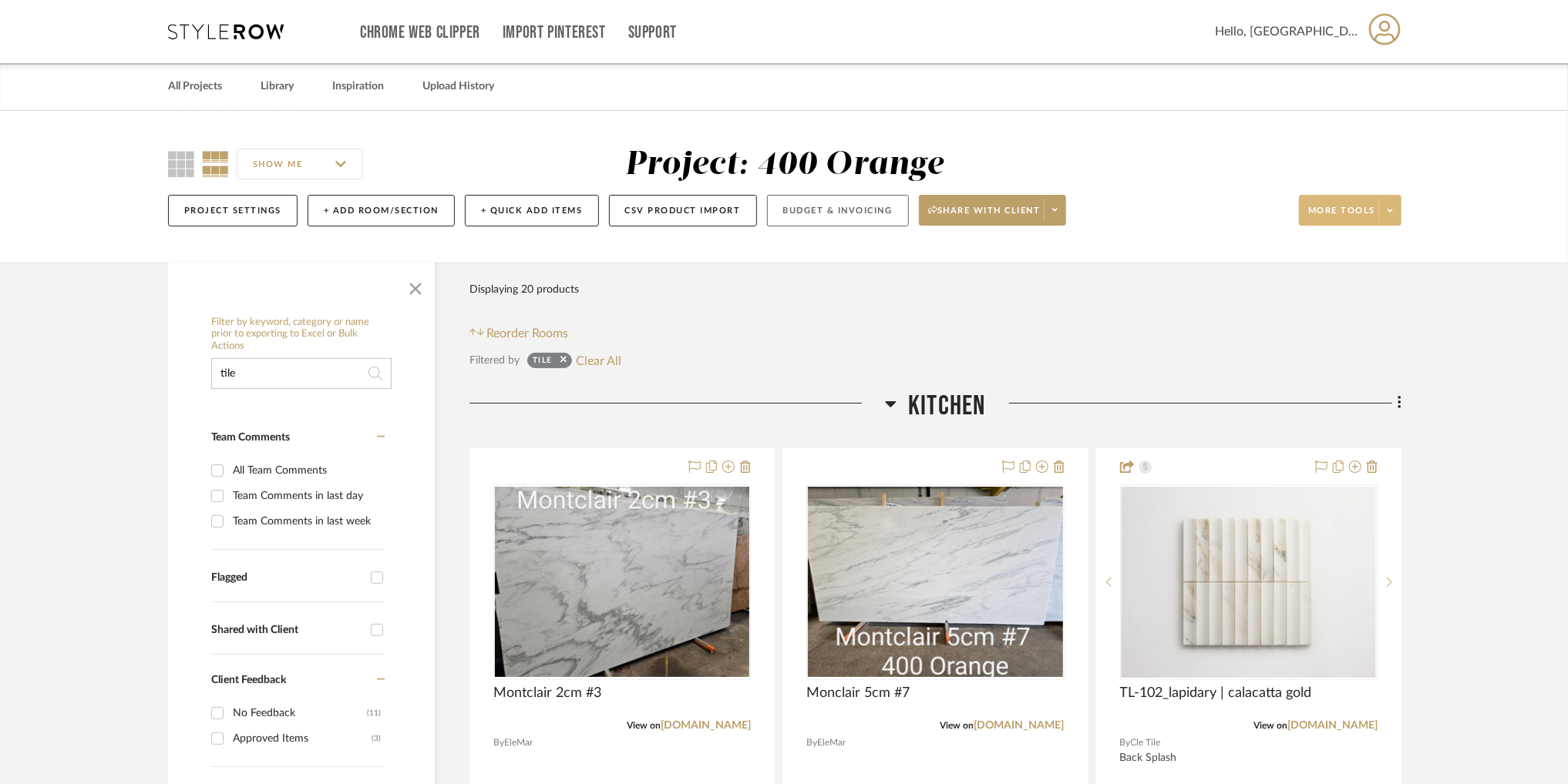
click at [817, 207] on button "Budget & Invoicing" at bounding box center [838, 210] width 142 height 31
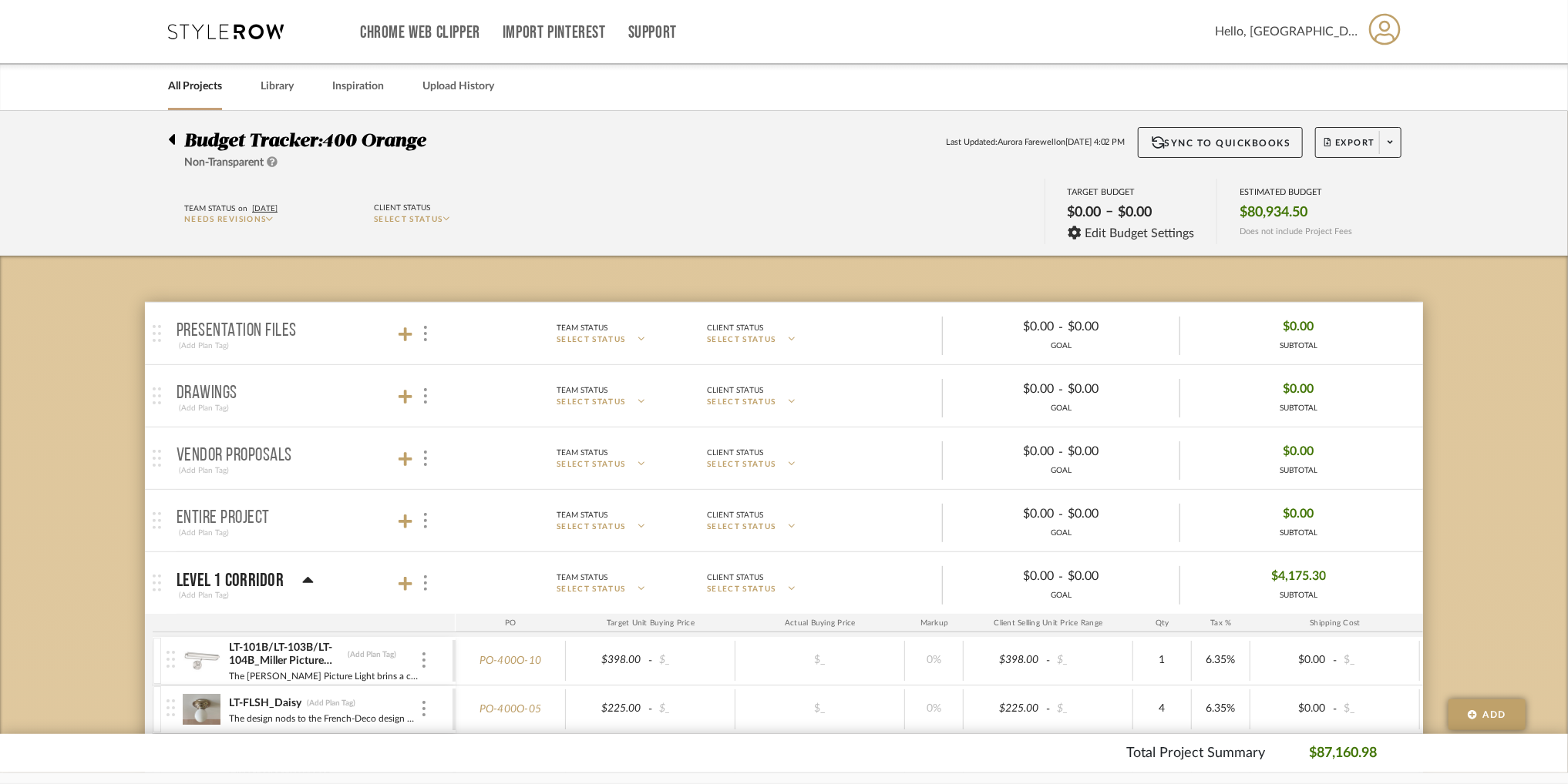
click at [312, 583] on icon at bounding box center [308, 581] width 12 height 19
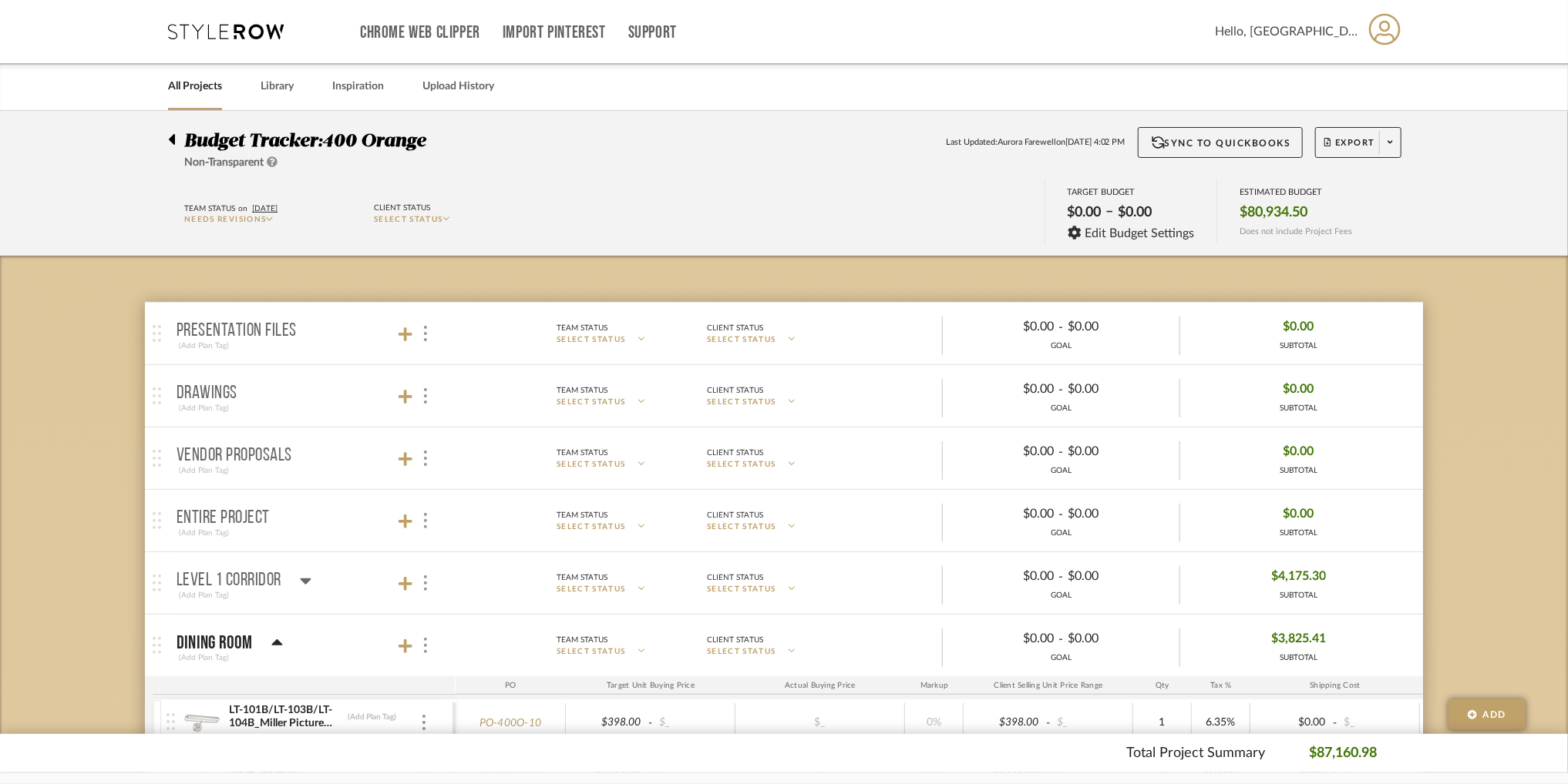
click at [1403, 158] on div "Budget Tracker: 400 Orange Non-Transparent Last Updated: Aurora Farewell on Sep…" at bounding box center [784, 149] width 1278 height 44
click at [1393, 144] on icon at bounding box center [1390, 142] width 5 height 9
click at [1393, 144] on div at bounding box center [784, 392] width 1568 height 784
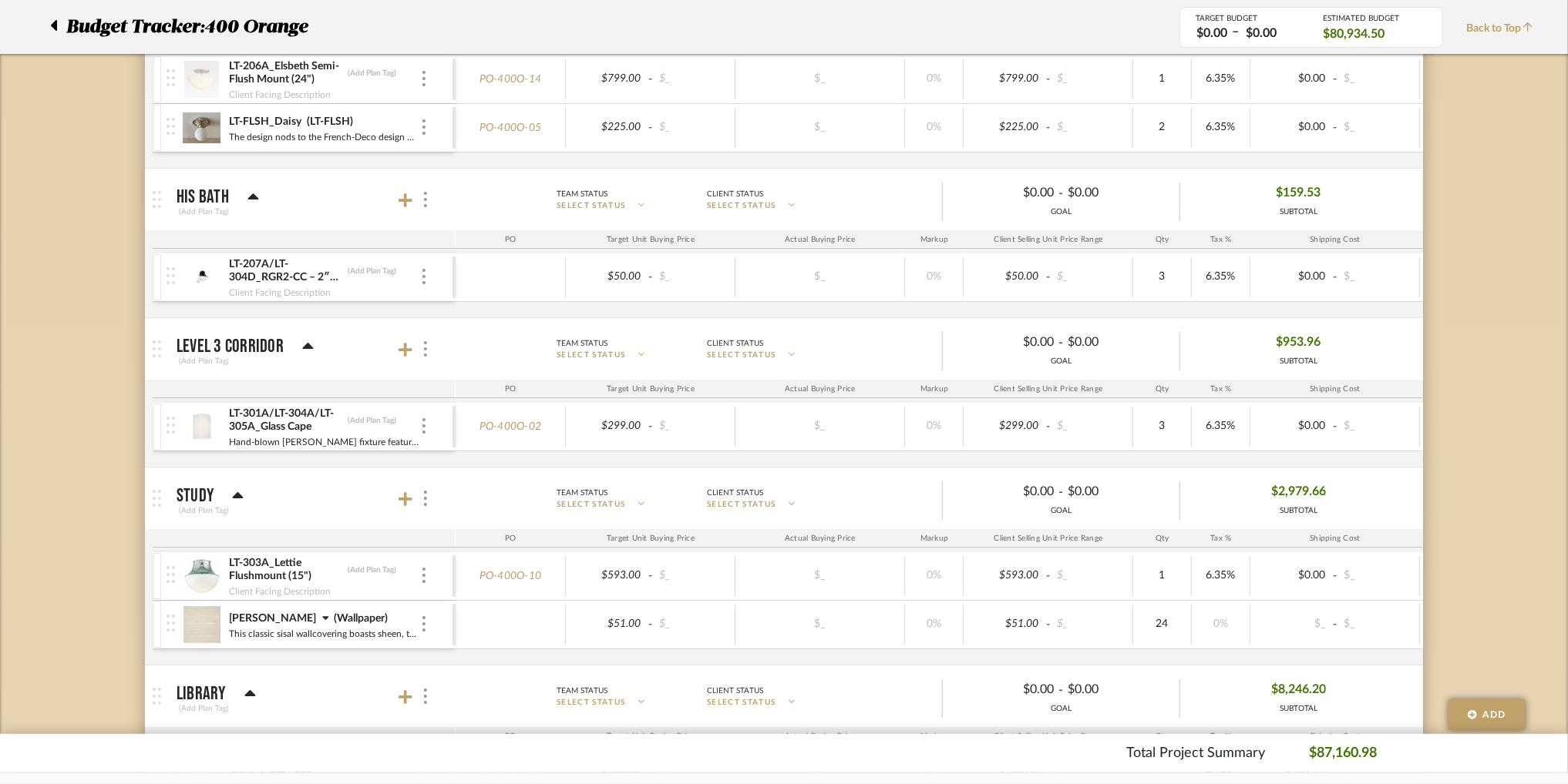
scroll to position [2875, 0]
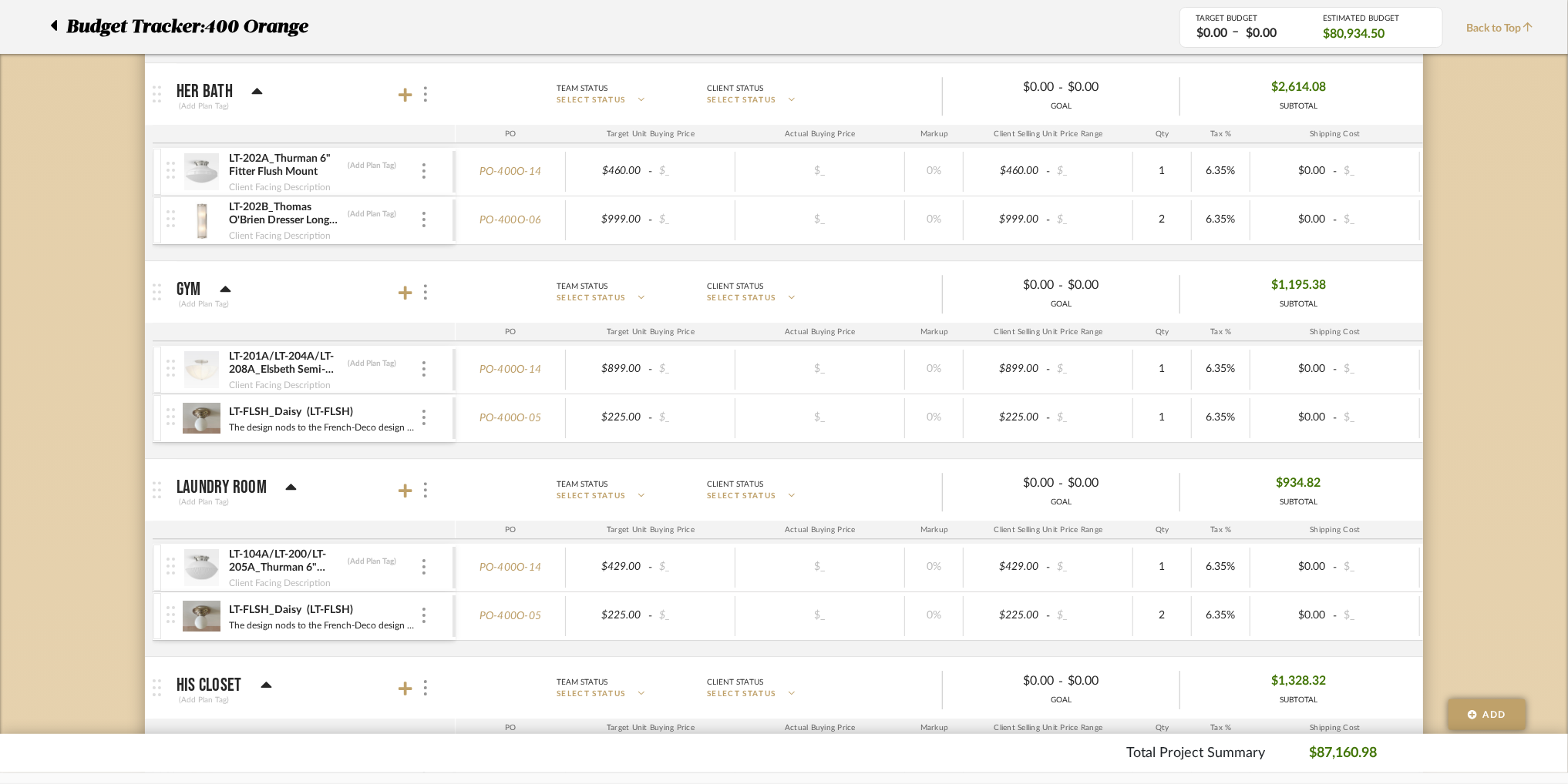
click at [1518, 25] on span "Back to Top" at bounding box center [1503, 29] width 75 height 16
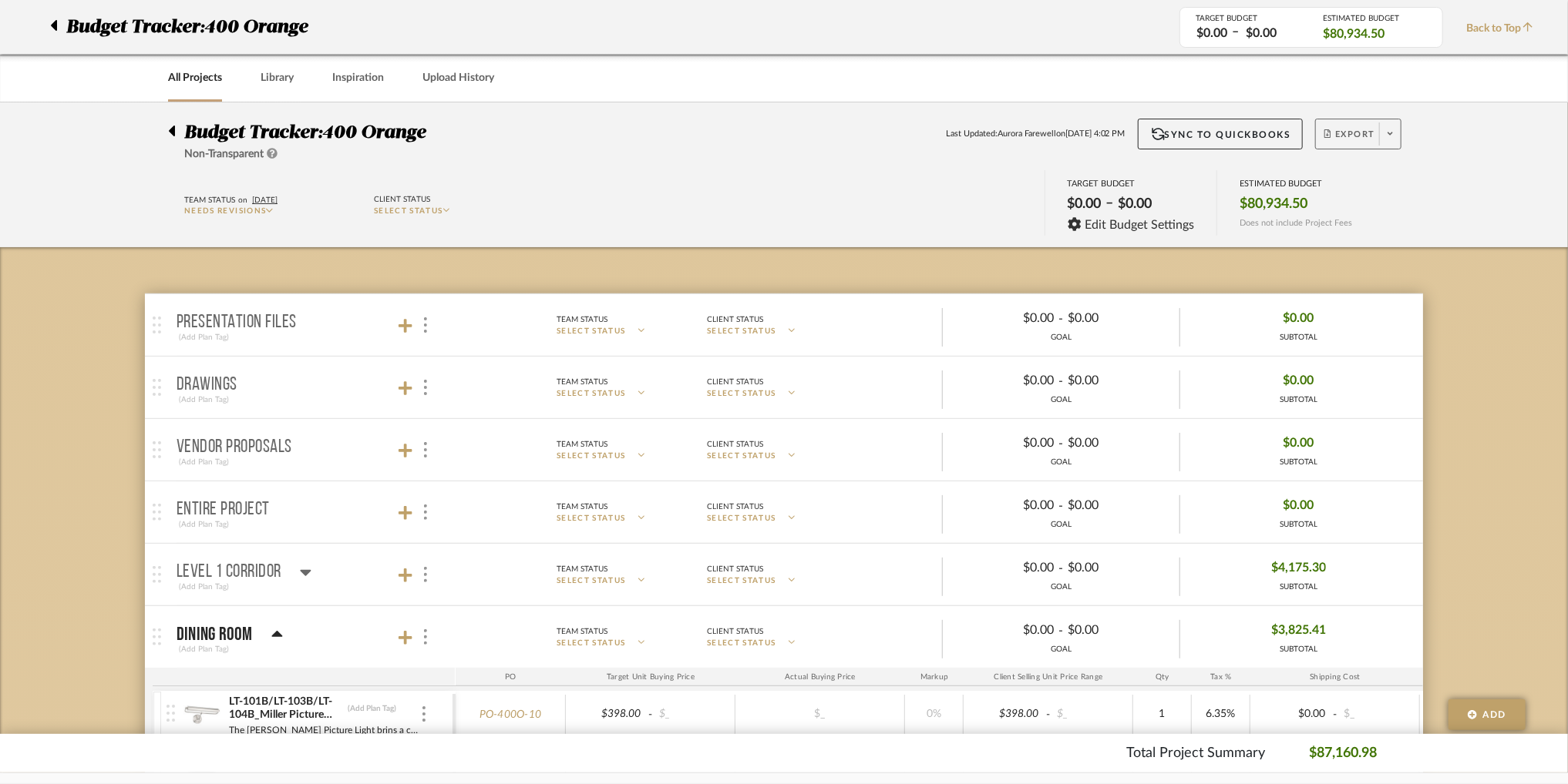
scroll to position [0, 0]
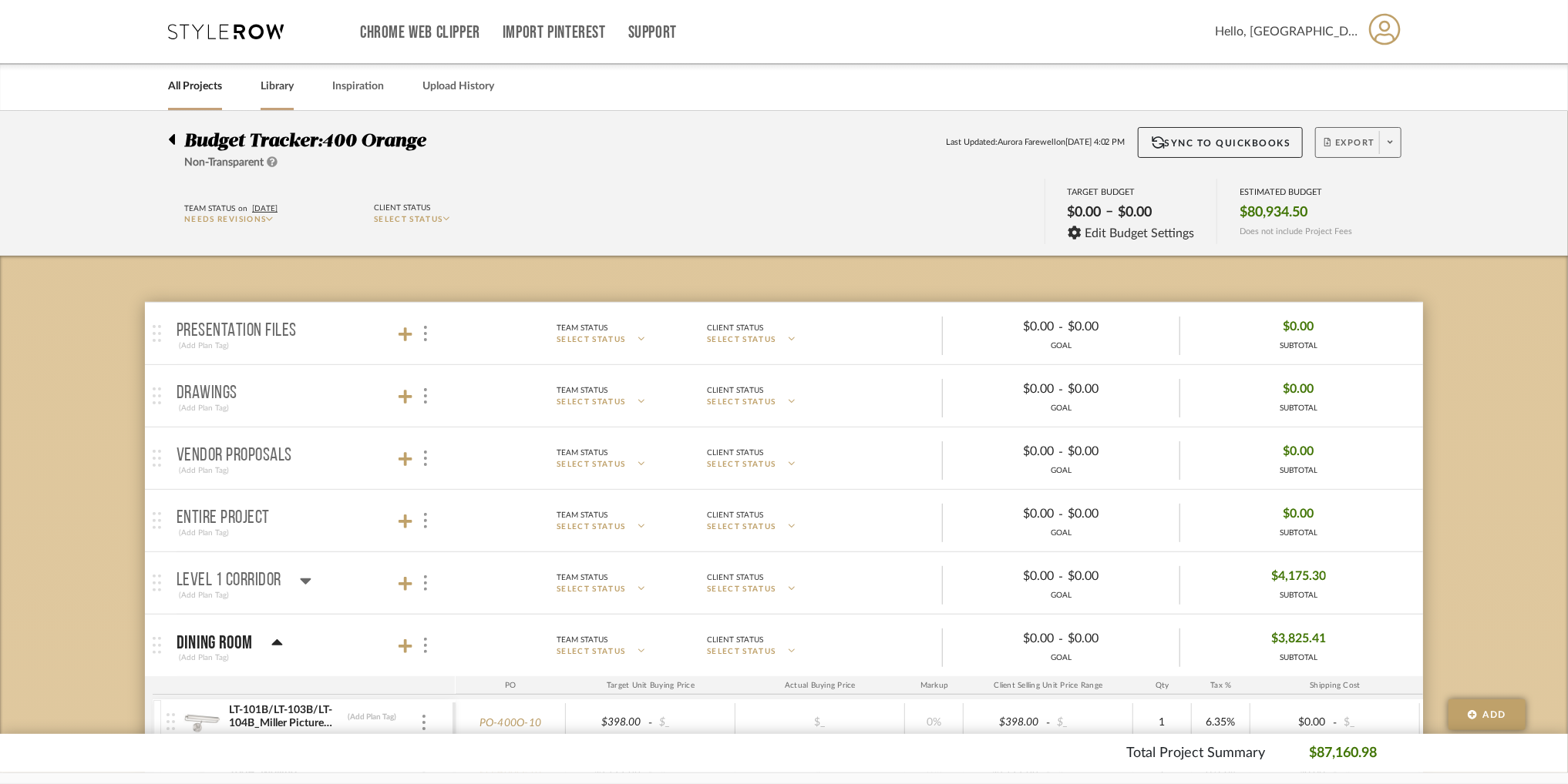
click at [286, 105] on div "Library" at bounding box center [277, 87] width 33 height 47
click at [287, 84] on link "Library" at bounding box center [277, 86] width 33 height 21
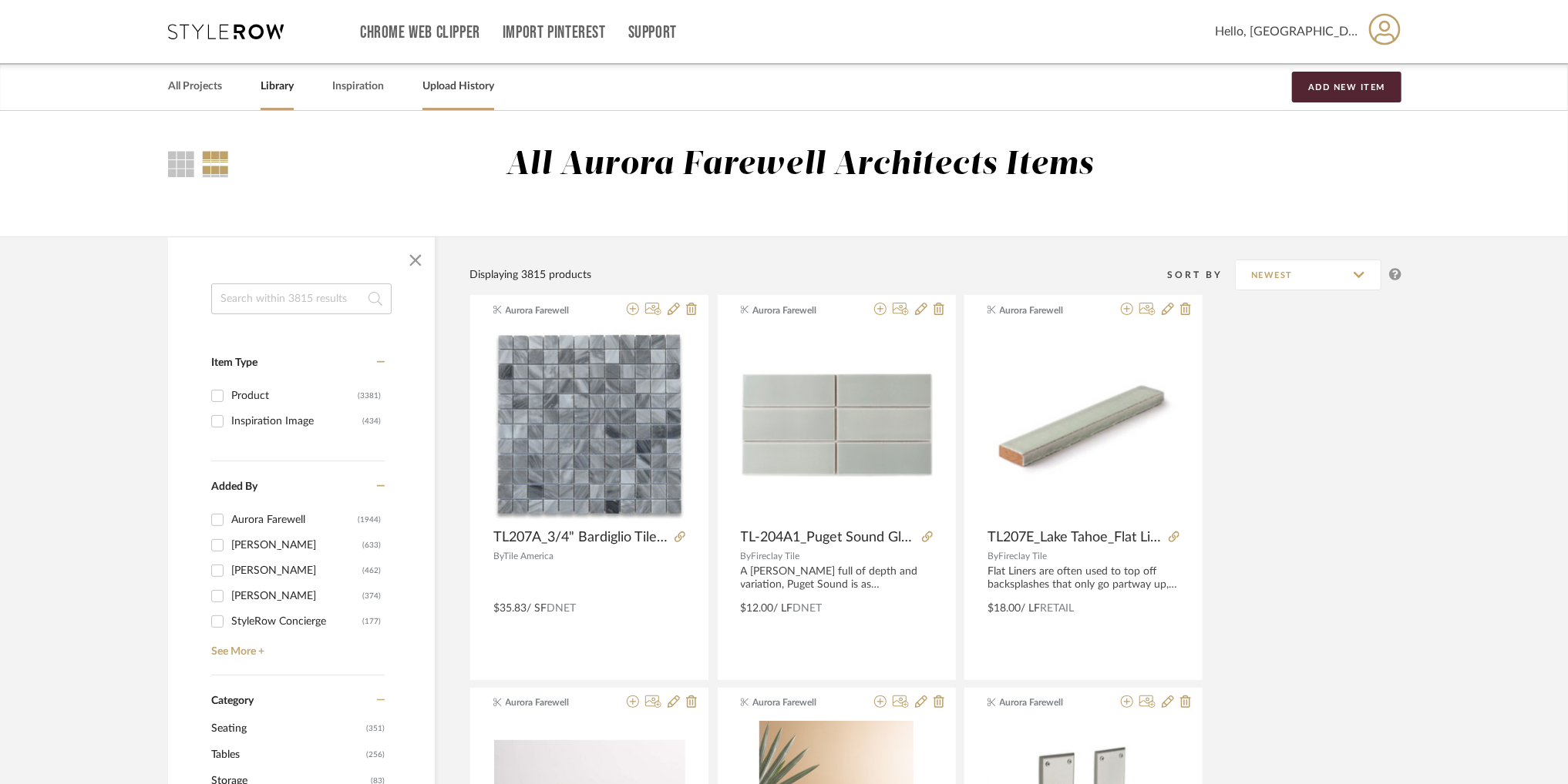
click at [454, 81] on link "Upload History" at bounding box center [458, 86] width 71 height 21
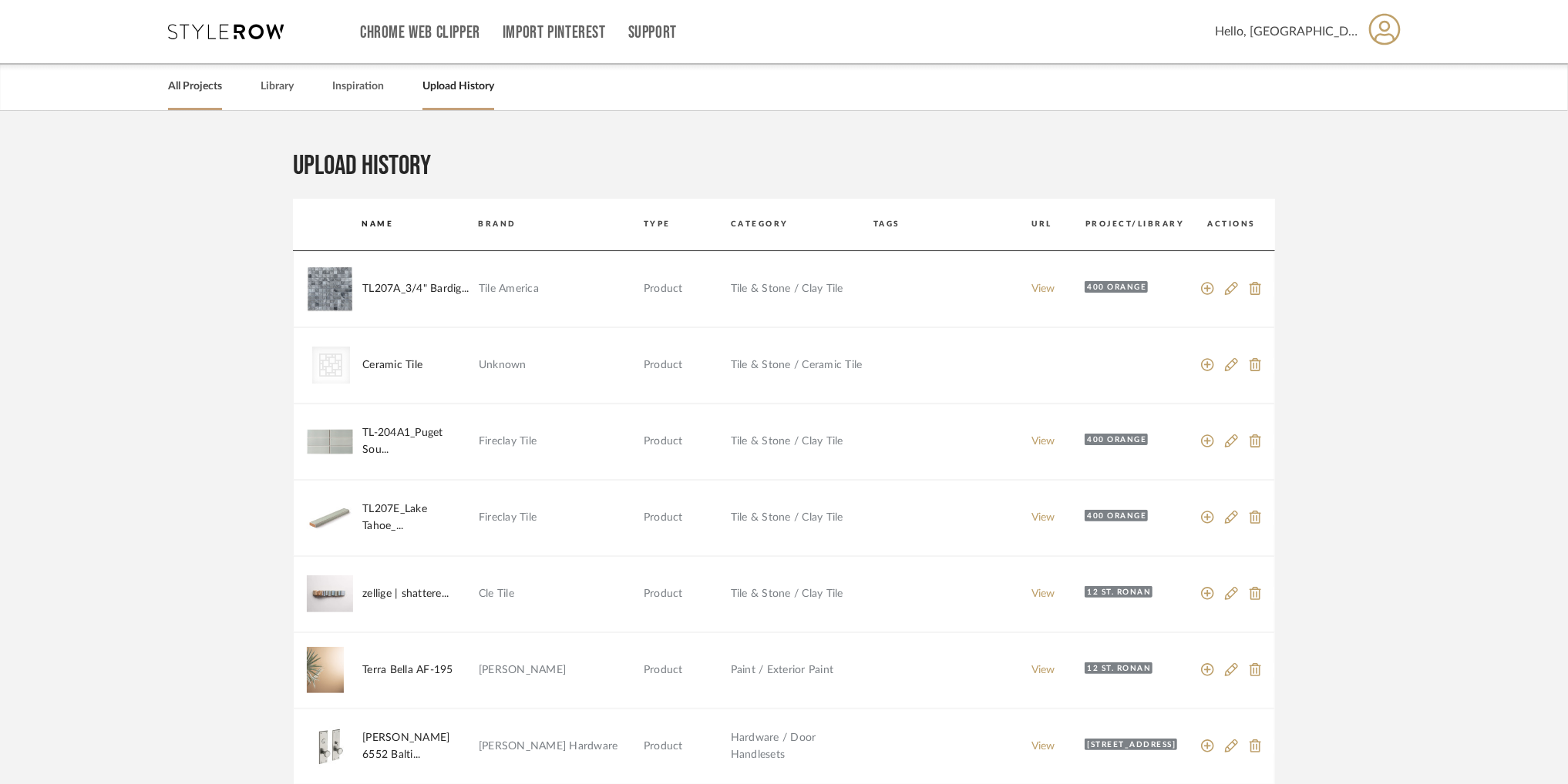
click at [203, 93] on link "All Projects" at bounding box center [195, 86] width 54 height 21
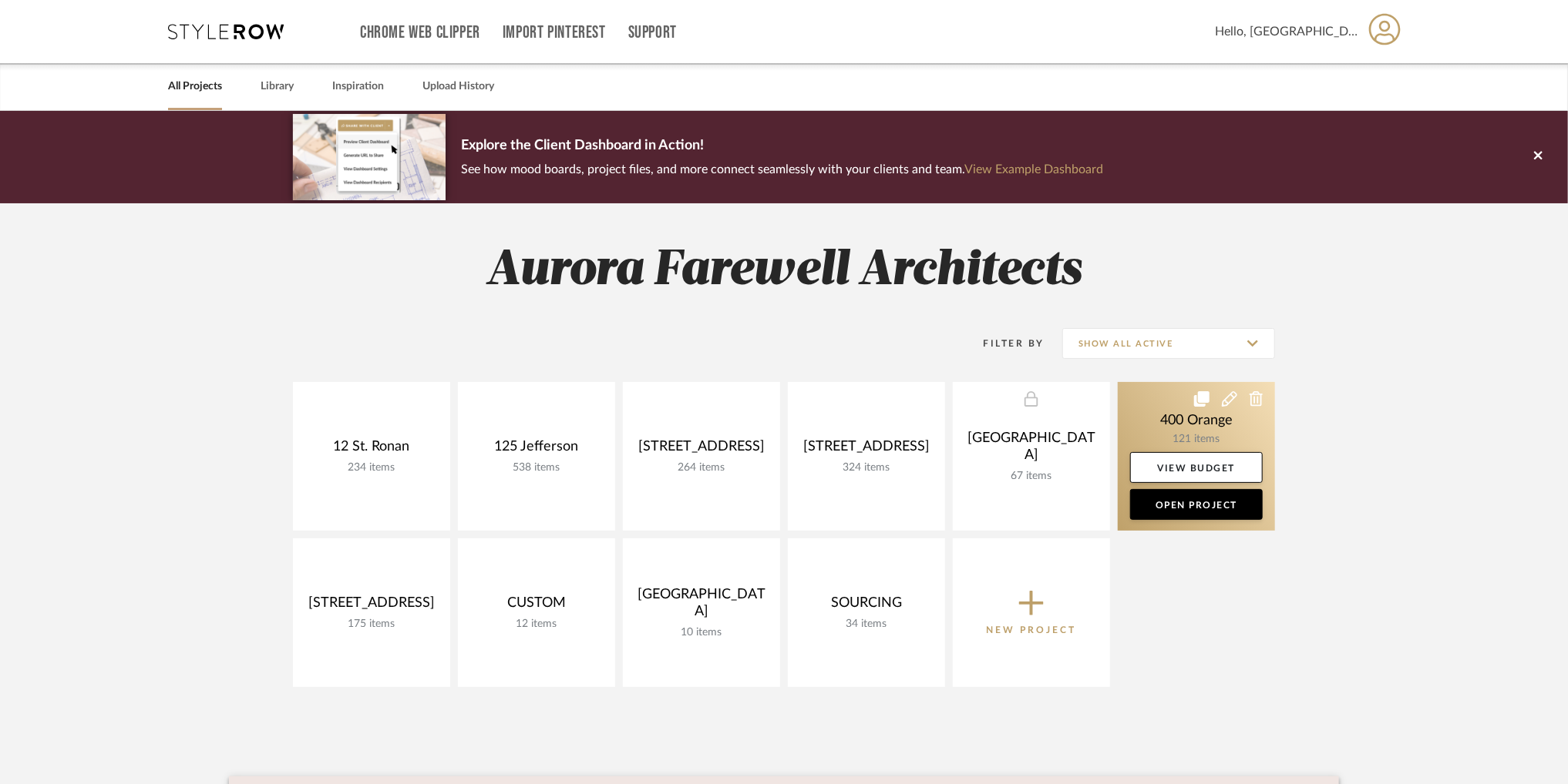
click at [1188, 421] on link at bounding box center [1197, 456] width 157 height 148
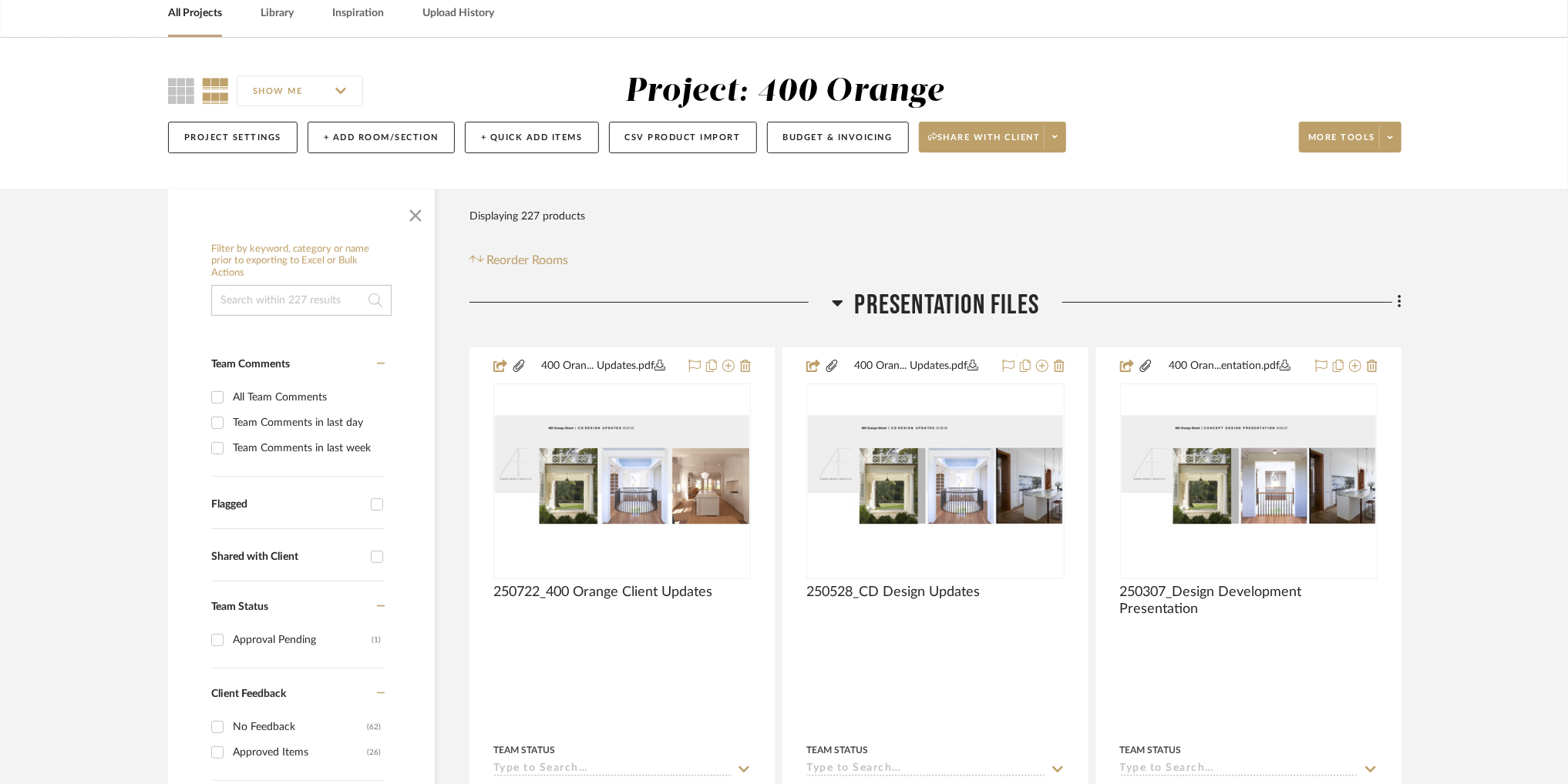
scroll to position [77, 0]
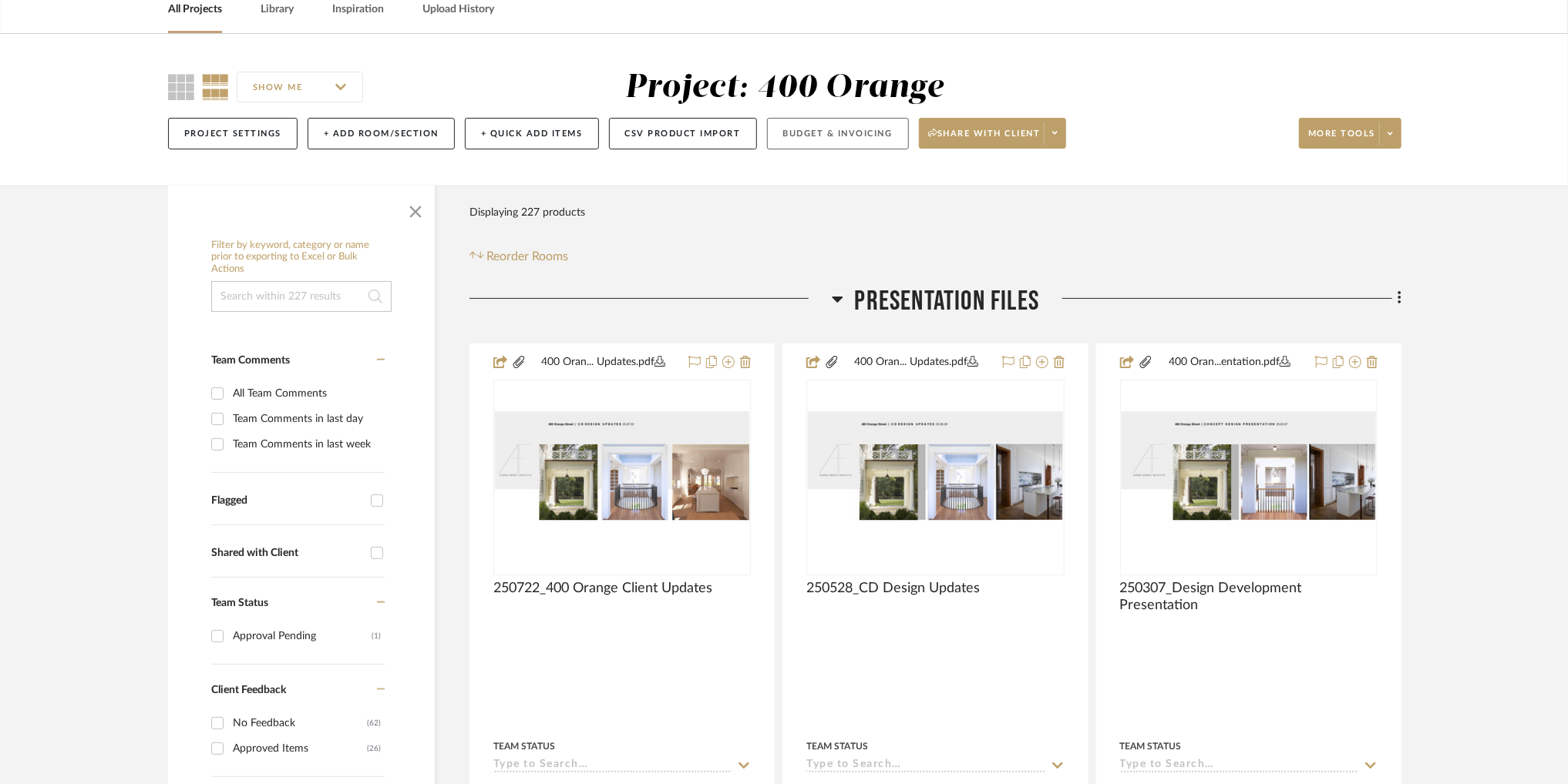
click at [821, 130] on button "Budget & Invoicing" at bounding box center [838, 133] width 142 height 31
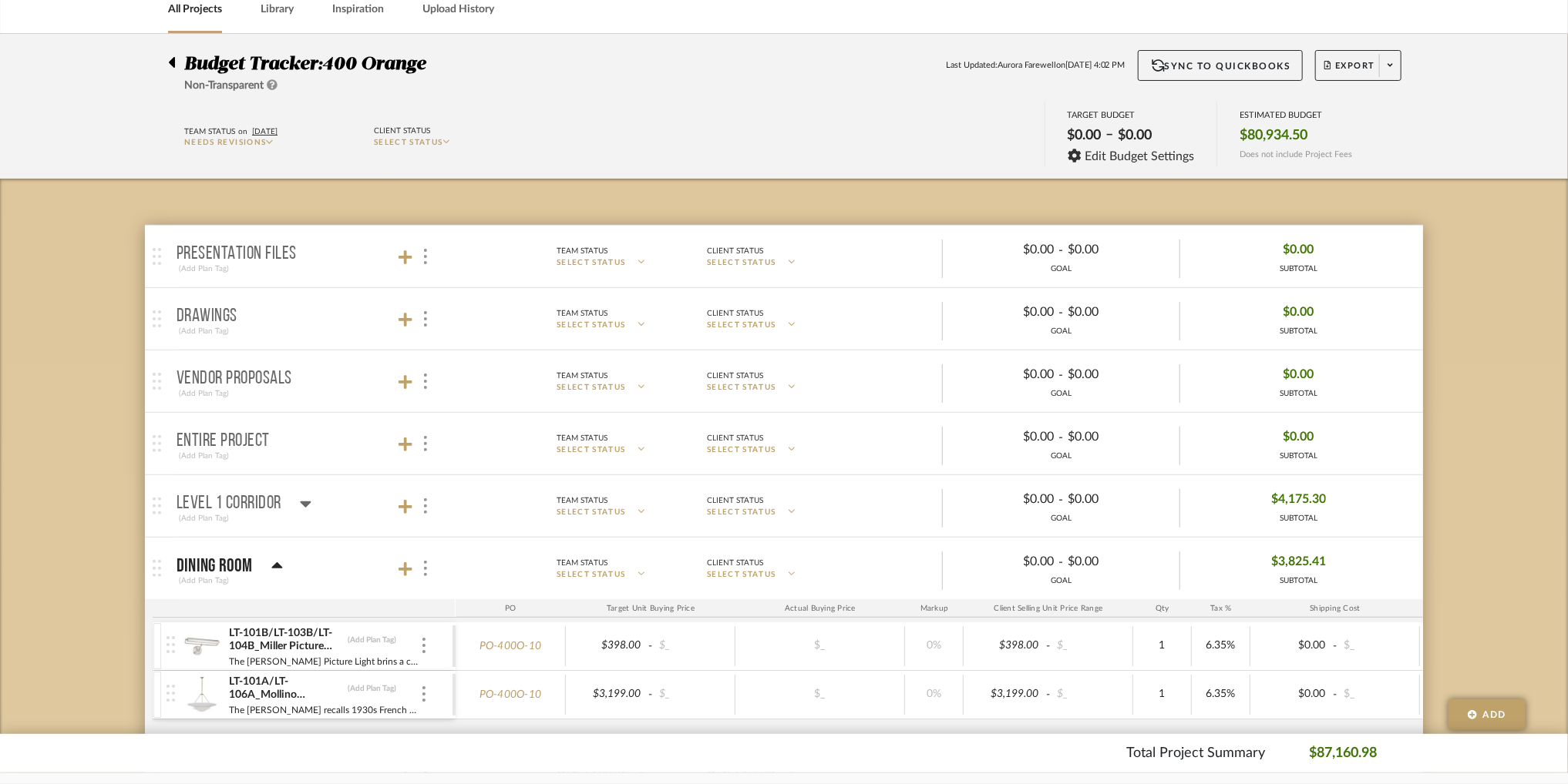
click at [407, 140] on span "SELECT STATUS" at bounding box center [408, 143] width 69 height 8
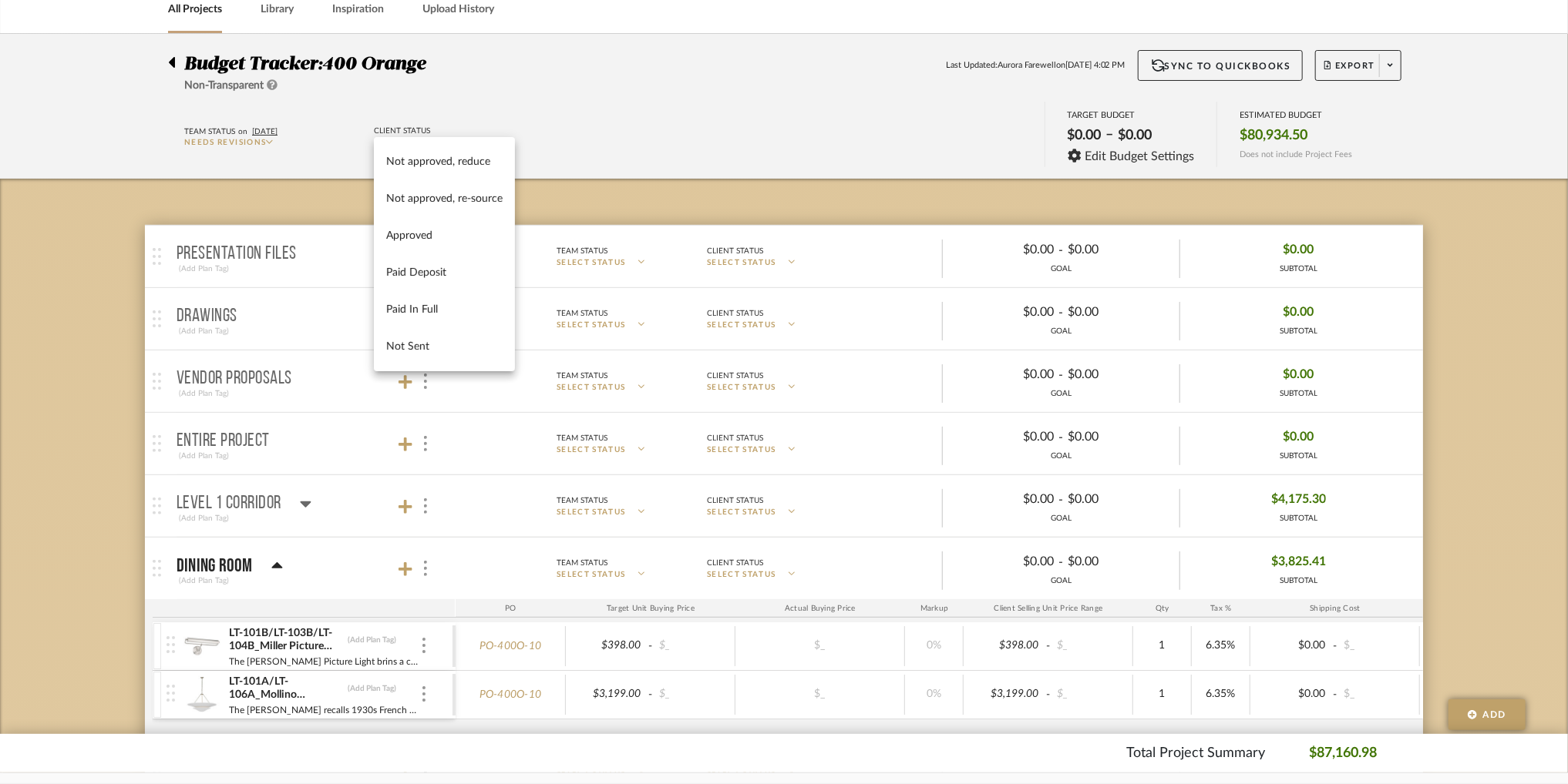
click at [674, 63] on div at bounding box center [784, 392] width 1568 height 784
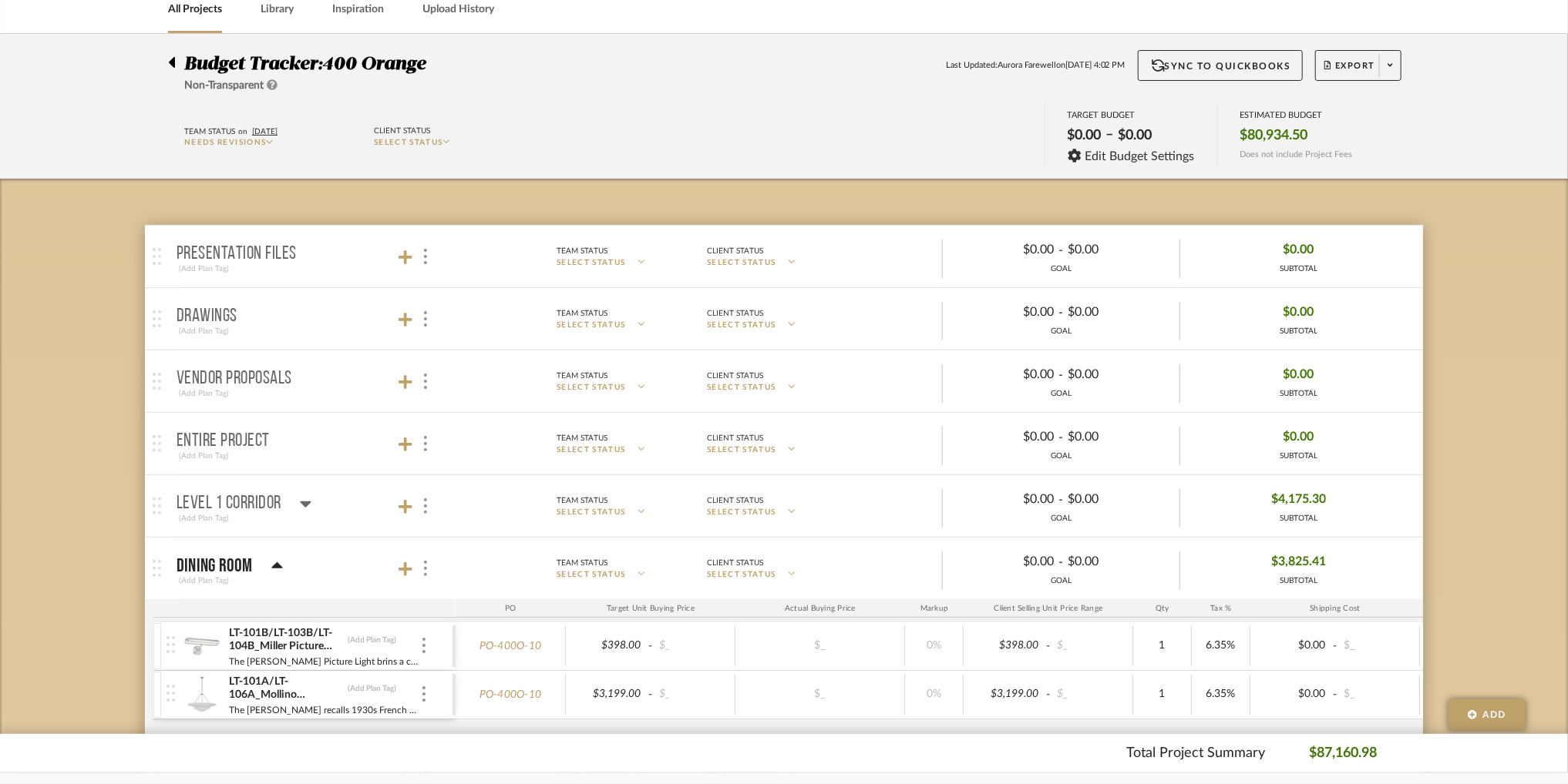
click at [262, 145] on span "Needs Revisions" at bounding box center [225, 143] width 82 height 8
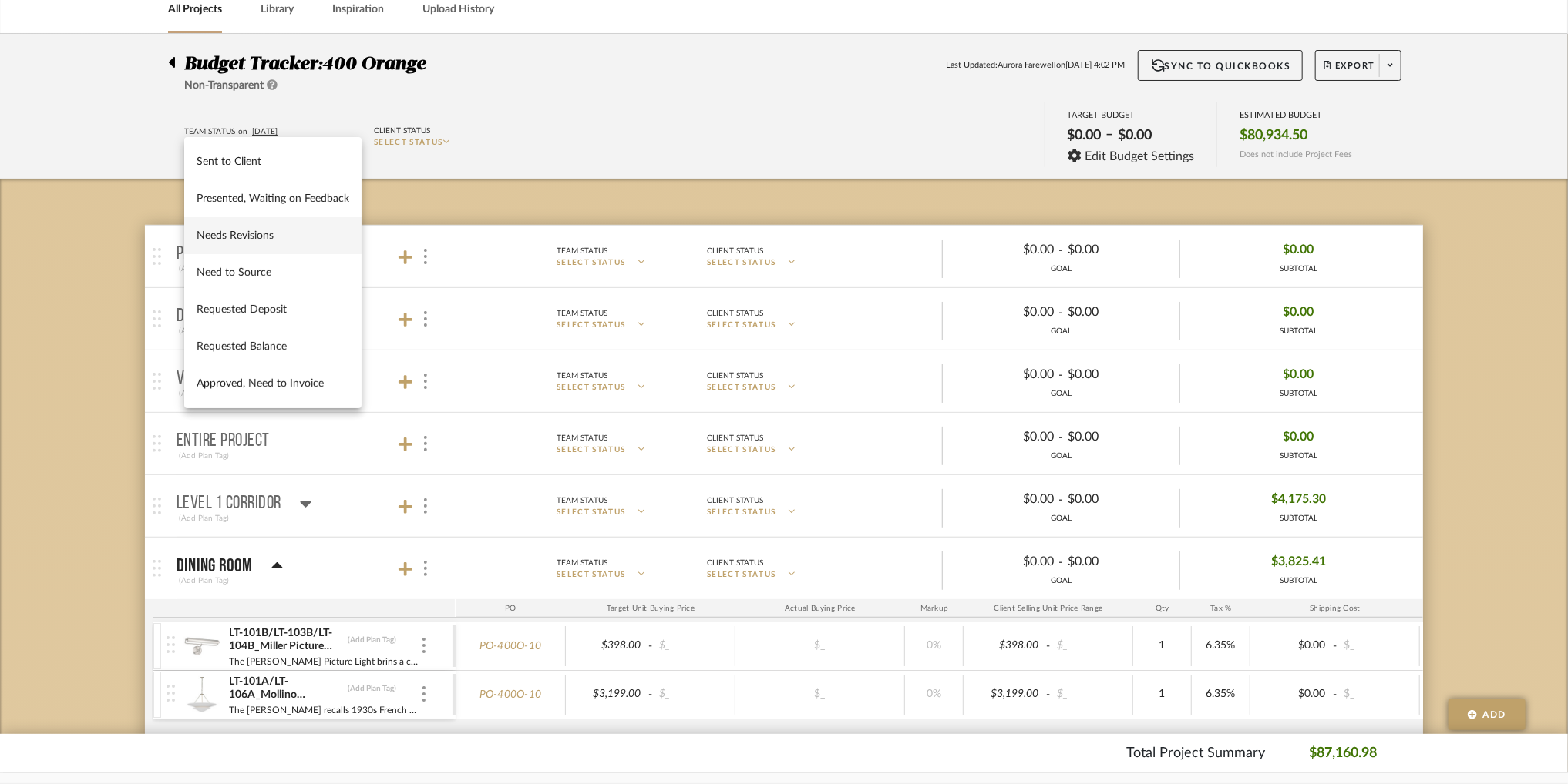
click at [641, 73] on div at bounding box center [784, 392] width 1568 height 784
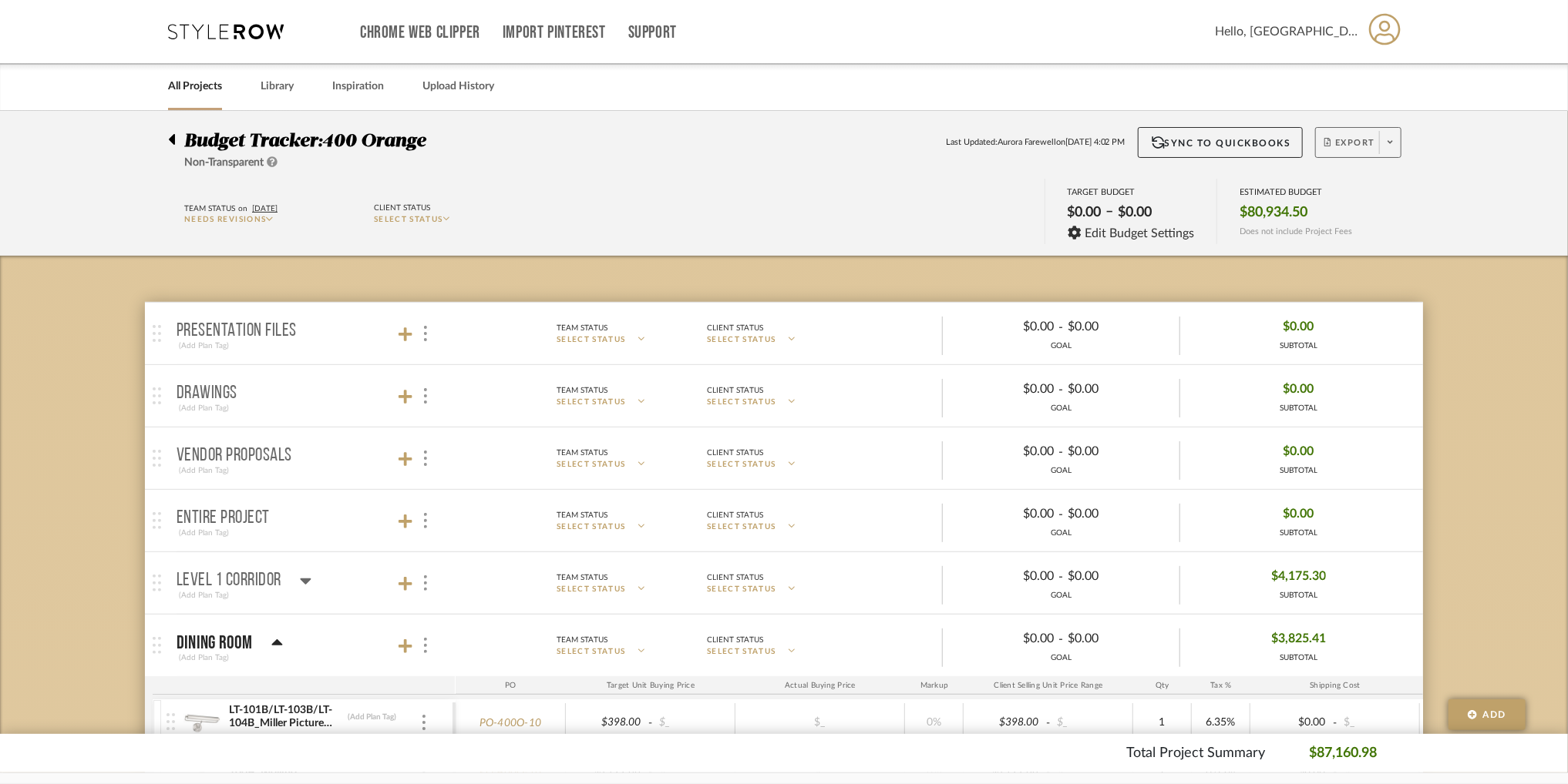
click at [1390, 148] on span at bounding box center [1389, 142] width 21 height 23
click at [1164, 151] on div at bounding box center [784, 392] width 1568 height 784
click at [174, 141] on icon at bounding box center [172, 140] width 6 height 11
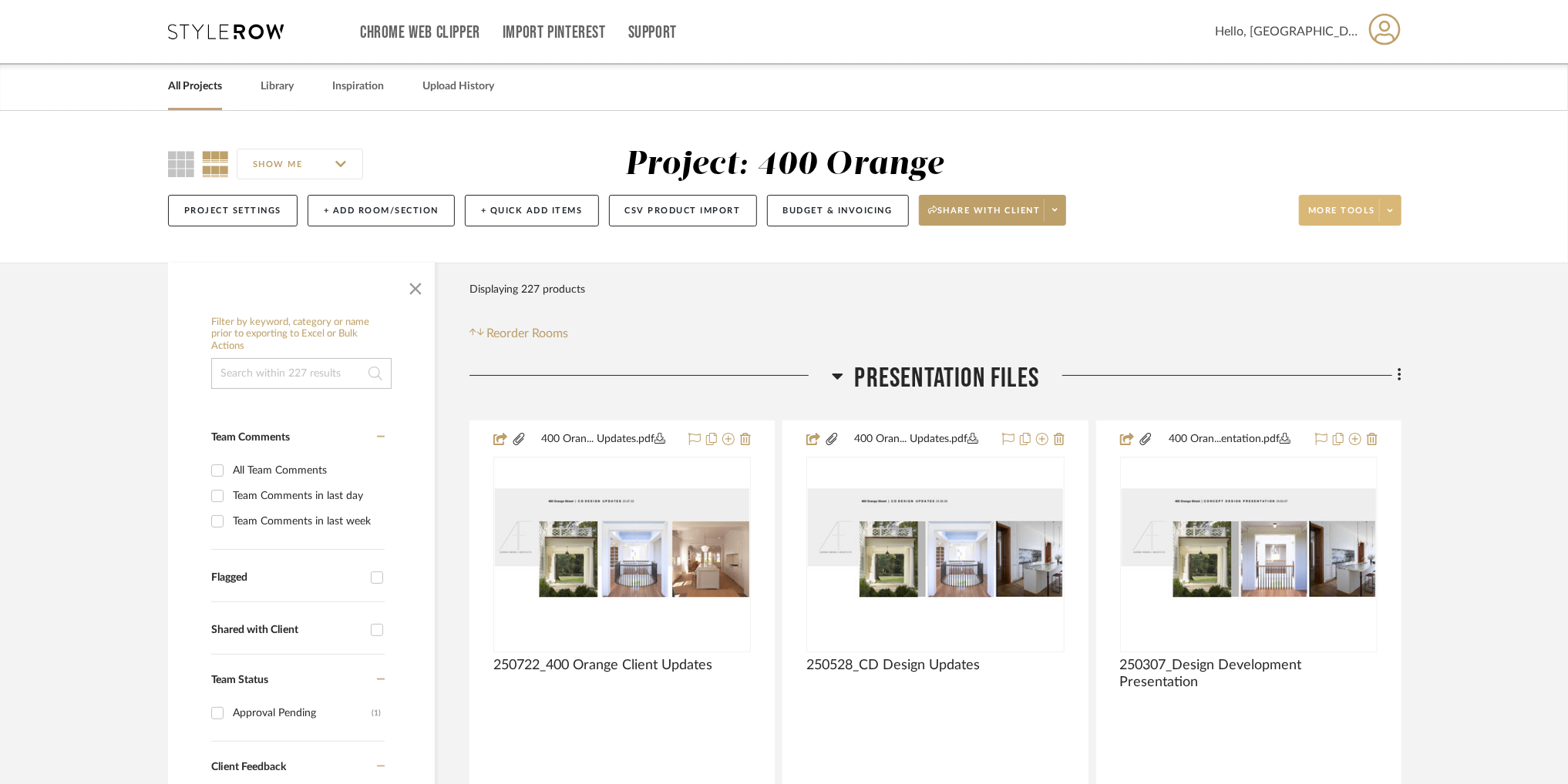
click at [1387, 207] on span at bounding box center [1389, 210] width 21 height 23
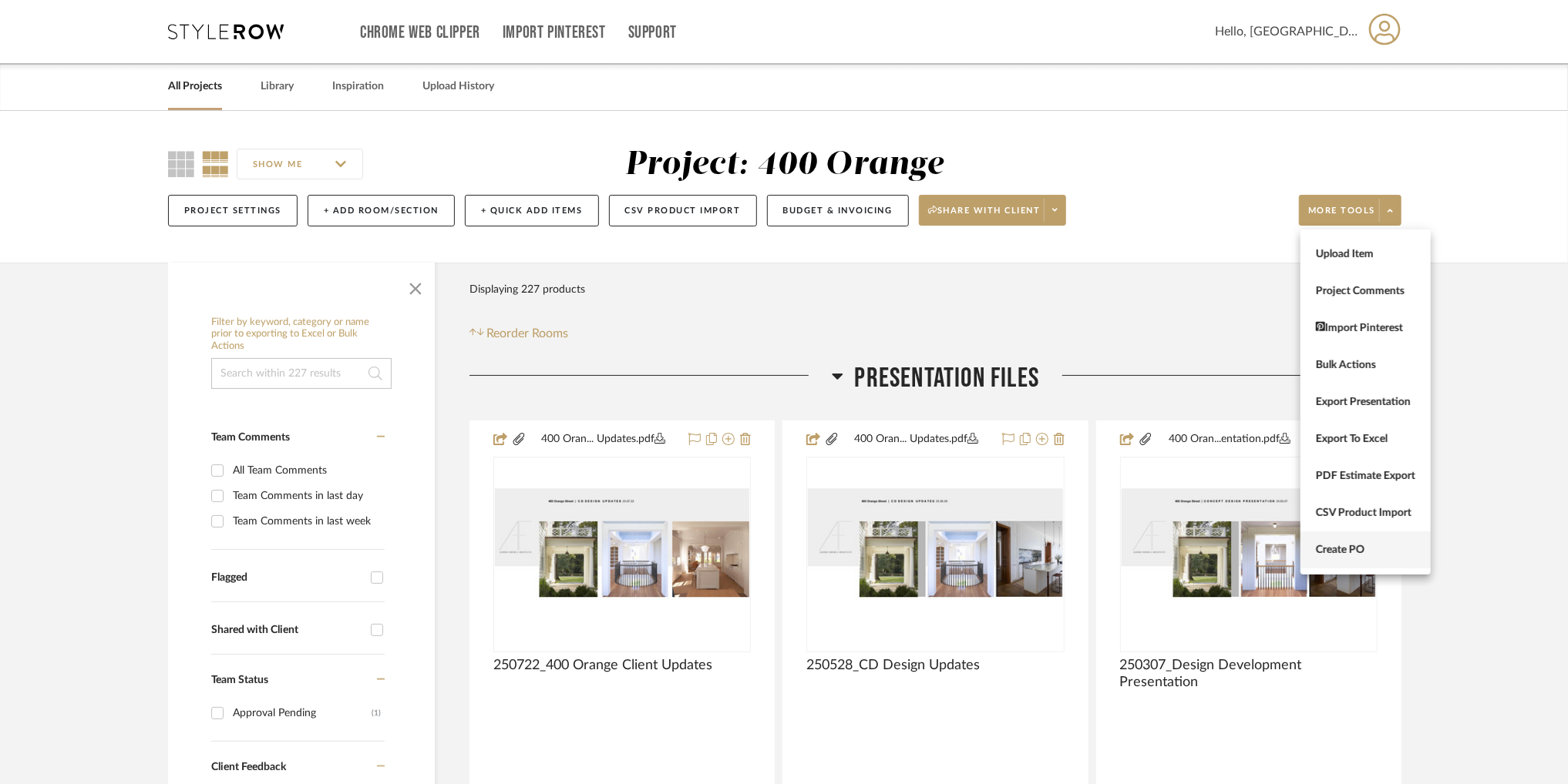
click at [1376, 551] on span "Create PO" at bounding box center [1365, 550] width 100 height 13
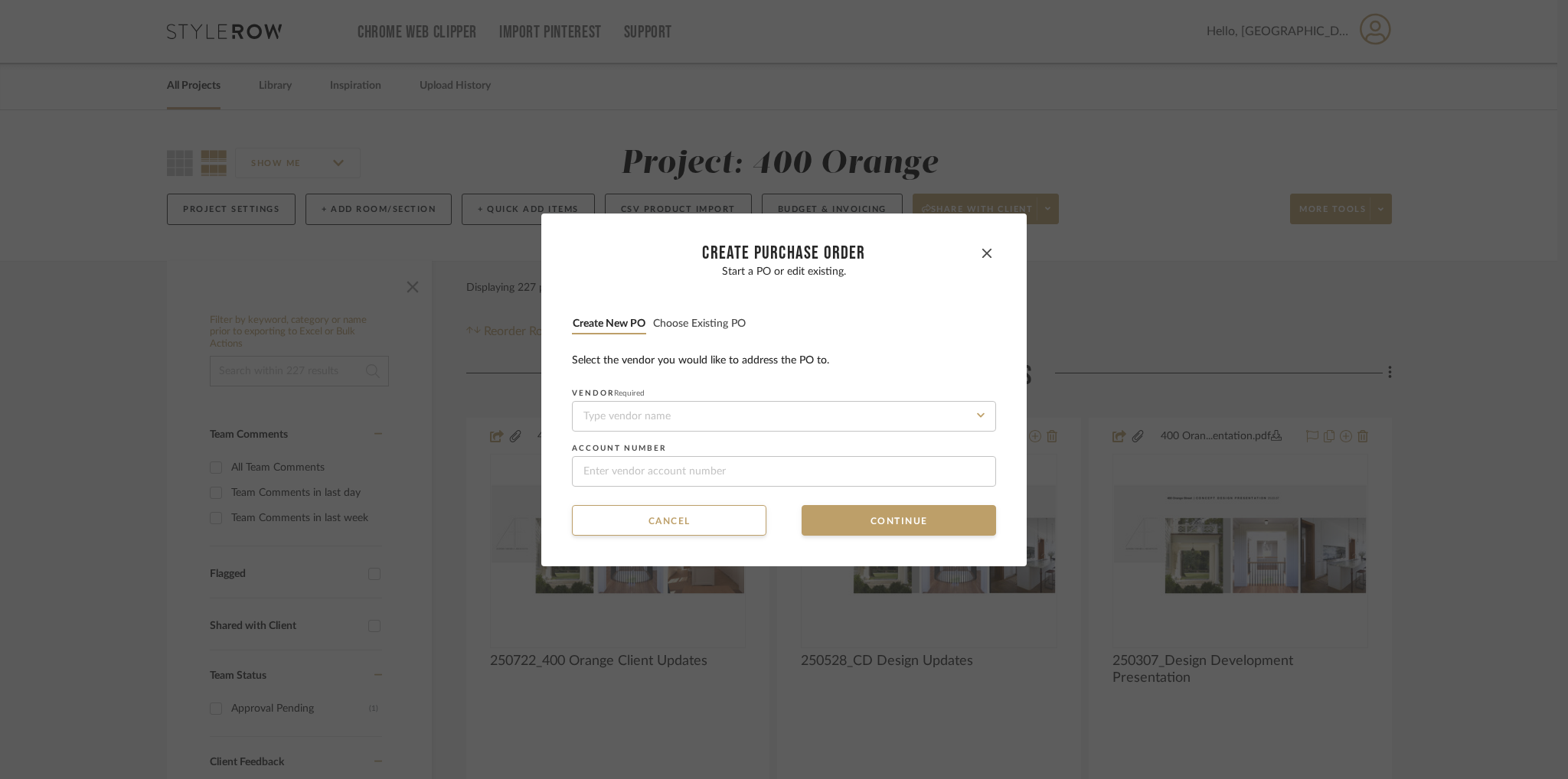
click at [685, 323] on button "Choose existing PO" at bounding box center [699, 324] width 94 height 15
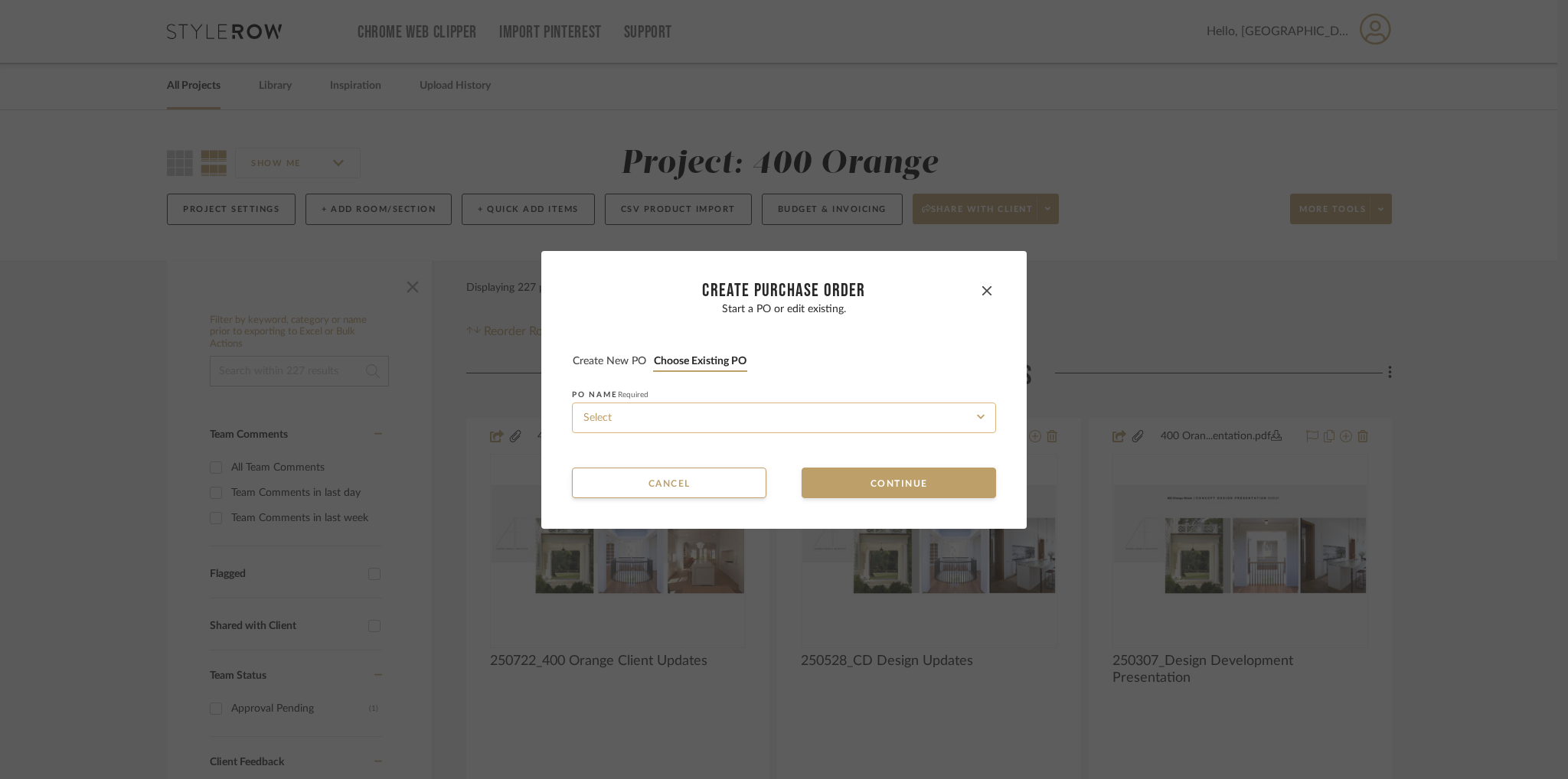
click at [713, 413] on input at bounding box center [784, 417] width 424 height 30
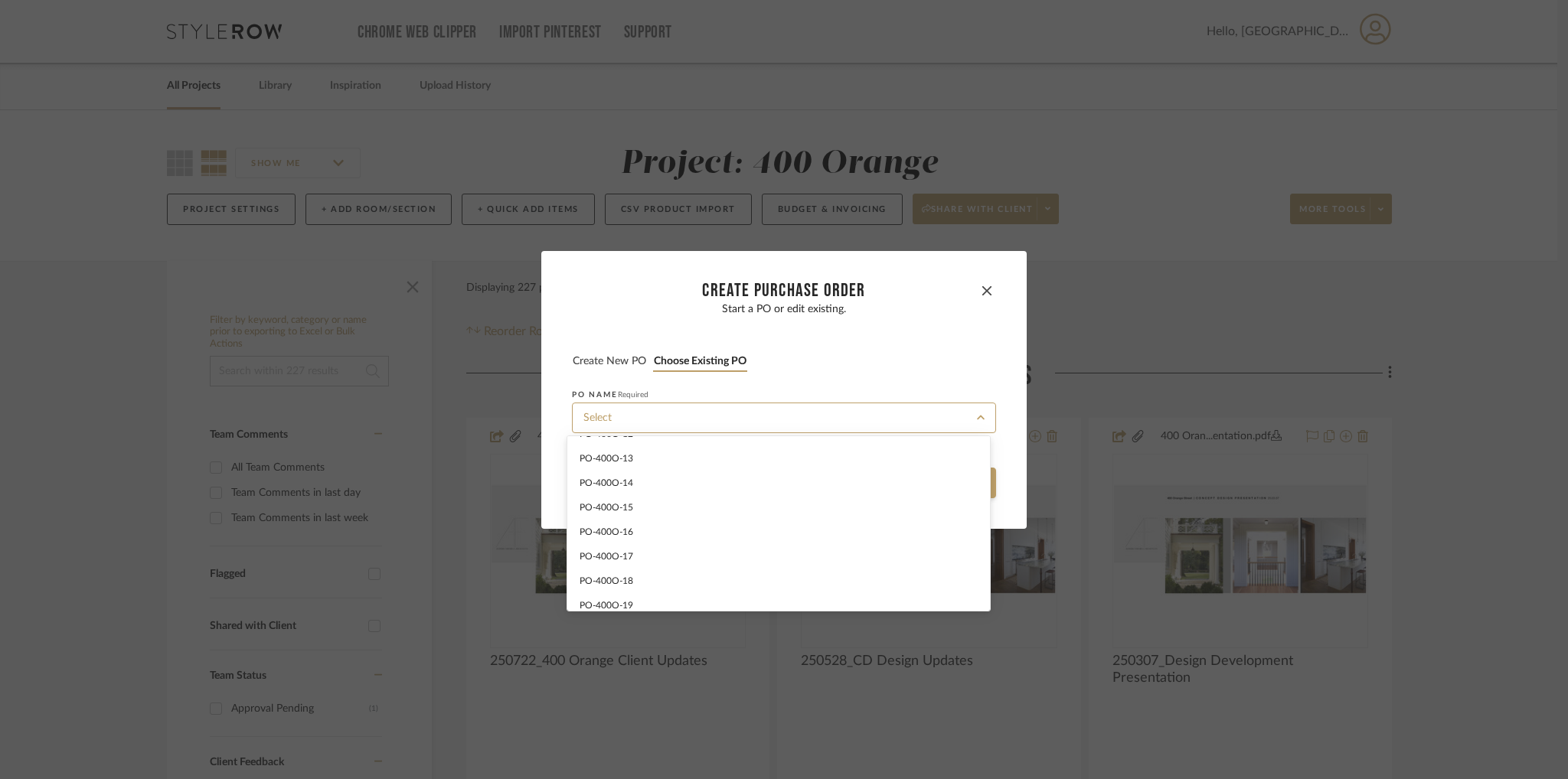
scroll to position [290, 0]
click at [710, 573] on div "PO-400O-18" at bounding box center [778, 575] width 423 height 24
type input "PO-400O-18"
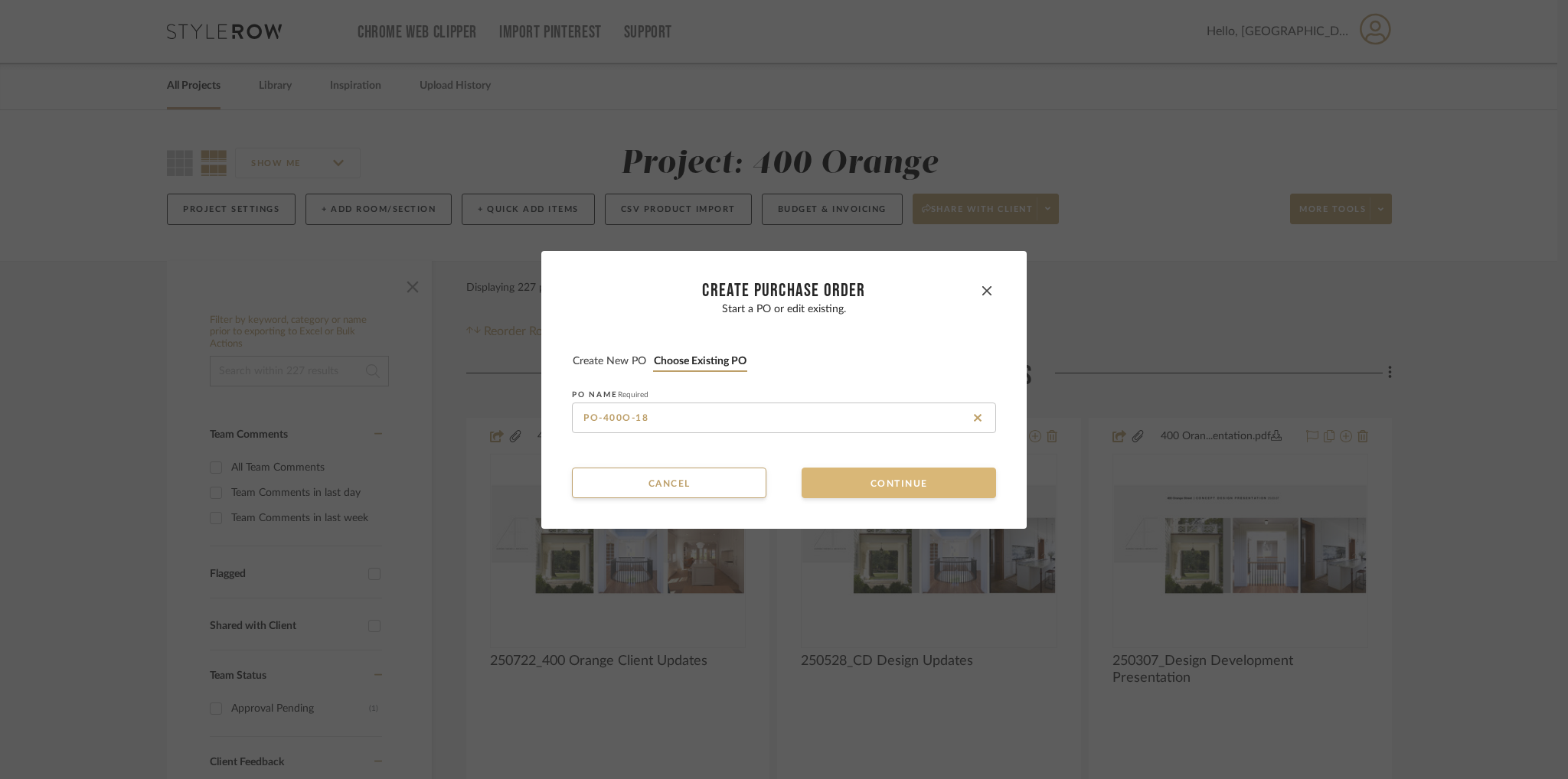
click at [883, 477] on button "Continue" at bounding box center [898, 483] width 194 height 30
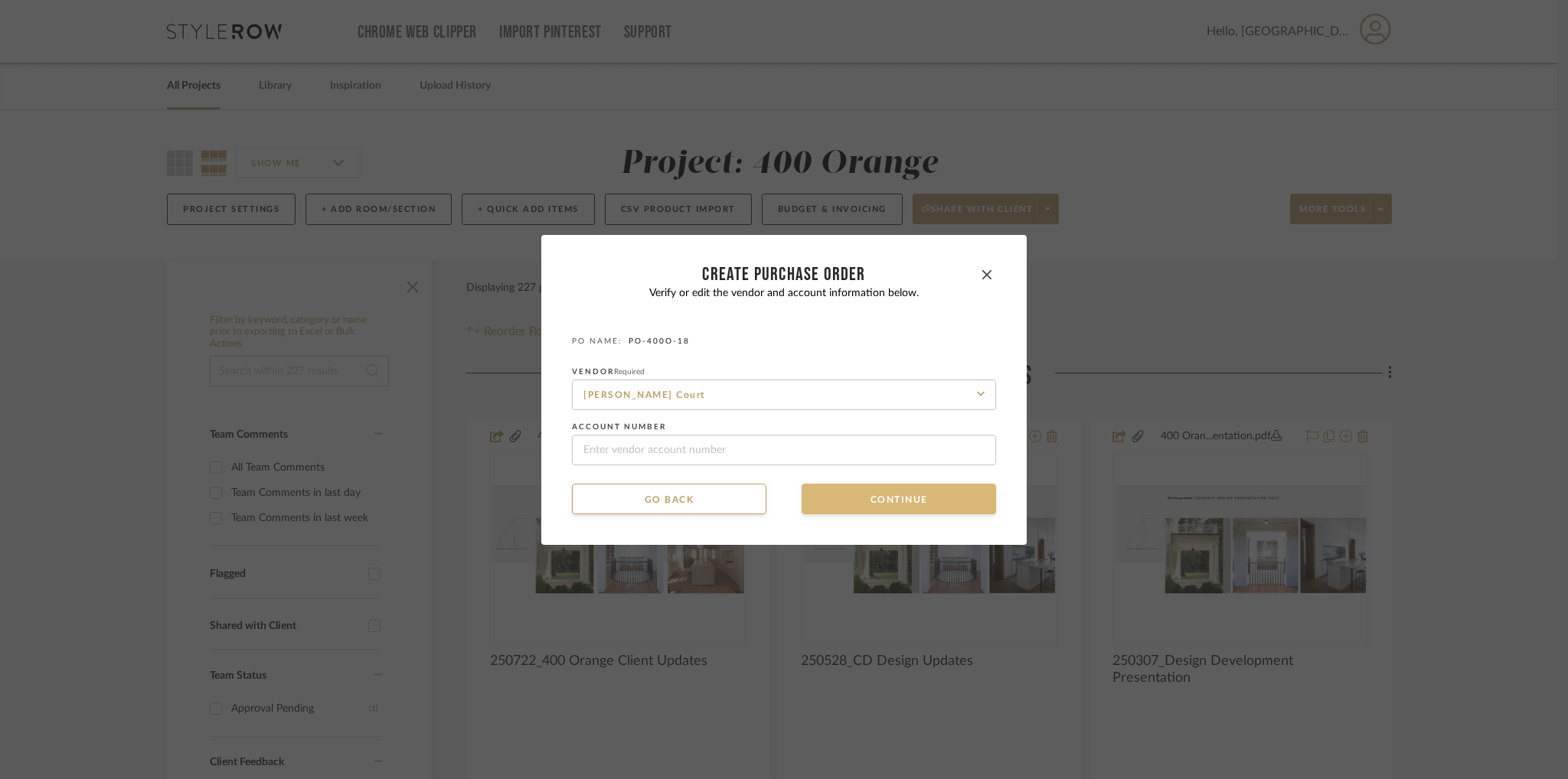
click at [862, 491] on button "Continue" at bounding box center [898, 498] width 194 height 30
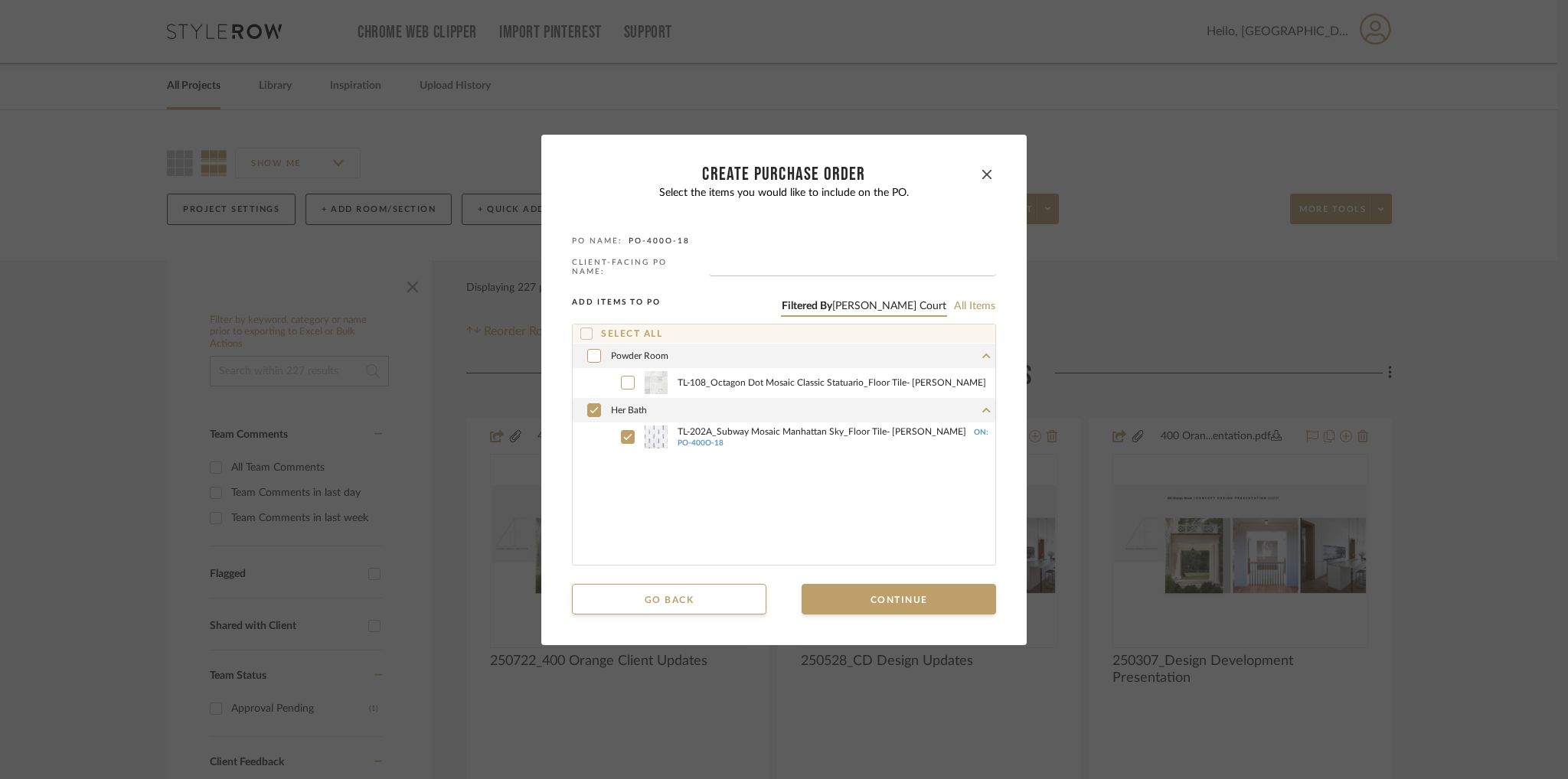
drag, startPoint x: 591, startPoint y: 353, endPoint x: 598, endPoint y: 359, distance: 9.2
click at [597, 359] on div "Powder Room" at bounding box center [784, 356] width 423 height 24
click at [590, 344] on div "Powder Room" at bounding box center [784, 356] width 423 height 24
click at [585, 330] on icon at bounding box center [586, 334] width 10 height 8
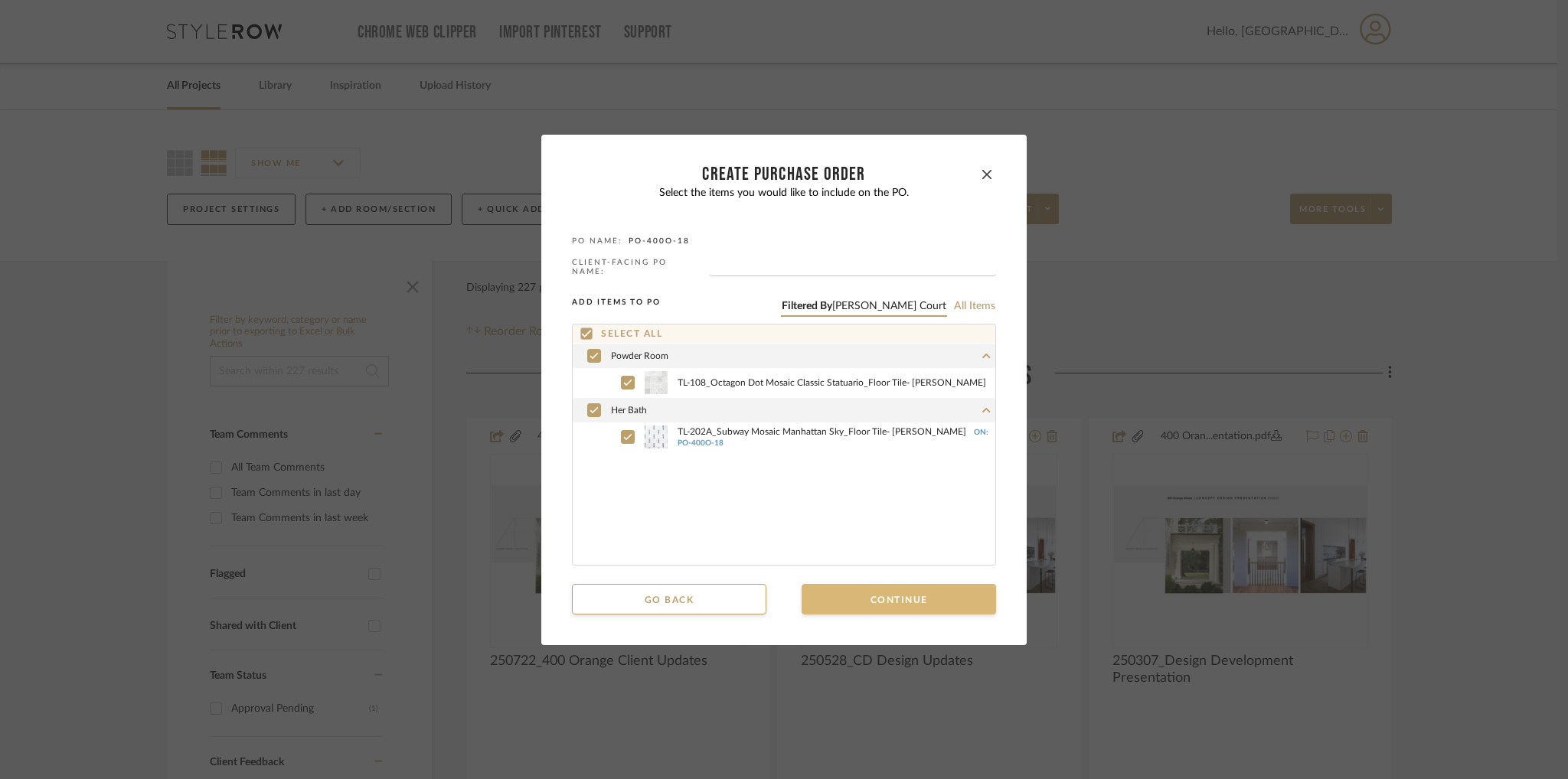
click at [851, 584] on button "Continue" at bounding box center [898, 599] width 194 height 30
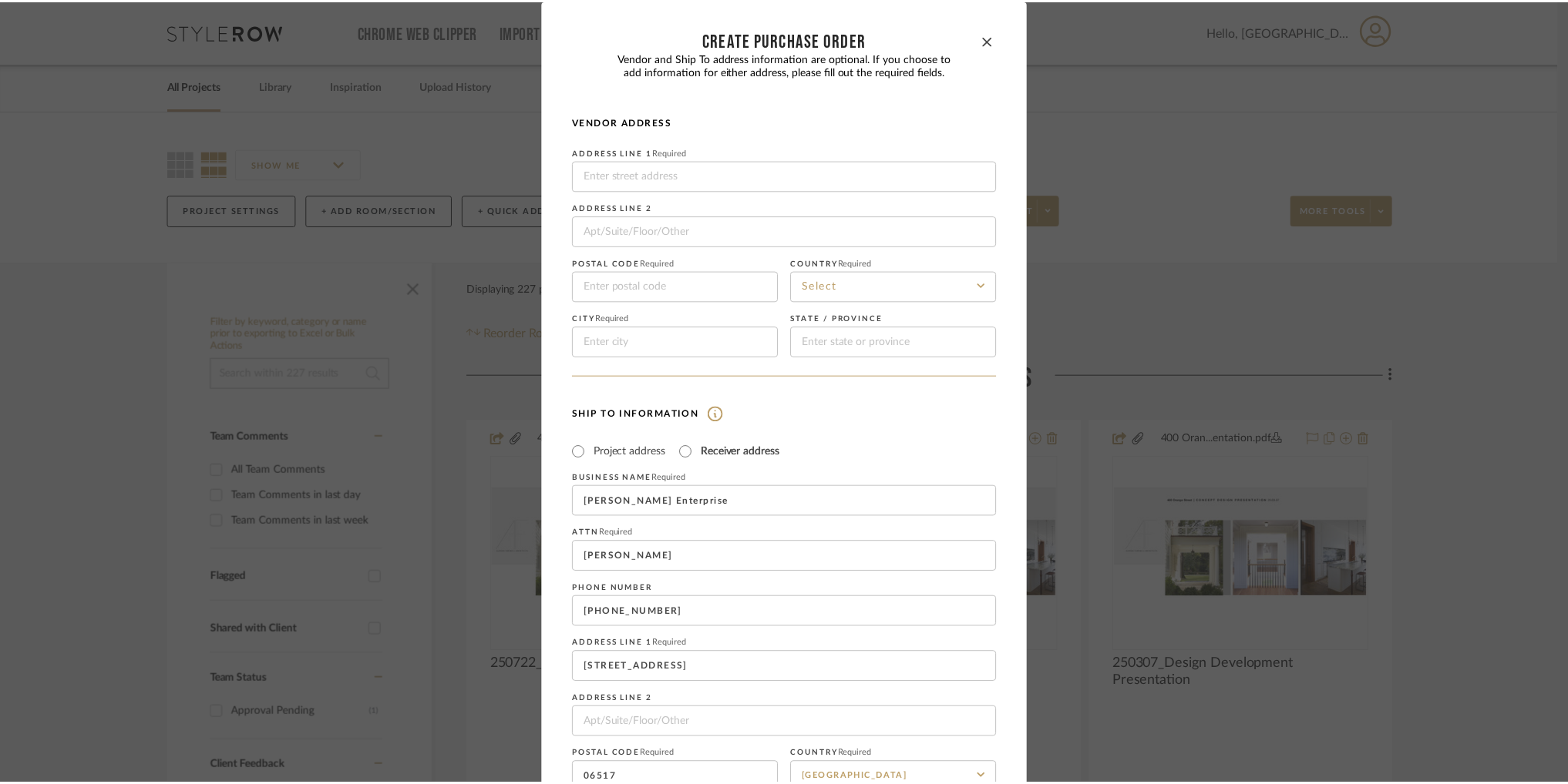
scroll to position [146, 0]
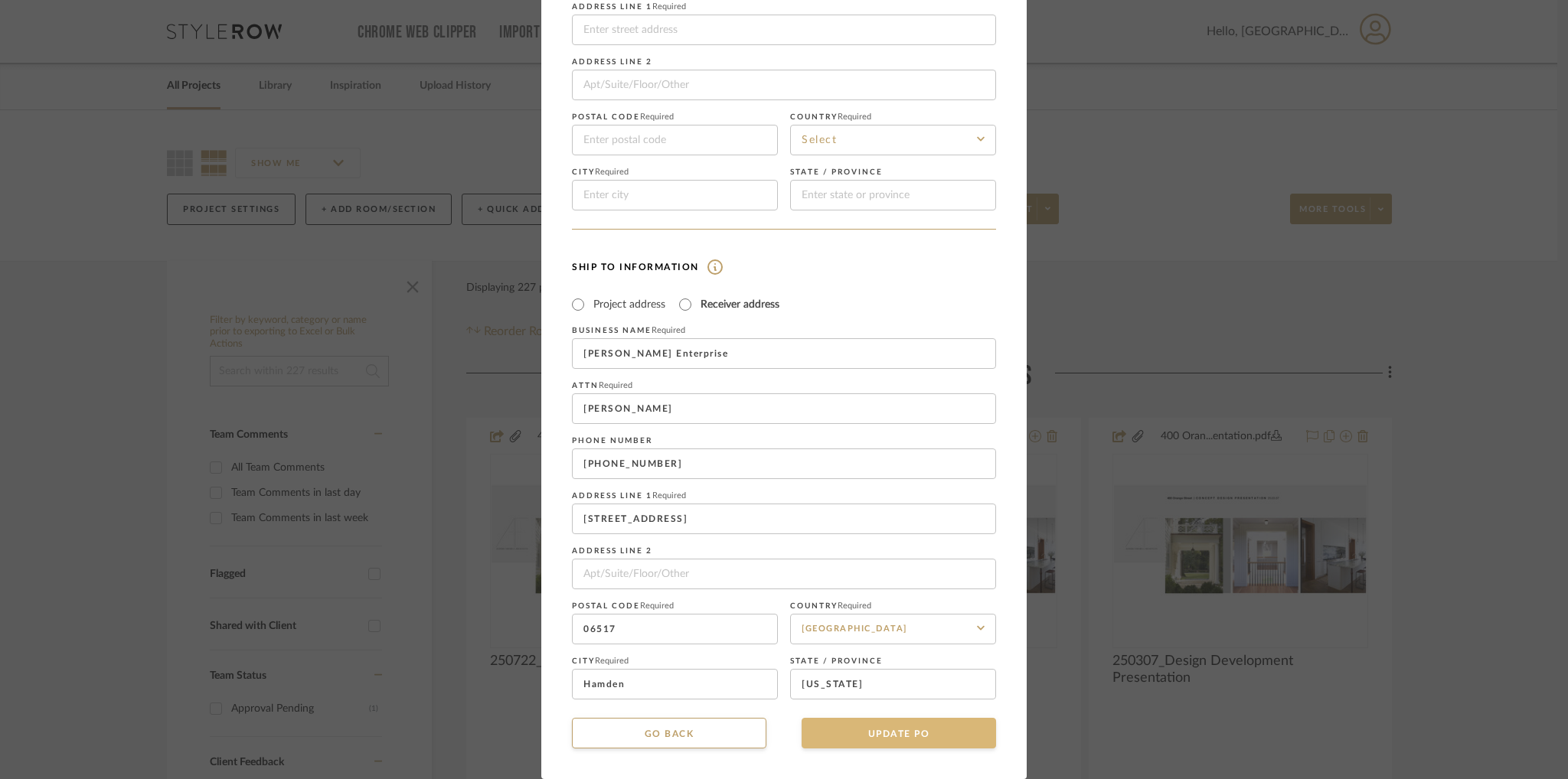
click at [845, 724] on button "UPDATE PO" at bounding box center [898, 733] width 194 height 30
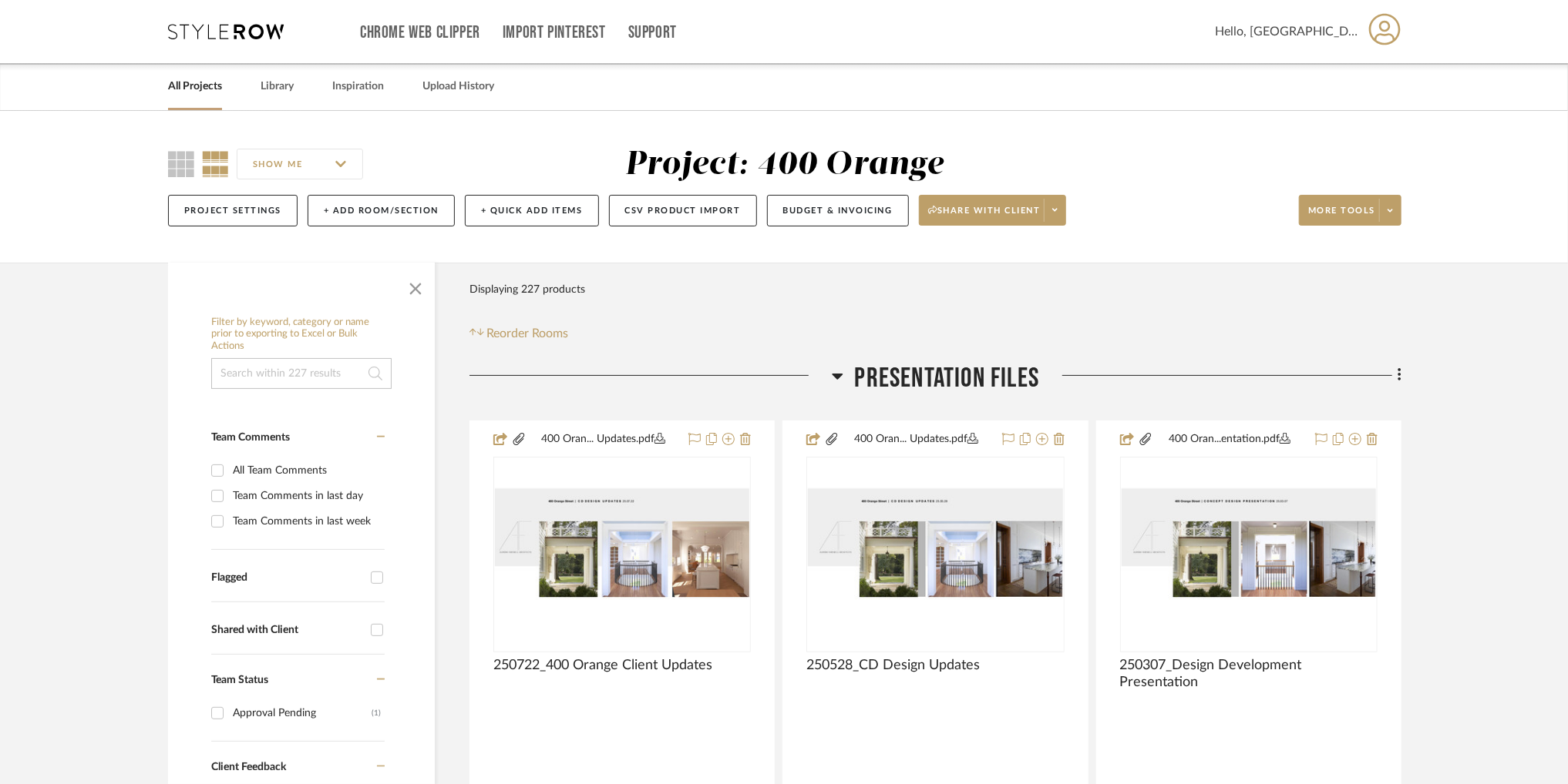
click at [318, 383] on input at bounding box center [302, 374] width 181 height 31
type input "tile"
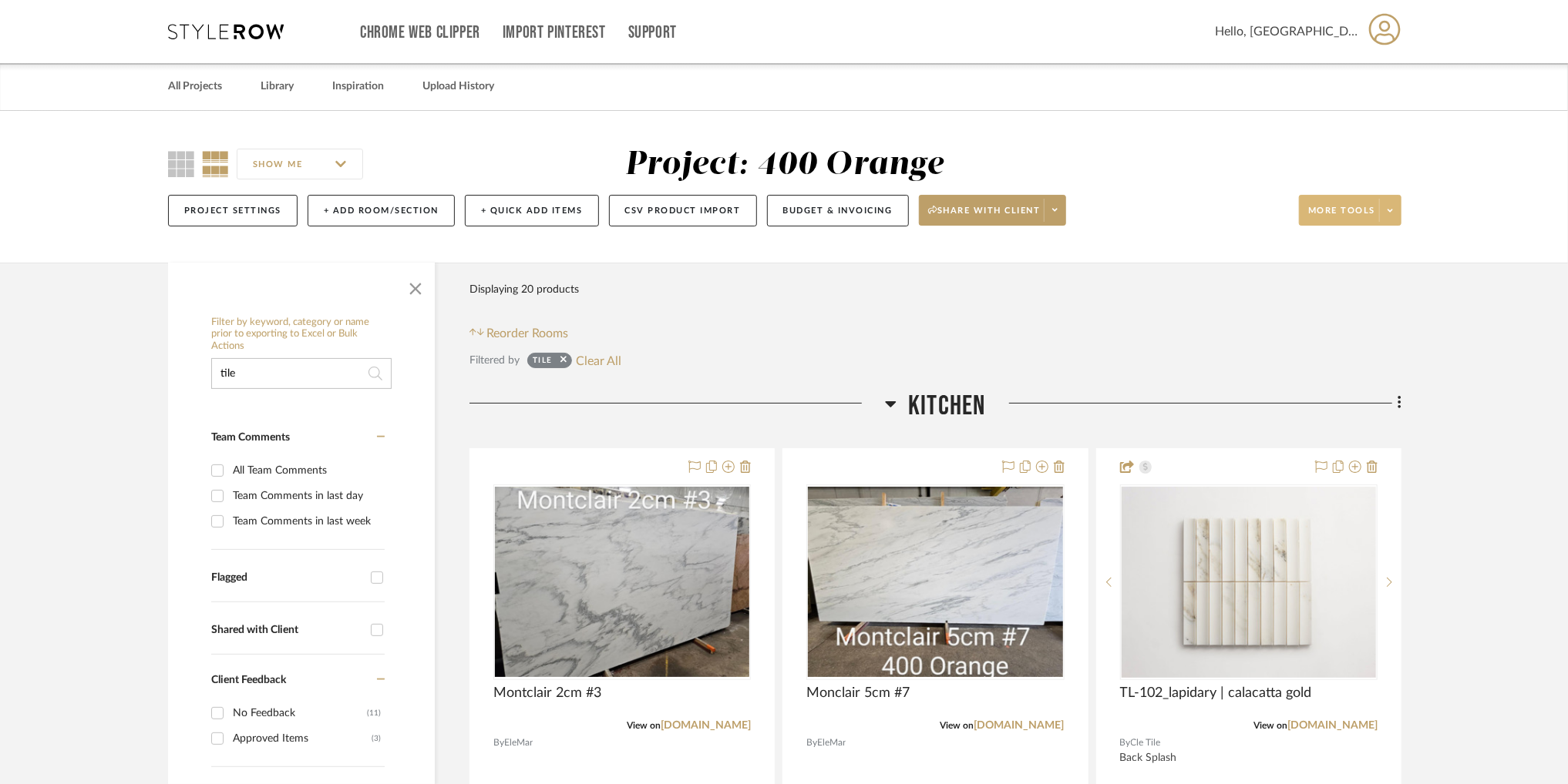
click at [1387, 210] on icon at bounding box center [1390, 210] width 5 height 3
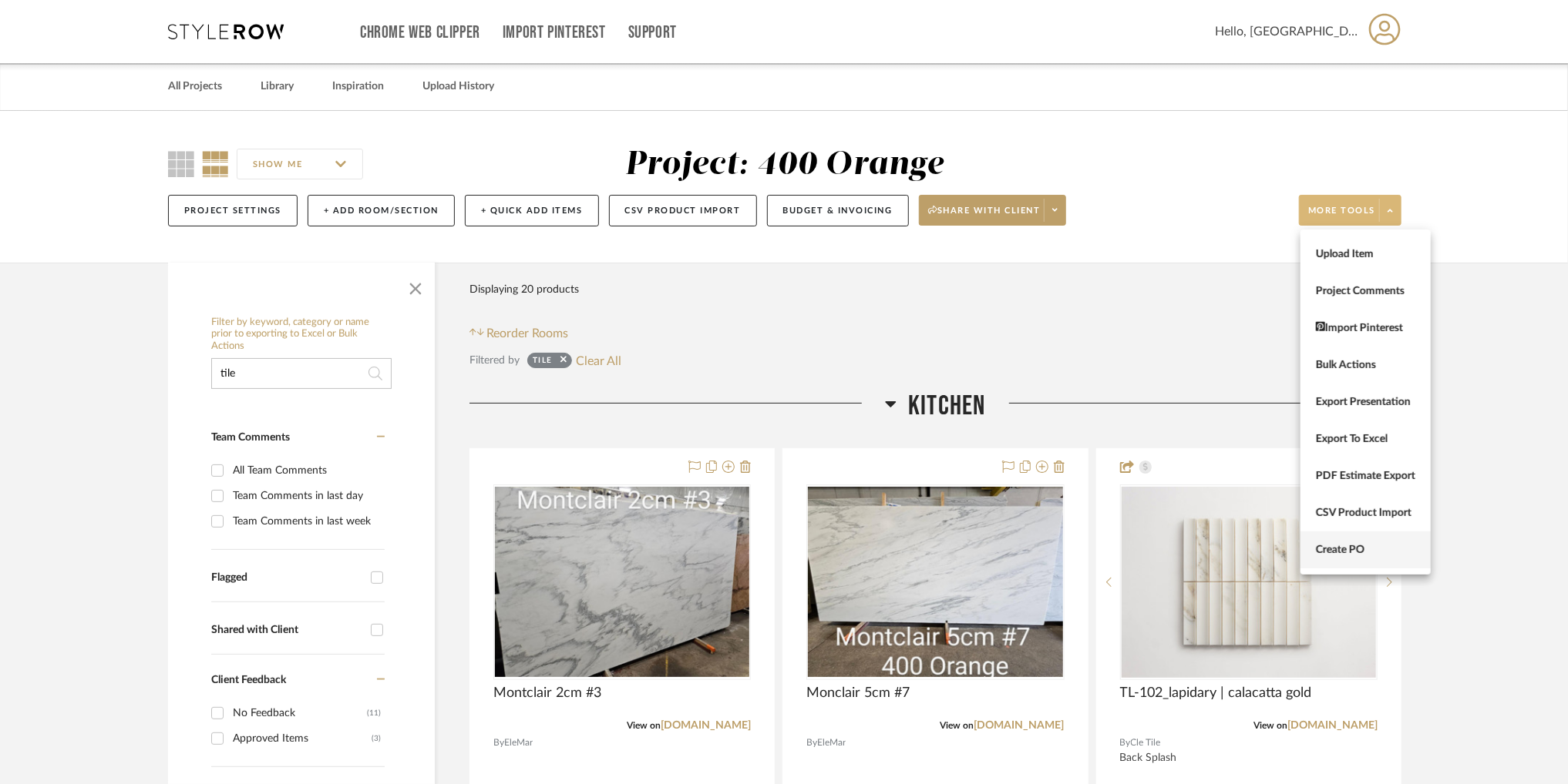
click at [1329, 540] on button "Create PO" at bounding box center [1365, 549] width 130 height 37
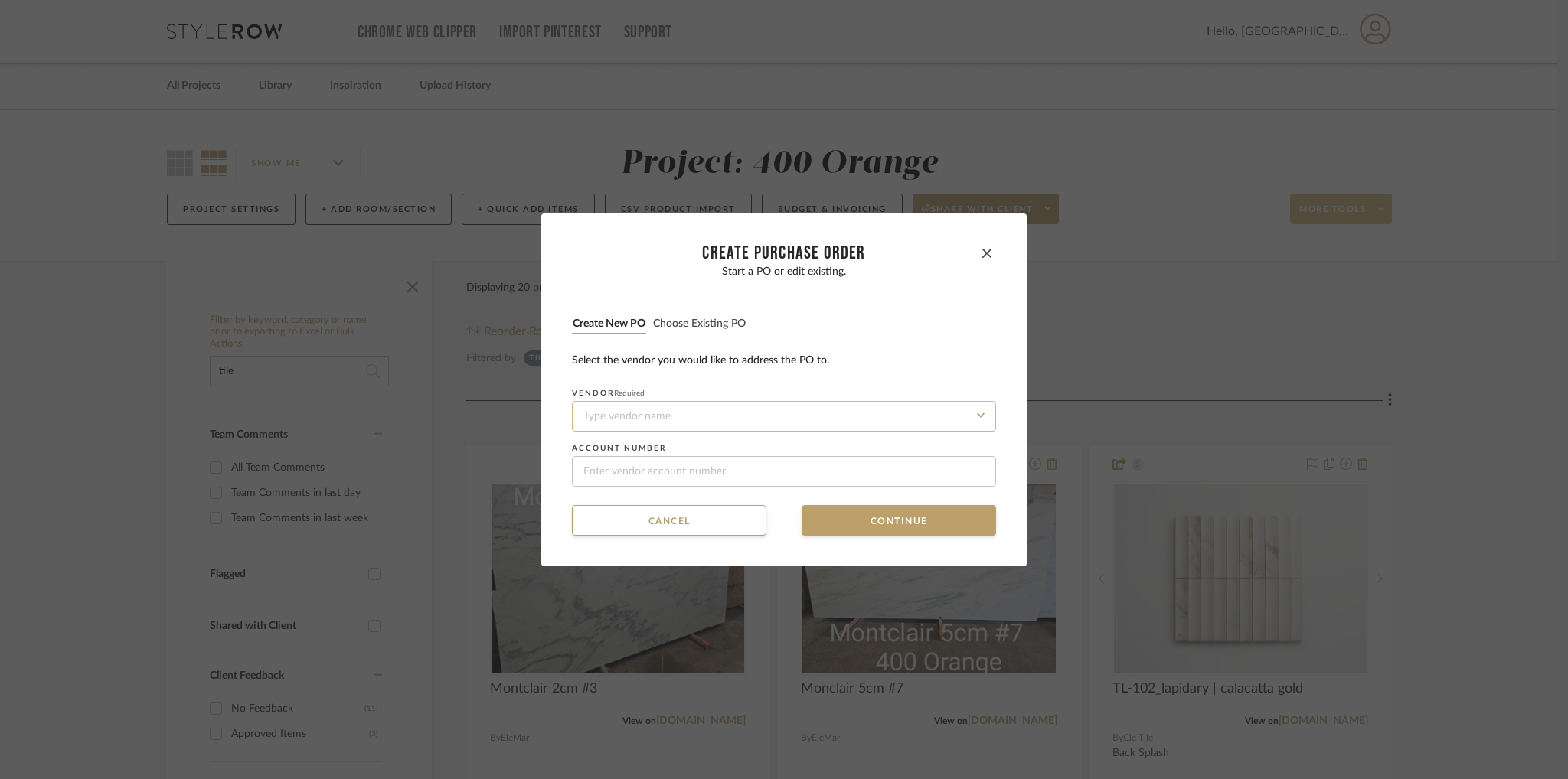
click at [731, 429] on input at bounding box center [784, 416] width 424 height 30
click at [726, 445] on div "Tile Bar" at bounding box center [778, 452] width 423 height 35
type input "Tile Bar"
click at [852, 503] on mat-dialog-content "CREATE Purchase order Start a PO or edit existing. Create new PO Choose existin…" at bounding box center [784, 390] width 424 height 292
click at [859, 526] on button "Continue" at bounding box center [898, 520] width 194 height 30
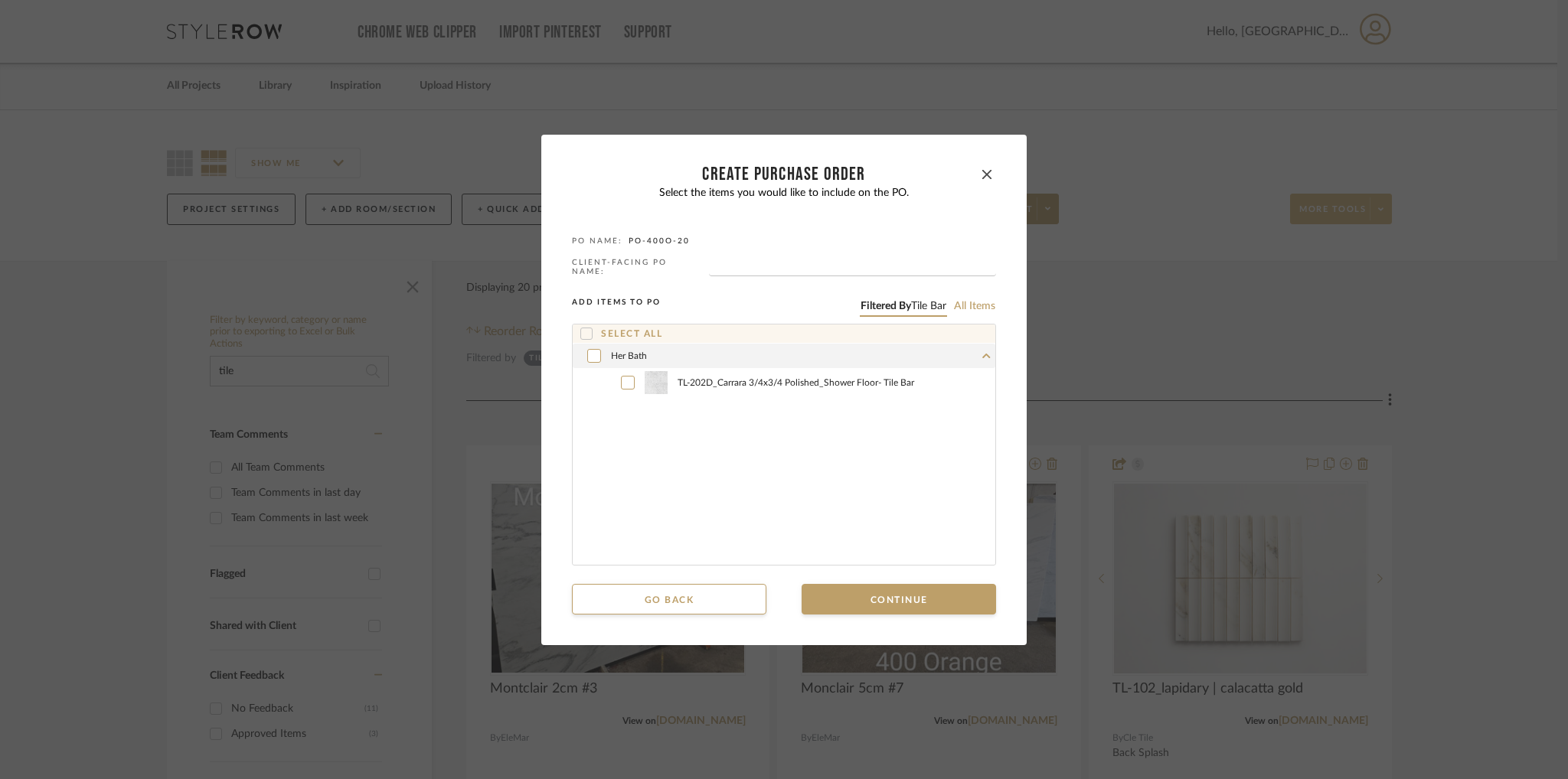
click at [582, 331] on icon at bounding box center [586, 334] width 10 height 8
click at [876, 598] on button "Continue" at bounding box center [898, 599] width 194 height 30
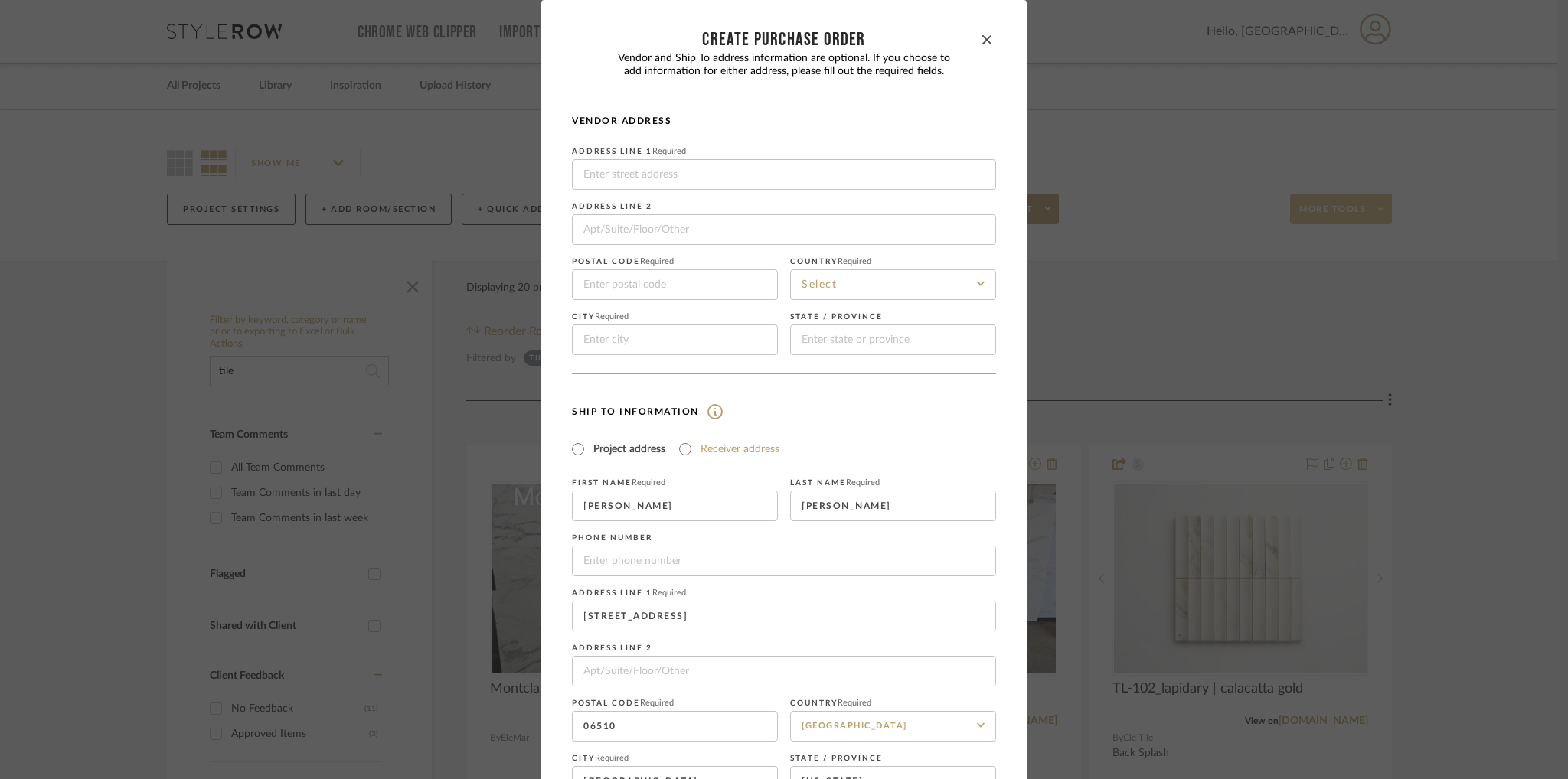
click at [717, 449] on label "Receiver address" at bounding box center [739, 449] width 79 height 16
click at [694, 449] on input "Receiver address" at bounding box center [685, 450] width 19 height 19
radio input "true"
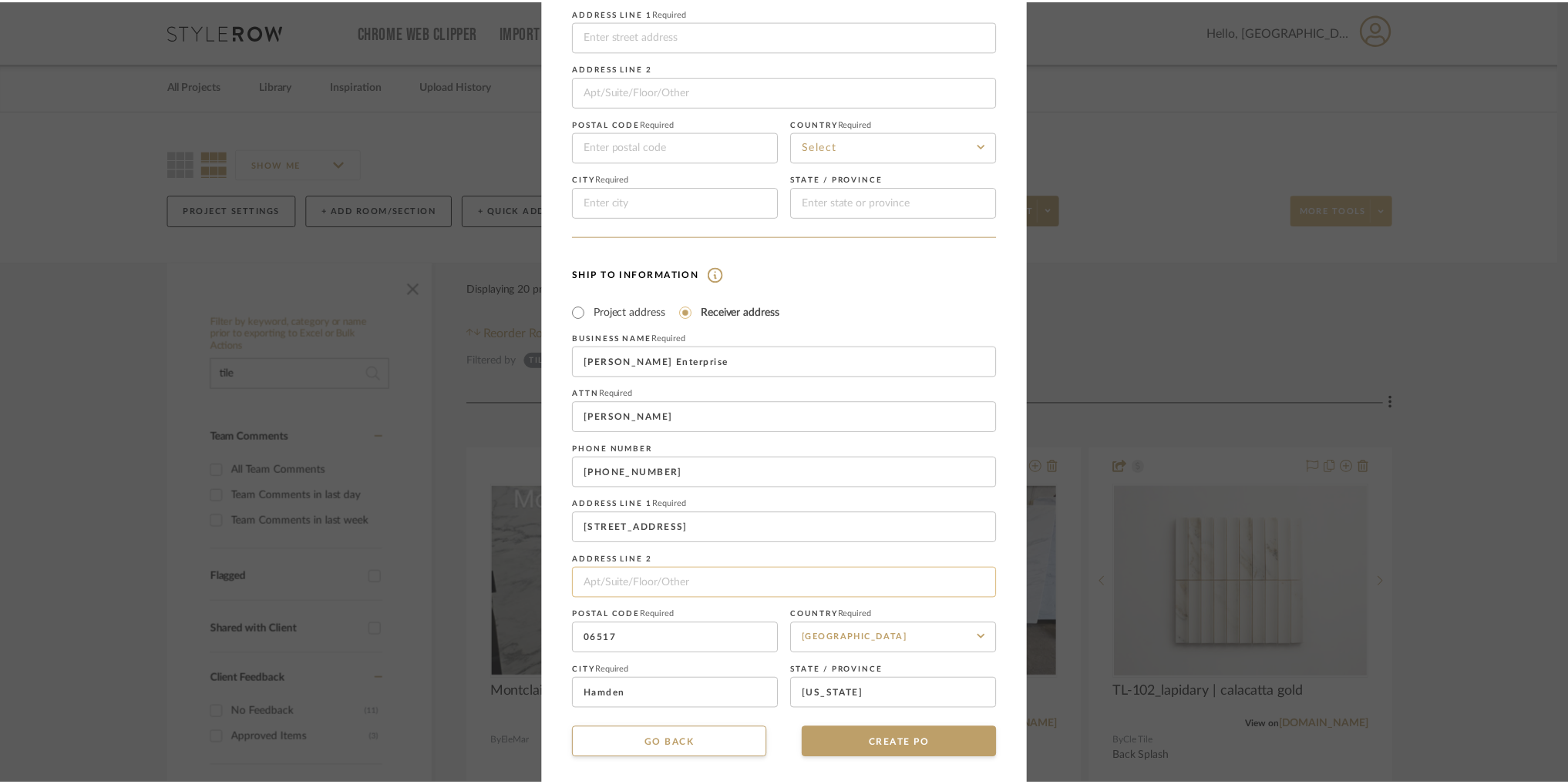
scroll to position [146, 0]
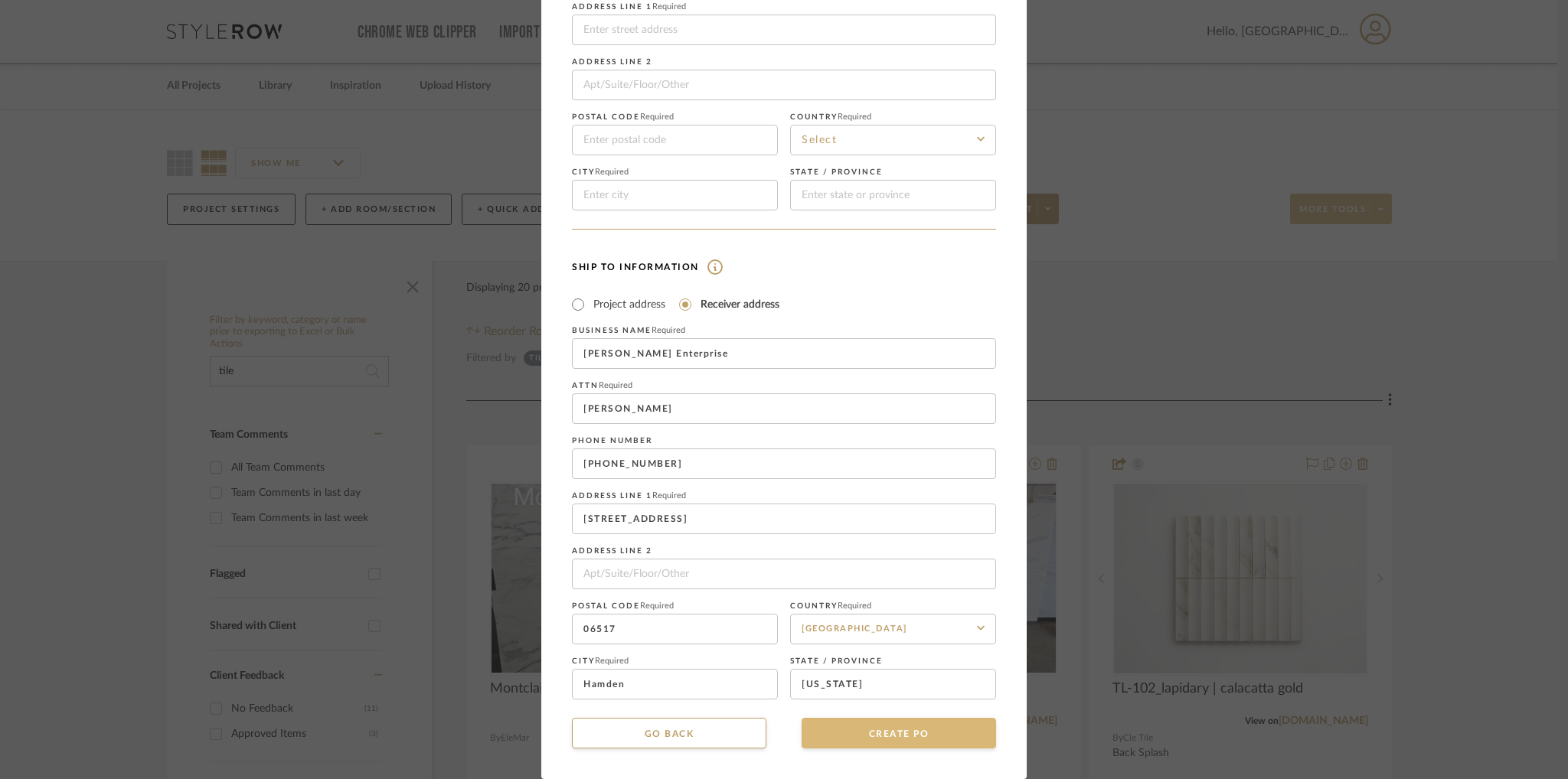
click at [927, 745] on button "CREATE PO" at bounding box center [898, 733] width 194 height 30
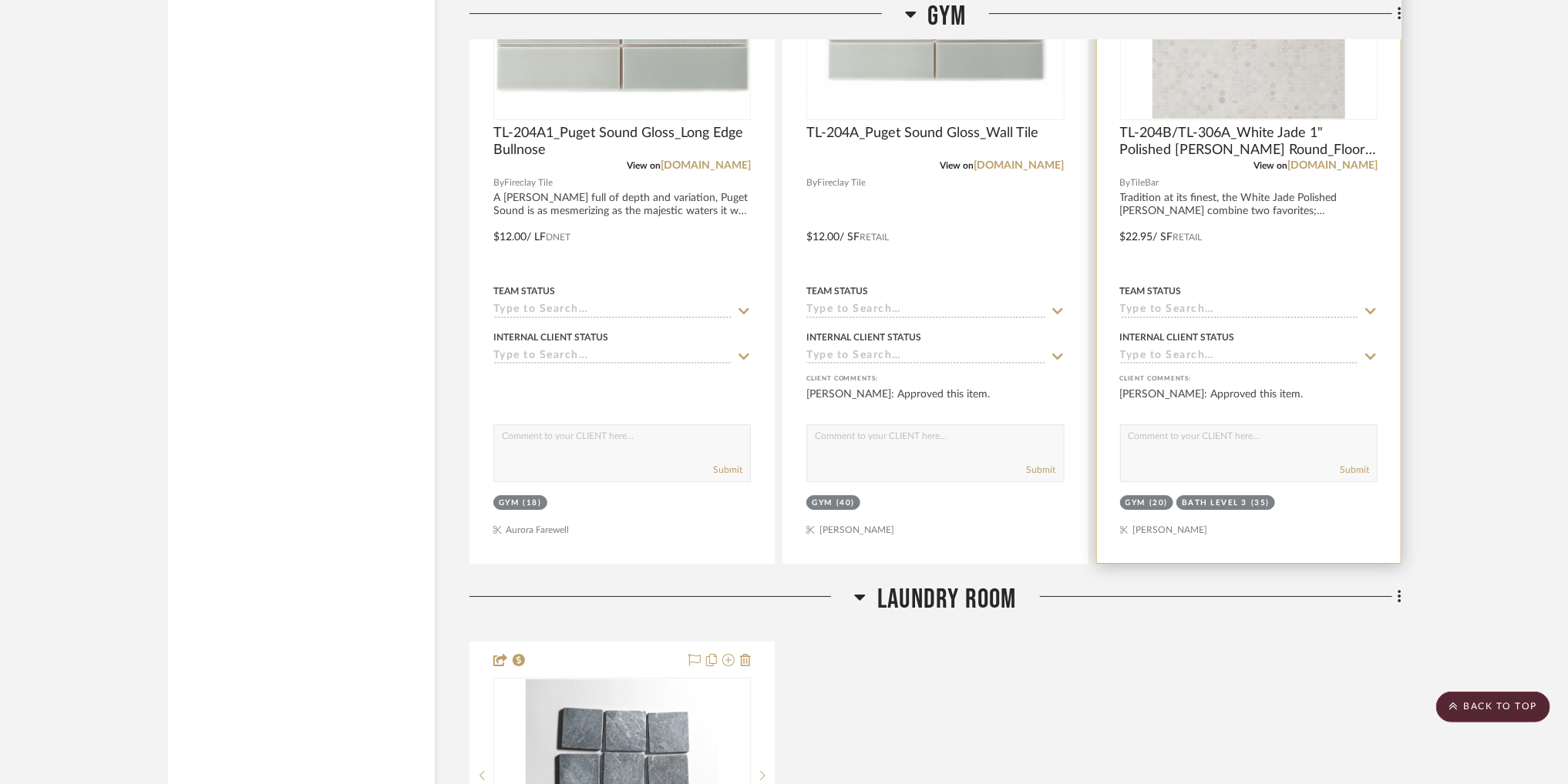
scroll to position [3467, 0]
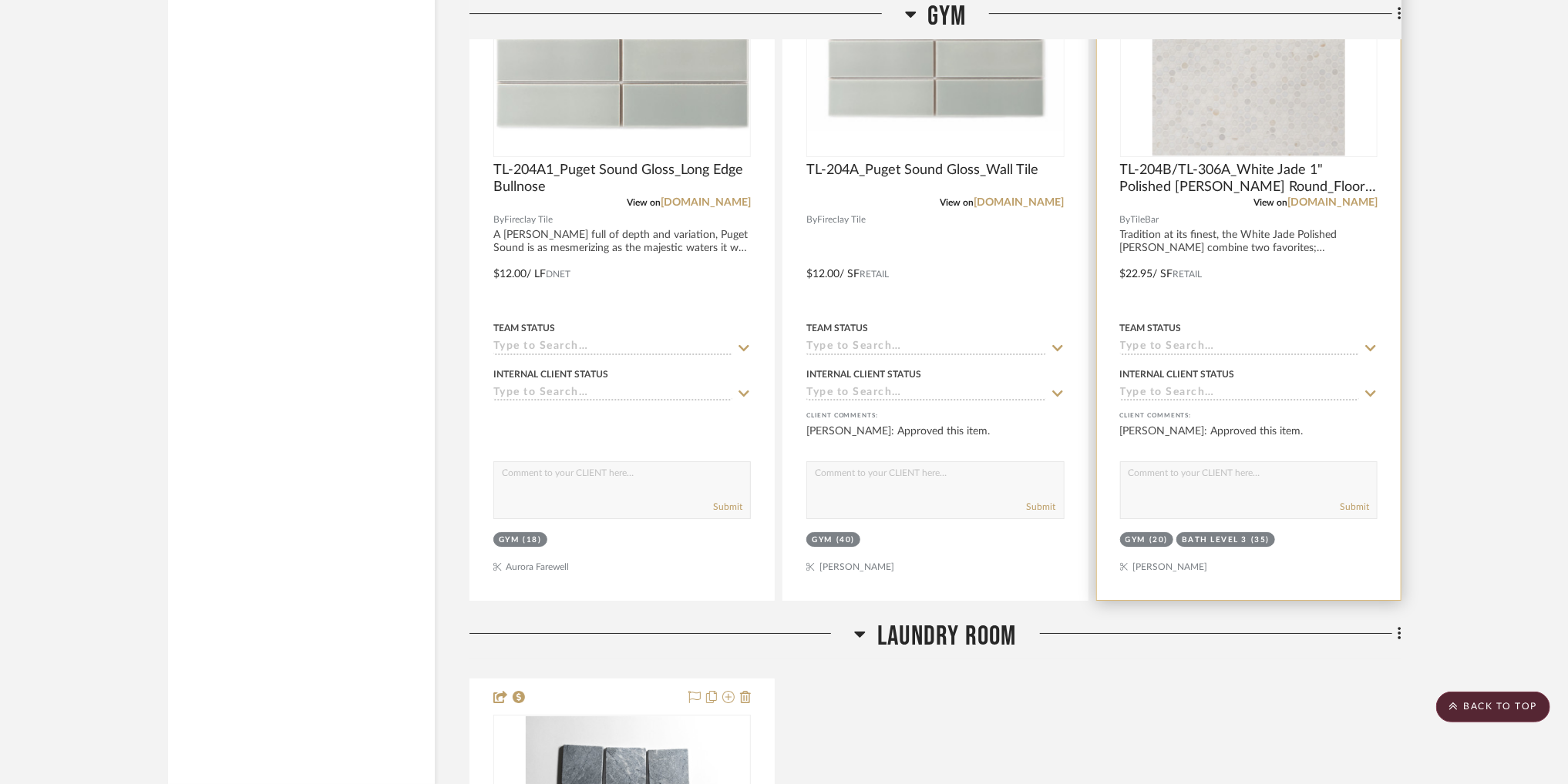
click at [1208, 257] on div at bounding box center [1248, 263] width 304 height 674
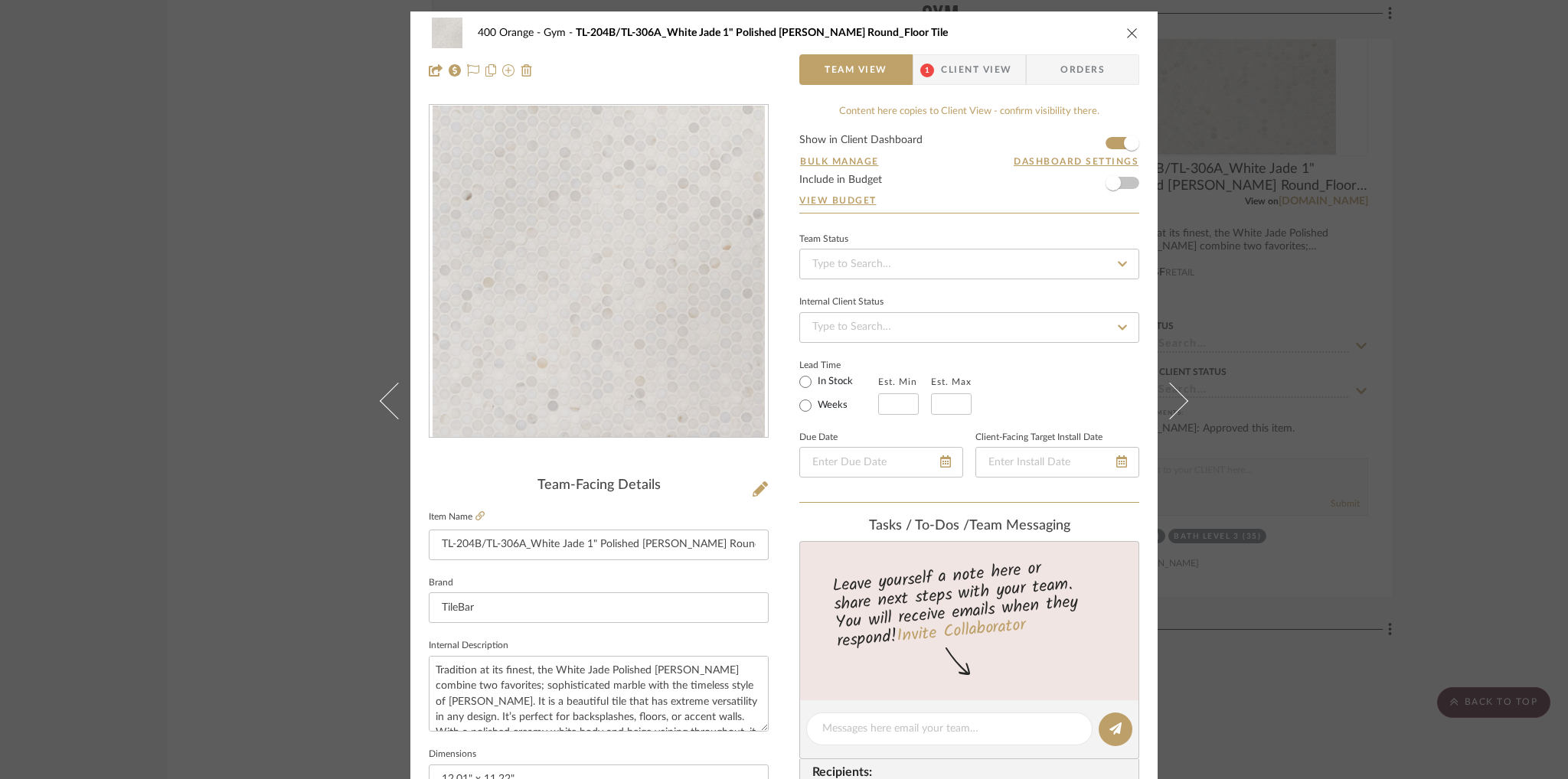
scroll to position [230, 0]
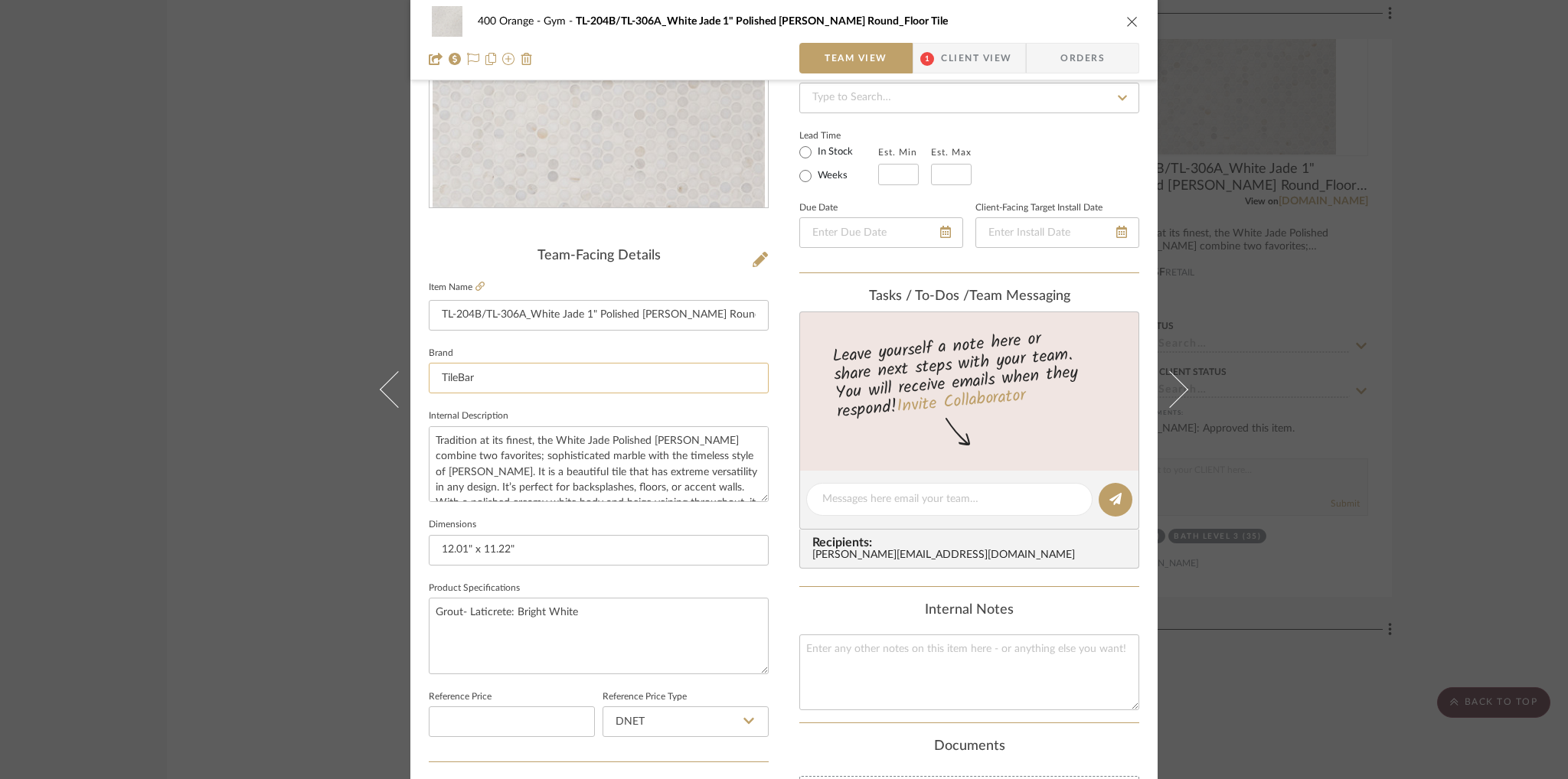
click at [454, 377] on input "TileBar" at bounding box center [599, 377] width 340 height 30
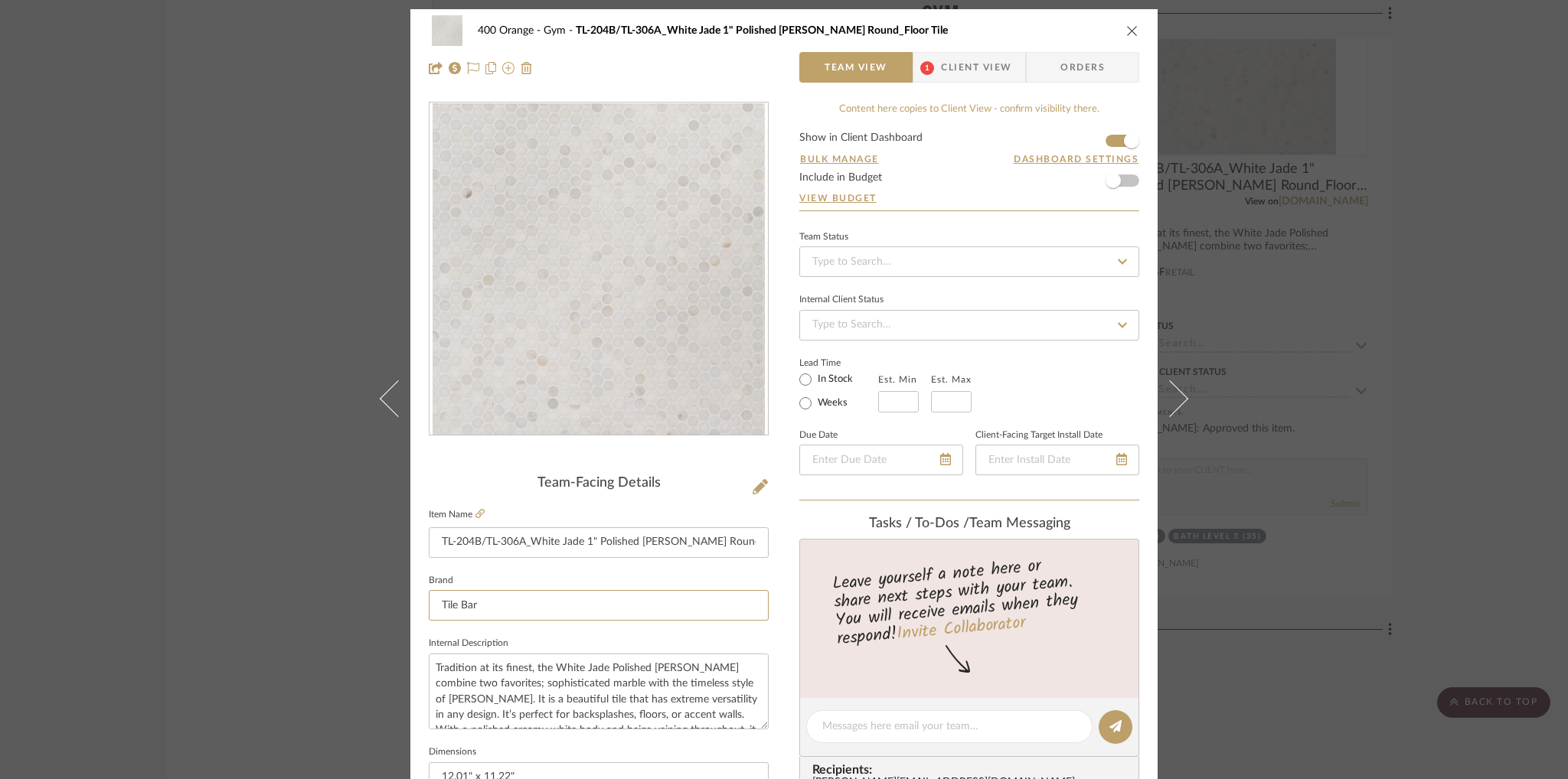
scroll to position [0, 0]
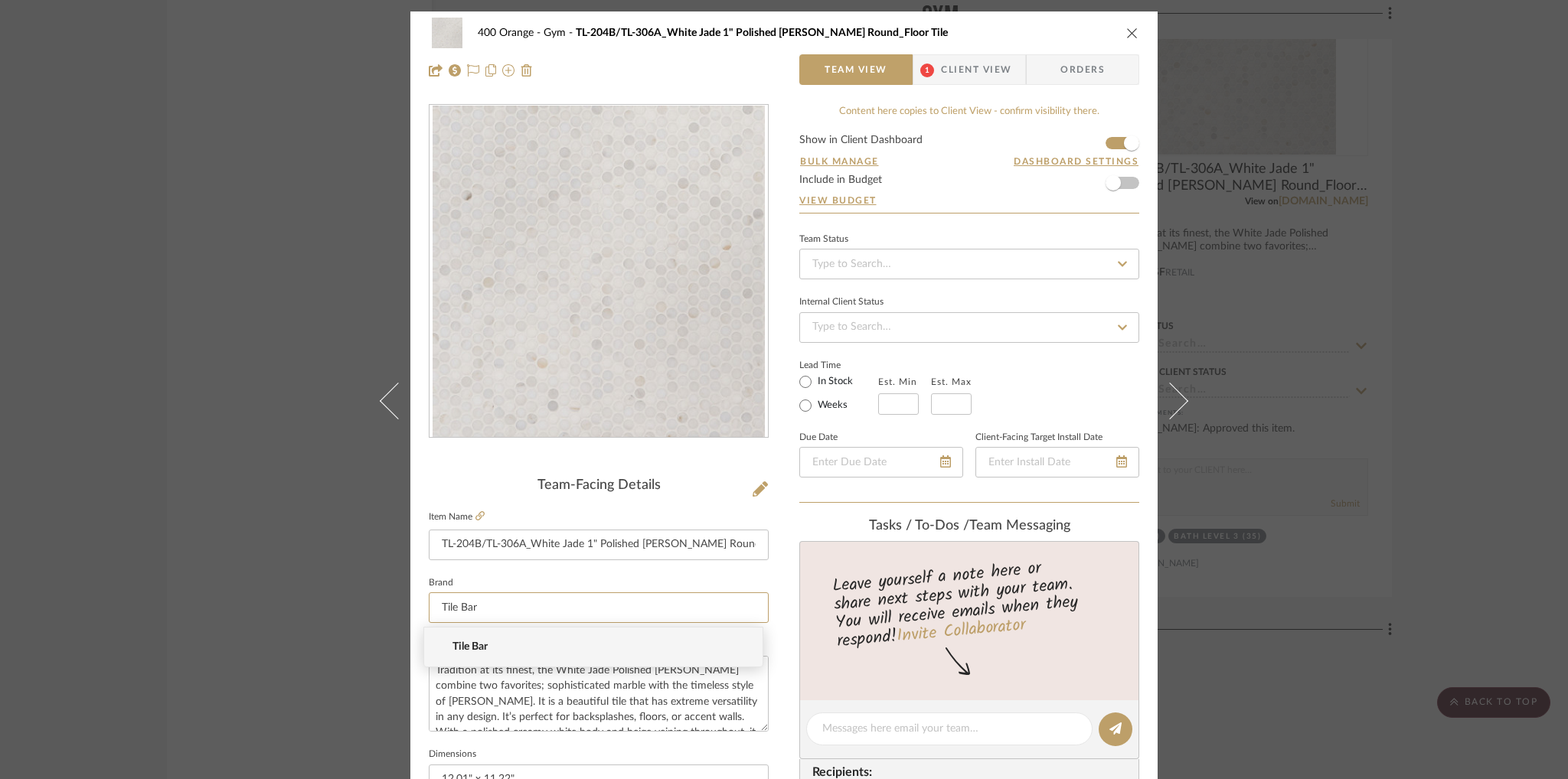
type input "Tile Bar"
click at [569, 641] on span "Tile Bar" at bounding box center [599, 647] width 294 height 13
click at [713, 72] on div at bounding box center [599, 69] width 340 height 30
click at [1127, 31] on icon "close" at bounding box center [1132, 33] width 12 height 12
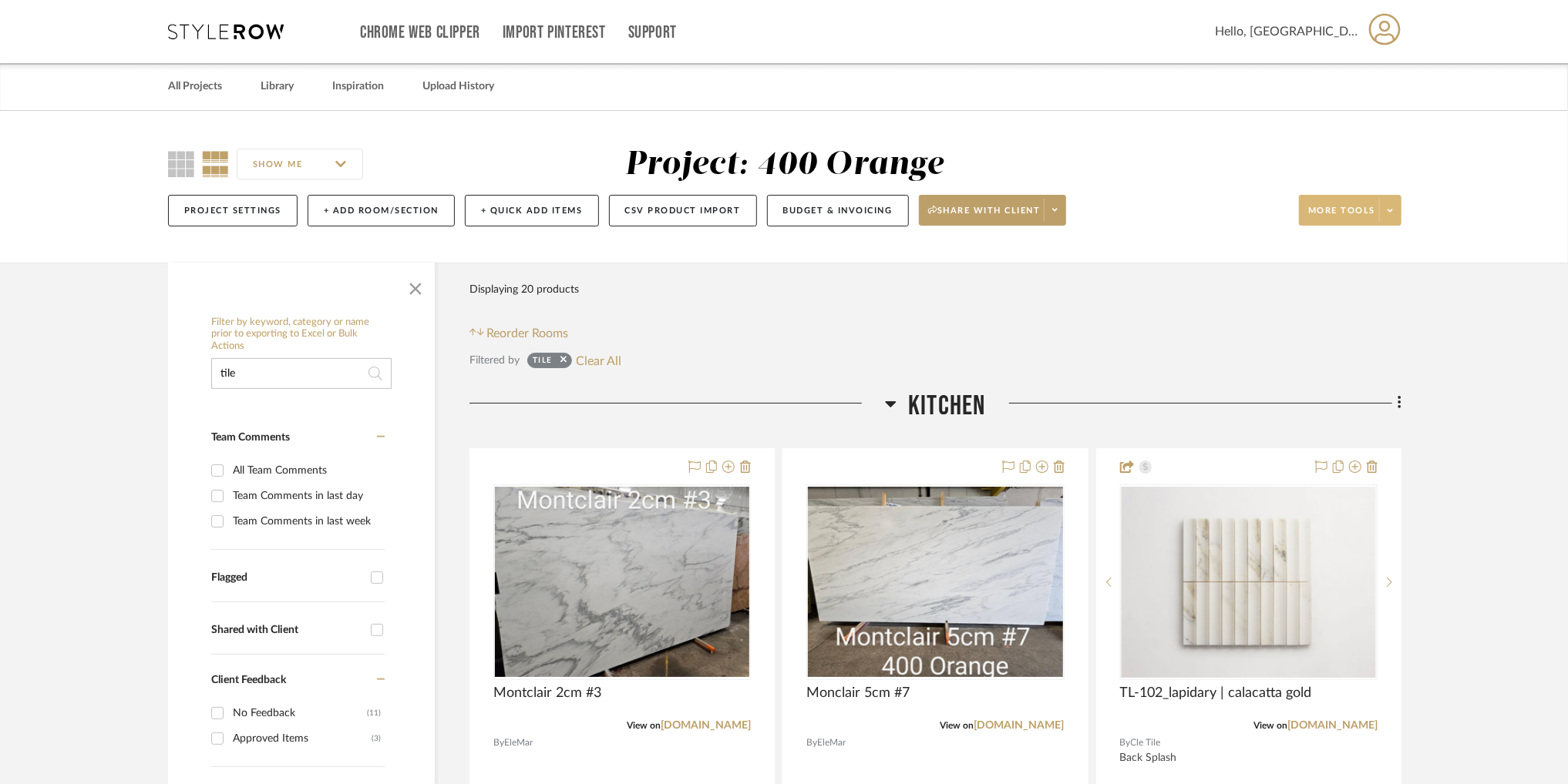
click at [1388, 214] on icon at bounding box center [1390, 210] width 5 height 9
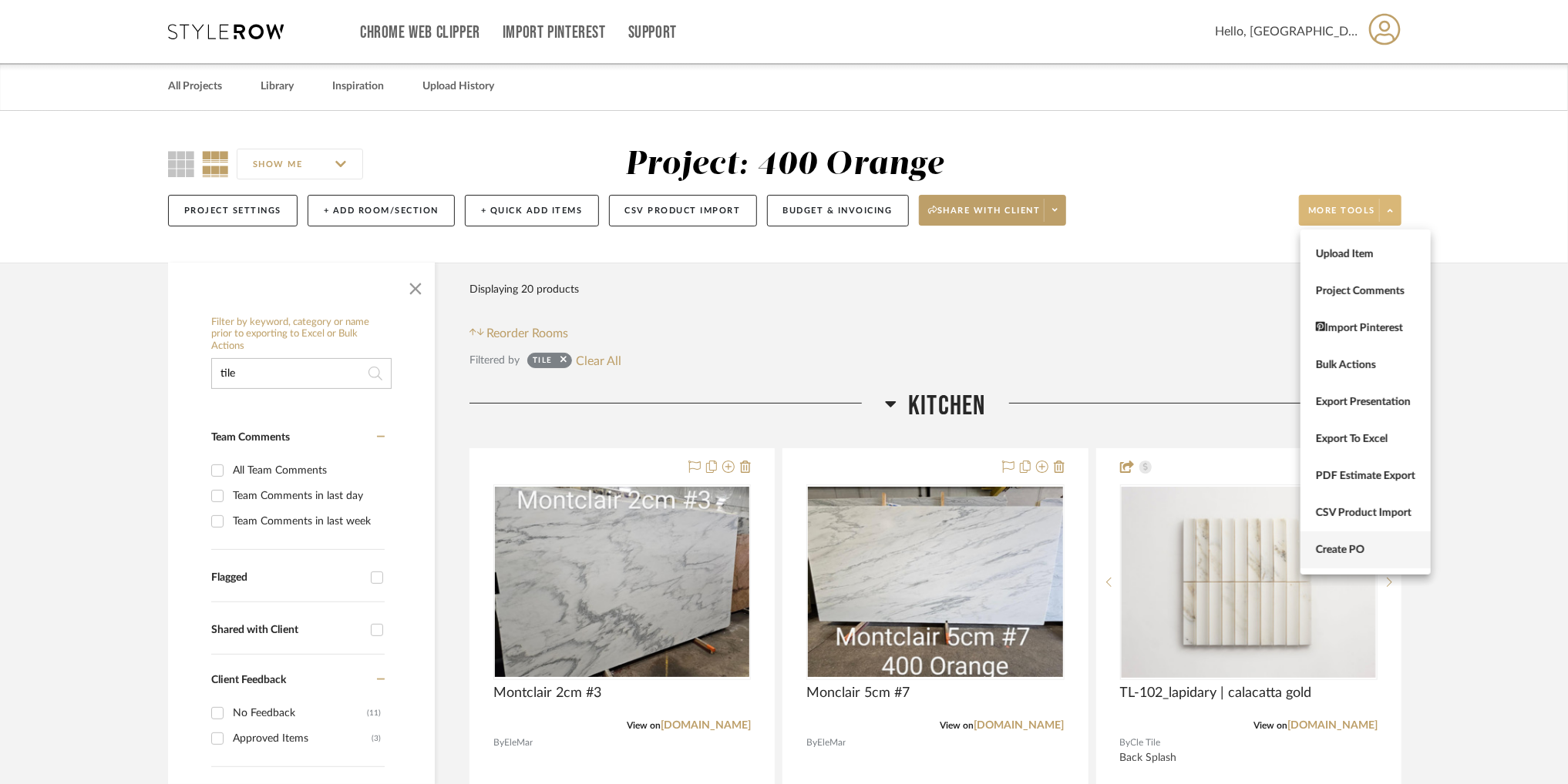
click at [1336, 549] on span "Create PO" at bounding box center [1365, 550] width 100 height 13
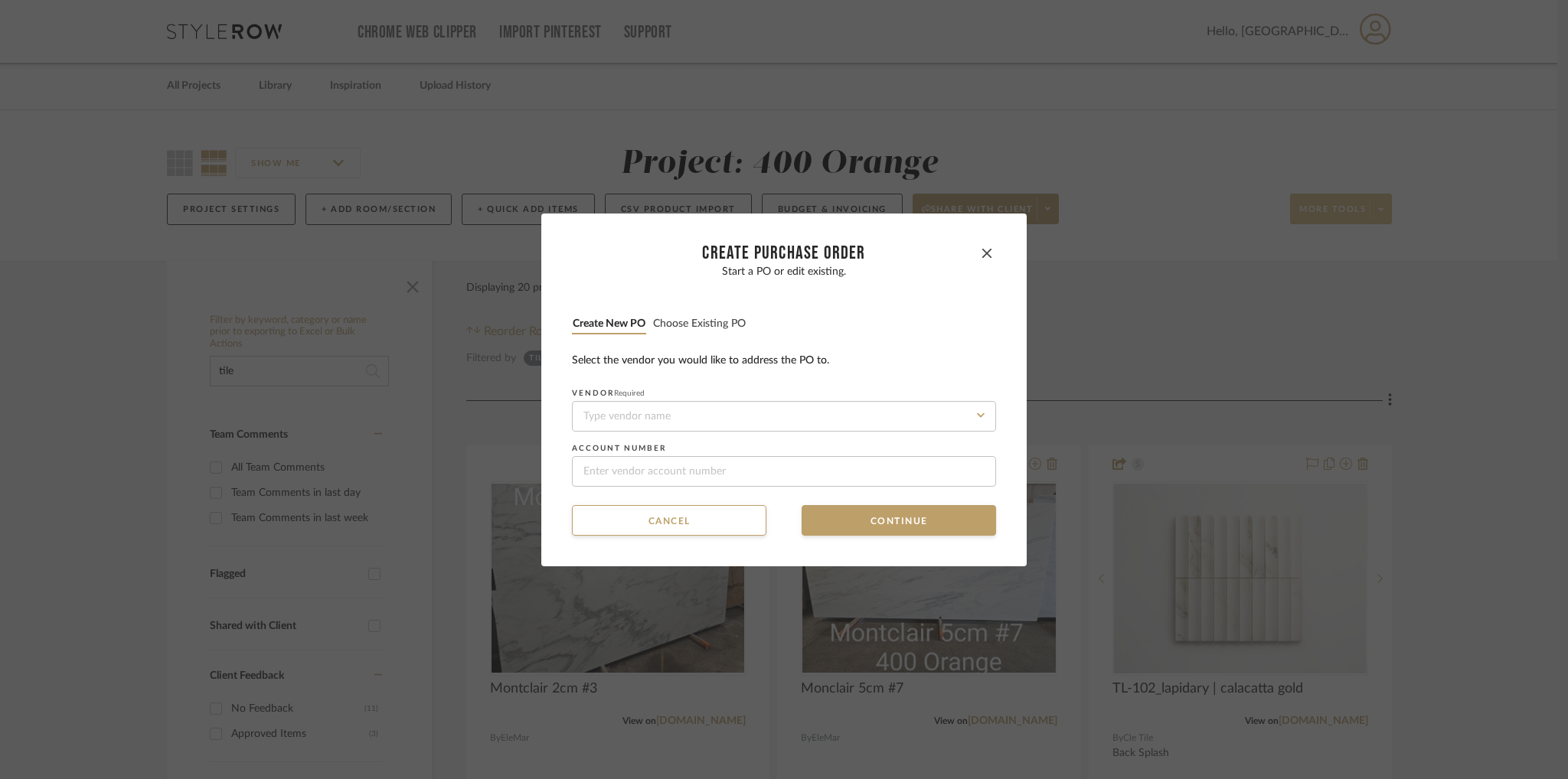
click at [713, 325] on button "Choose existing PO" at bounding box center [699, 324] width 94 height 15
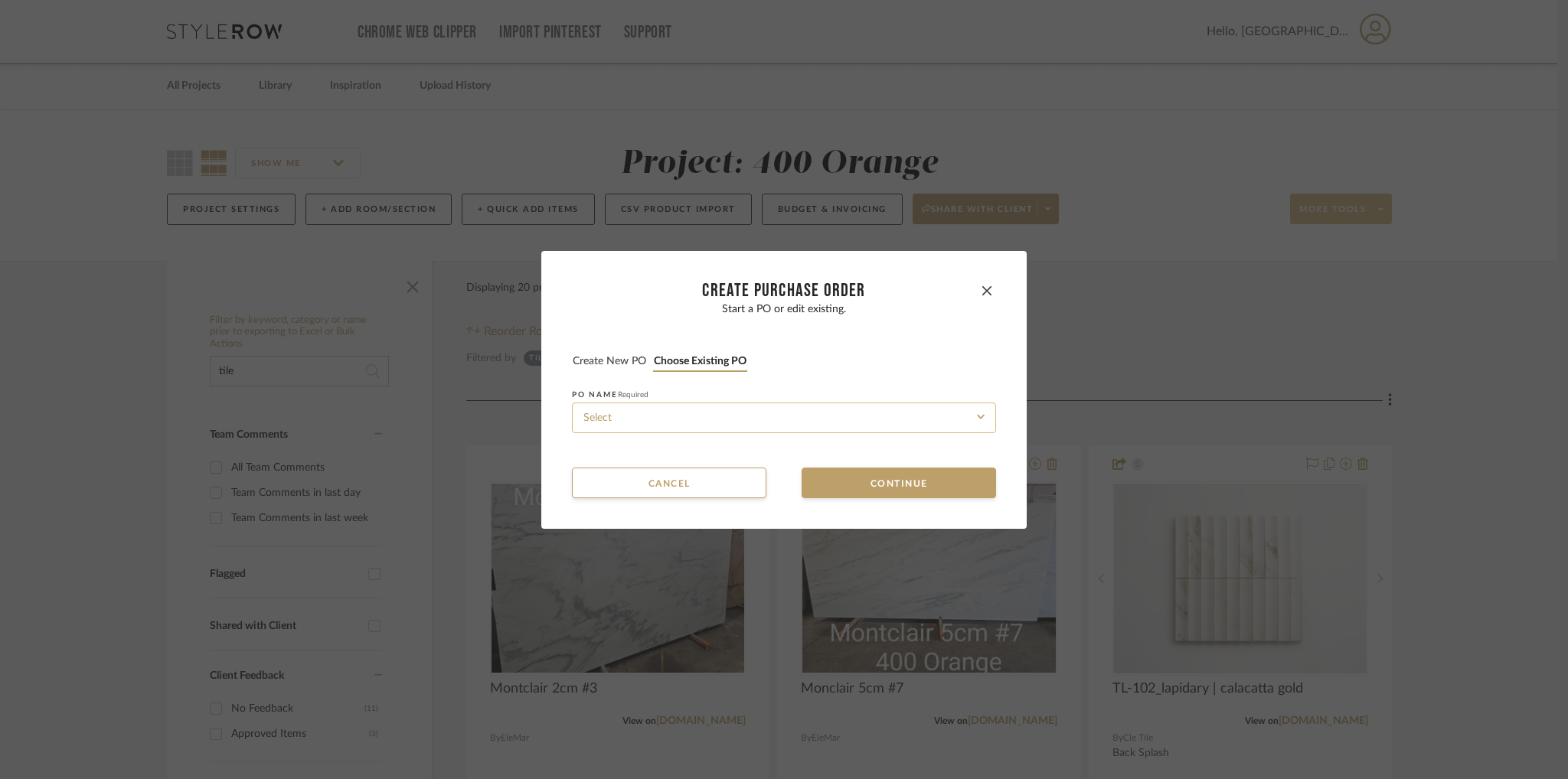
click at [765, 418] on input at bounding box center [784, 417] width 424 height 30
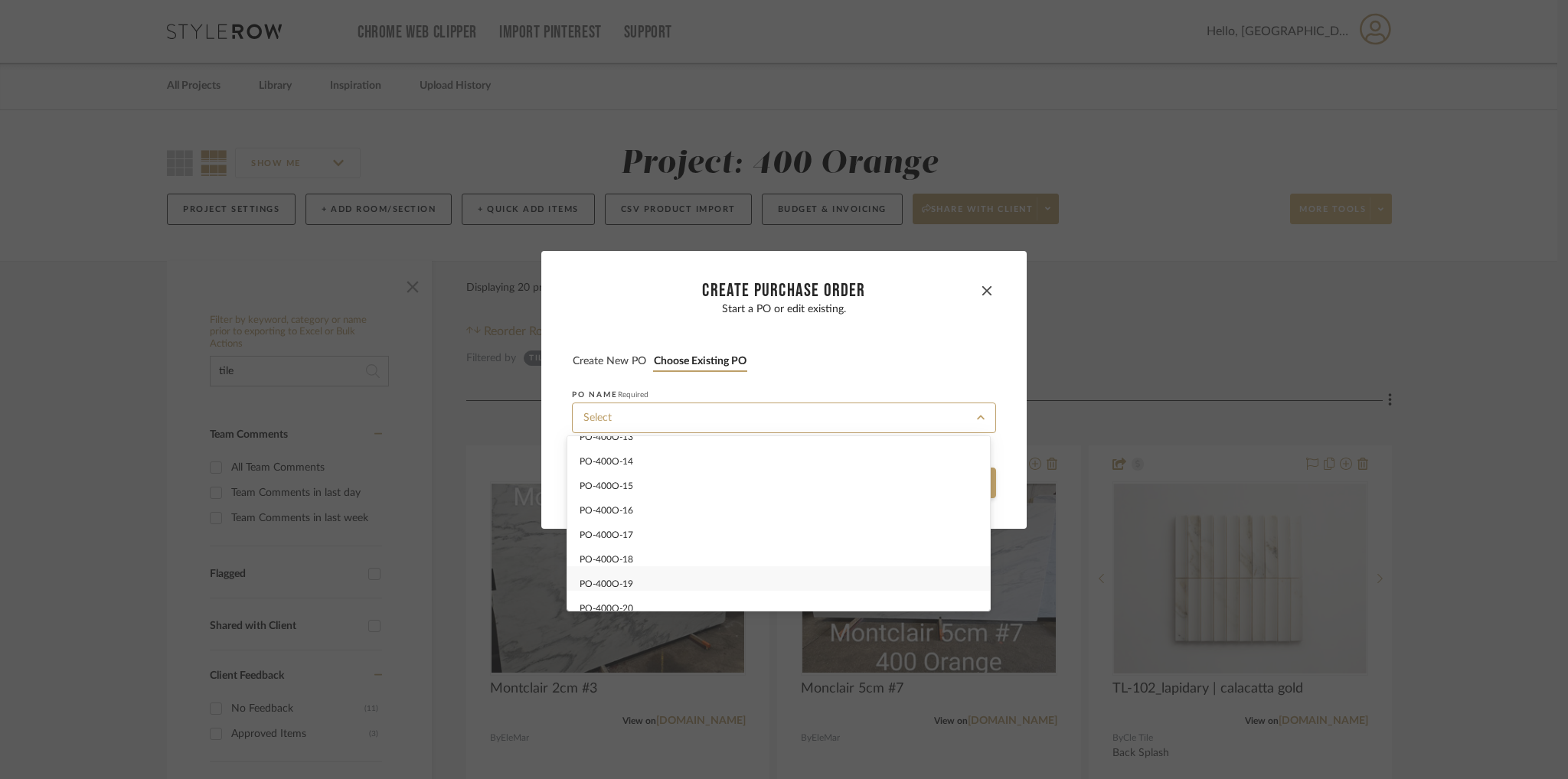
scroll to position [315, 0]
click at [704, 595] on div "PO-400O-20" at bounding box center [778, 599] width 423 height 24
type input "PO-400O-20"
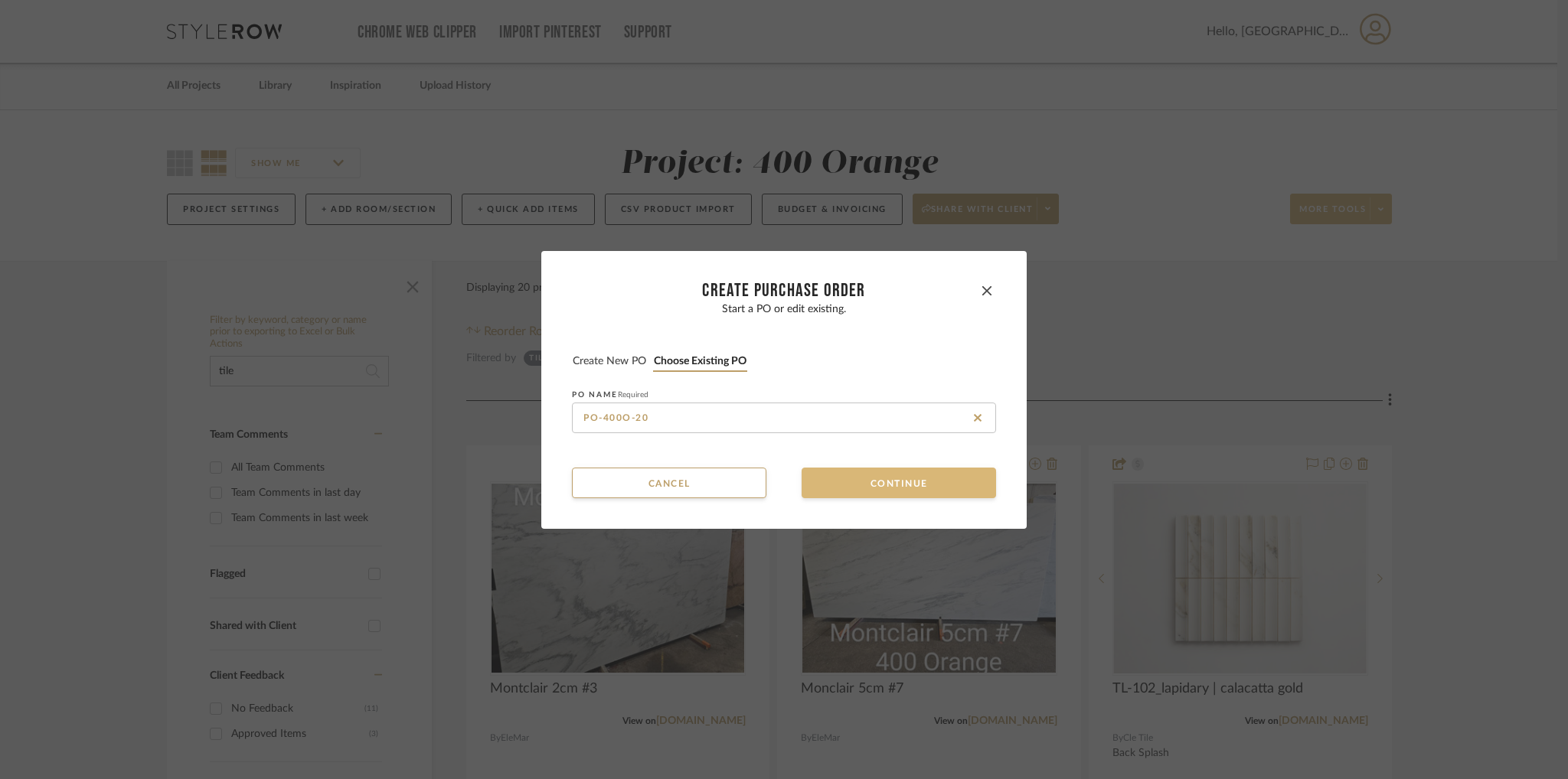
click at [858, 482] on button "Continue" at bounding box center [898, 483] width 194 height 30
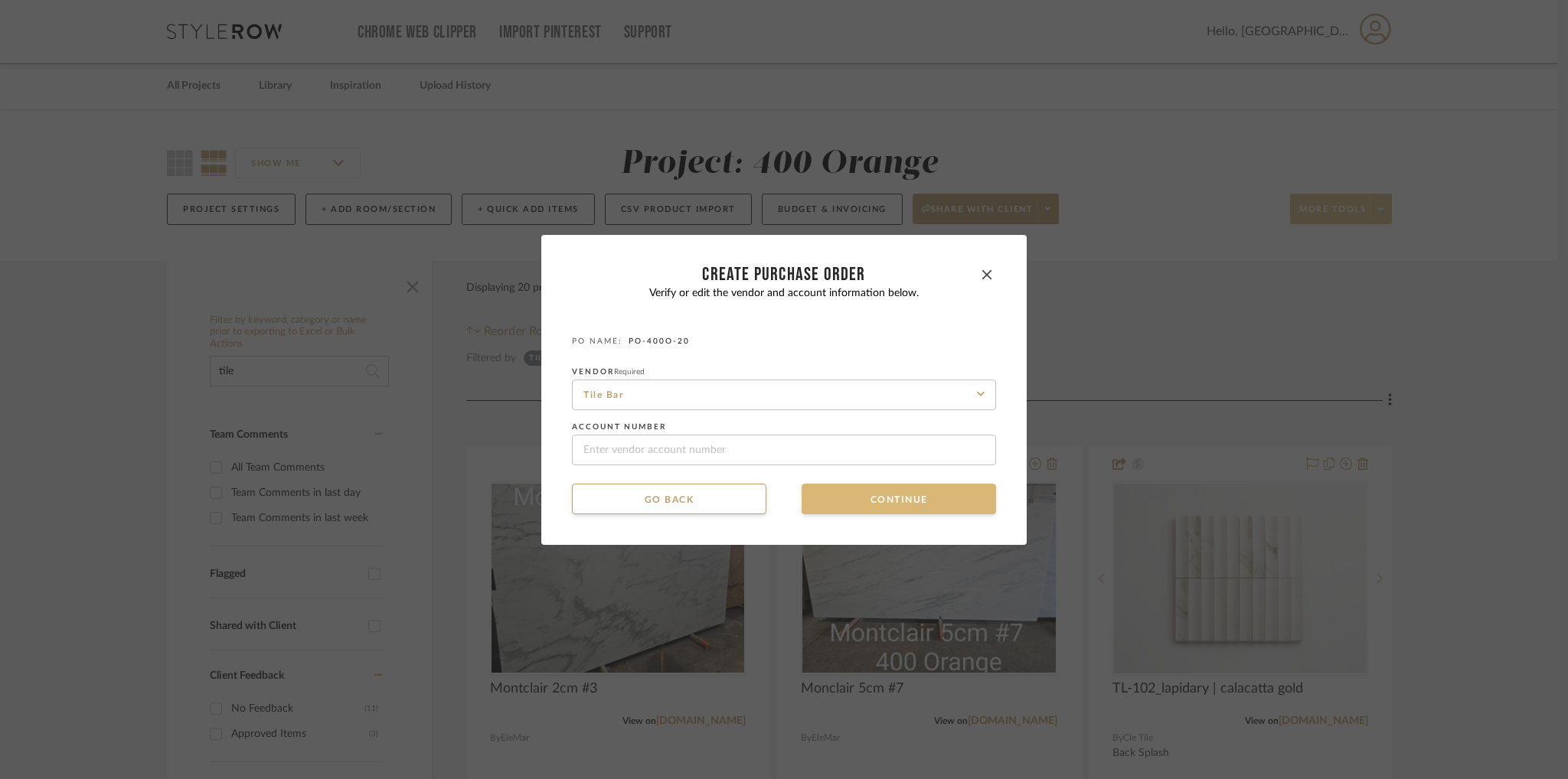
click at [851, 494] on button "Continue" at bounding box center [898, 498] width 194 height 30
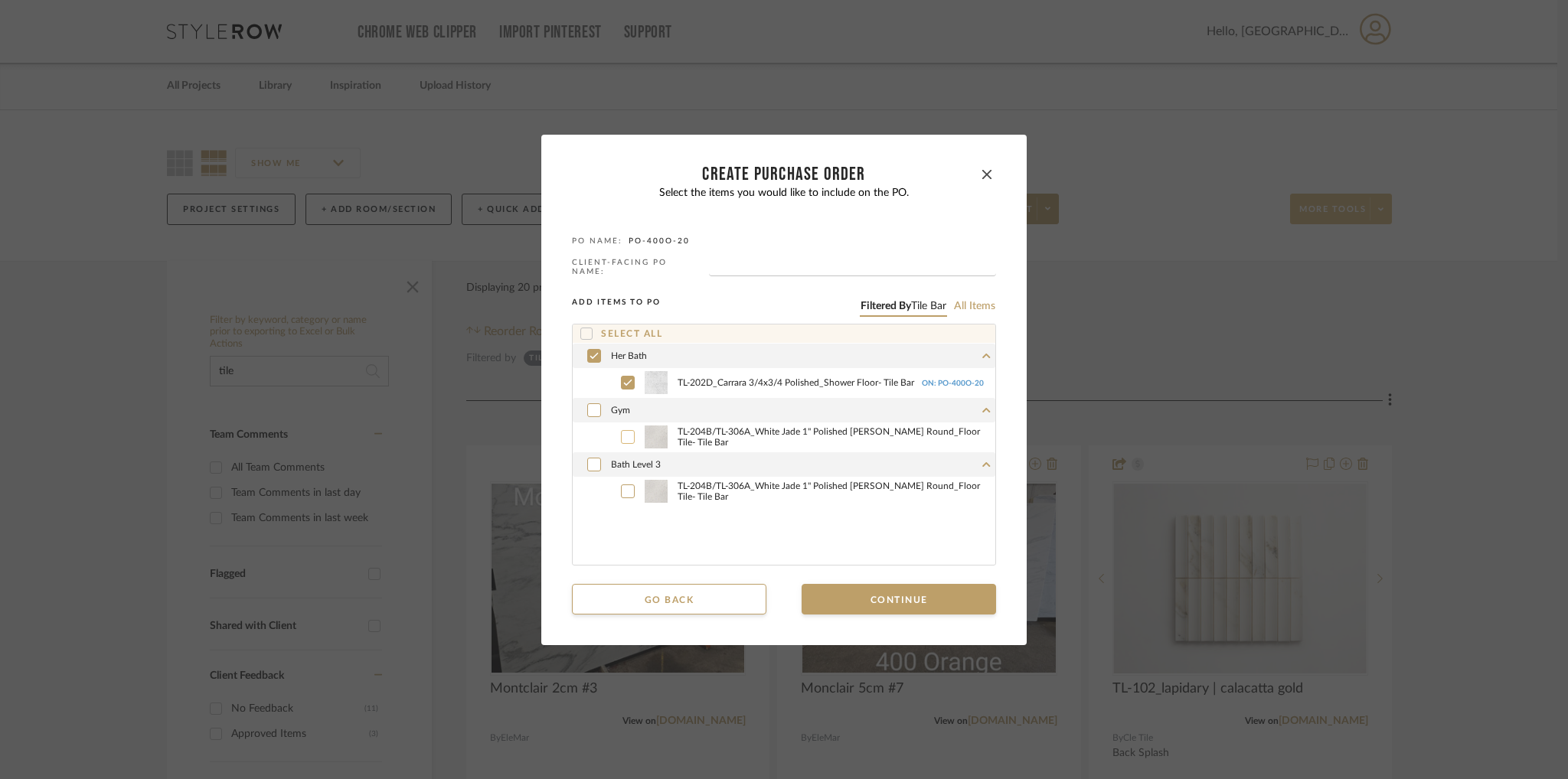
click at [623, 432] on icon at bounding box center [628, 437] width 9 height 11
click at [625, 487] on icon at bounding box center [628, 491] width 9 height 11
click at [898, 591] on button "Continue" at bounding box center [898, 599] width 194 height 30
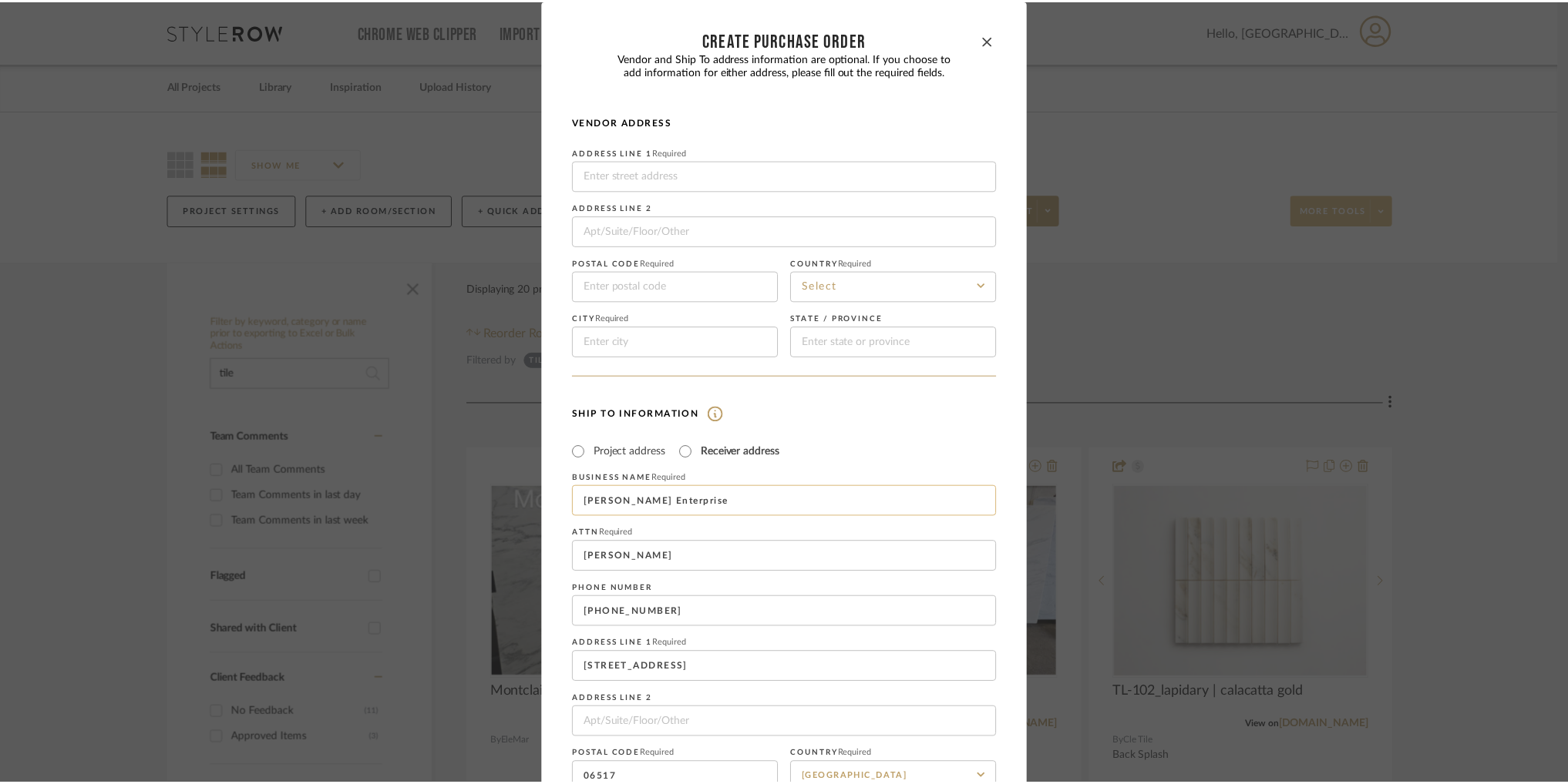
scroll to position [146, 0]
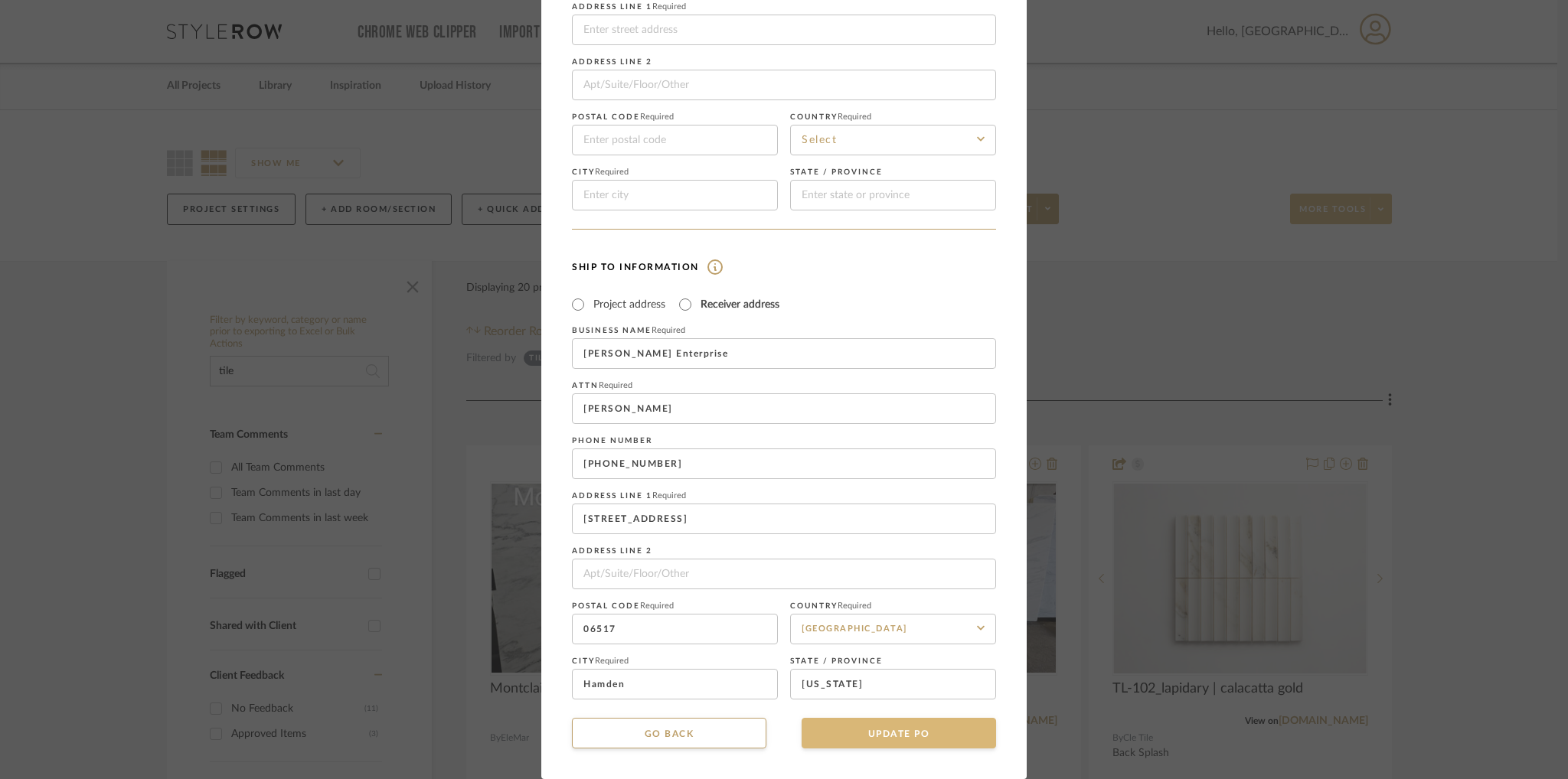
click at [911, 735] on button "UPDATE PO" at bounding box center [898, 733] width 194 height 30
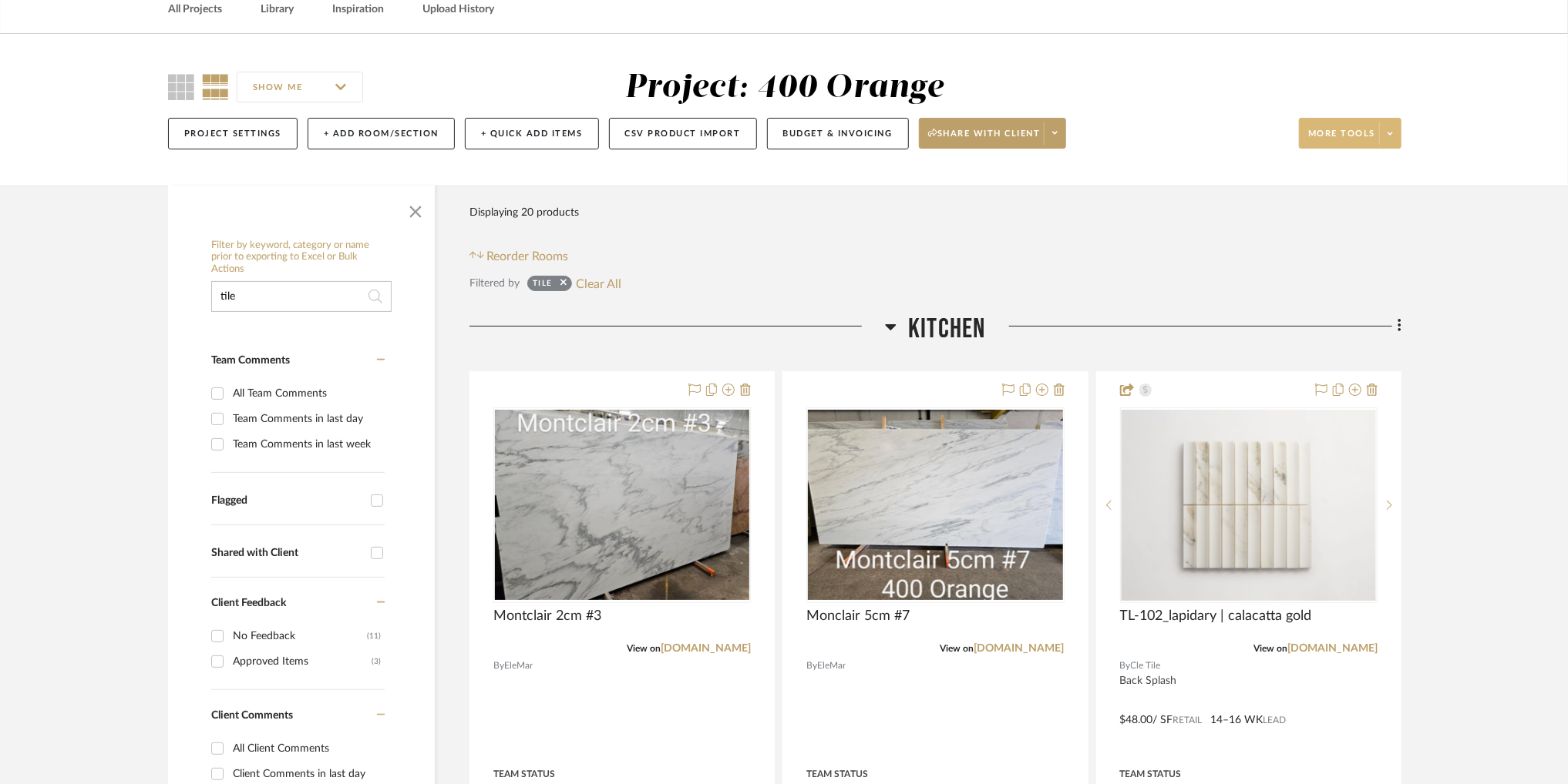
scroll to position [0, 0]
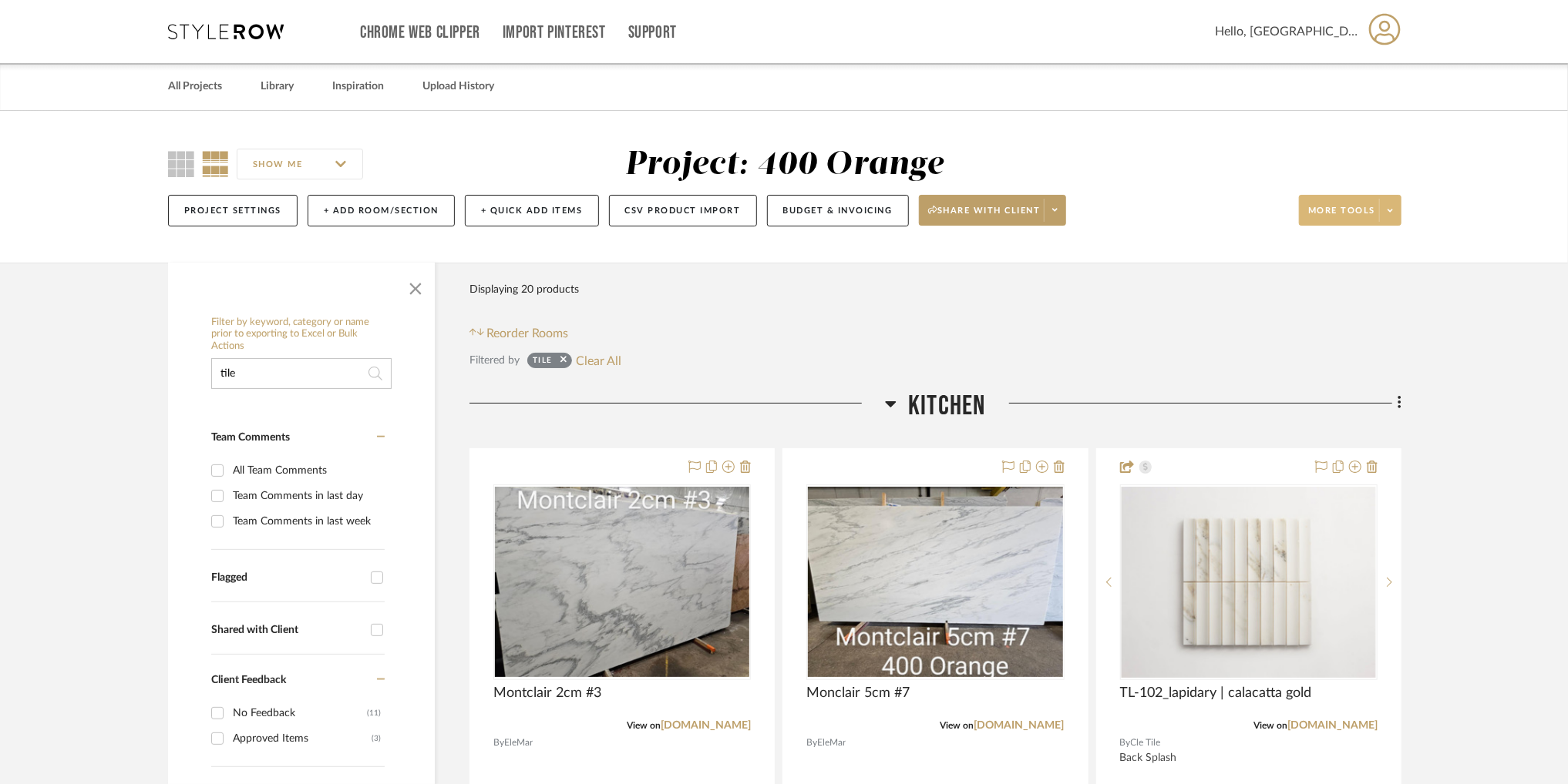
click at [327, 374] on input "tile" at bounding box center [302, 374] width 181 height 31
type input "paint"
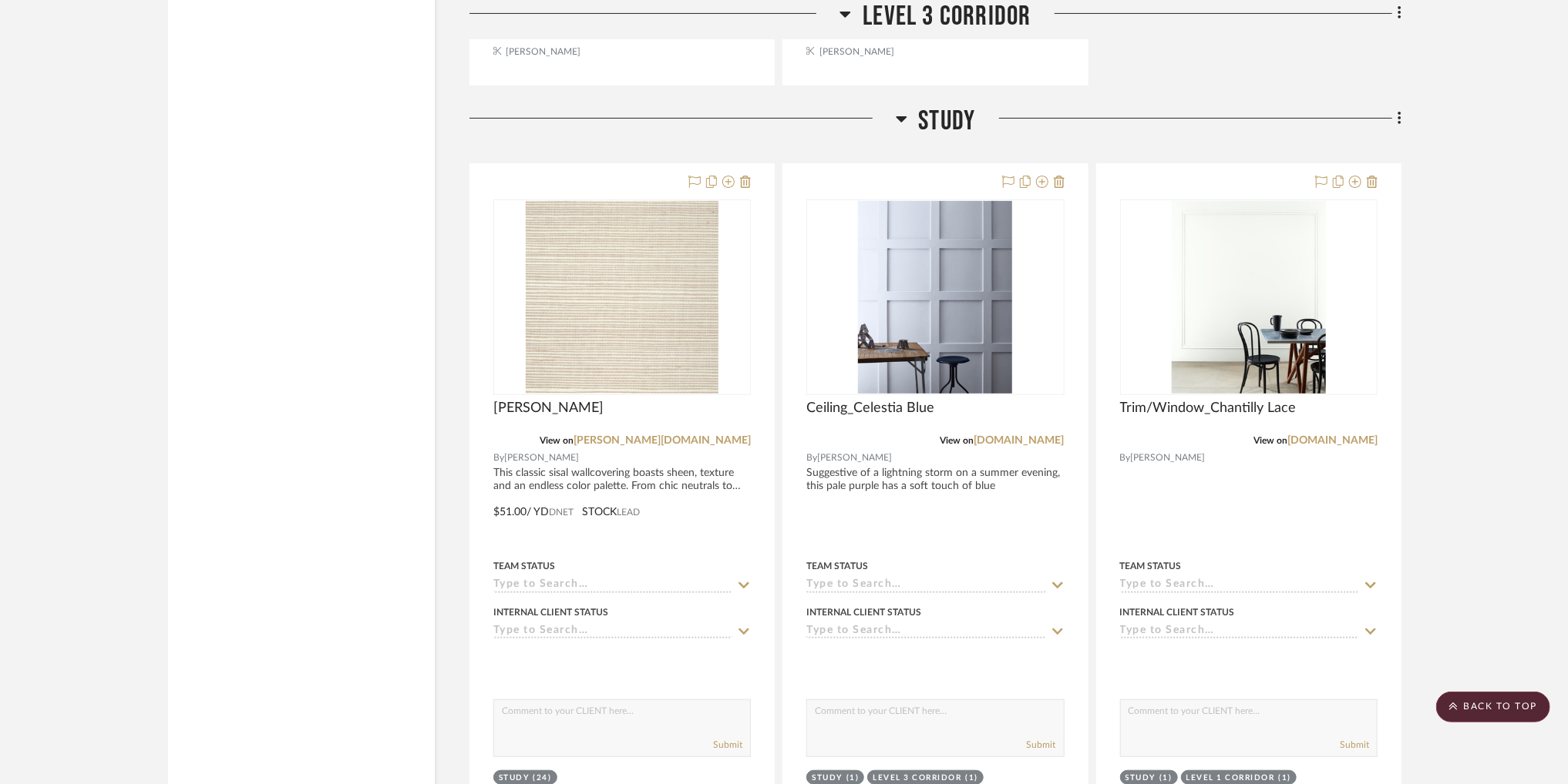
scroll to position [27583, 0]
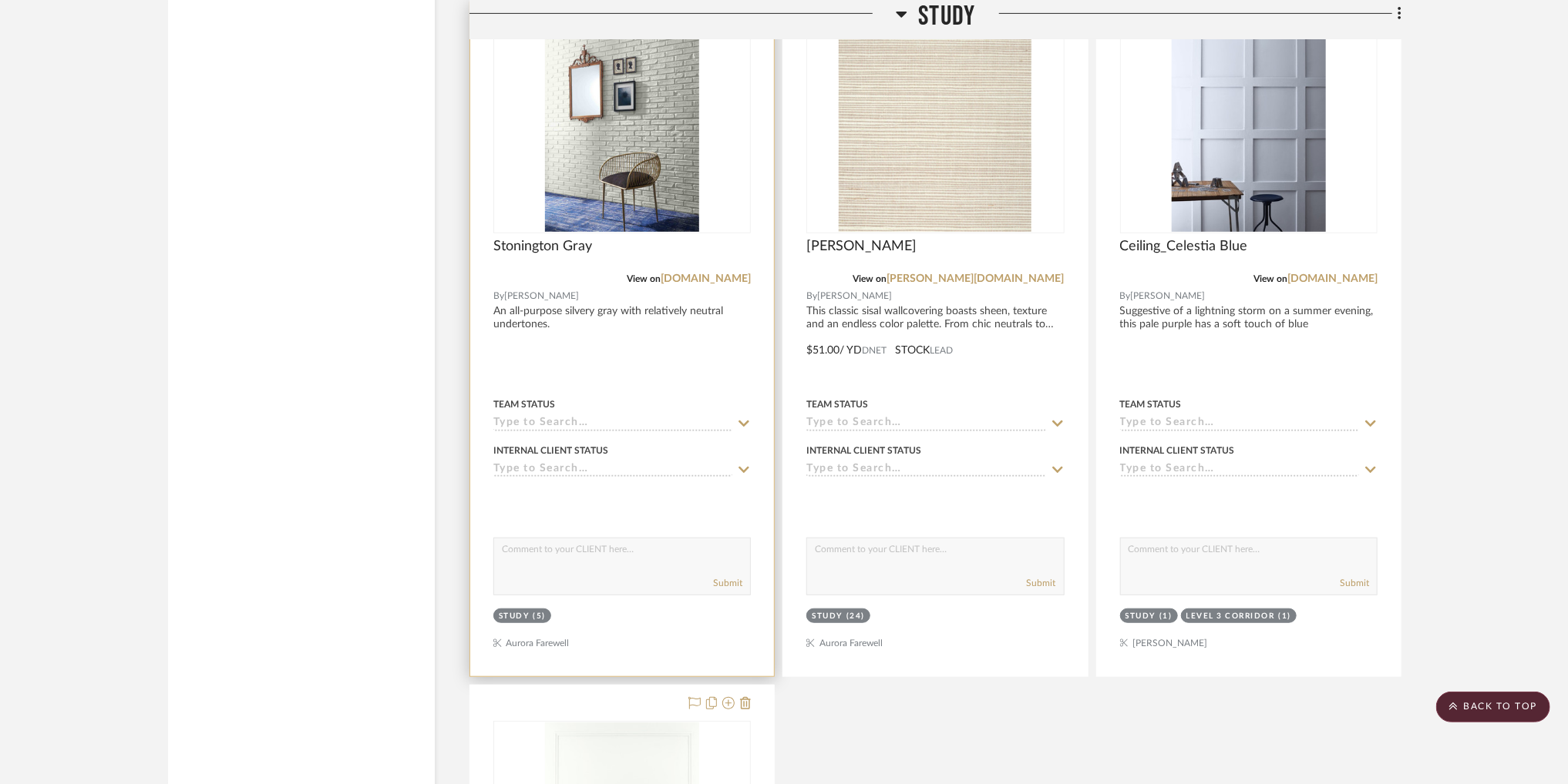
scroll to position [27788, 0]
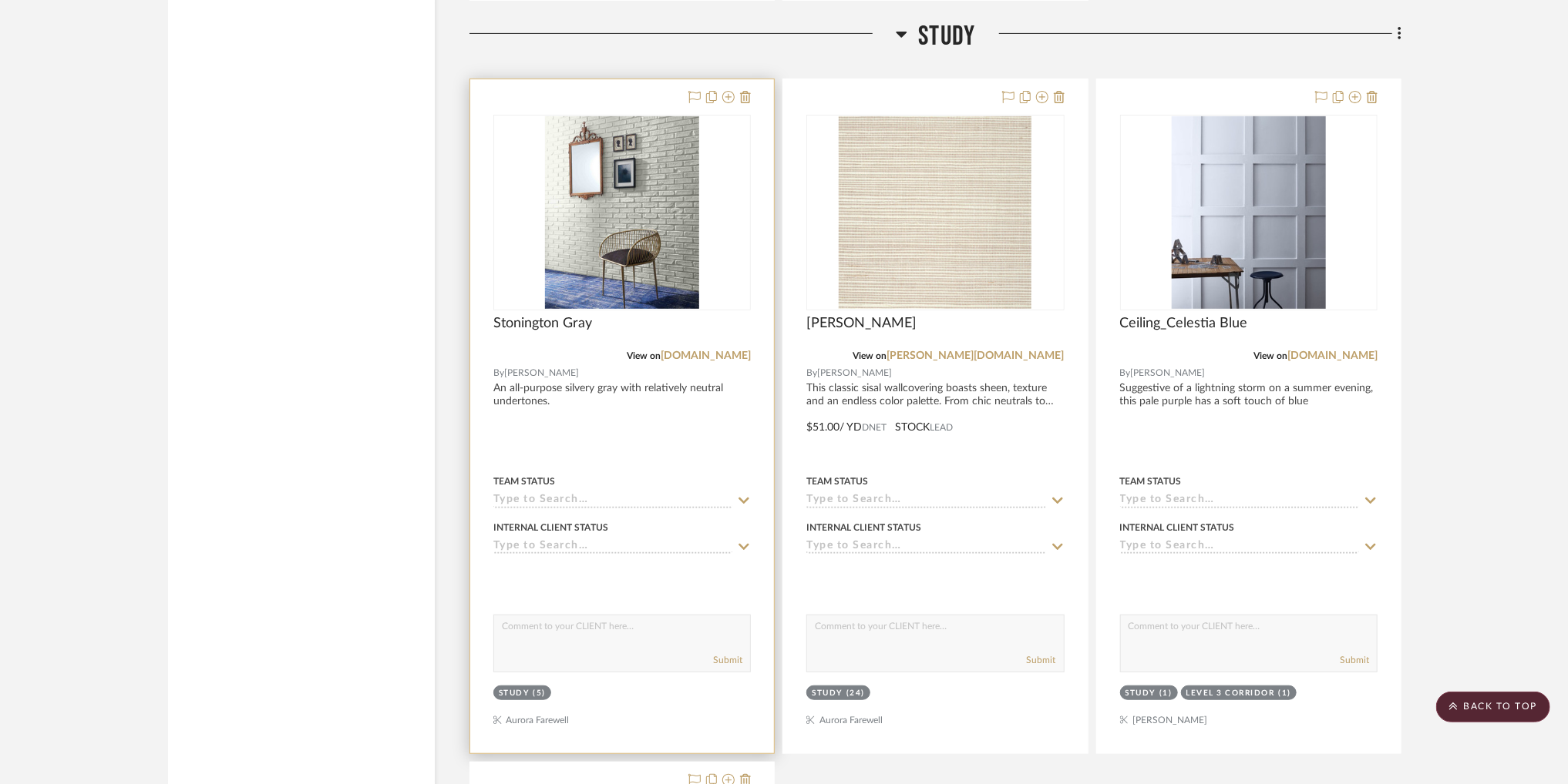
click at [644, 429] on div at bounding box center [622, 416] width 304 height 674
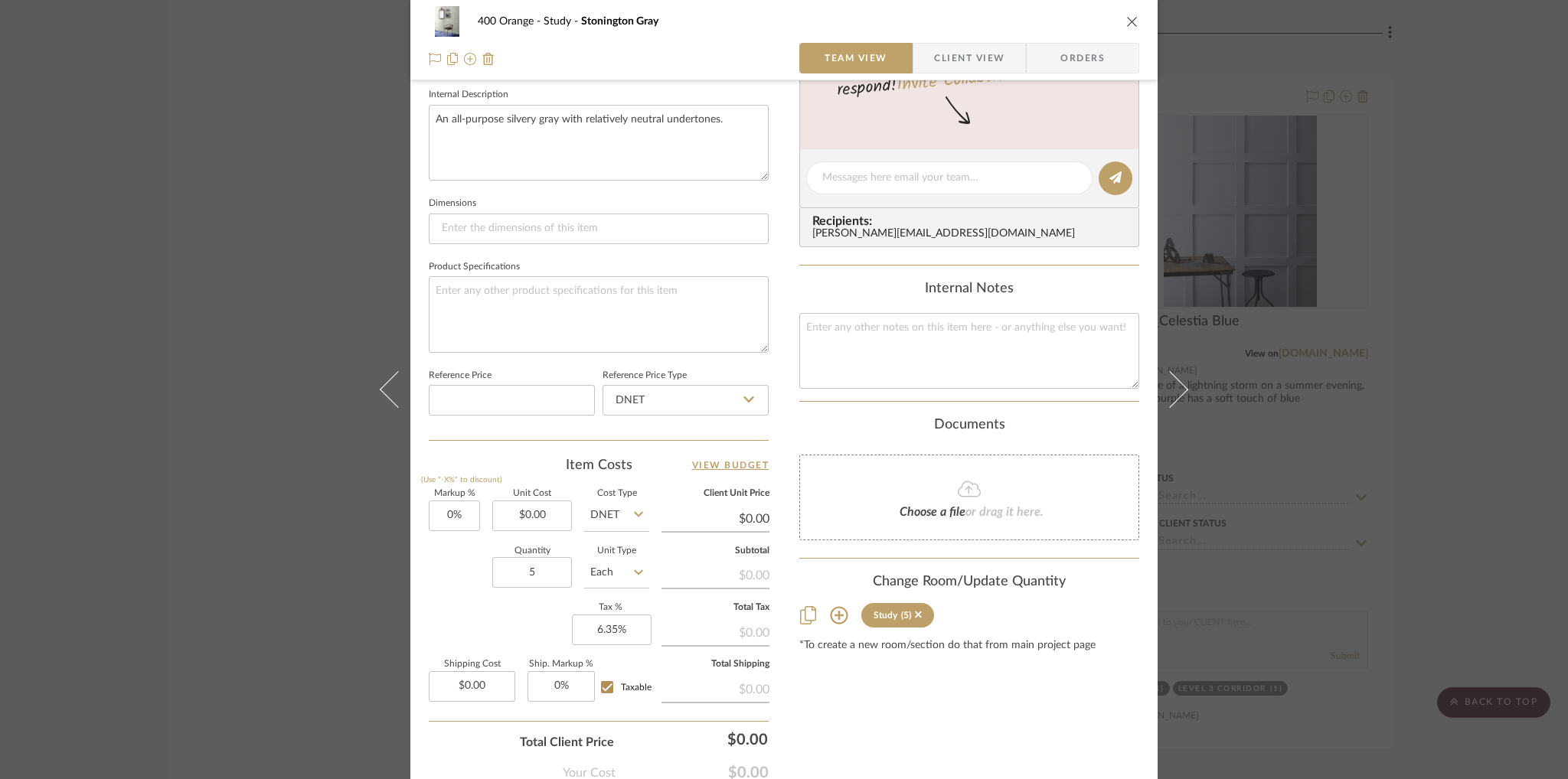
scroll to position [644, 0]
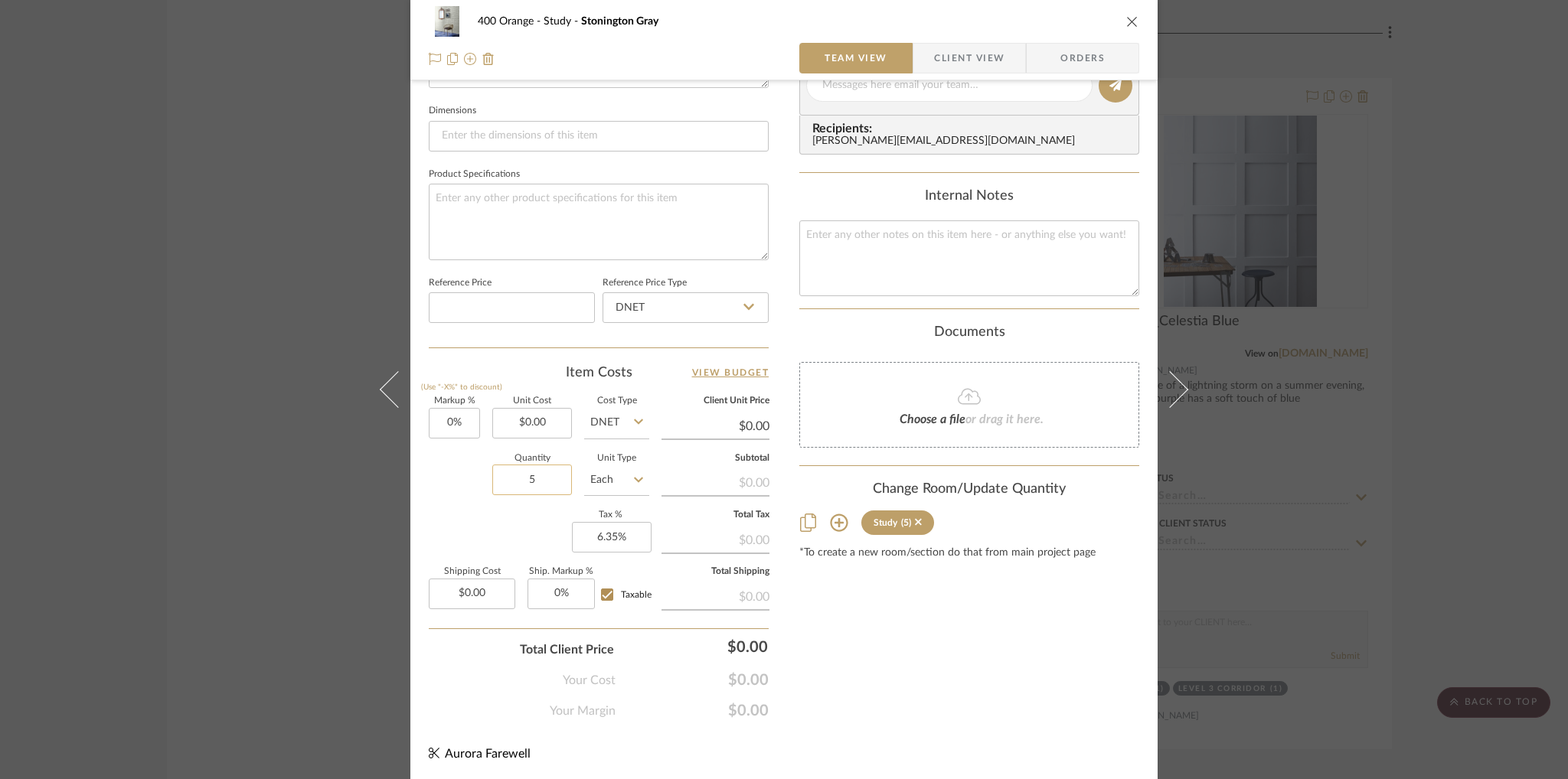
click at [544, 482] on input "5" at bounding box center [532, 480] width 80 height 30
type input "1"
click at [455, 519] on div "Markup % (Use "-X%" to discount) 0% Unit Cost $0.00 Cost Type DNET Client Unit …" at bounding box center [599, 509] width 340 height 224
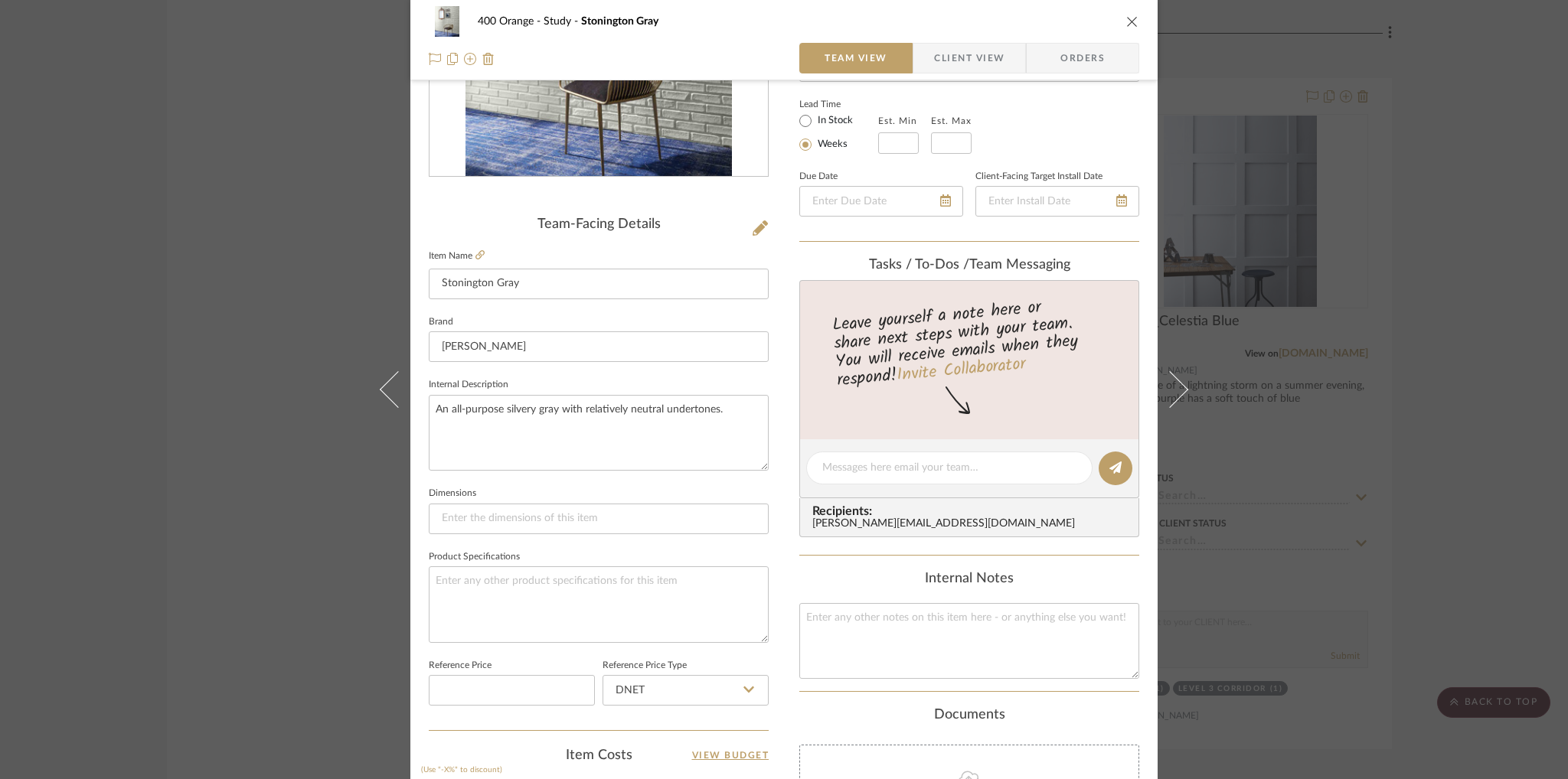
scroll to position [0, 0]
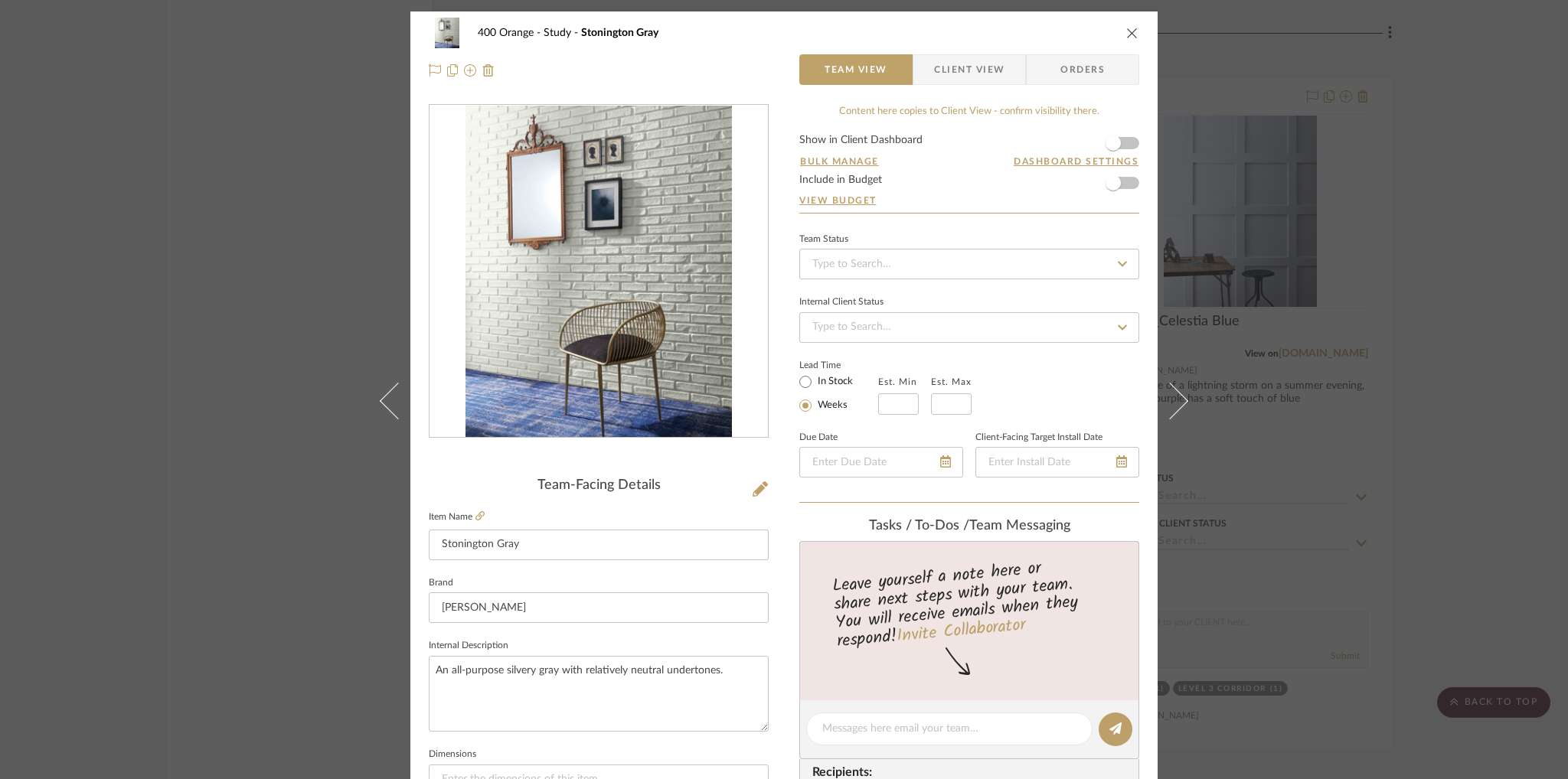
click at [1130, 29] on icon "close" at bounding box center [1132, 33] width 12 height 12
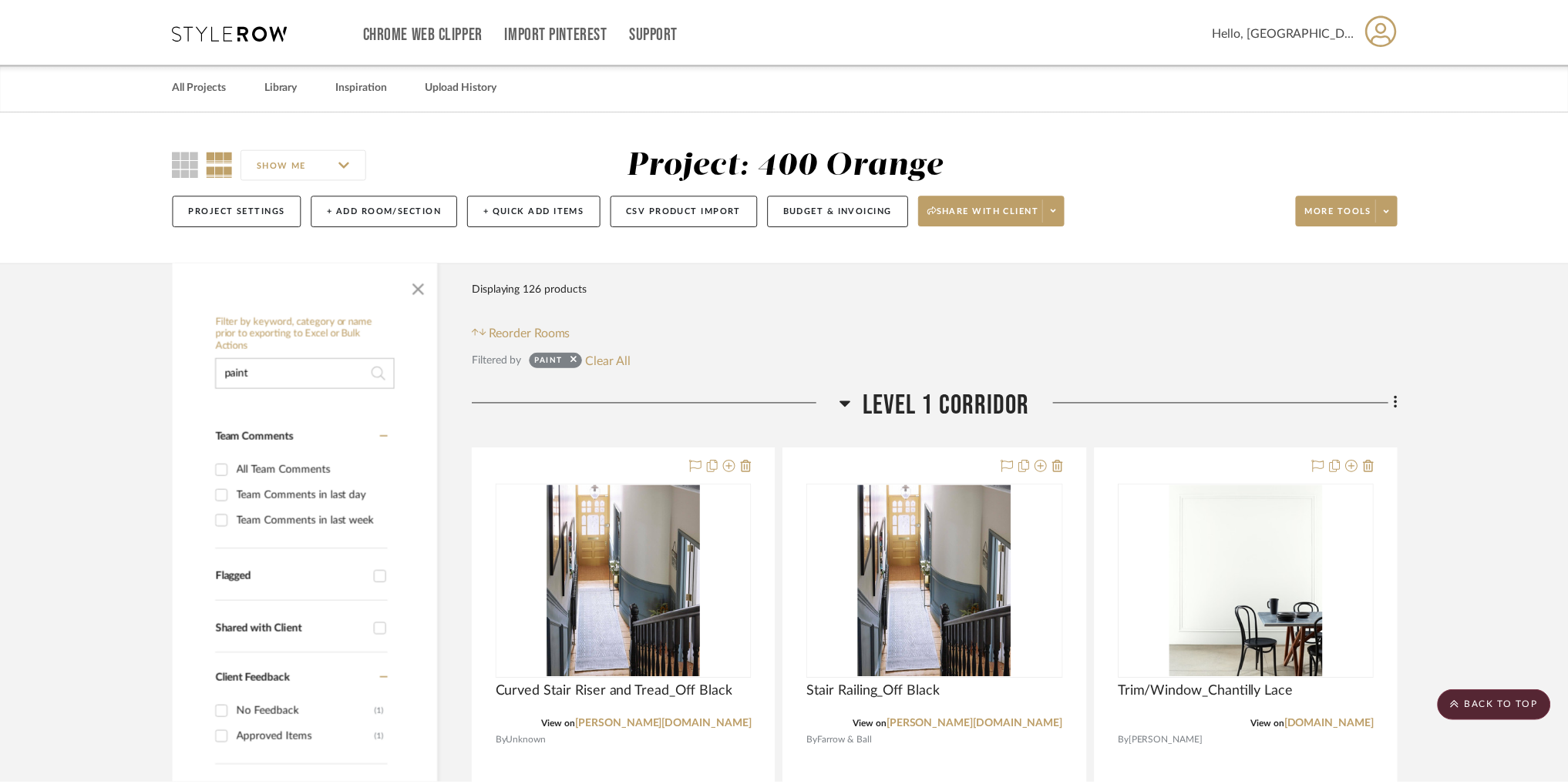
scroll to position [27788, 0]
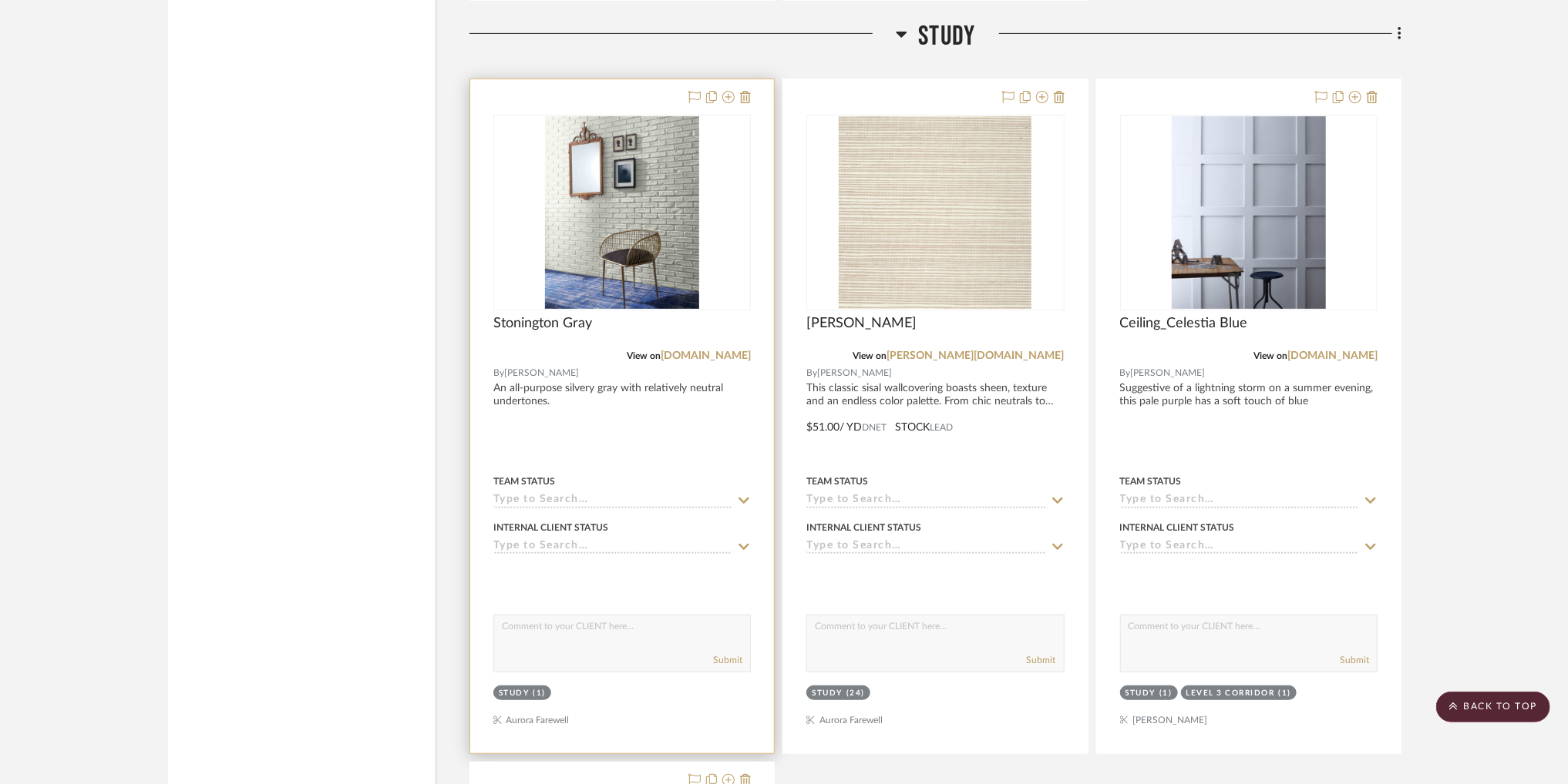
click at [732, 237] on div "0" at bounding box center [622, 212] width 256 height 194
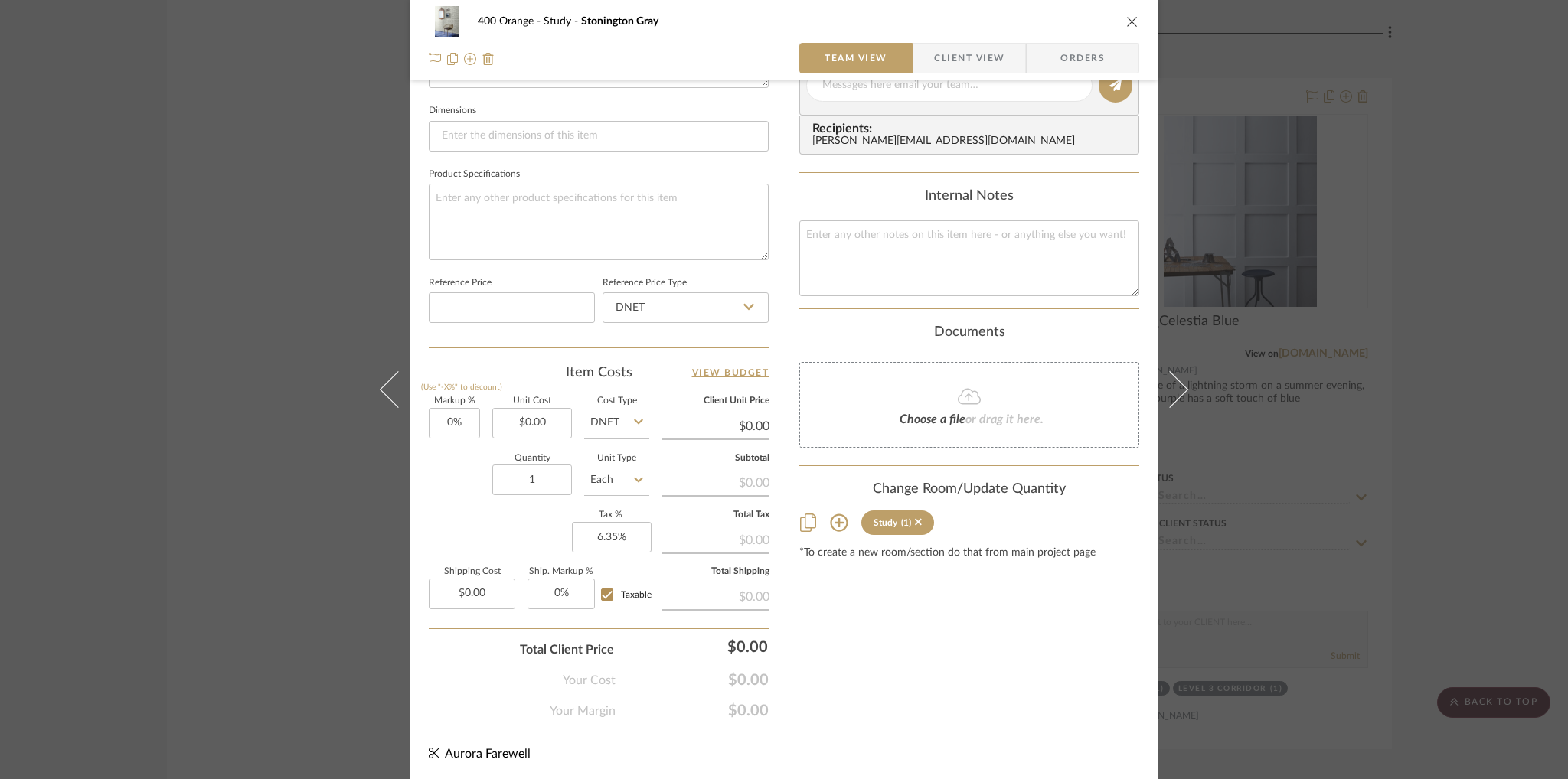
scroll to position [261, 0]
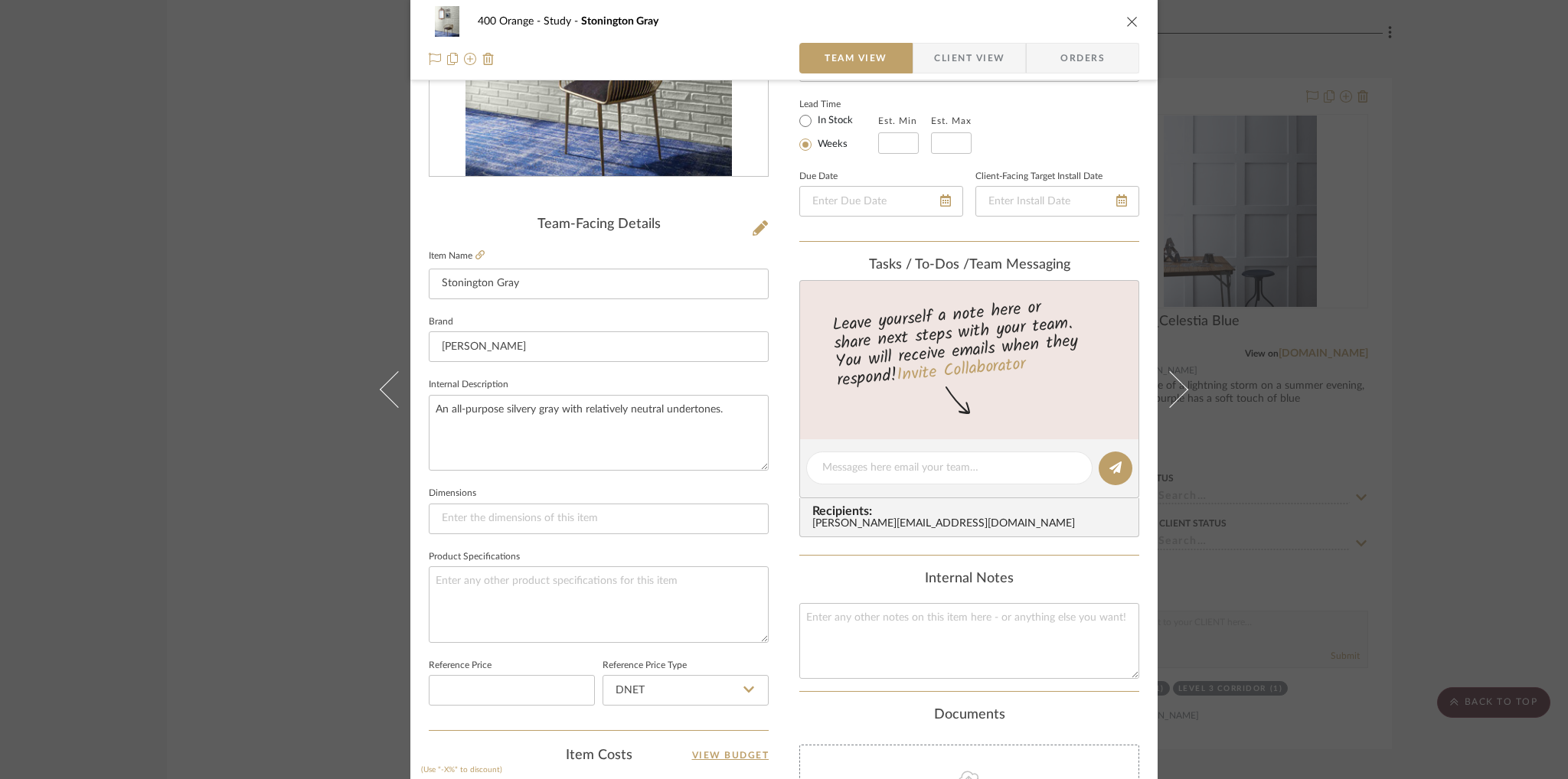
click at [1127, 9] on div "400 Orange Study Stonington Gray" at bounding box center [784, 21] width 710 height 30
click at [1128, 17] on icon "close" at bounding box center [1132, 22] width 12 height 12
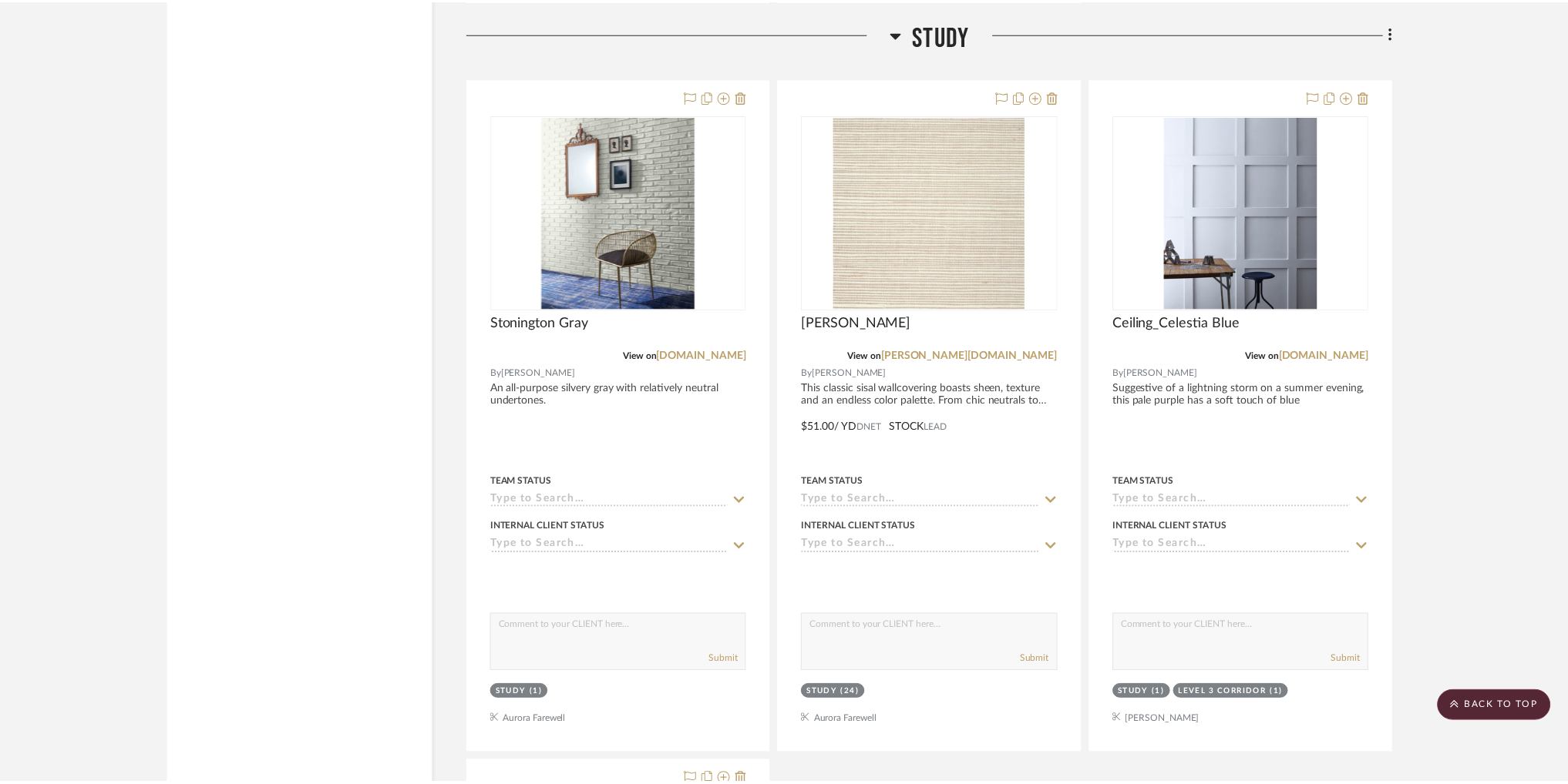
scroll to position [27788, 0]
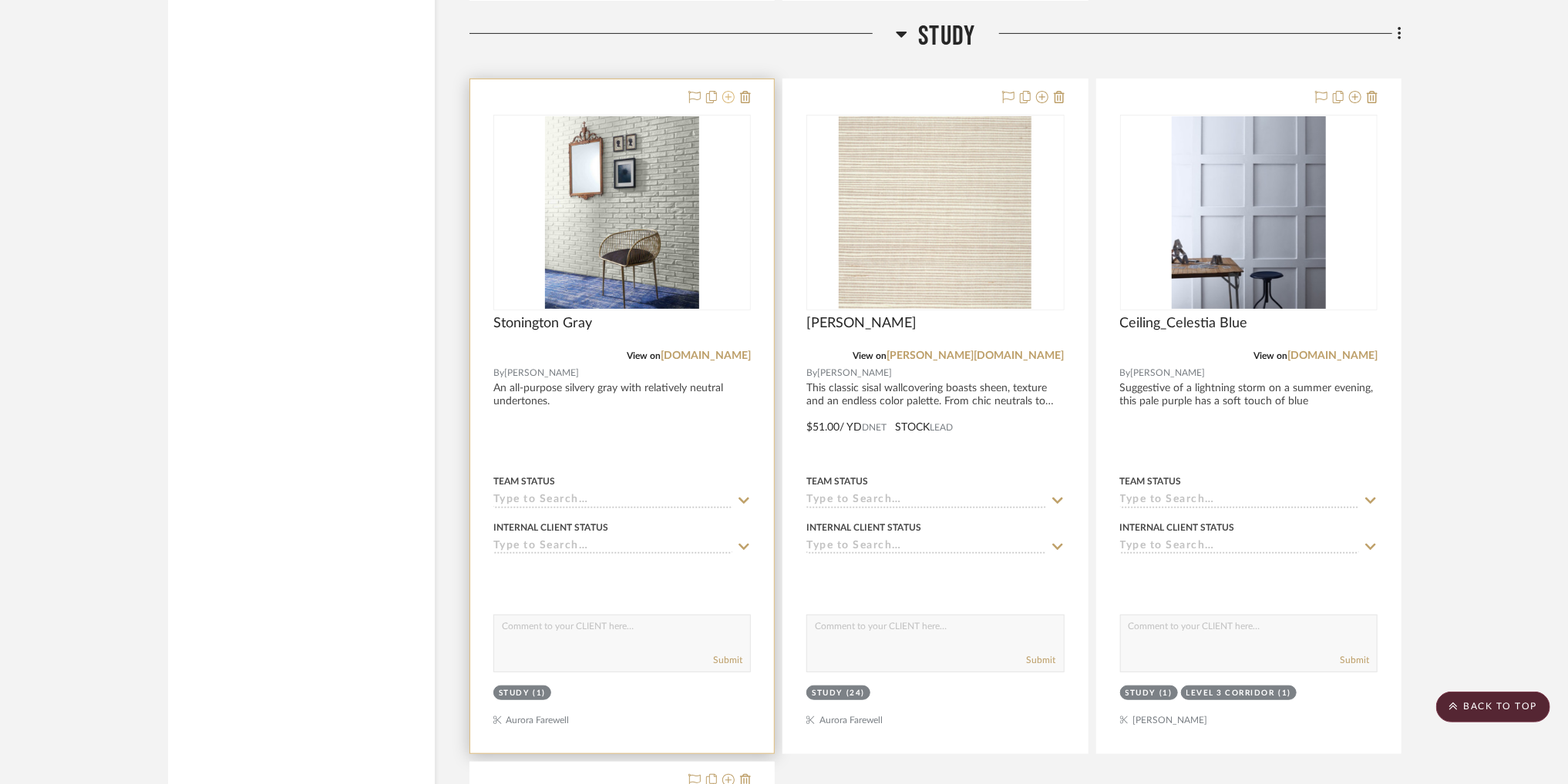
click at [729, 104] on icon at bounding box center [729, 97] width 13 height 13
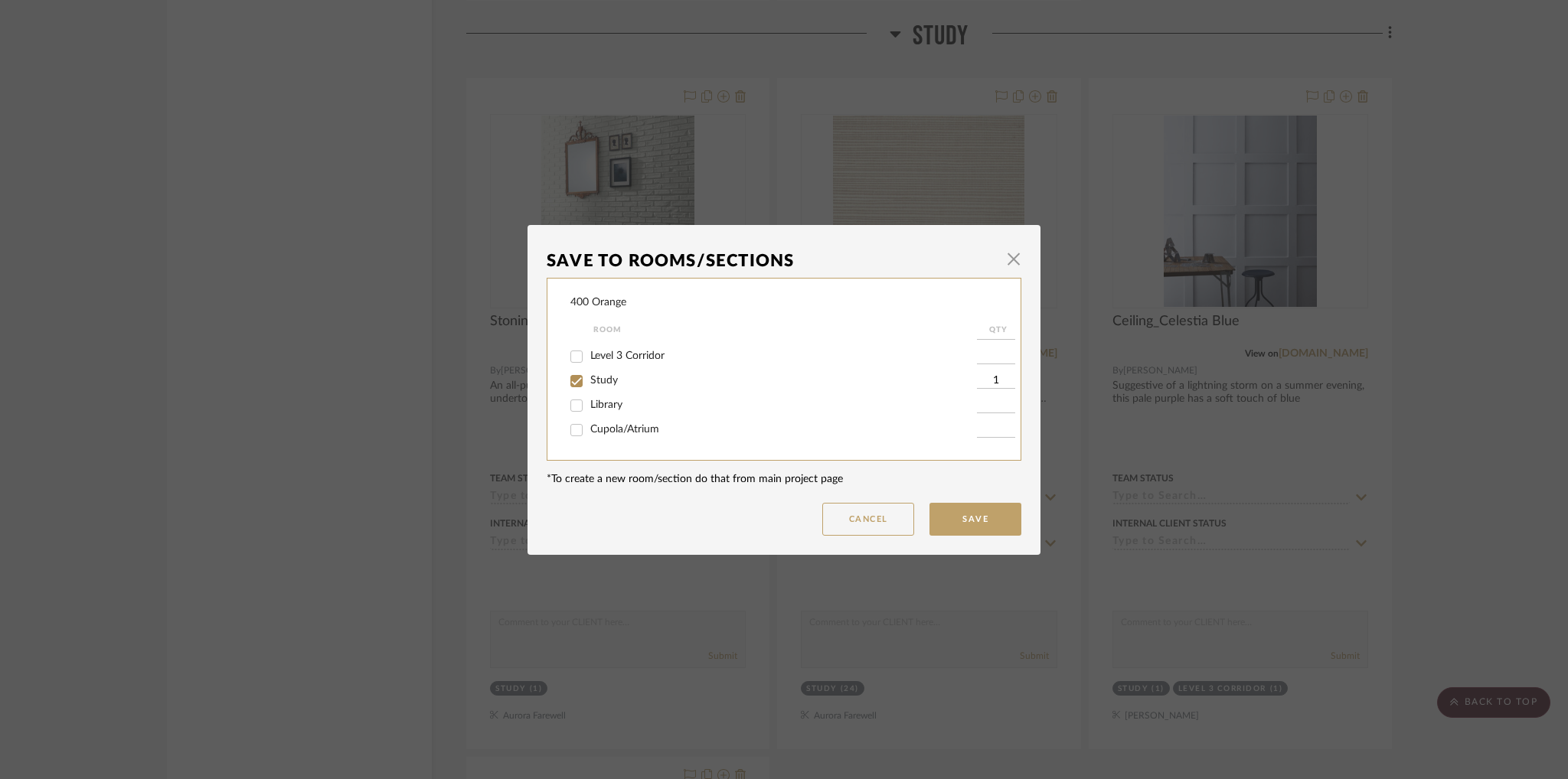
scroll to position [536, 0]
click at [849, 522] on button "Cancel" at bounding box center [868, 519] width 92 height 33
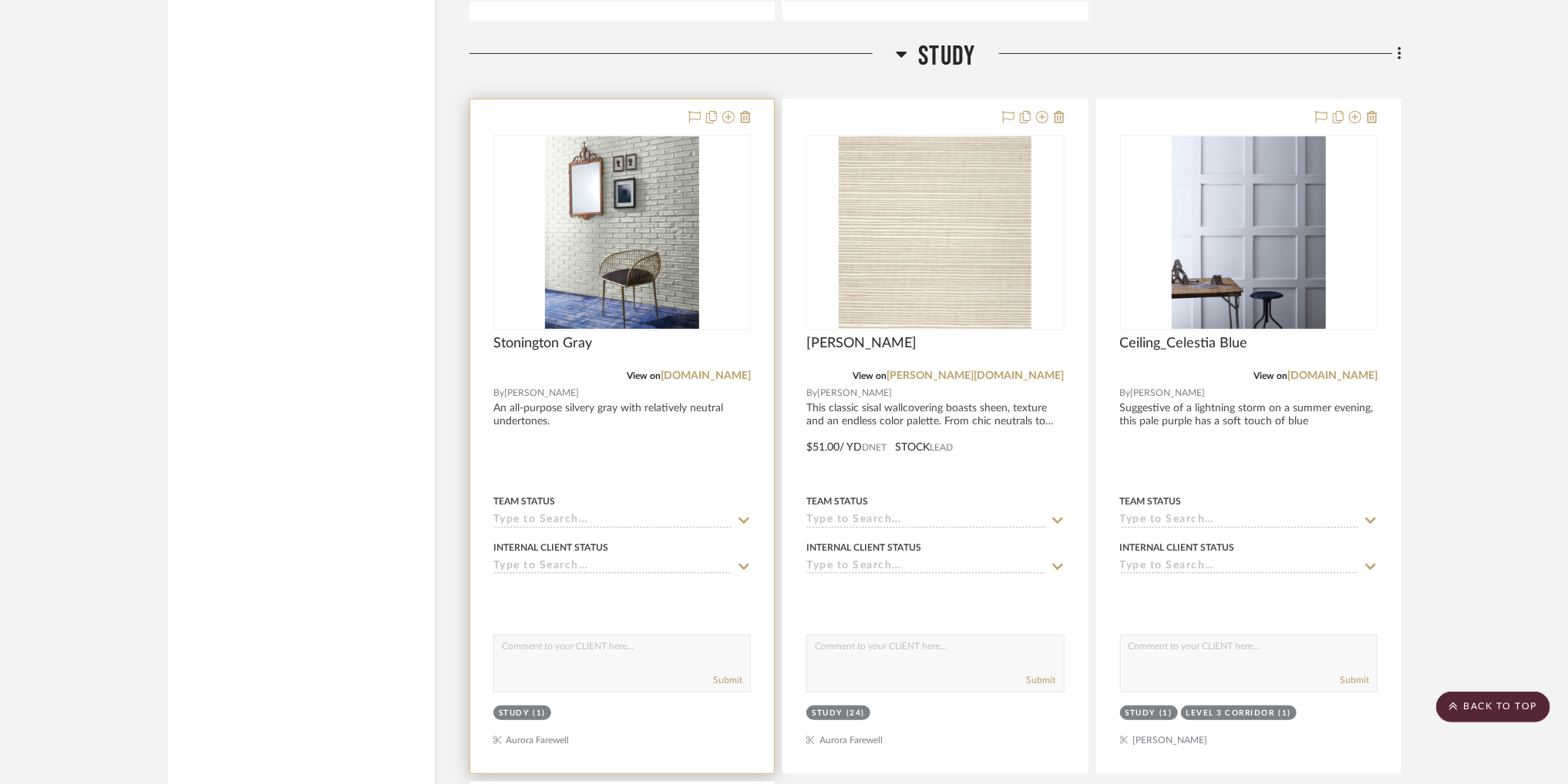
scroll to position [27712, 0]
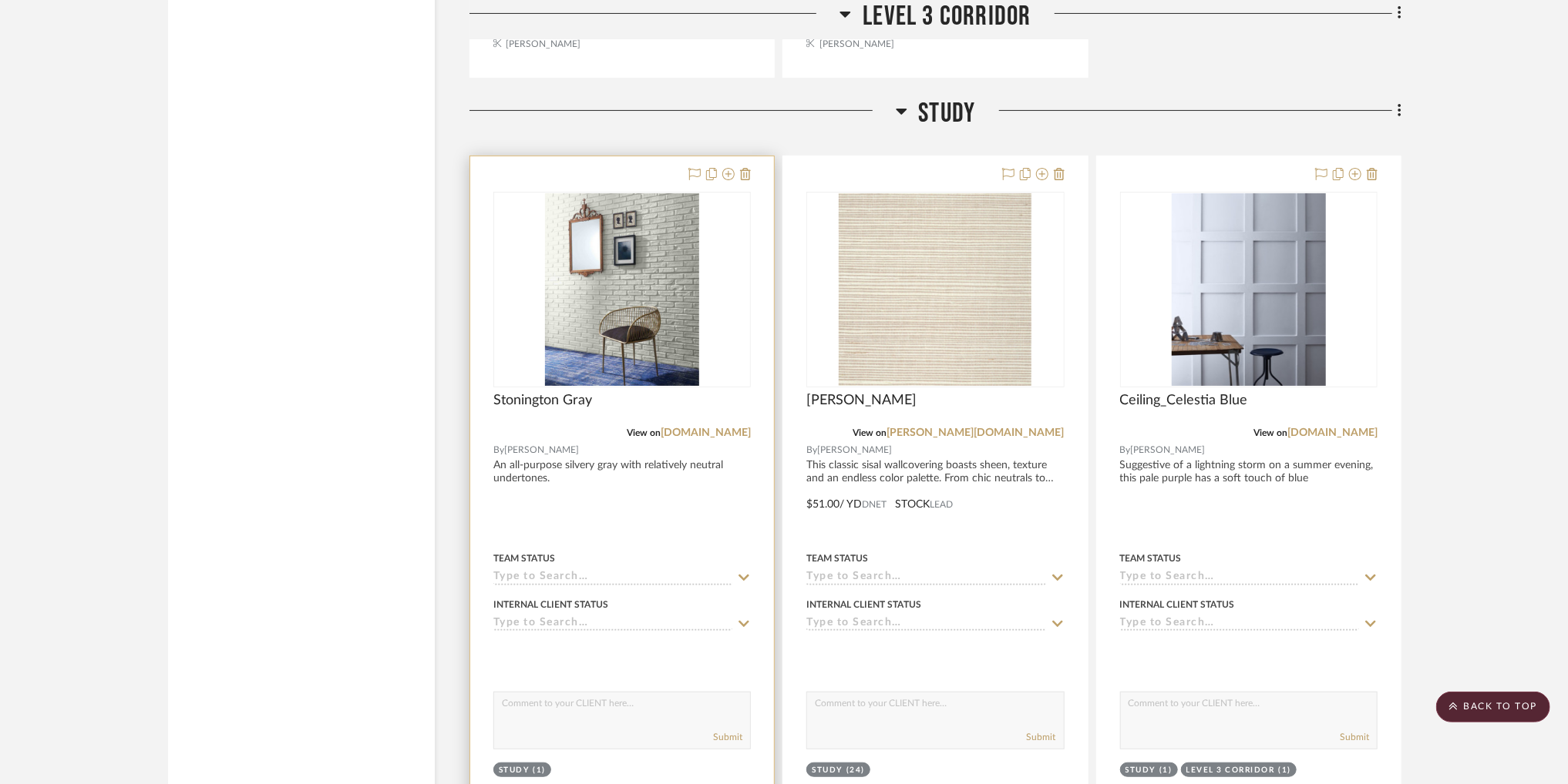
click at [732, 257] on div "0" at bounding box center [622, 289] width 256 height 194
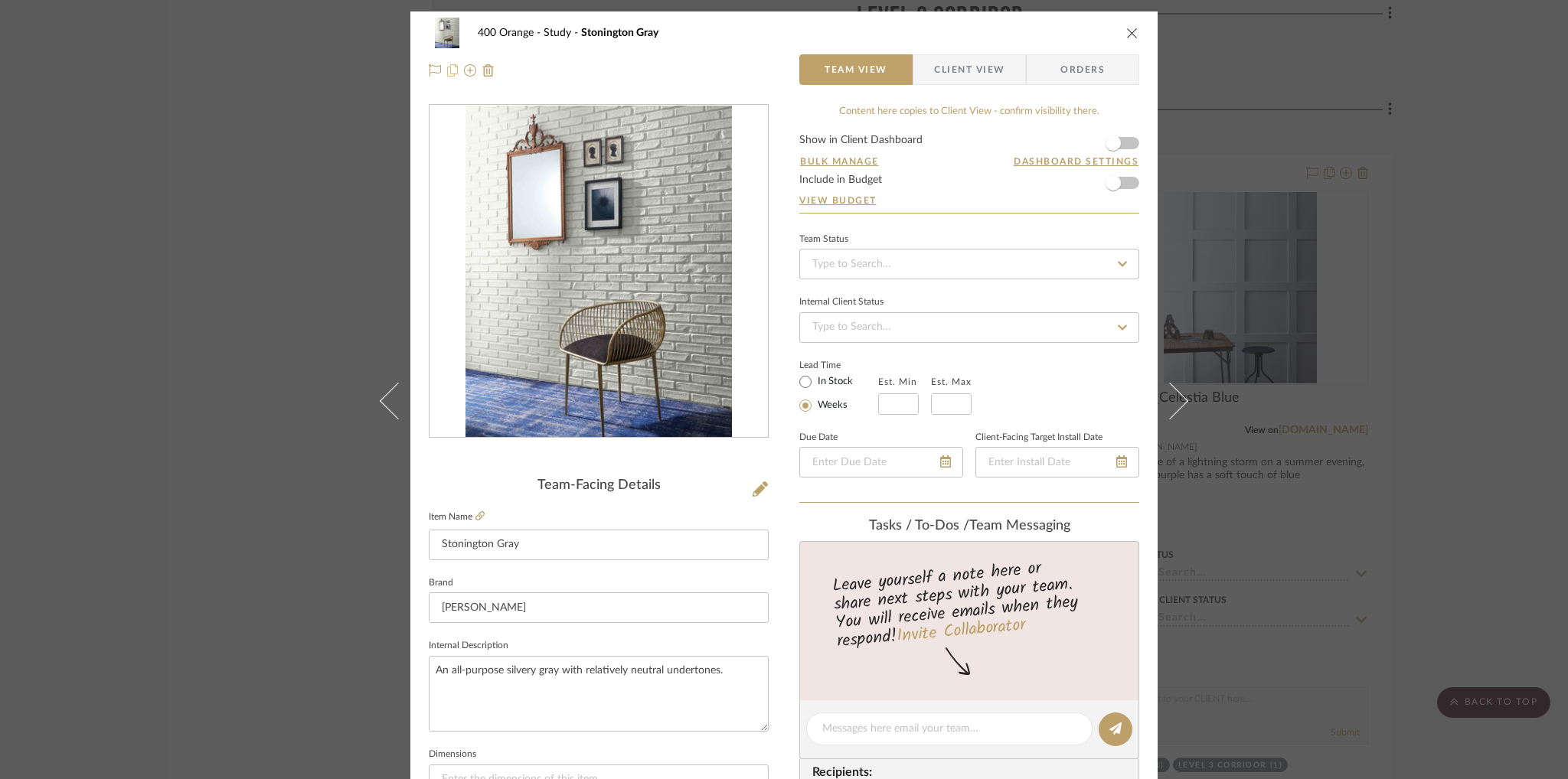
click at [448, 71] on icon at bounding box center [452, 70] width 11 height 12
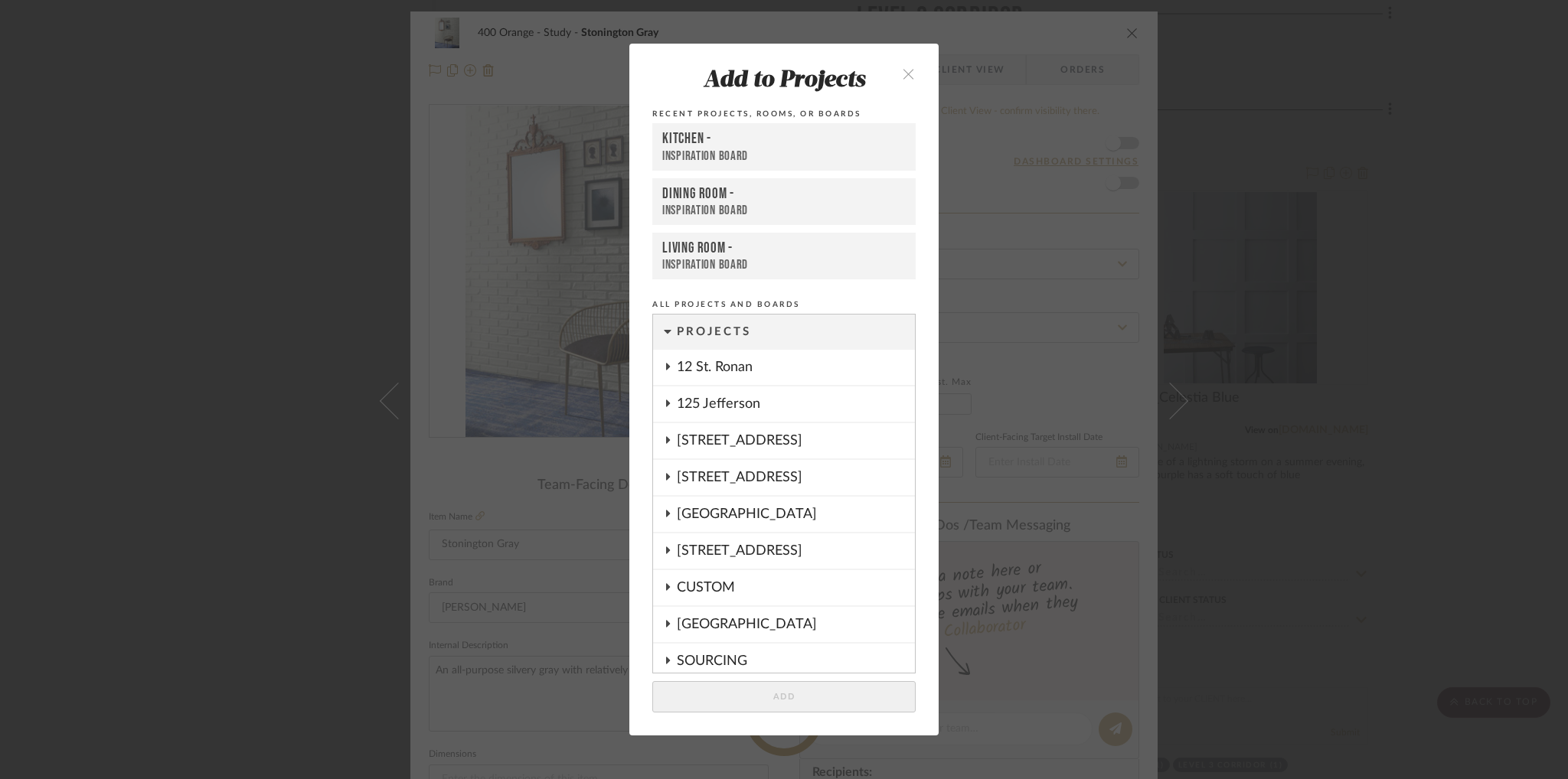
click at [902, 74] on icon "close" at bounding box center [908, 73] width 13 height 13
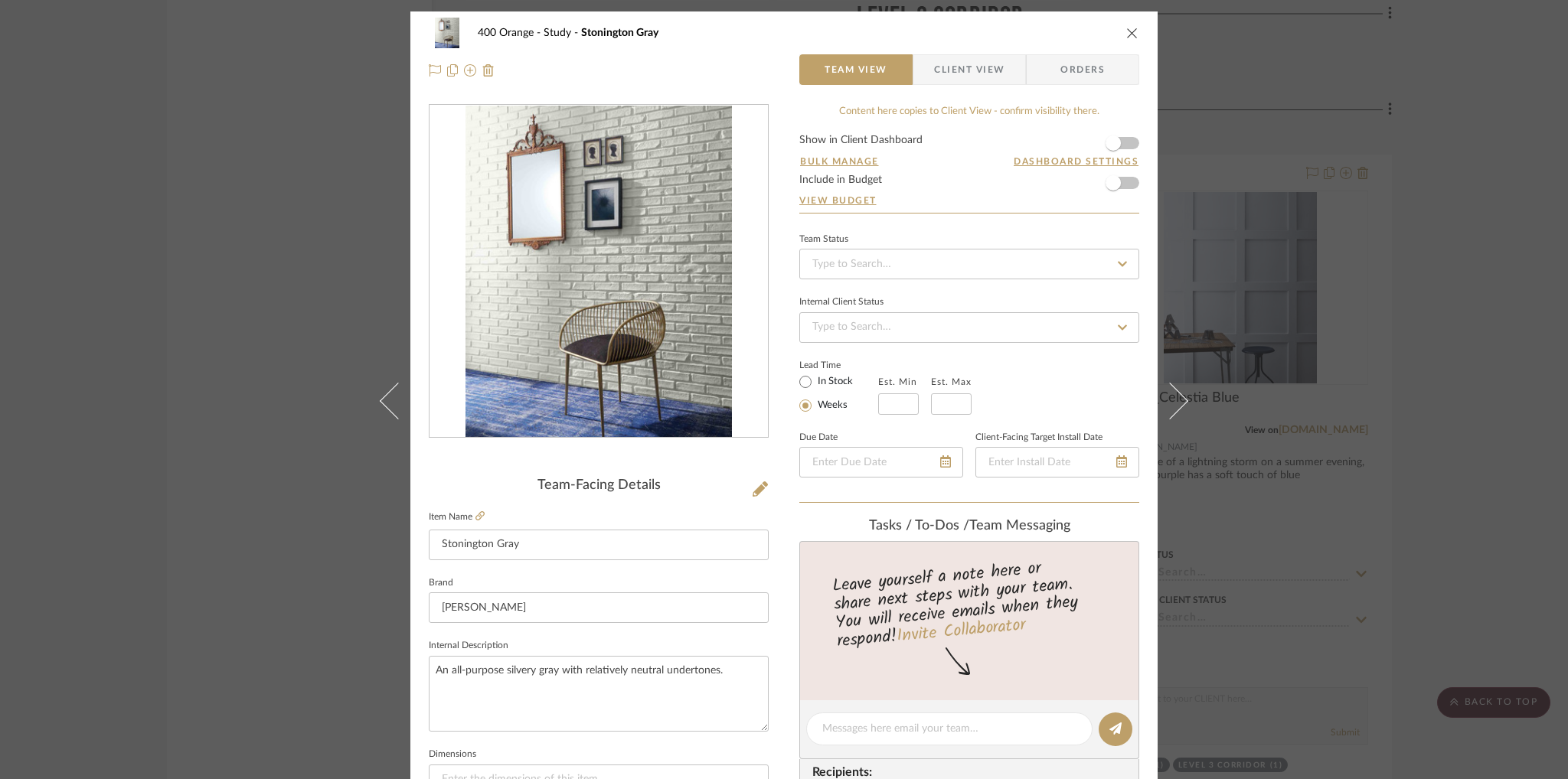
click at [1131, 28] on icon "close" at bounding box center [1132, 33] width 12 height 12
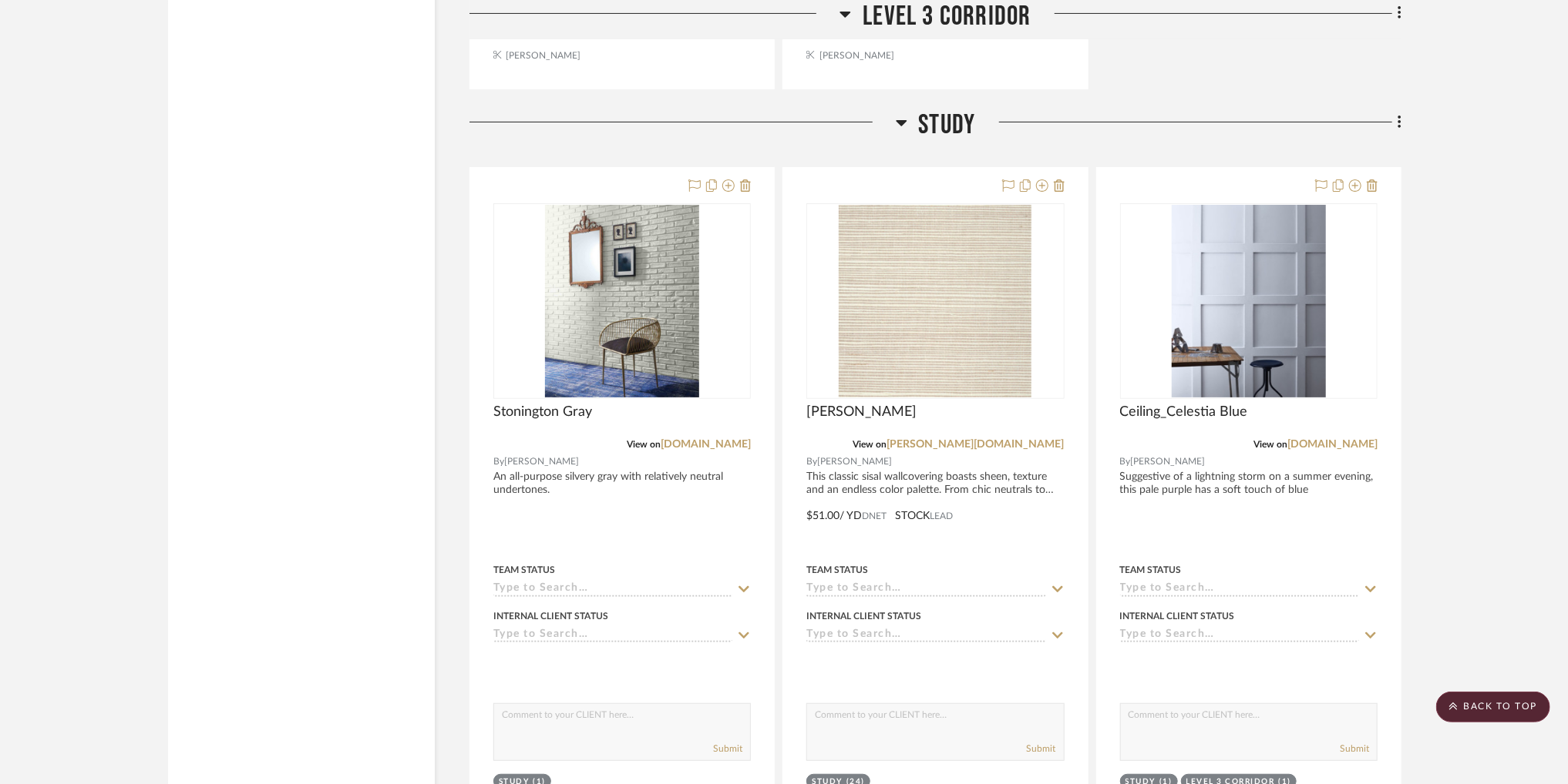
scroll to position [27712, 0]
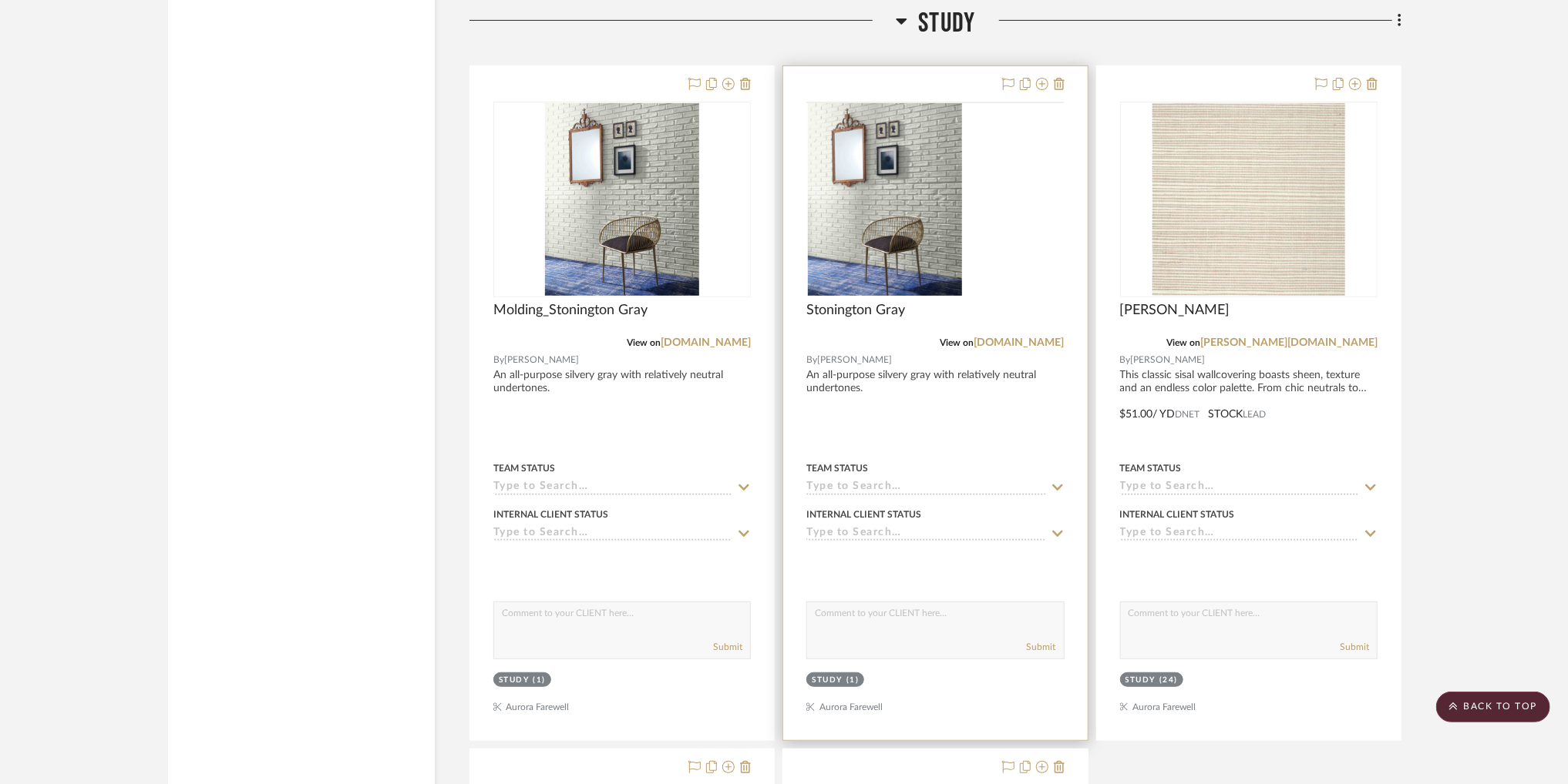
scroll to position [27792, 0]
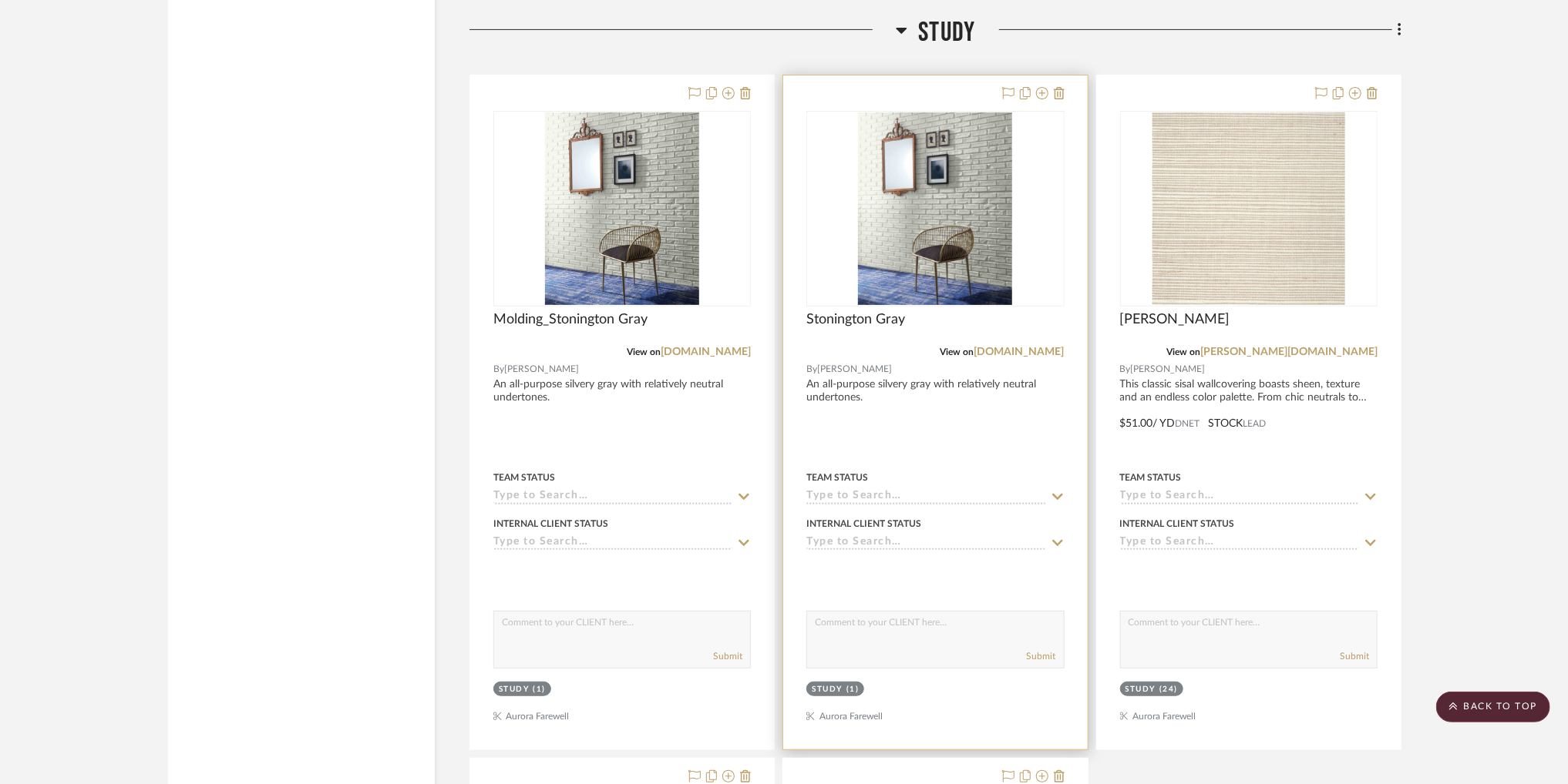
click at [979, 264] on div at bounding box center [935, 208] width 258 height 195
click at [961, 272] on img "0" at bounding box center [935, 208] width 154 height 192
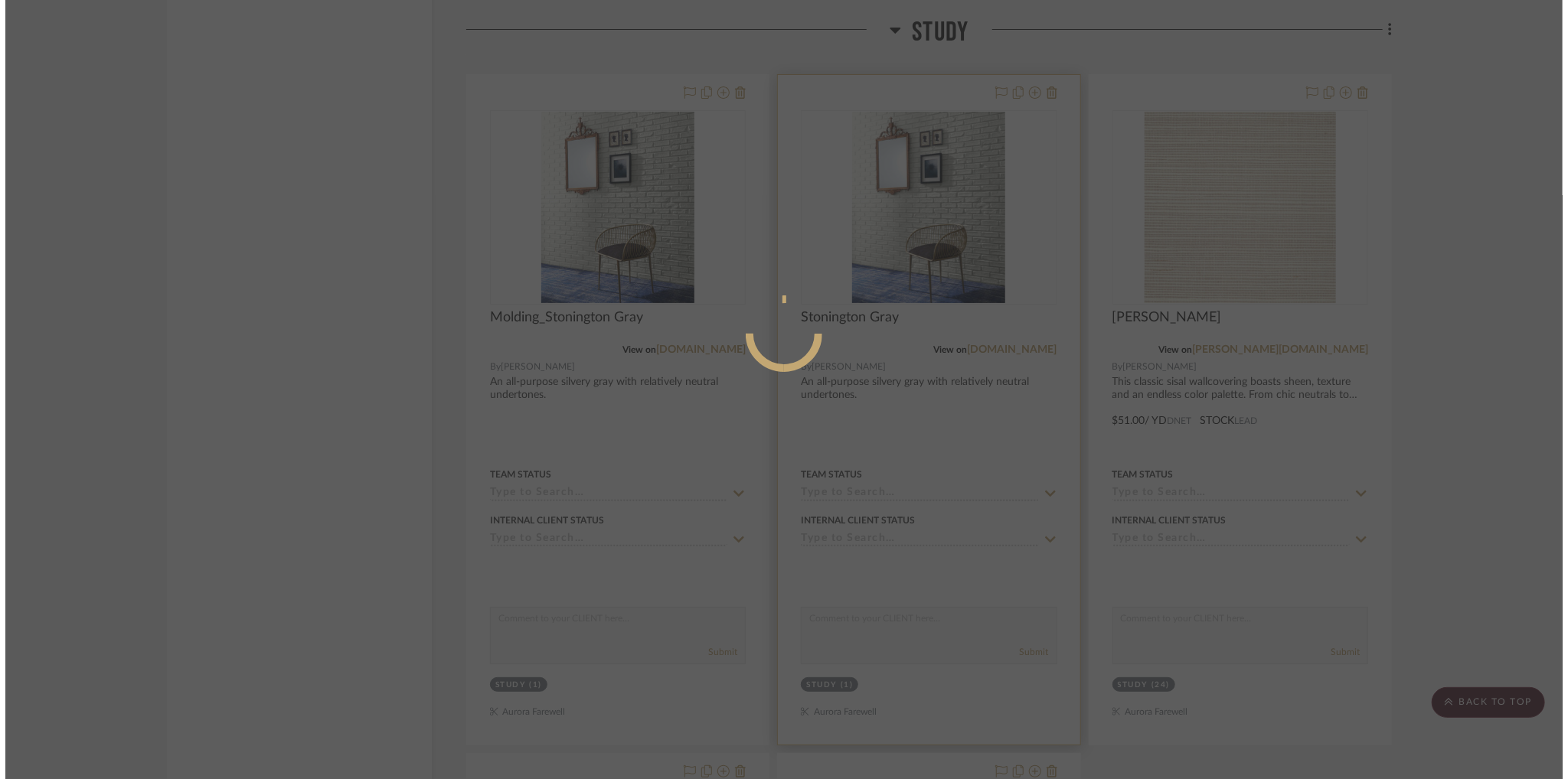
scroll to position [0, 0]
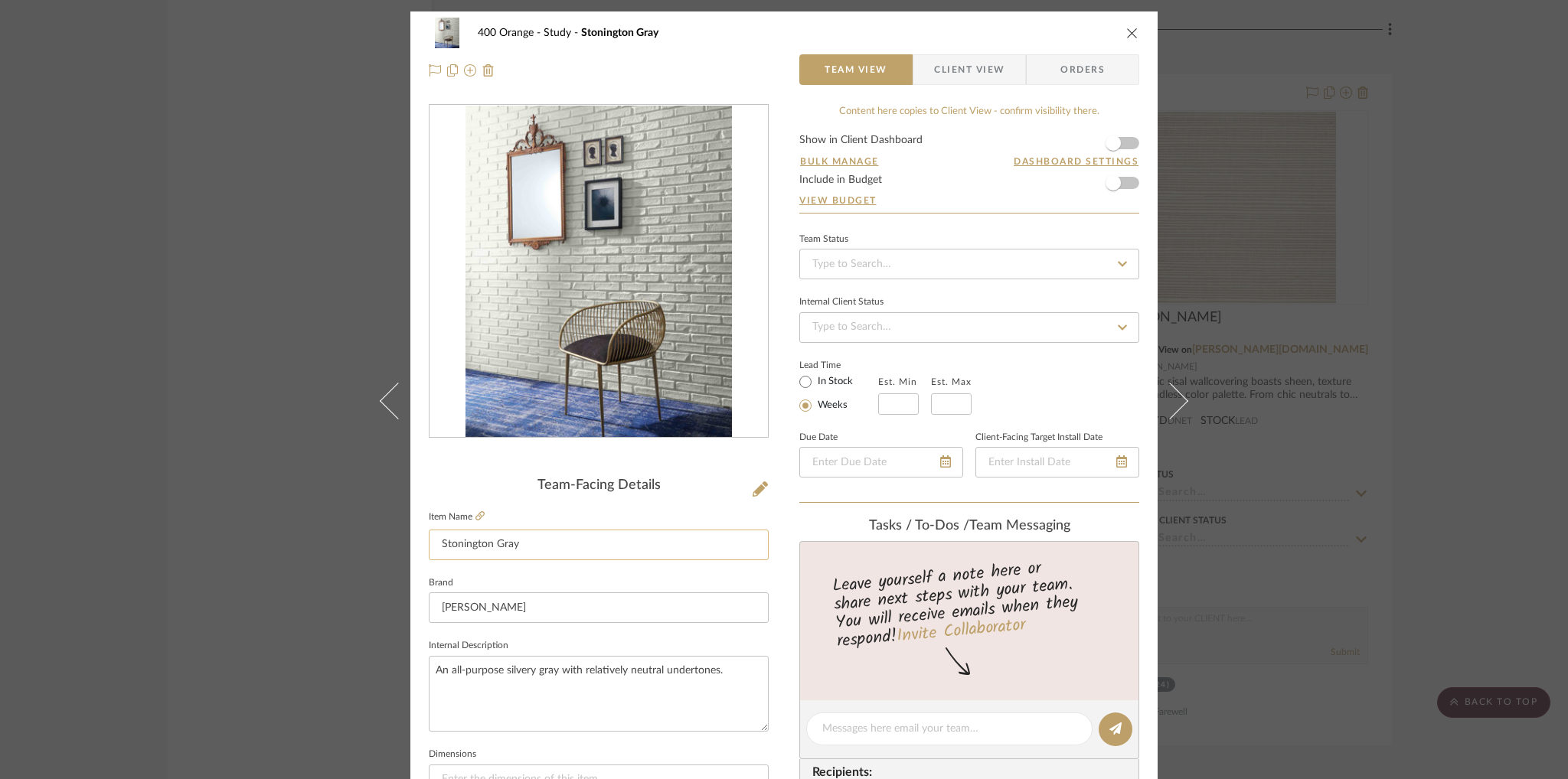
click at [441, 546] on input "Stonington Gray" at bounding box center [599, 544] width 340 height 30
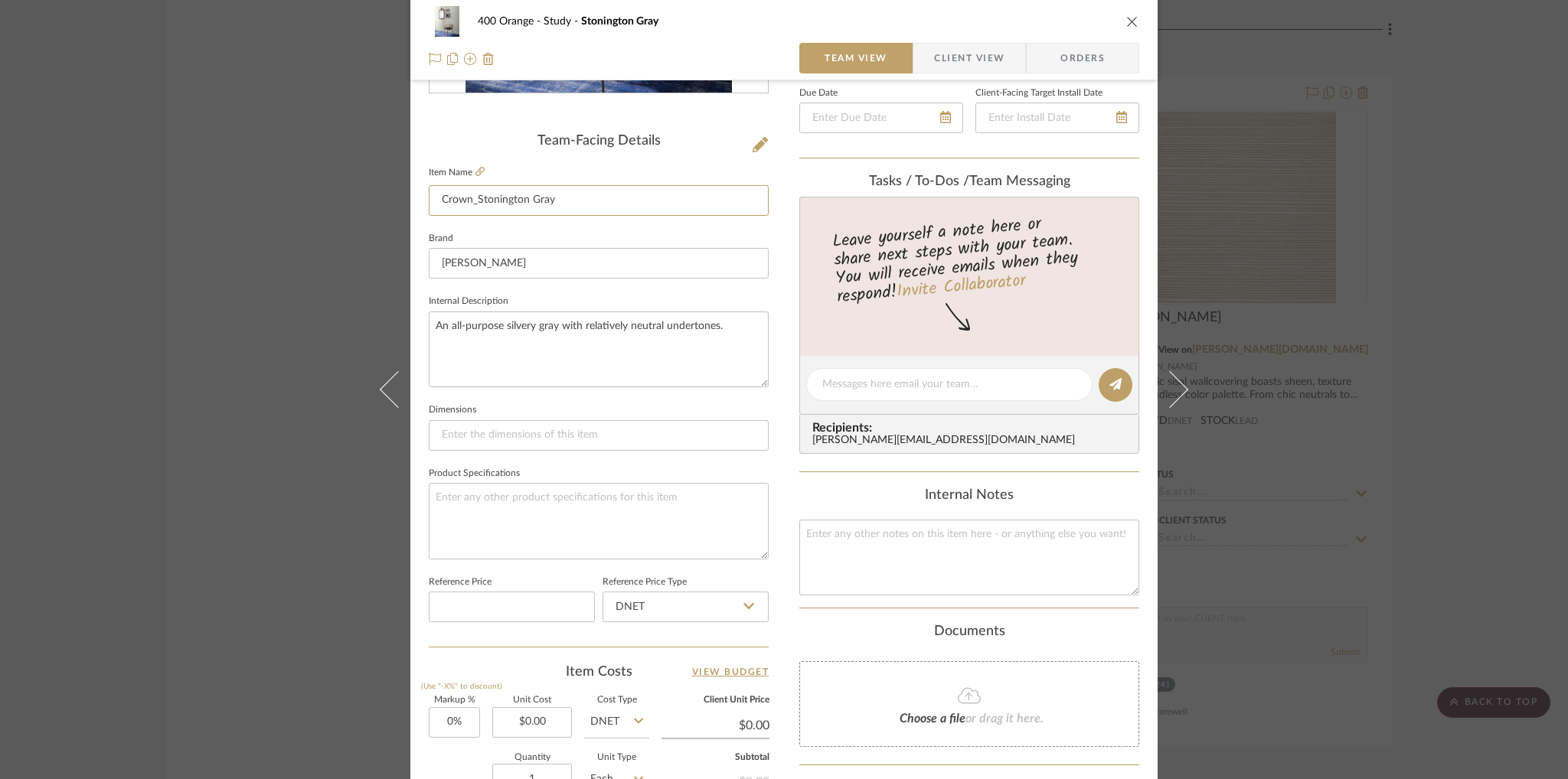
scroll to position [383, 0]
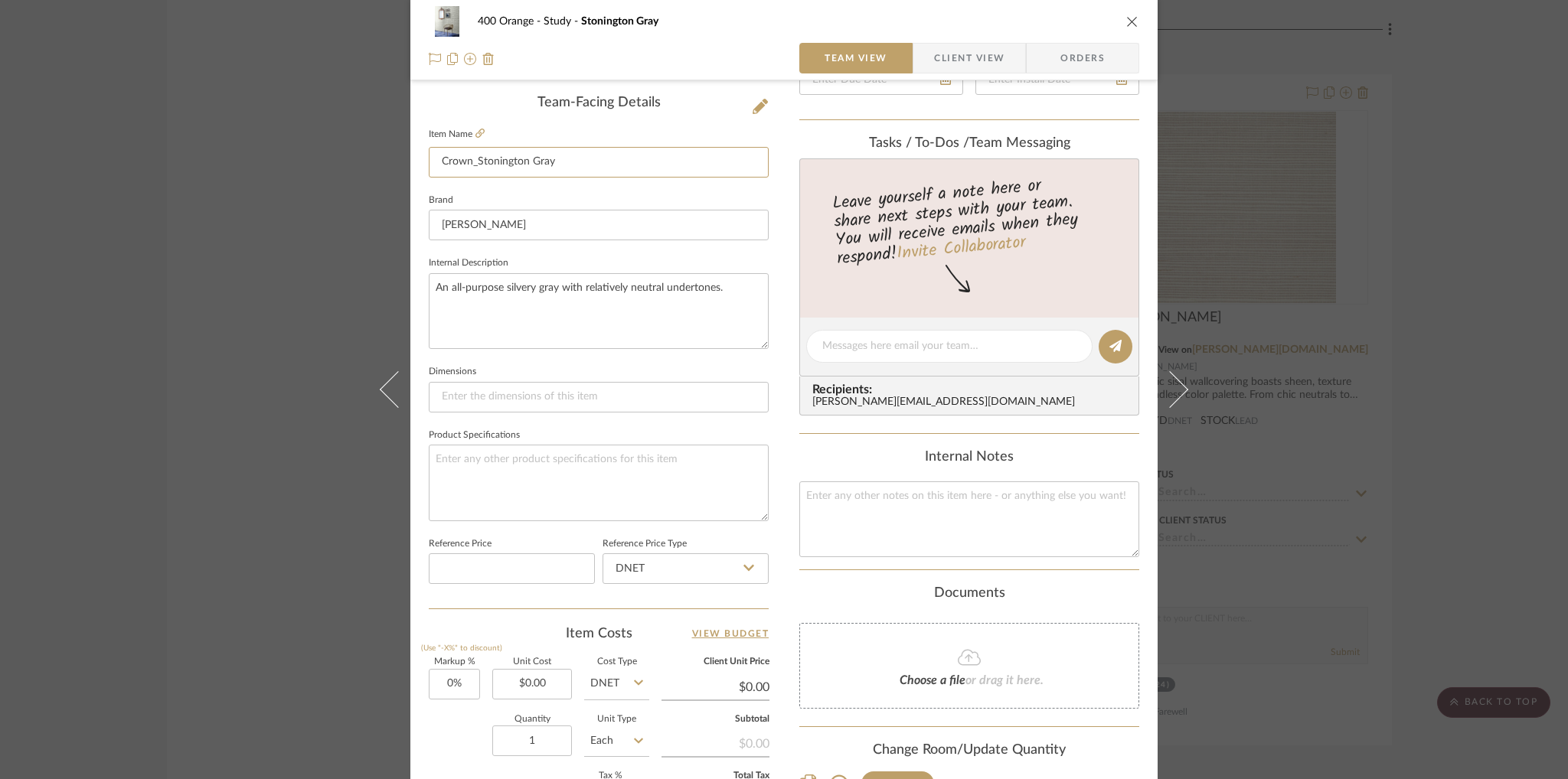
type input "Crown_Stonington Gray"
click at [782, 502] on div "400 Orange Study Stonington Gray Team View Client View Orders Team-Facing Detai…" at bounding box center [784, 335] width 747 height 1414
click at [1365, 233] on div "400 Orange Study Crown_Stonington Gray Team View Client View Orders Team-Facing…" at bounding box center [784, 389] width 1568 height 779
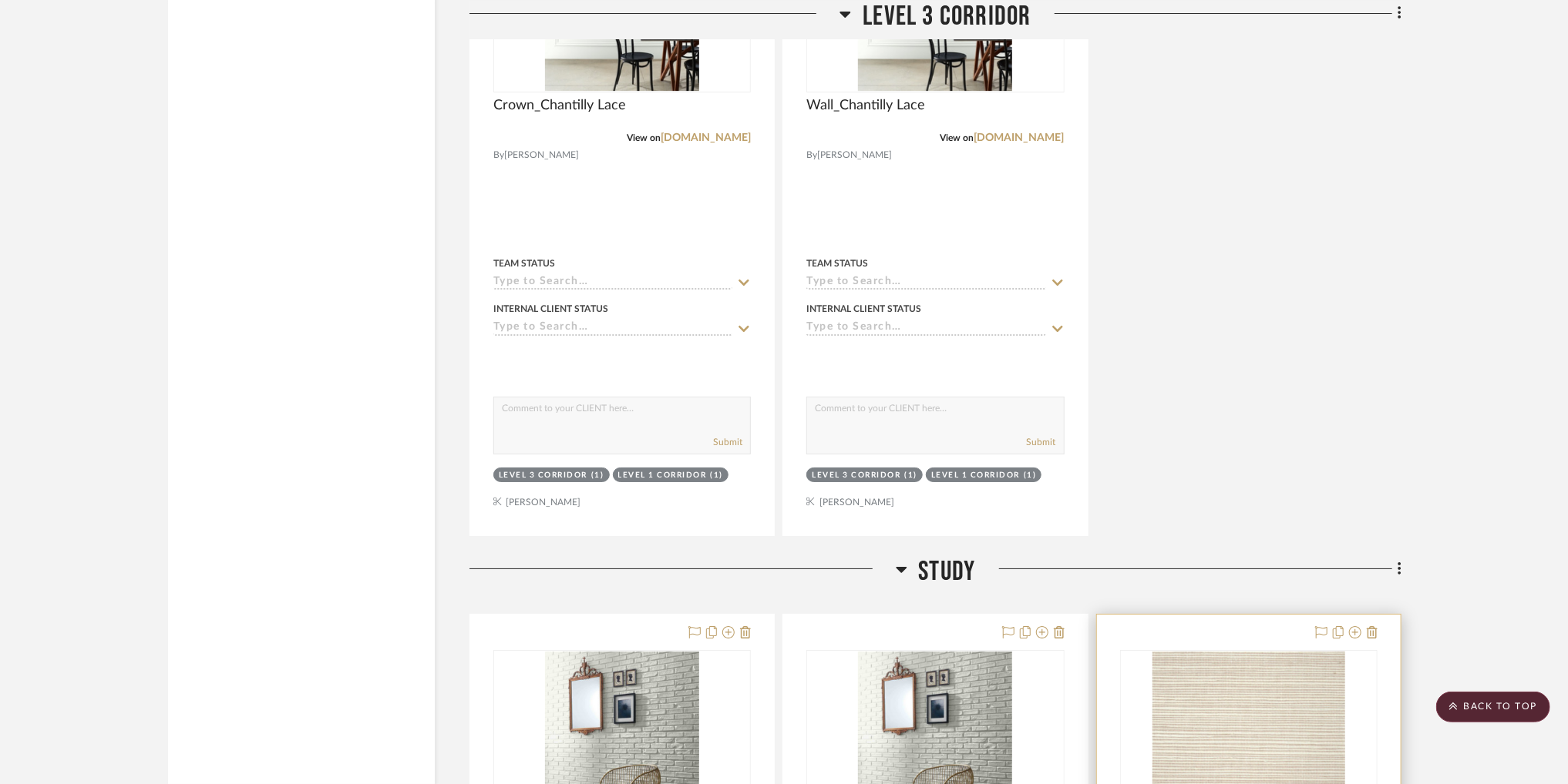
scroll to position [27715, 0]
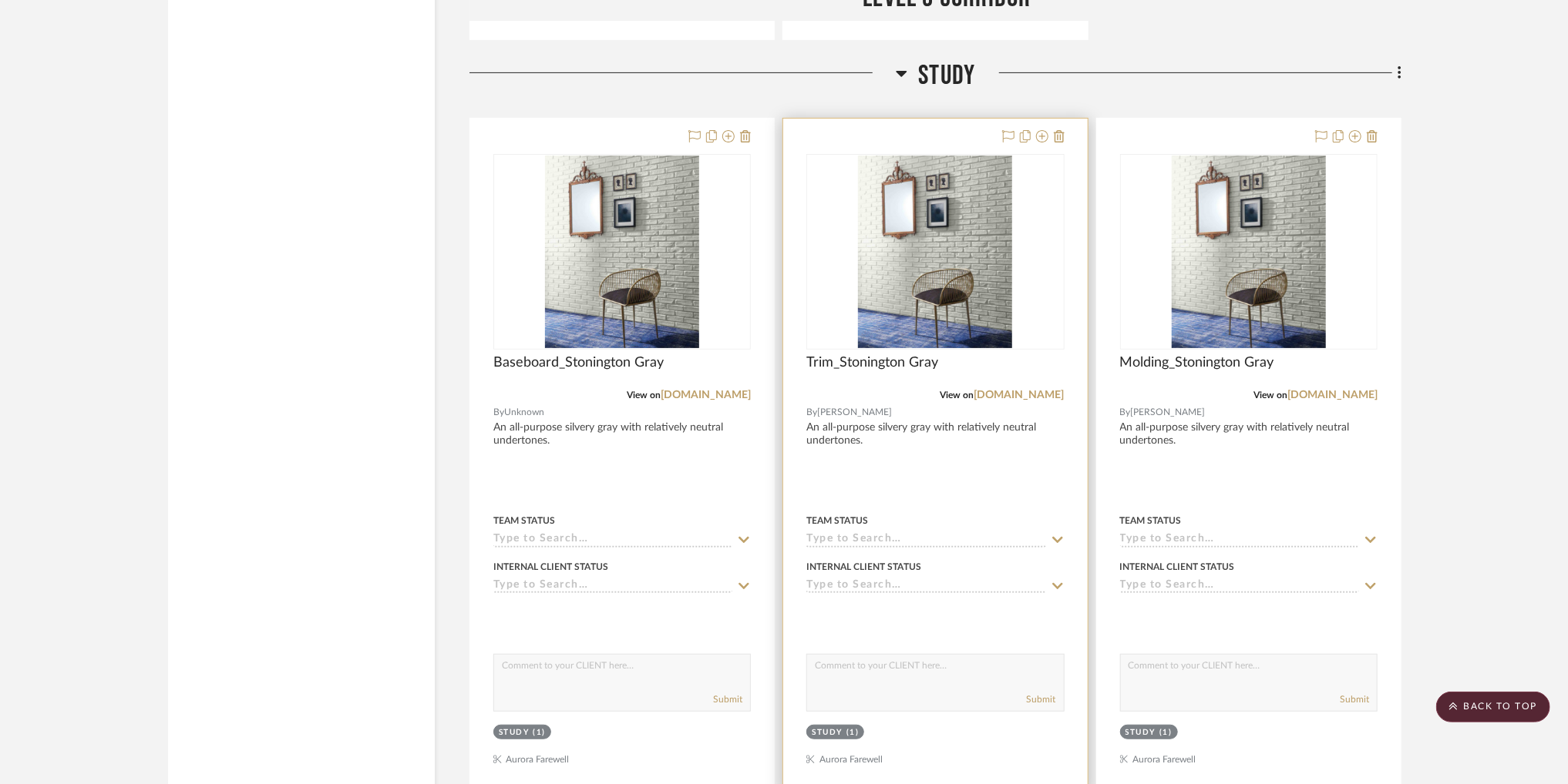
scroll to position [27703, 0]
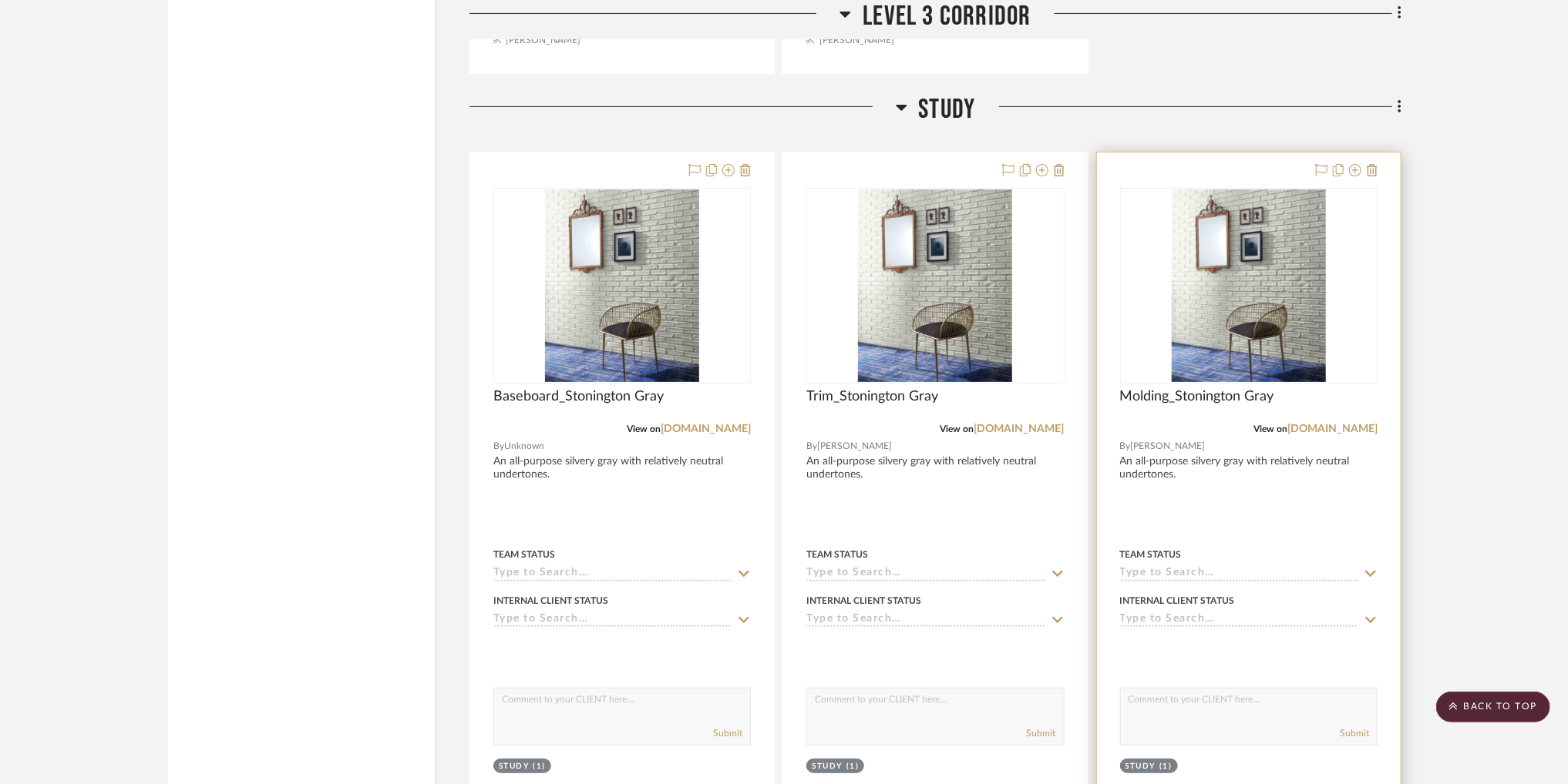
click at [1197, 337] on img "0" at bounding box center [1248, 286] width 154 height 192
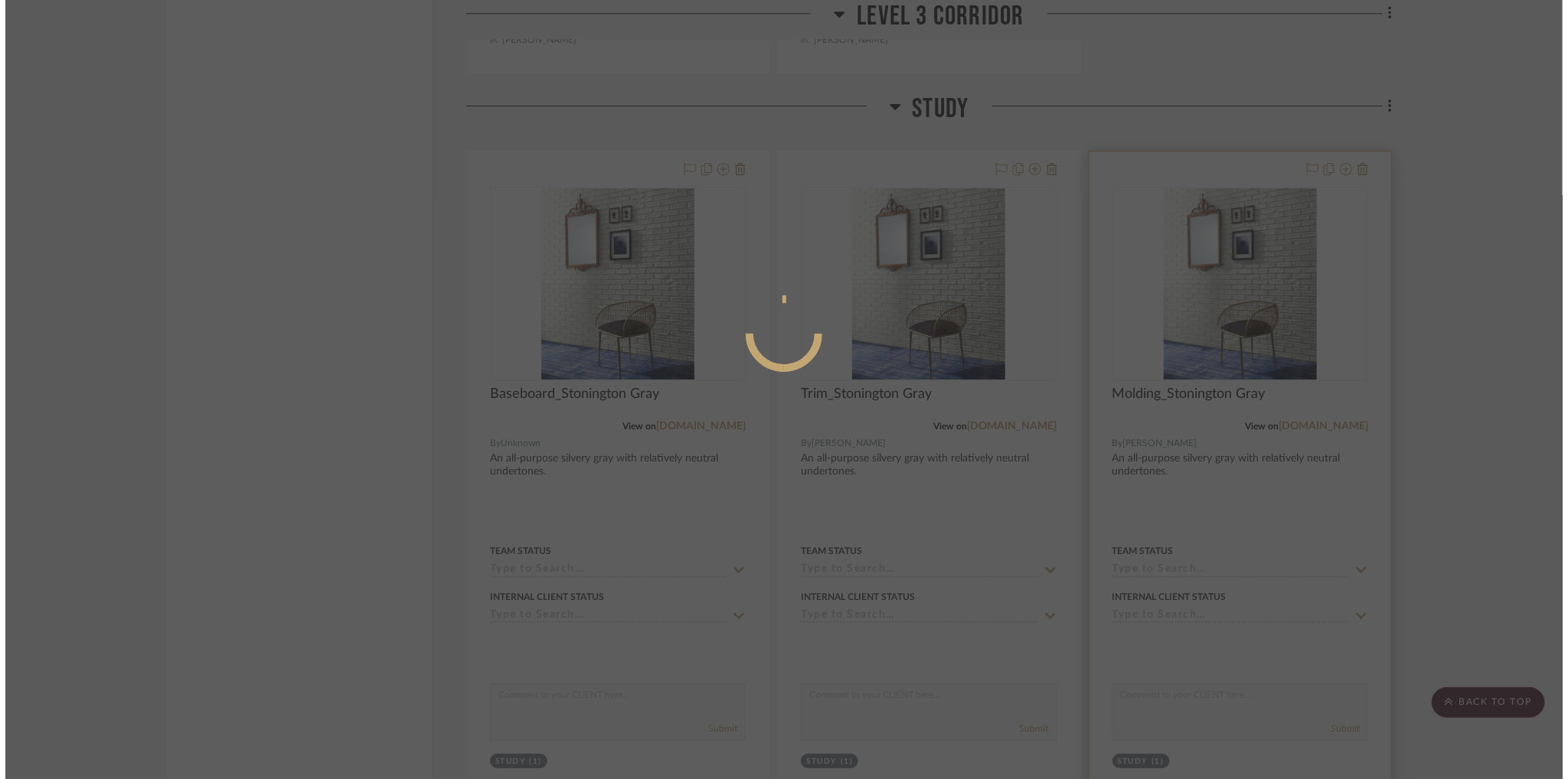
scroll to position [0, 0]
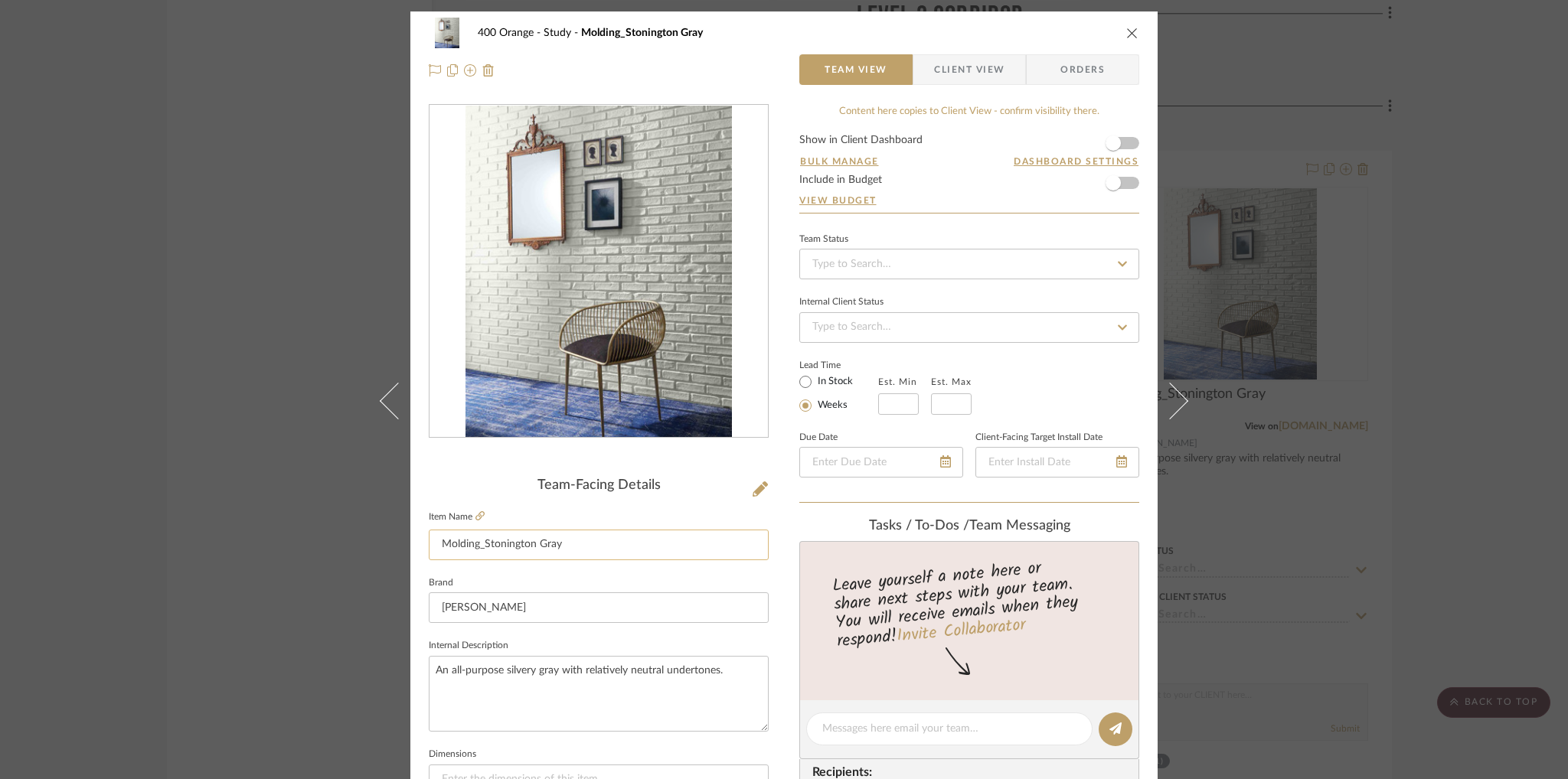
click at [460, 536] on input "Molding_Stonington Gray" at bounding box center [599, 544] width 340 height 30
click at [465, 544] on input "Molding_Stonington Gray" at bounding box center [599, 544] width 340 height 30
click at [477, 545] on input "Molding_Stonington Gray" at bounding box center [599, 544] width 340 height 30
type input "Millwork_Stonington Gray"
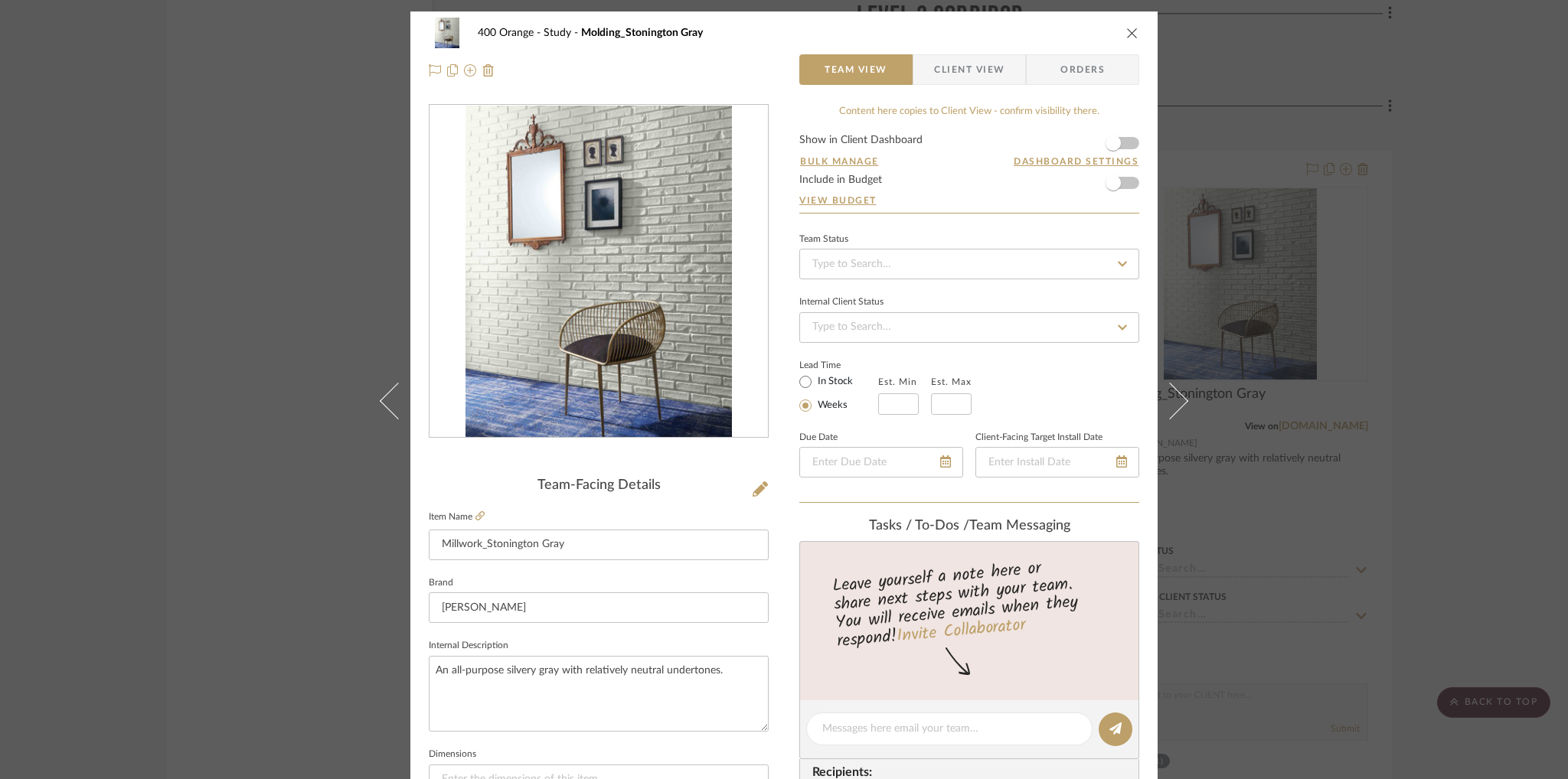
click at [705, 470] on div "Team-Facing Details Item Name Millwork_Stonington Gray Brand Benjamin Moore Int…" at bounding box center [599, 735] width 340 height 1260
click at [1236, 57] on div "400 Orange Study Millwork_Stonington Gray Team View Client View Orders Team-Fac…" at bounding box center [784, 389] width 1568 height 779
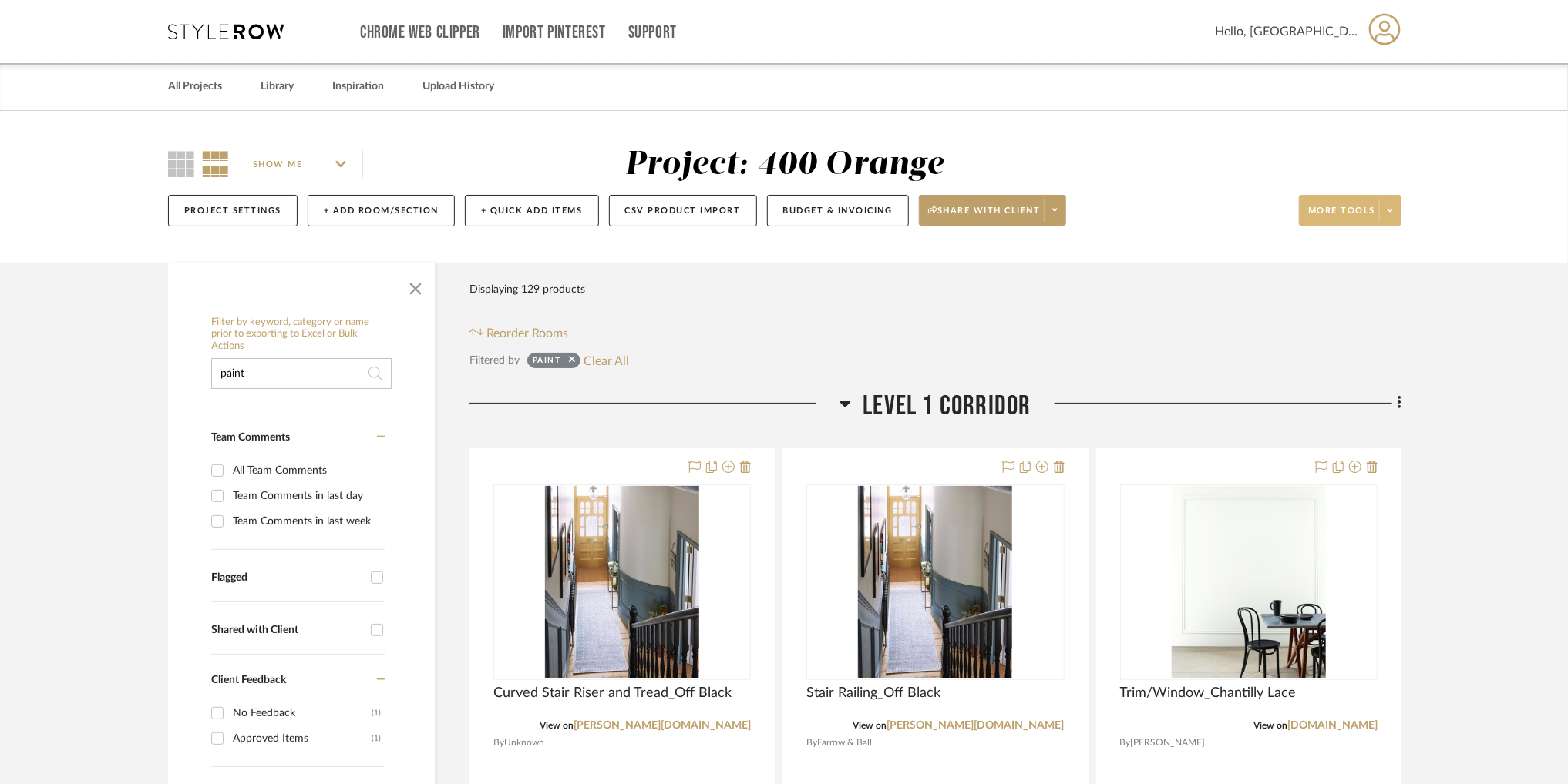
click at [1398, 203] on span at bounding box center [1389, 210] width 21 height 23
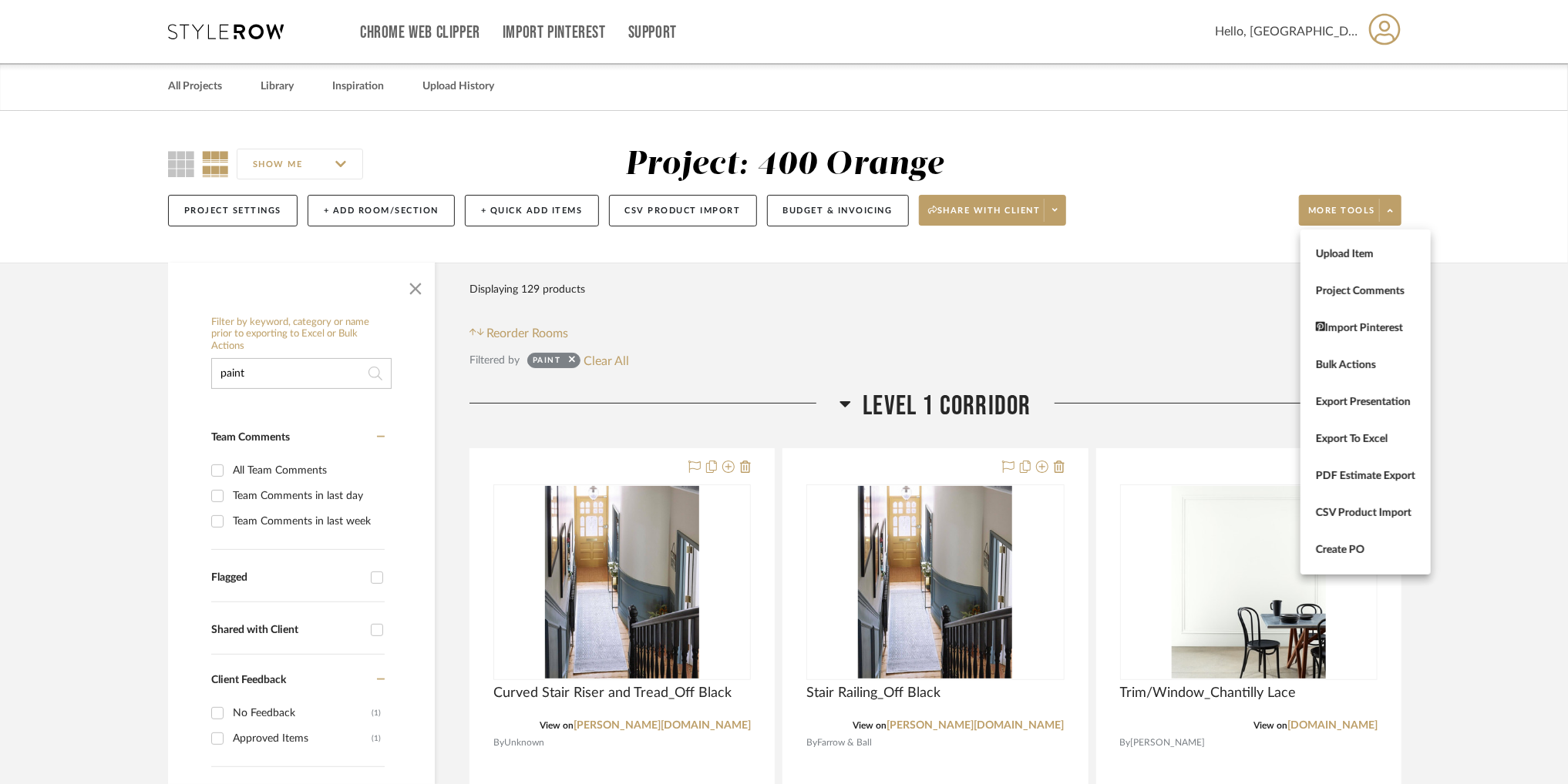
click at [1206, 121] on div at bounding box center [784, 392] width 1568 height 784
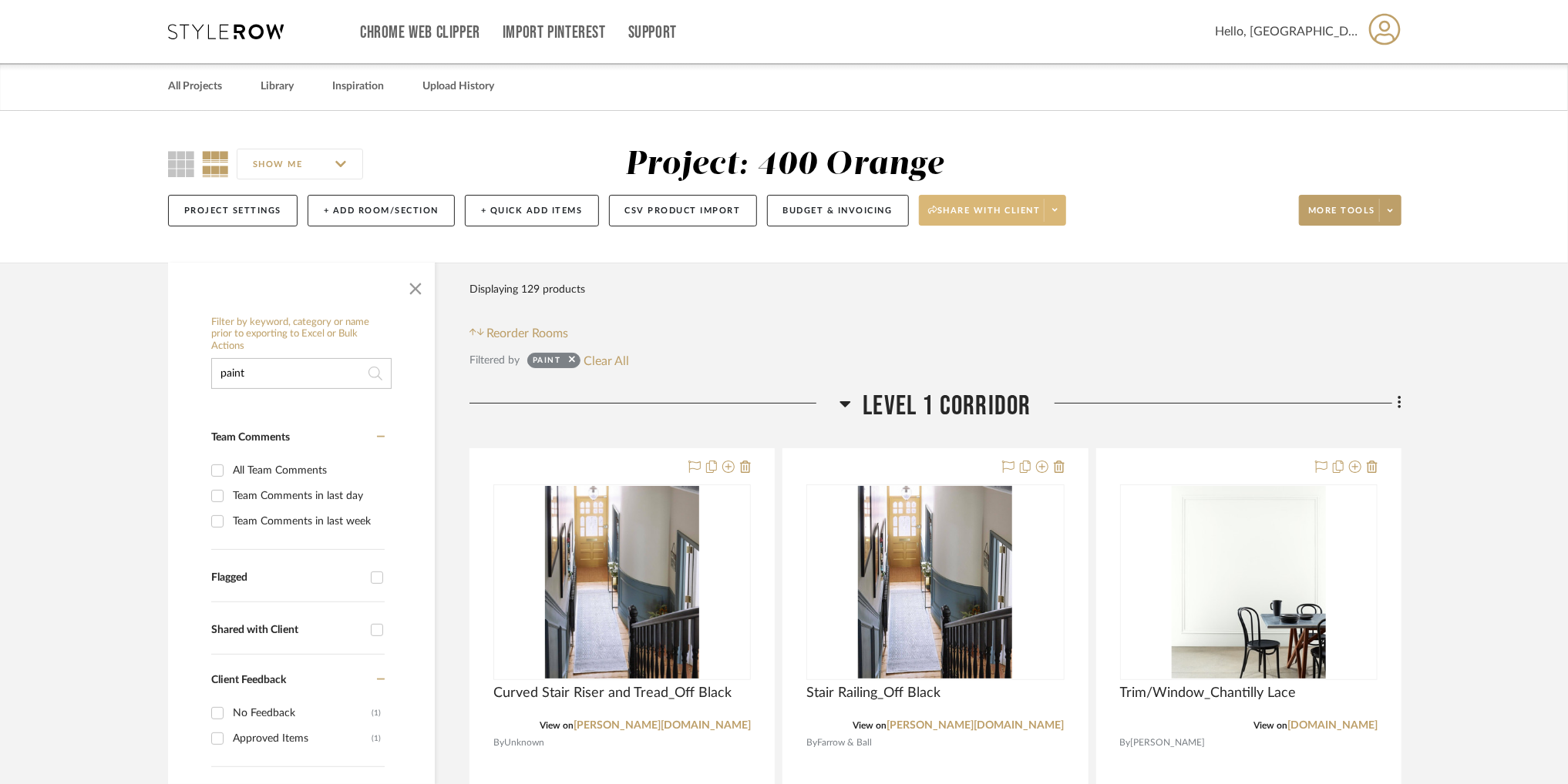
click at [1061, 210] on span at bounding box center [1054, 210] width 21 height 23
click at [1270, 144] on div at bounding box center [784, 392] width 1568 height 784
click at [1402, 210] on div "SHOW ME Project: 400 Orange Project Settings + Add Room/Section + Quick Add Ite…" at bounding box center [784, 191] width 1278 height 91
click at [1390, 215] on fa-icon at bounding box center [1390, 210] width 5 height 9
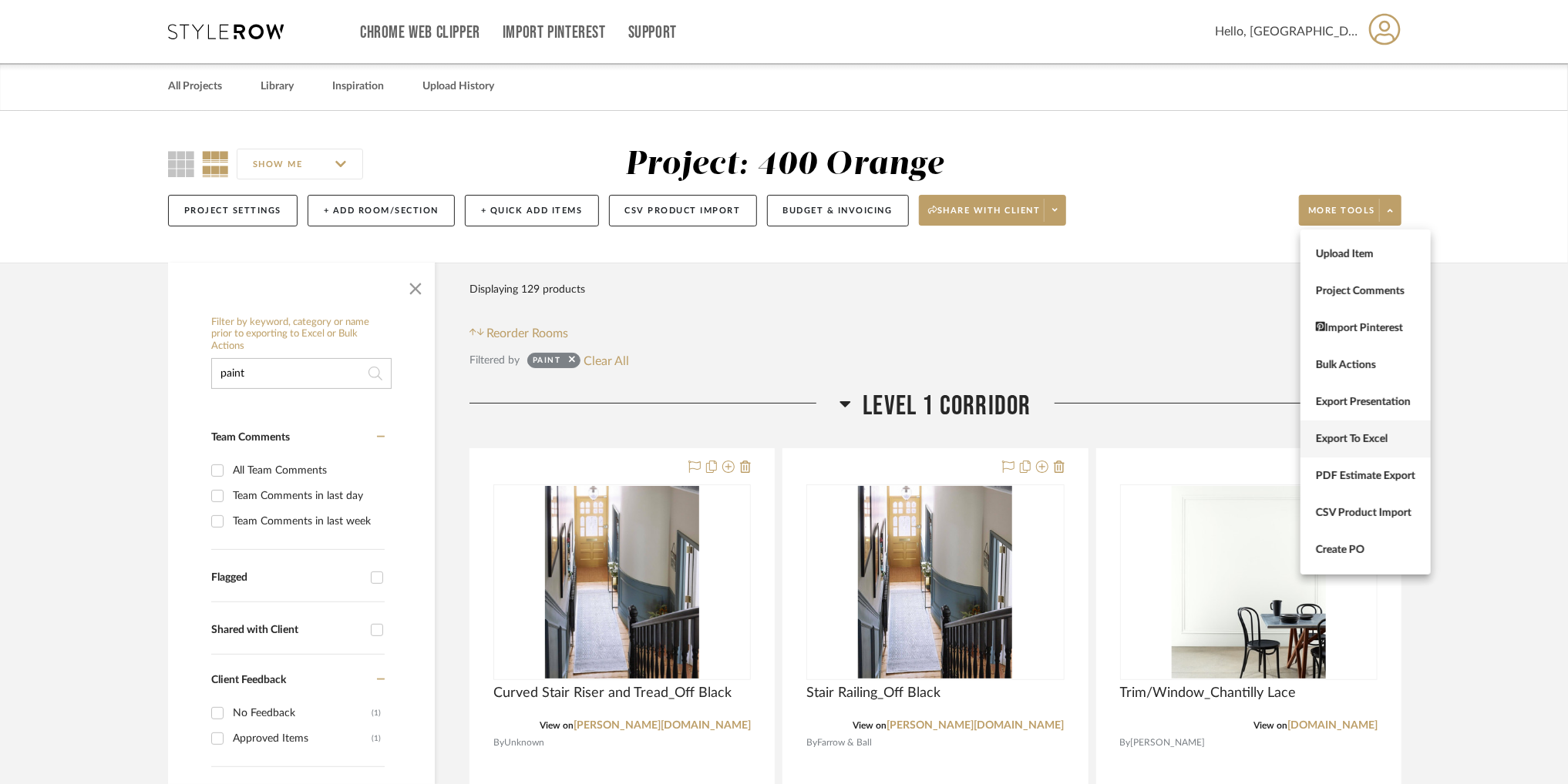
click at [1377, 447] on button "Export To Excel" at bounding box center [1365, 439] width 130 height 37
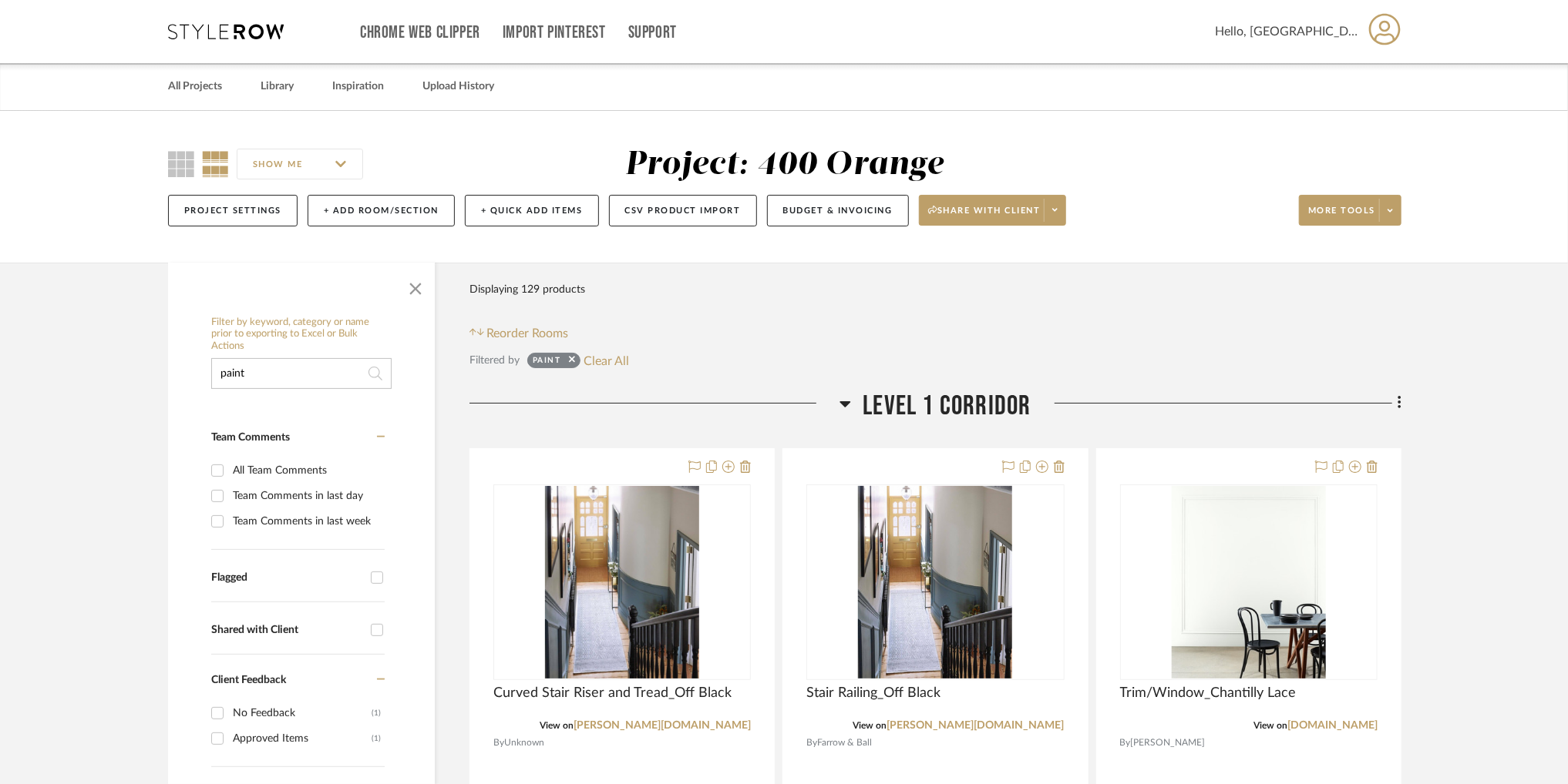
click at [1184, 123] on div "SHOW ME Project: 400 Orange Project Settings + Add Room/Section + Quick Add Ite…" at bounding box center [784, 186] width 1568 height 151
click at [1389, 204] on span at bounding box center [1389, 210] width 21 height 23
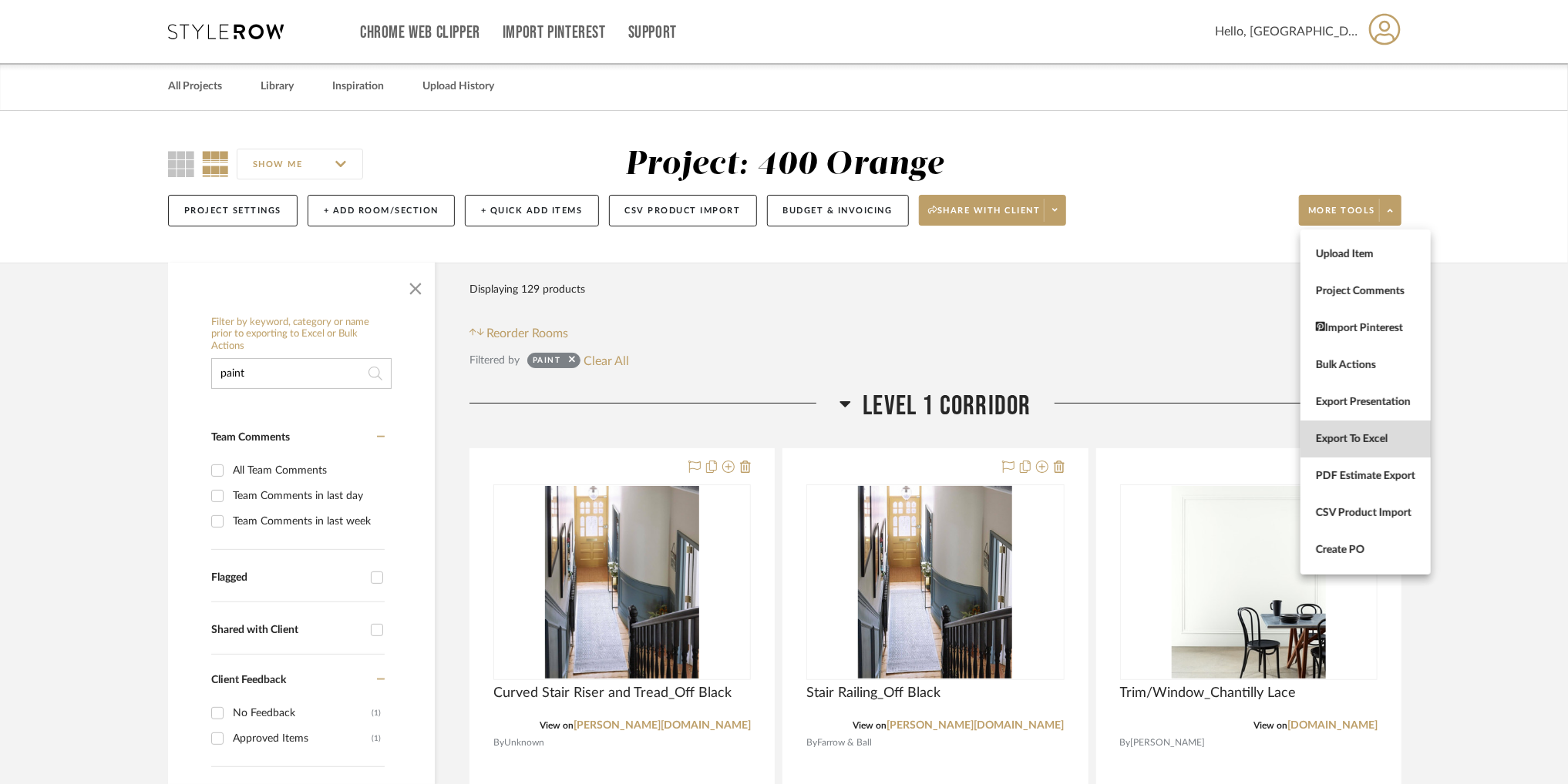
click at [1347, 429] on button "Export To Excel" at bounding box center [1365, 439] width 130 height 37
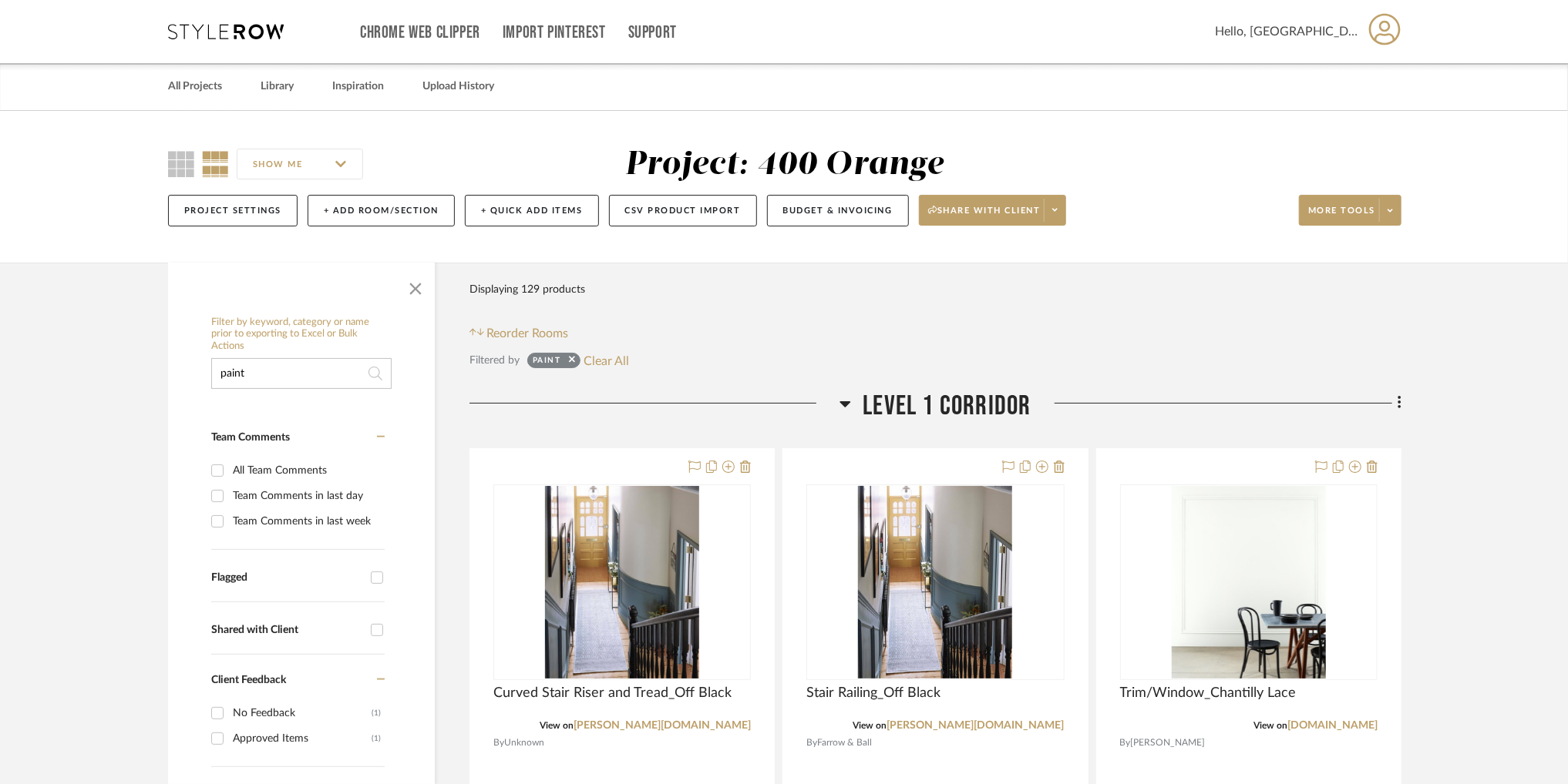
click at [1142, 104] on div "All Projects Library Inspiration Upload History" at bounding box center [784, 87] width 1278 height 47
click at [1387, 210] on icon at bounding box center [1390, 210] width 5 height 9
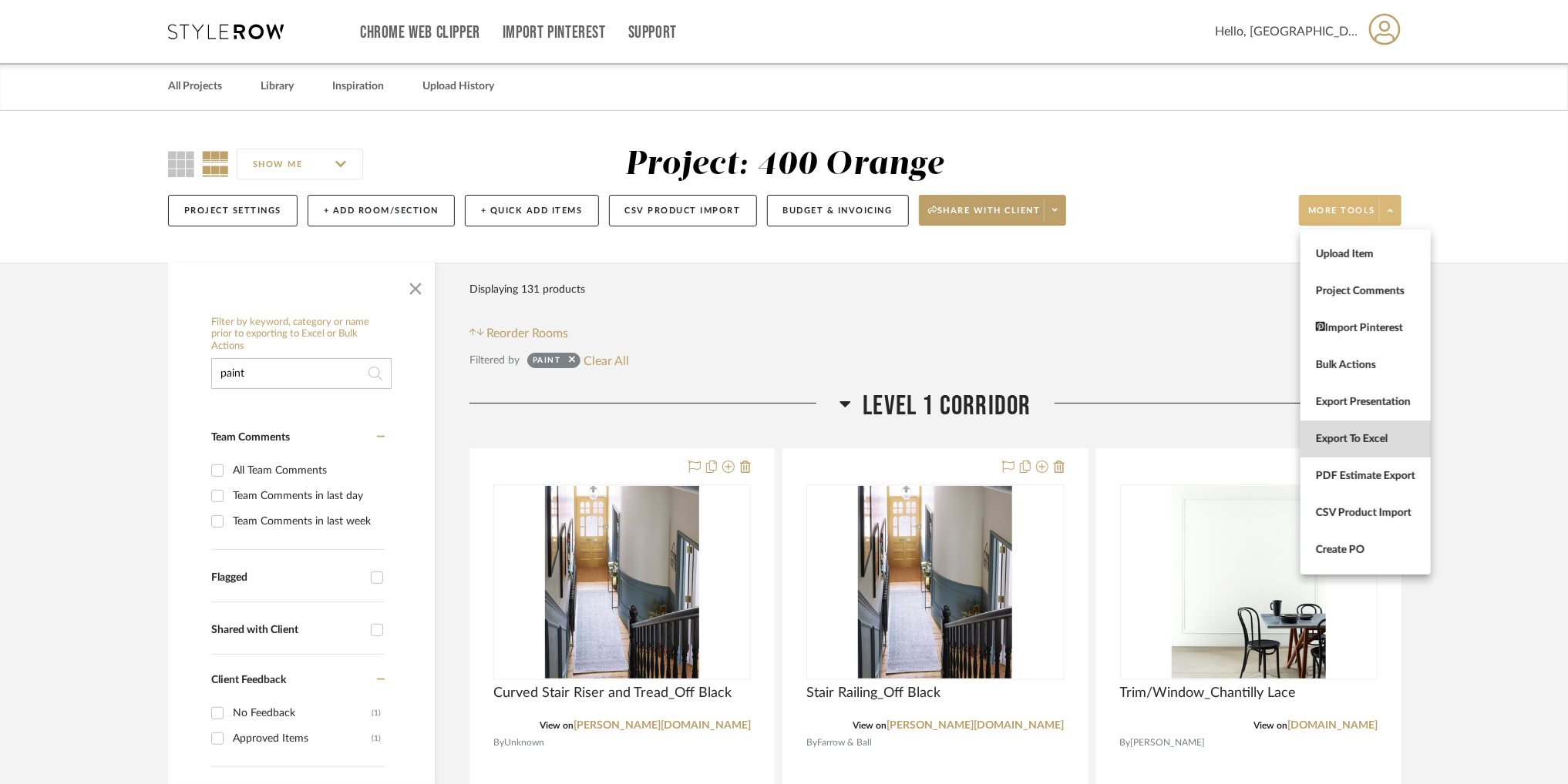
click at [1369, 439] on span "Export To Excel" at bounding box center [1365, 439] width 100 height 13
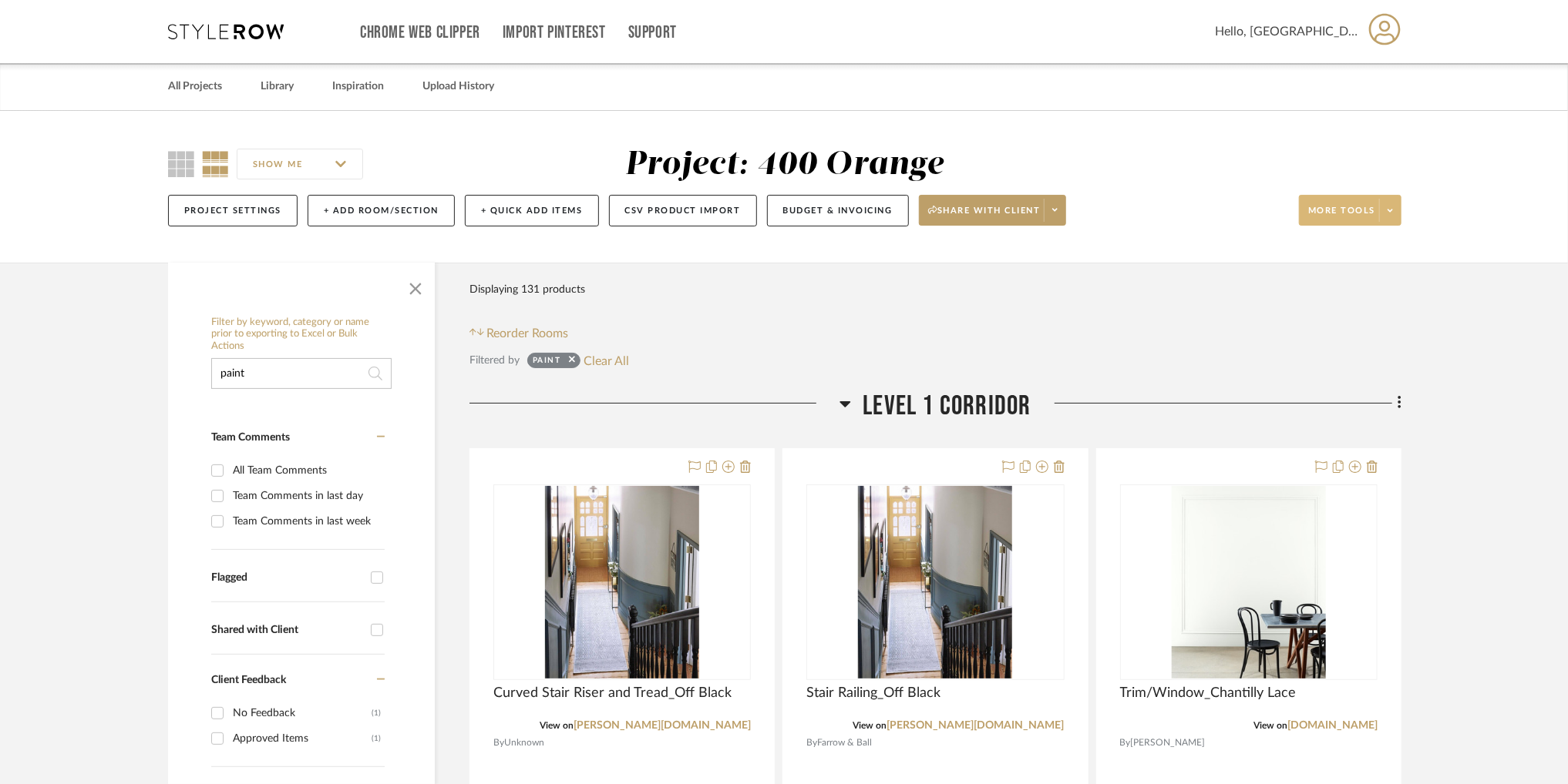
click at [1114, 108] on div "All Projects Library Inspiration Upload History" at bounding box center [784, 87] width 1278 height 47
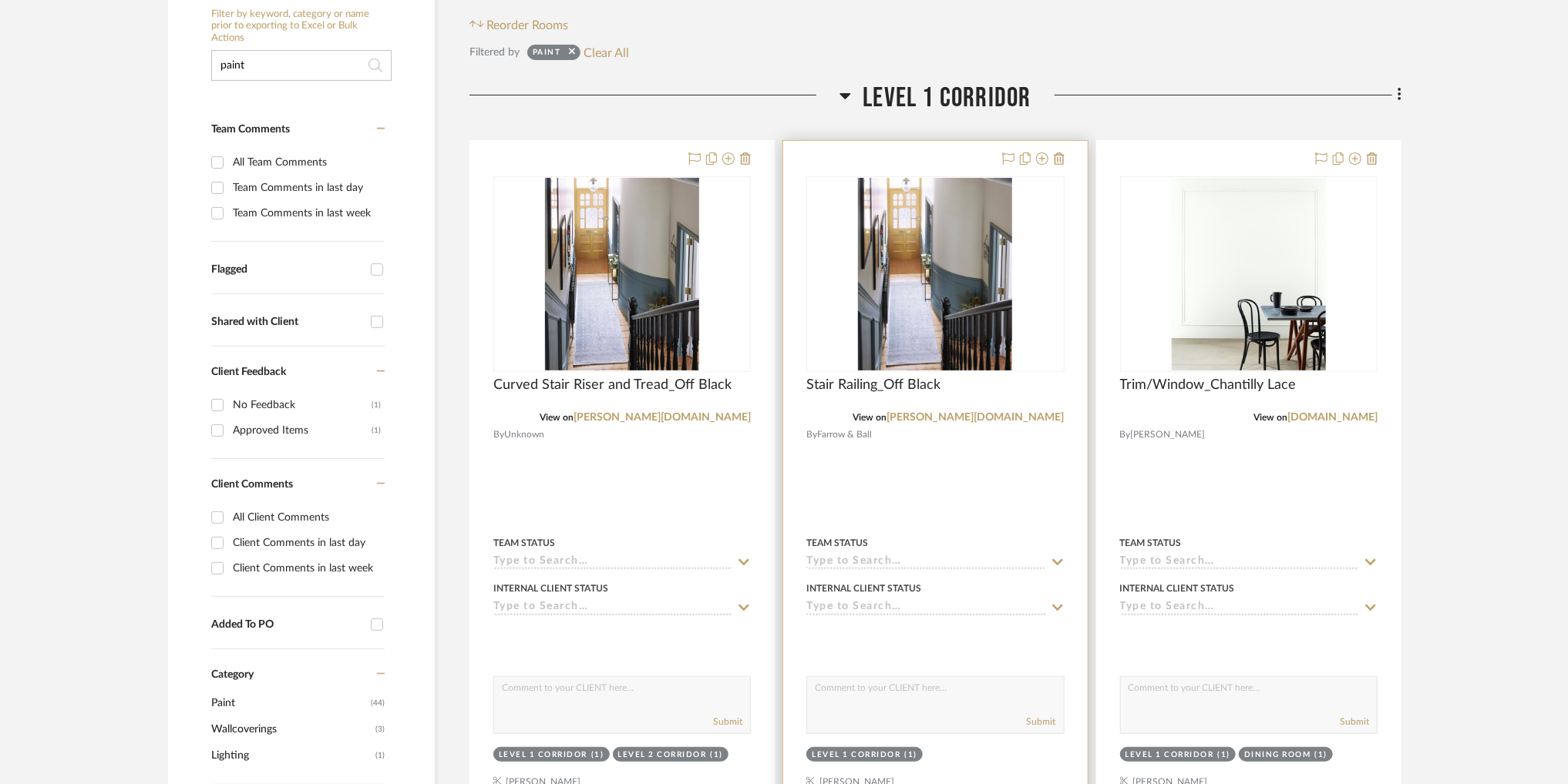
scroll to position [232, 0]
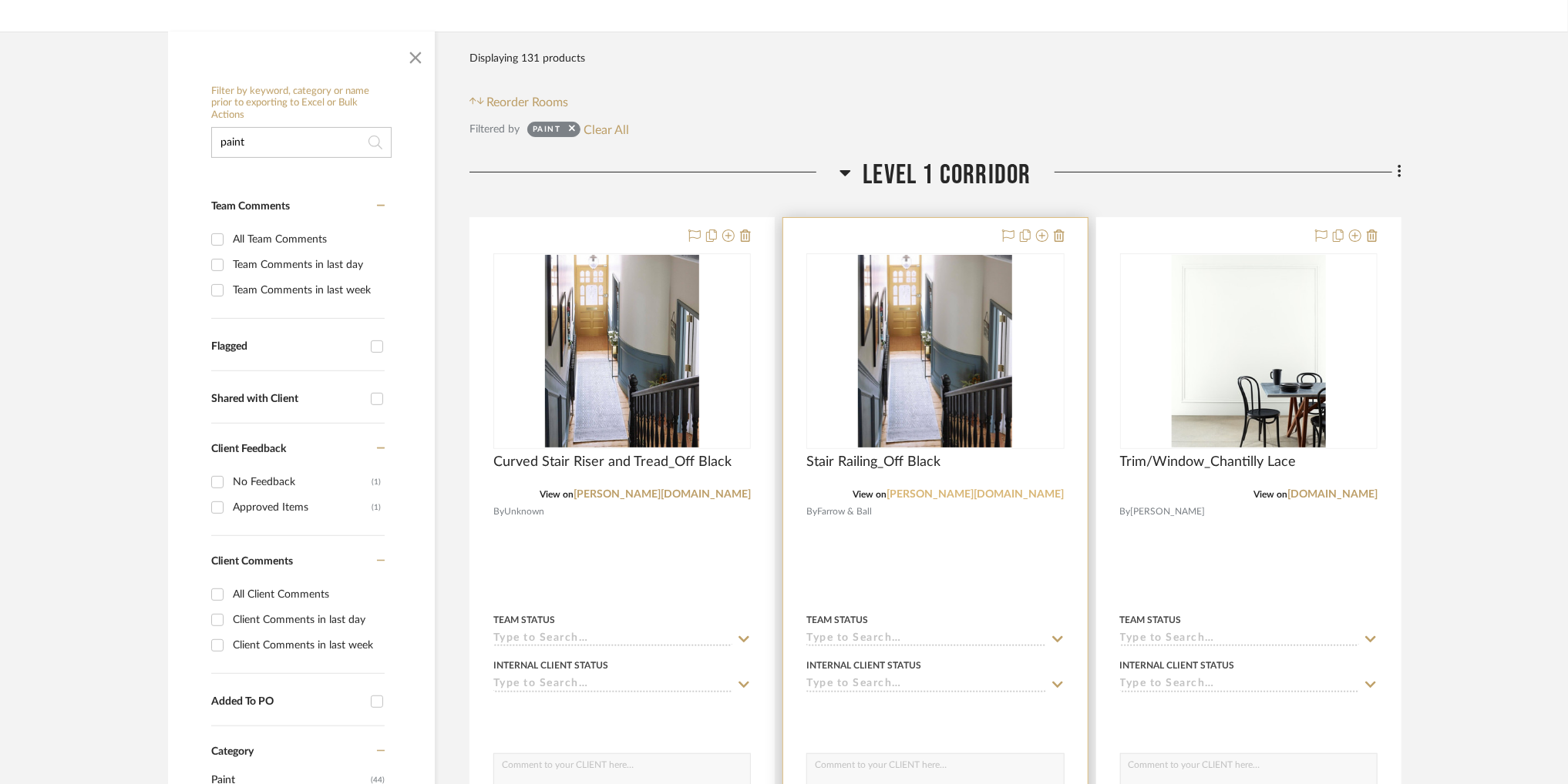
click at [1008, 490] on link "[PERSON_NAME][DOMAIN_NAME]" at bounding box center [976, 494] width 177 height 11
